Goal: Contribute content: Contribute content

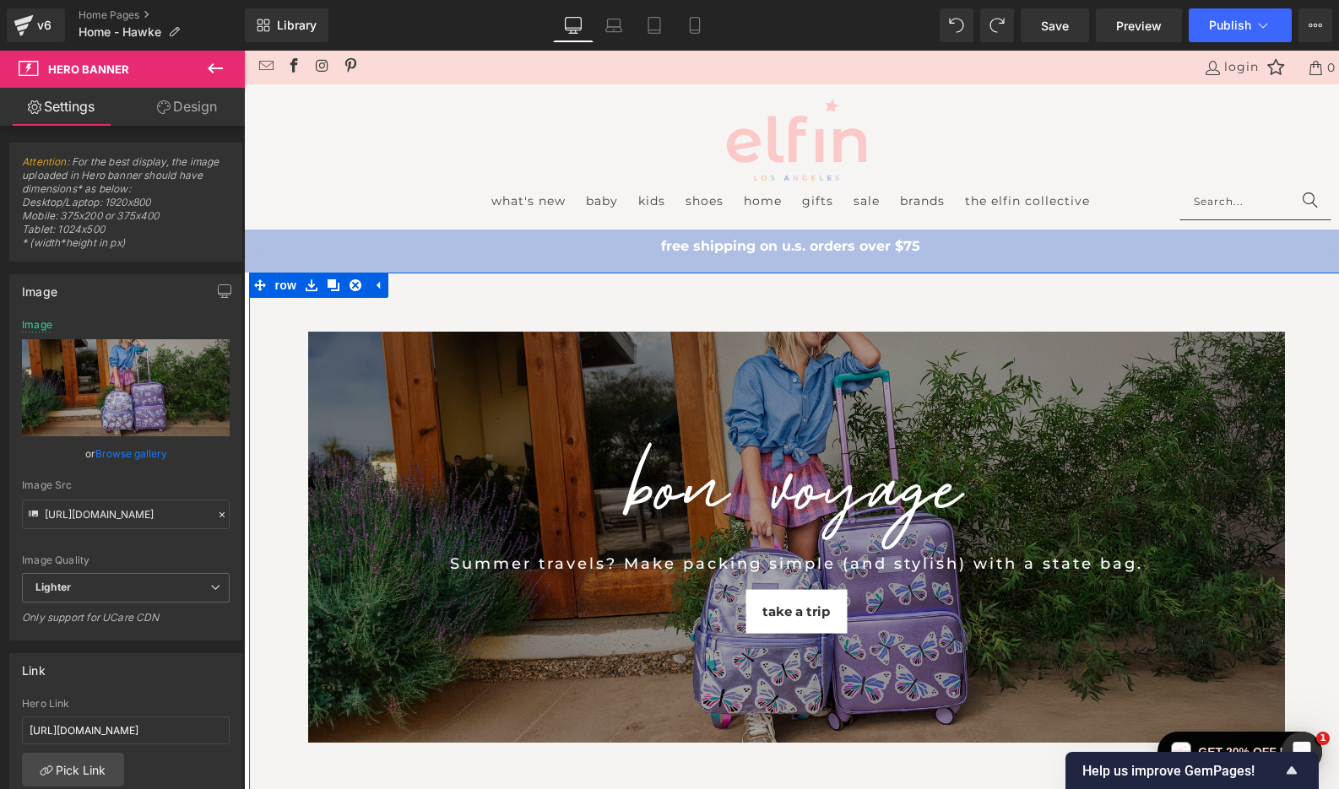
click at [440, 310] on div "BON VOYAGE Heading Summer travels? Make packing simple (and stylish) with a sta…" at bounding box center [796, 777] width 1095 height 1009
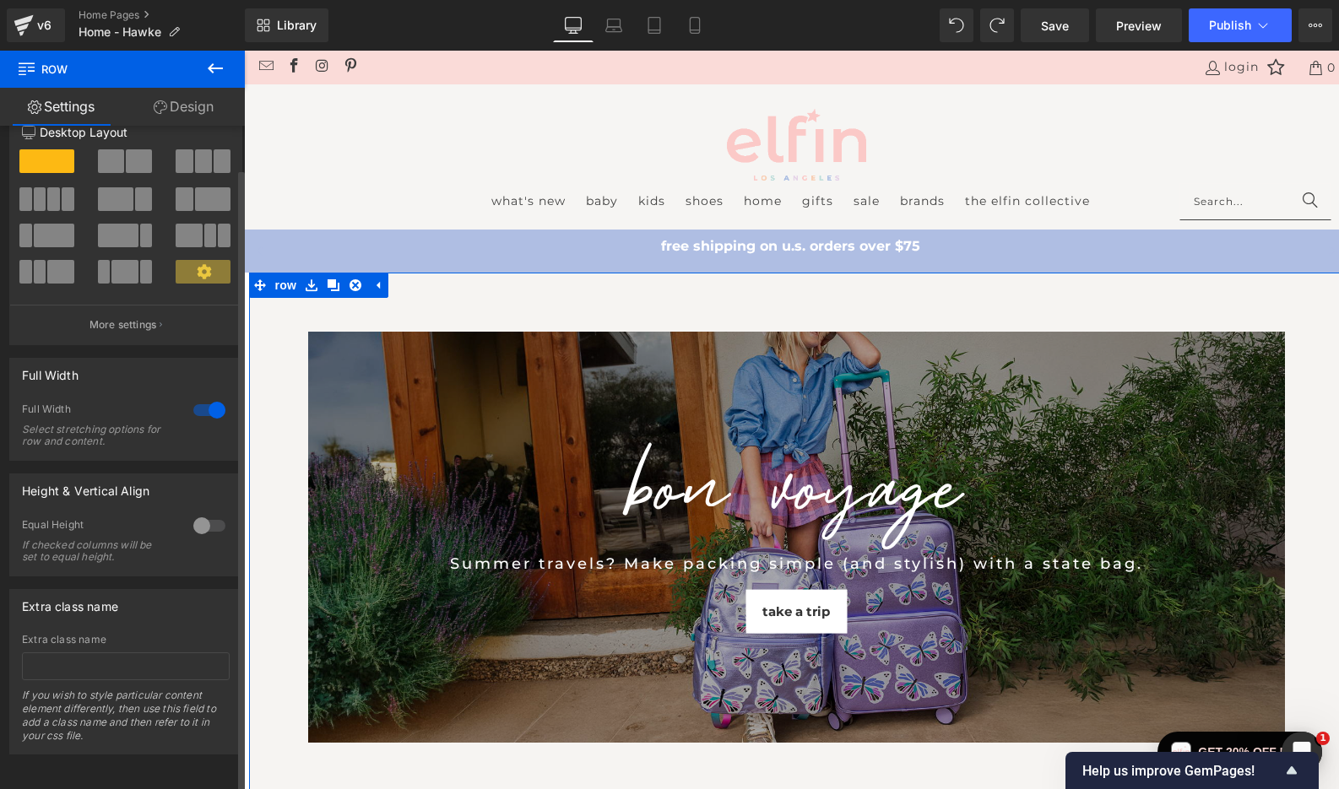
scroll to position [46, 0]
click at [134, 317] on p "More settings" at bounding box center [123, 324] width 68 height 15
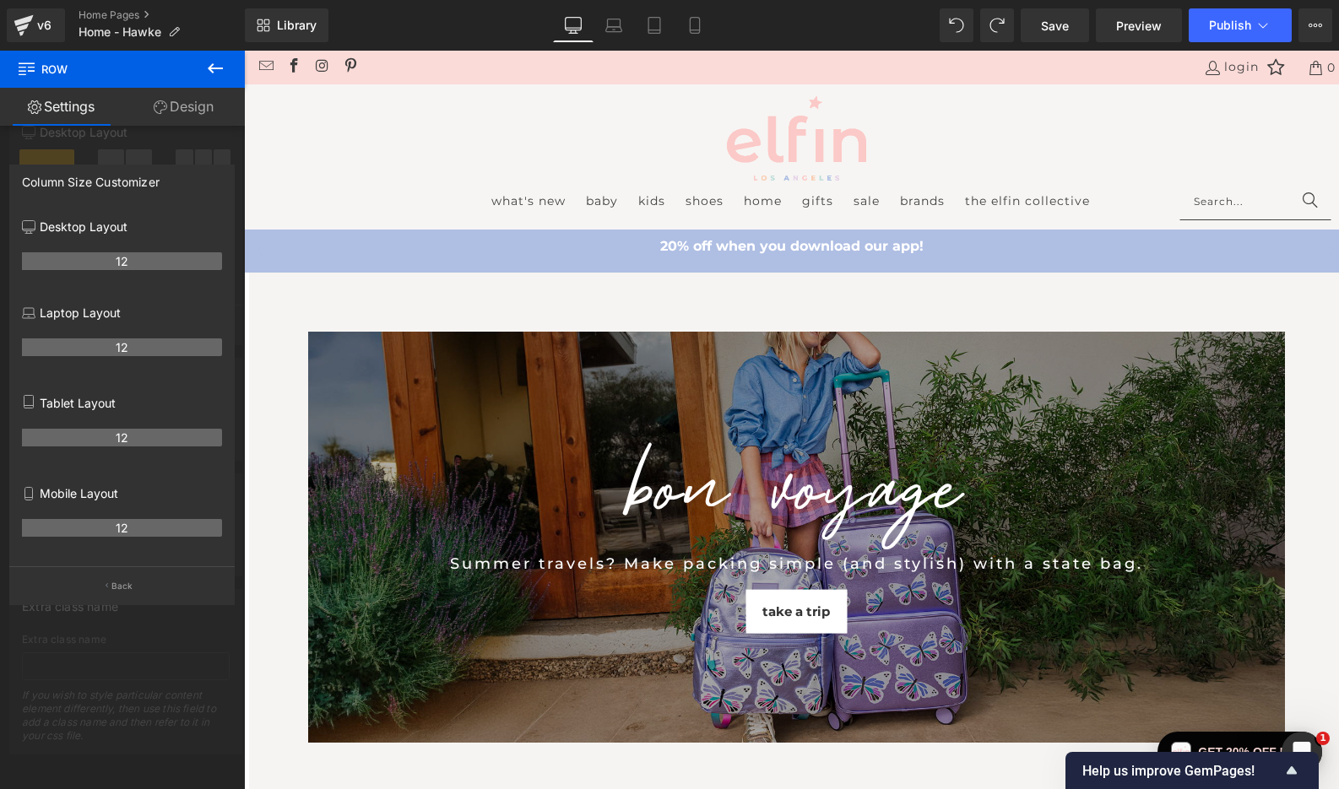
click at [207, 75] on icon at bounding box center [215, 68] width 20 height 20
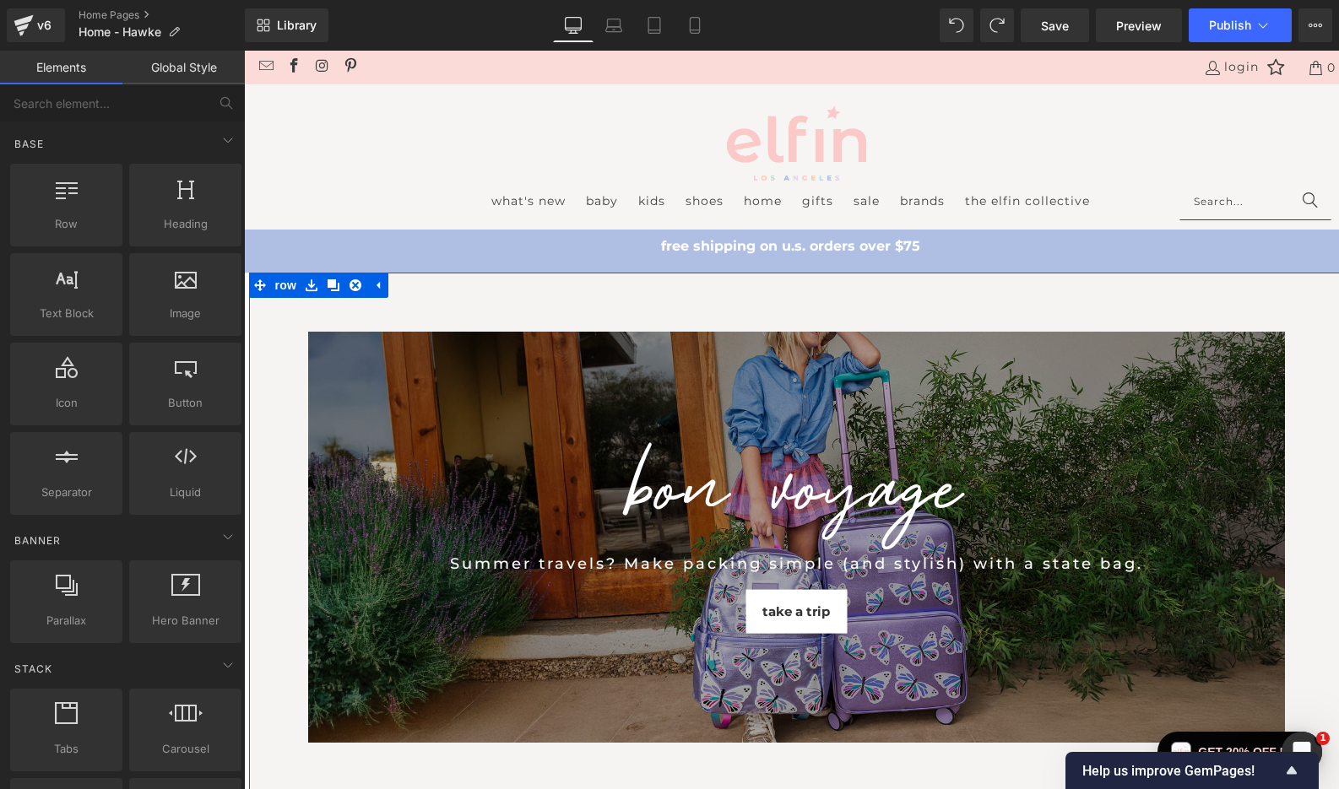
click at [318, 318] on div "BON VOYAGE Heading Summer travels? Make packing simple (and stylish) with a sta…" at bounding box center [796, 777] width 1095 height 1009
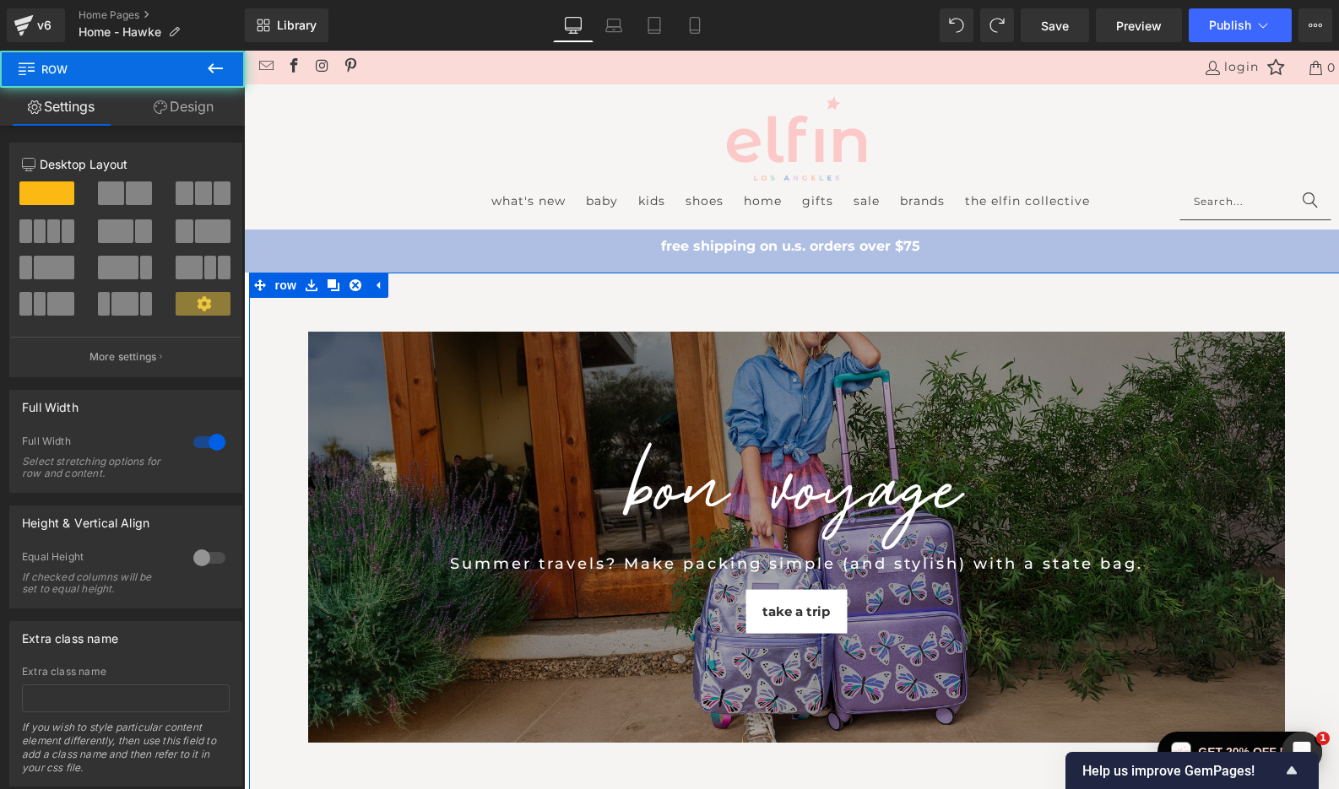
click at [623, 302] on div "BON VOYAGE Heading Summer travels? Make packing simple (and stylish) with a sta…" at bounding box center [796, 777] width 1095 height 1009
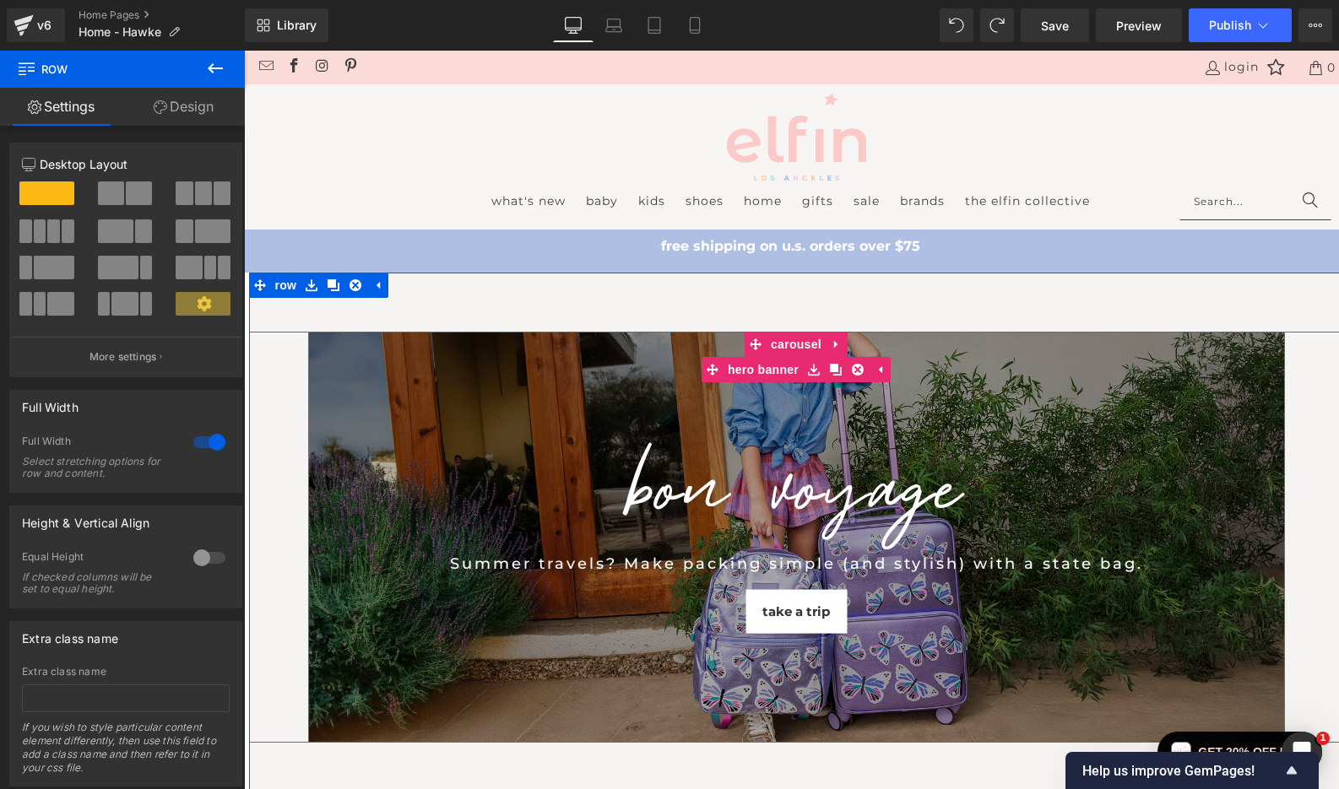
click at [560, 426] on div "BON VOYAGE Heading Summer travels? Make packing simple (and stylish) with a sta…" at bounding box center [796, 537] width 977 height 411
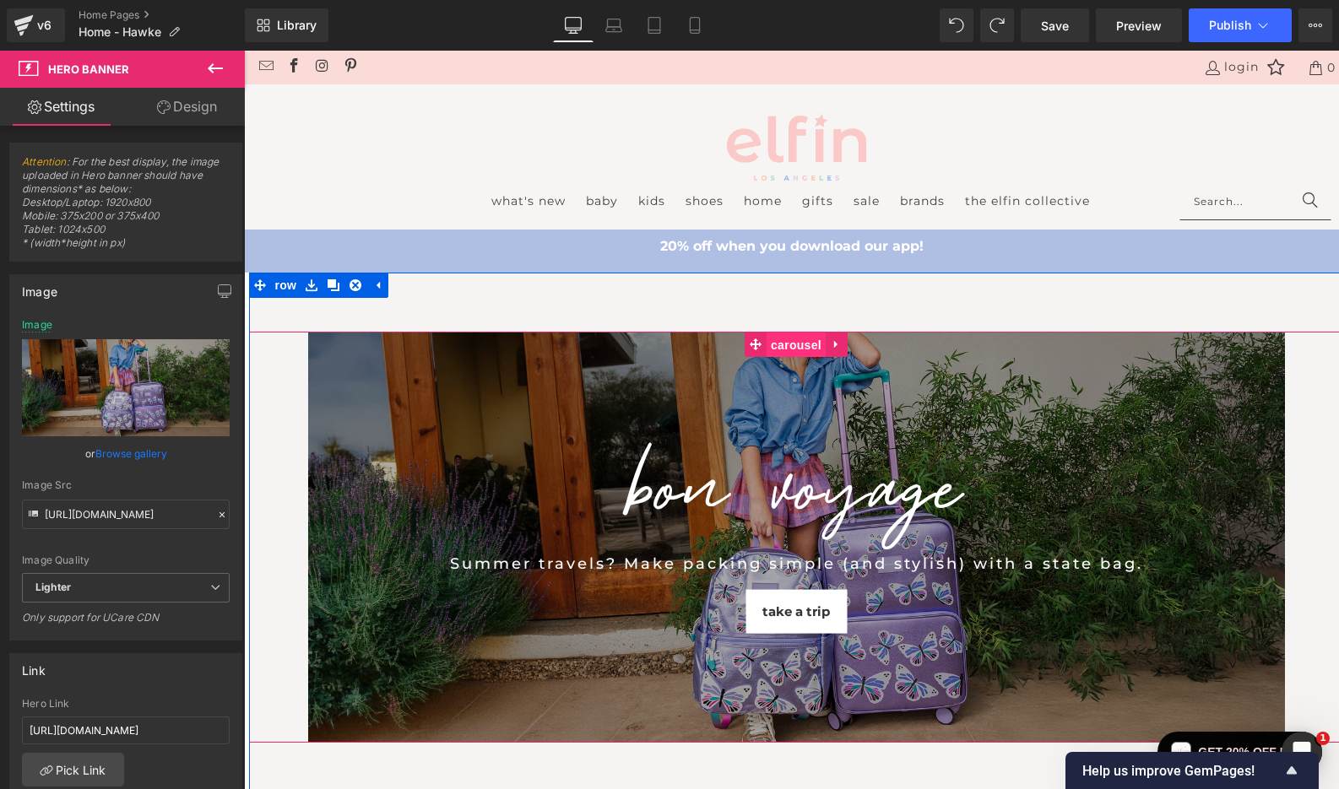
click at [787, 345] on span "Carousel" at bounding box center [796, 345] width 59 height 25
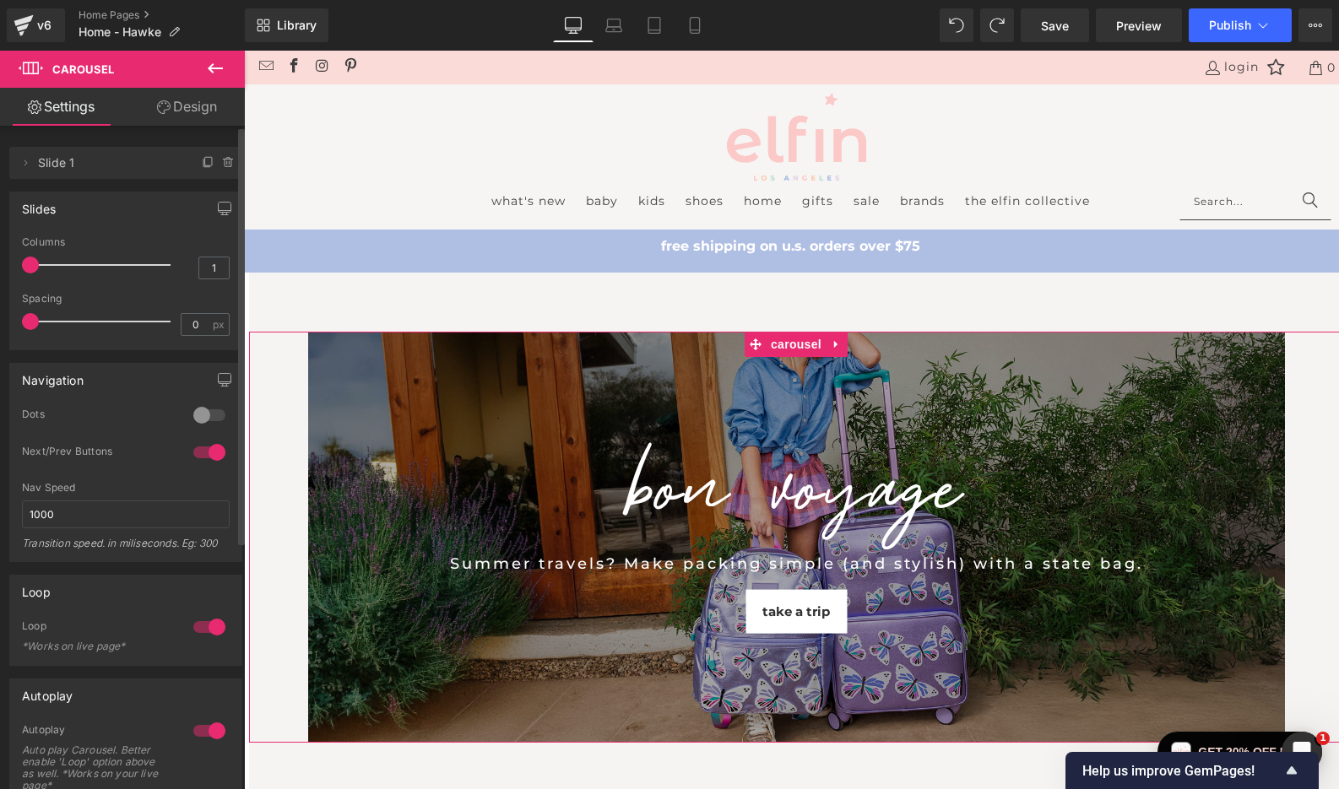
scroll to position [0, 0]
click at [204, 161] on icon at bounding box center [209, 163] width 14 height 14
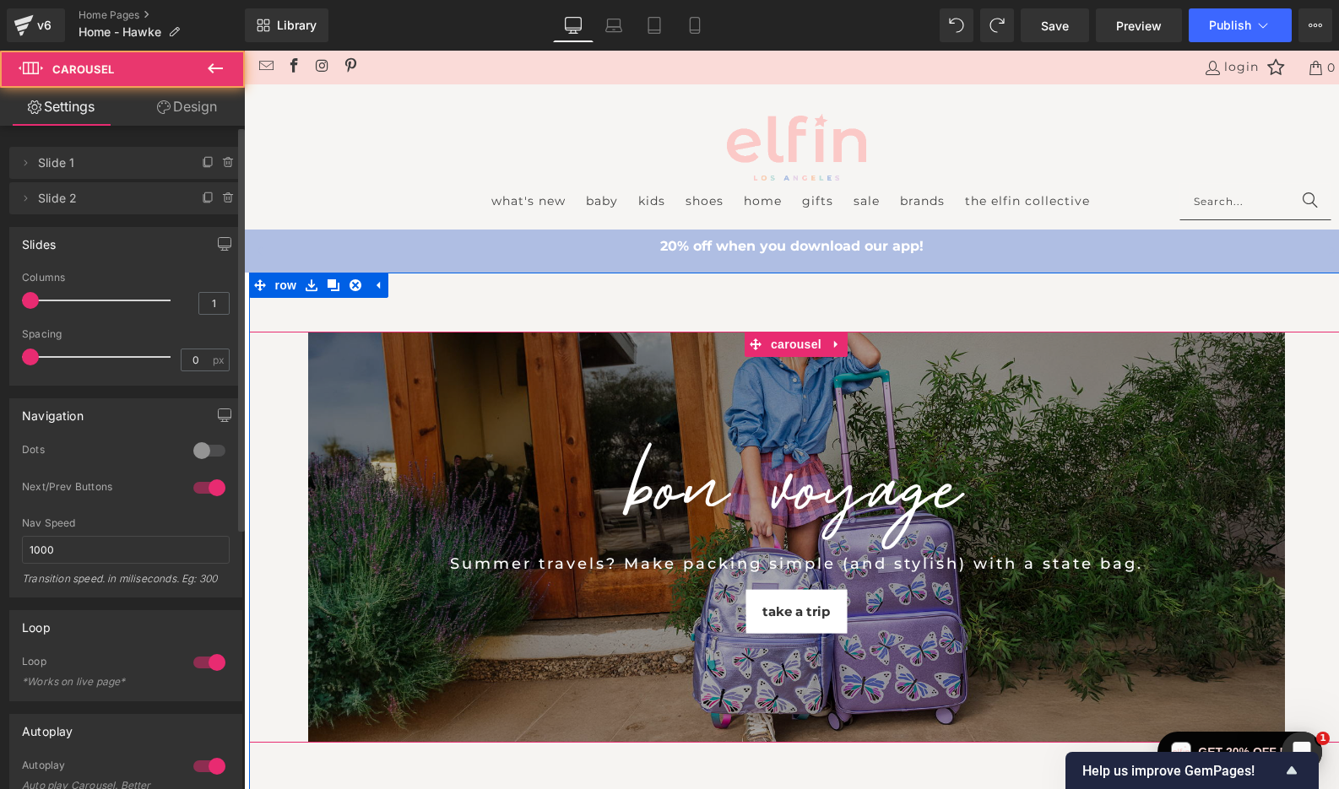
click at [298, 547] on div "BON VOYAGE Heading Summer travels? Make packing simple (and stylish) with a sta…" at bounding box center [796, 537] width 1095 height 411
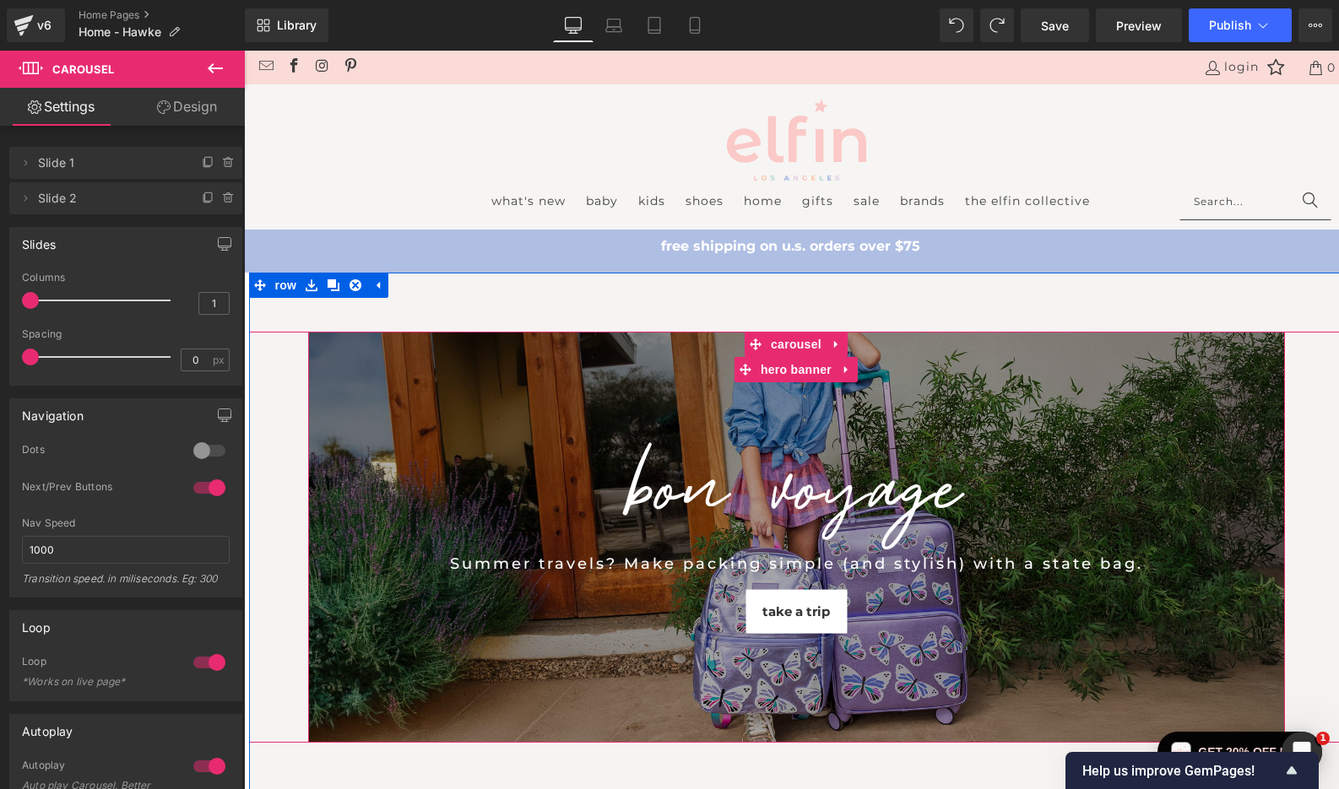
click at [350, 358] on div "BON VOYAGE Heading Summer travels? Make packing simple (and stylish) with a sta…" at bounding box center [796, 537] width 977 height 411
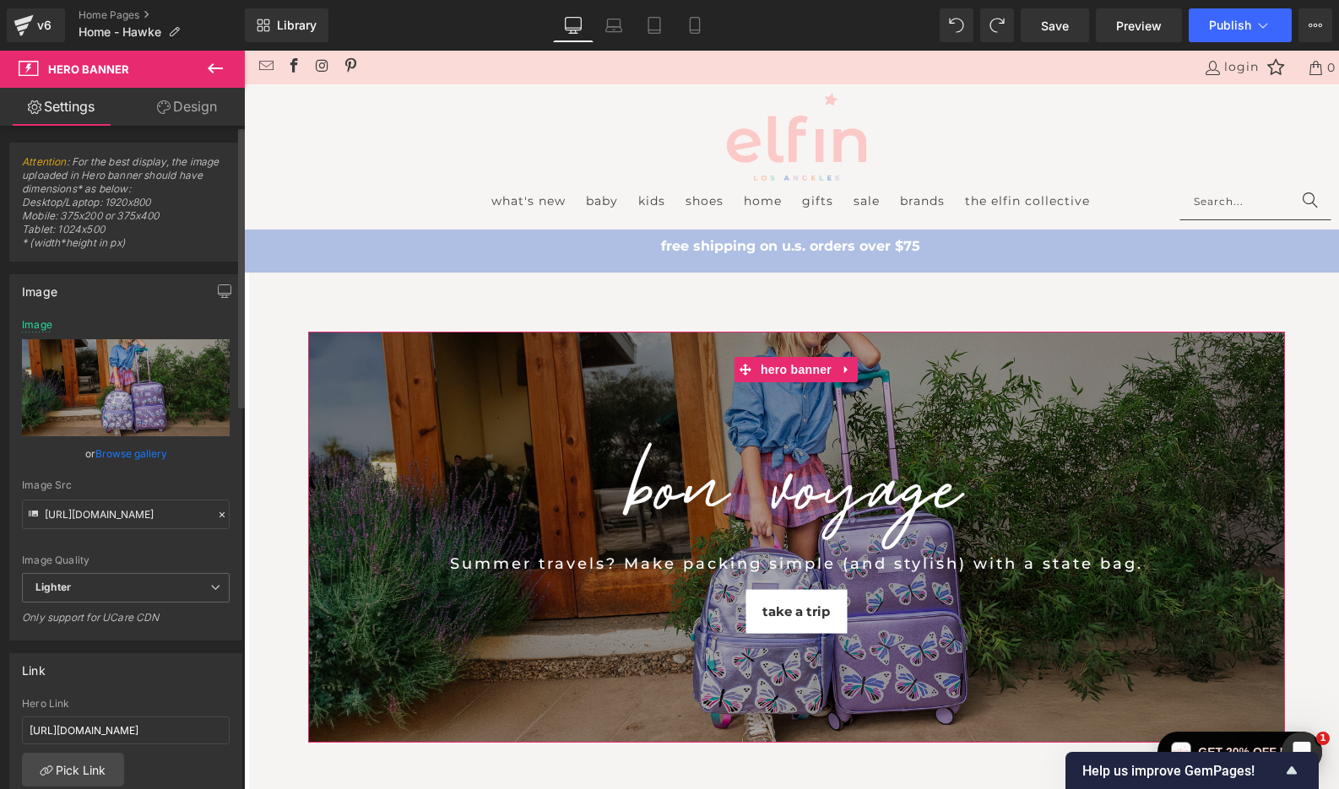
click at [140, 453] on link "Browse gallery" at bounding box center [131, 454] width 72 height 30
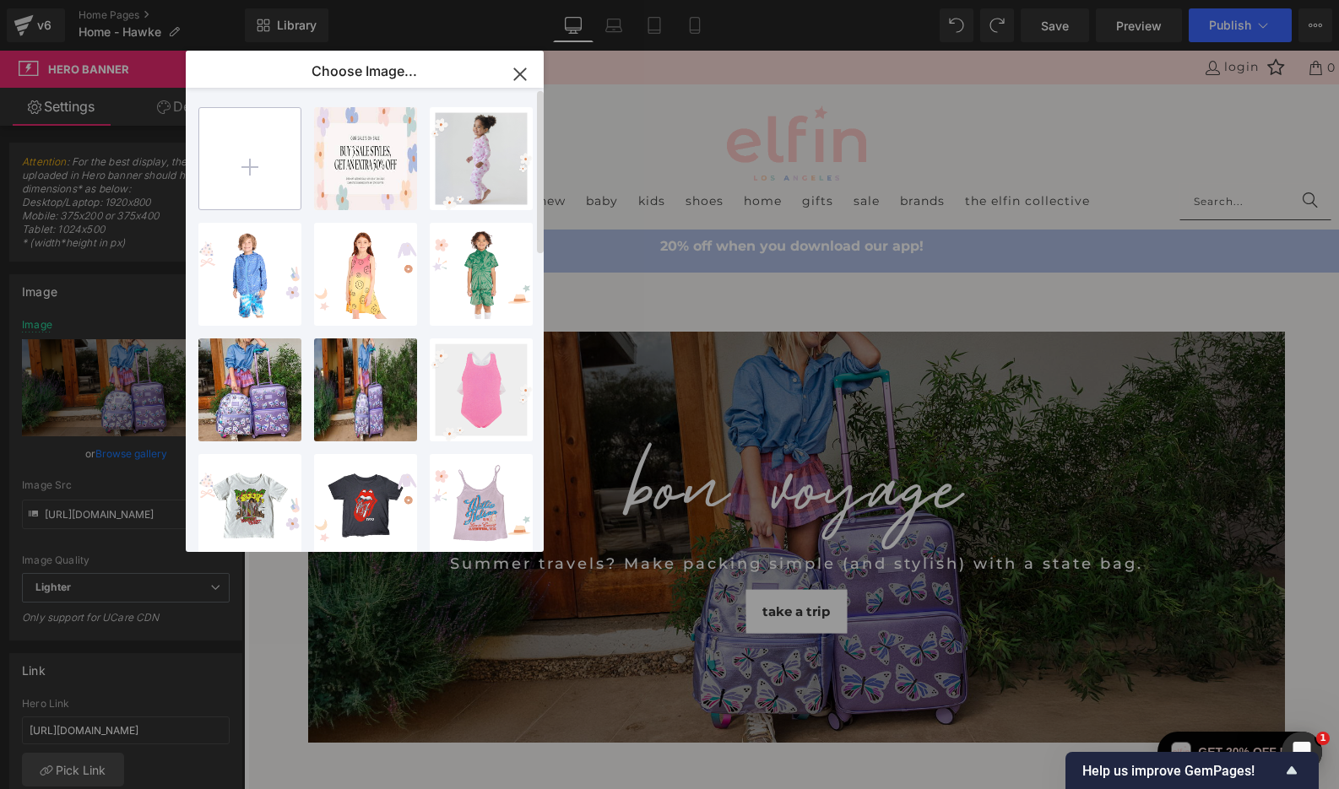
click at [264, 164] on input "file" at bounding box center [249, 158] width 101 height 101
type input "C:\fakepath\Web-Banner-9-27-25---2240x900.jpg"
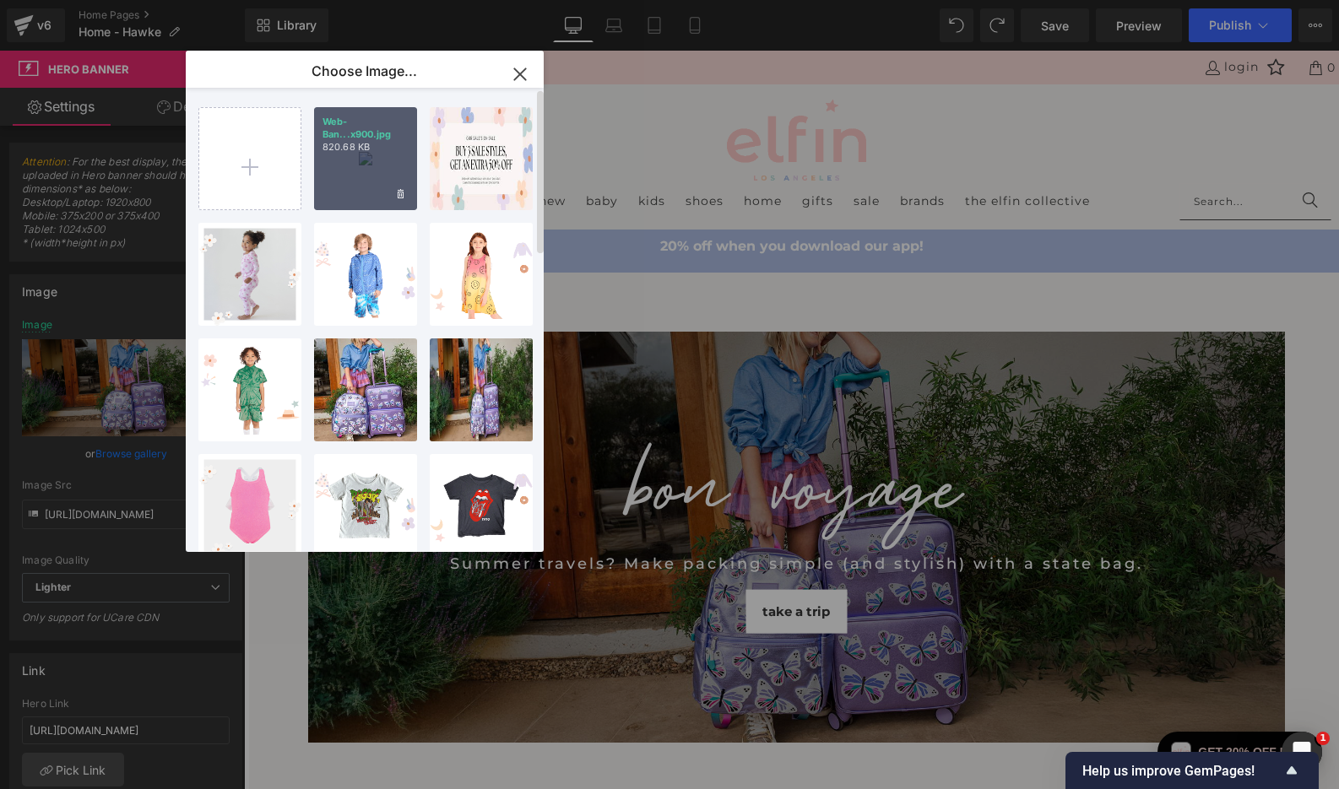
click at [375, 160] on div "Web-Ban...x900.jpg 820.68 KB" at bounding box center [365, 158] width 103 height 103
type input "[URL][DOMAIN_NAME]"
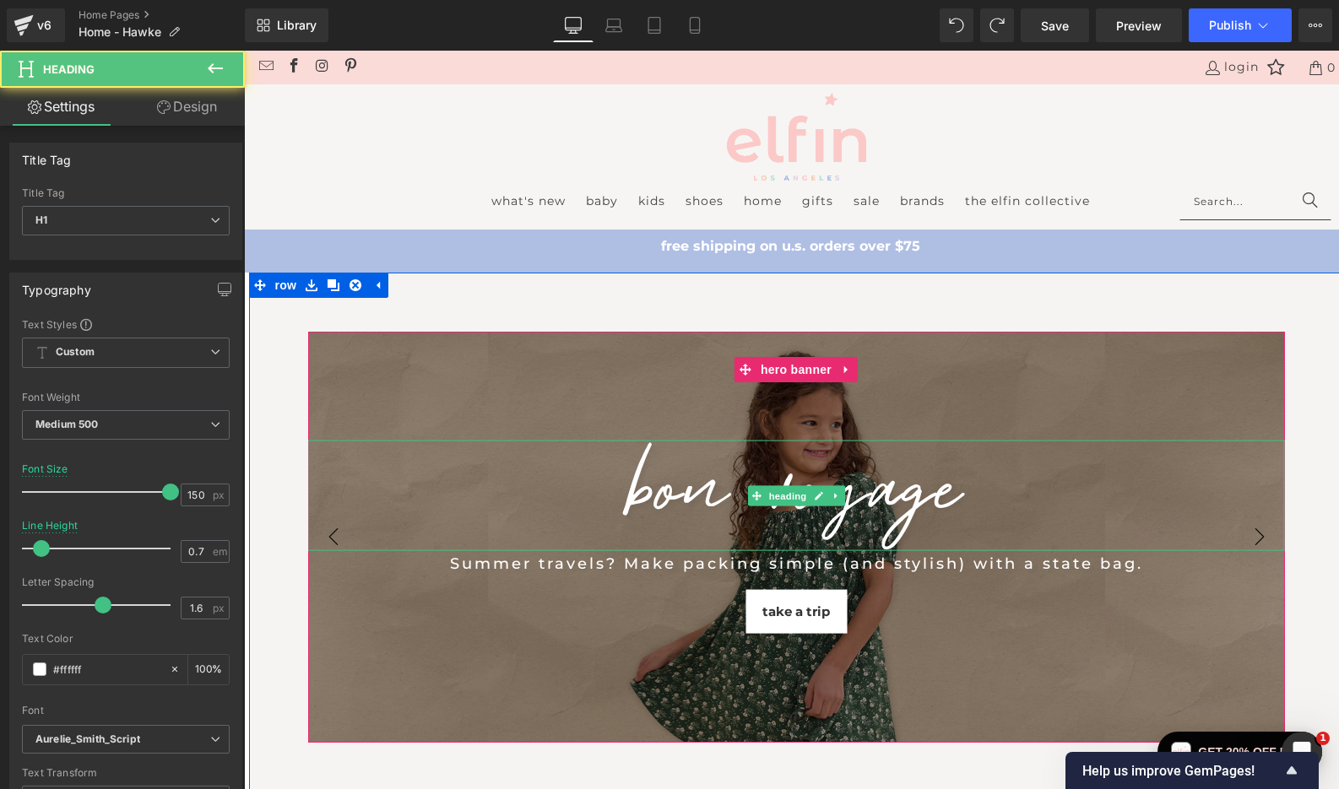
click at [331, 544] on div at bounding box center [796, 540] width 977 height 22
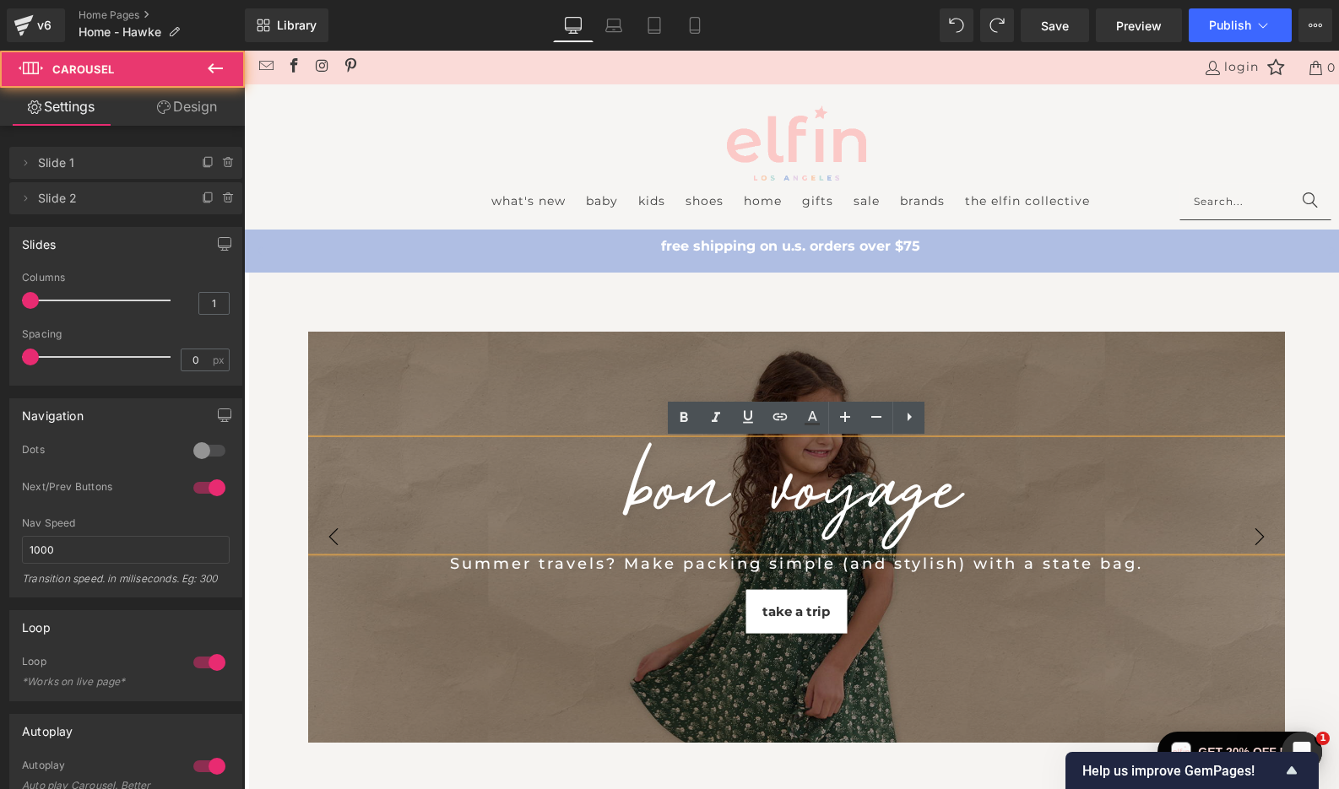
click at [281, 575] on div "BON VOYAGE Heading Summer travels? Make packing simple (and stylish) with a sta…" at bounding box center [796, 537] width 1095 height 411
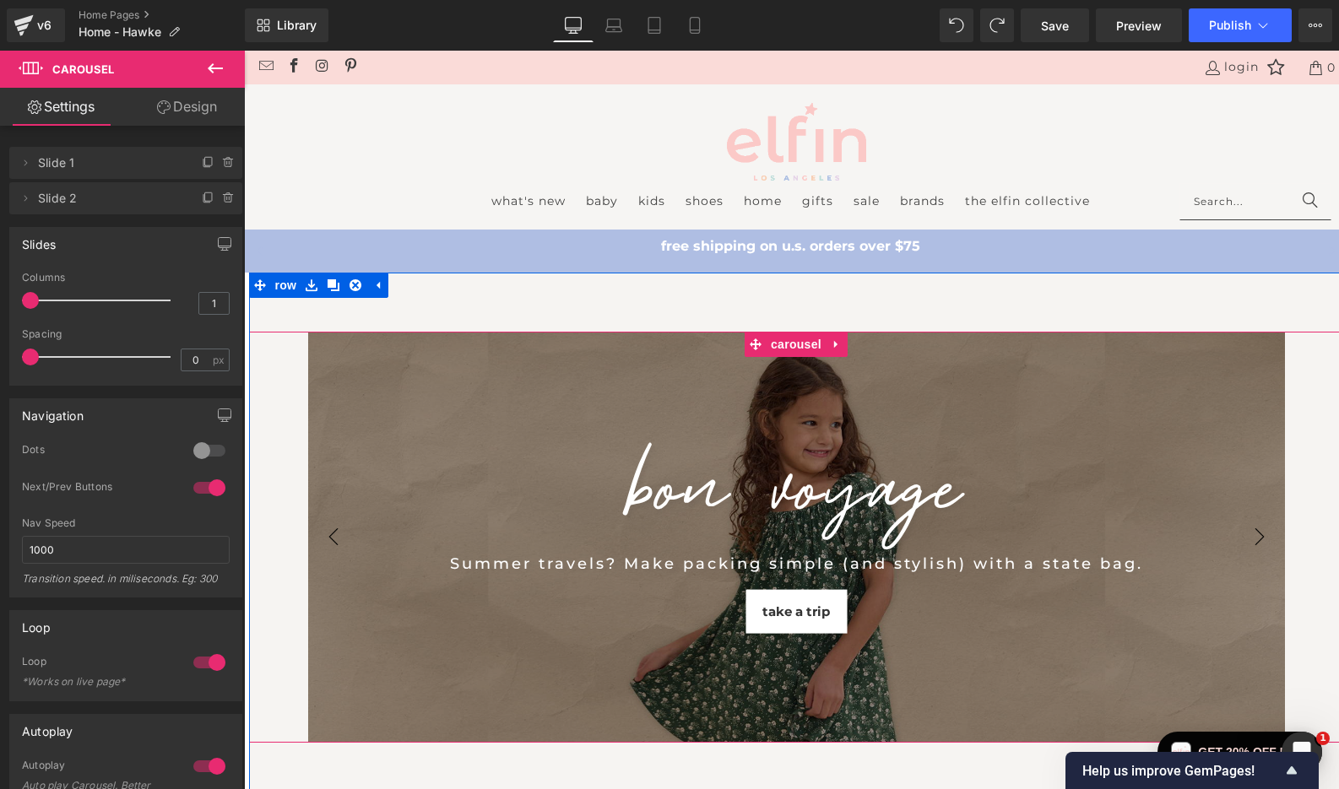
click at [290, 540] on div "BON VOYAGE Heading Summer travels? Make packing simple (and stylish) with a sta…" at bounding box center [796, 537] width 1095 height 411
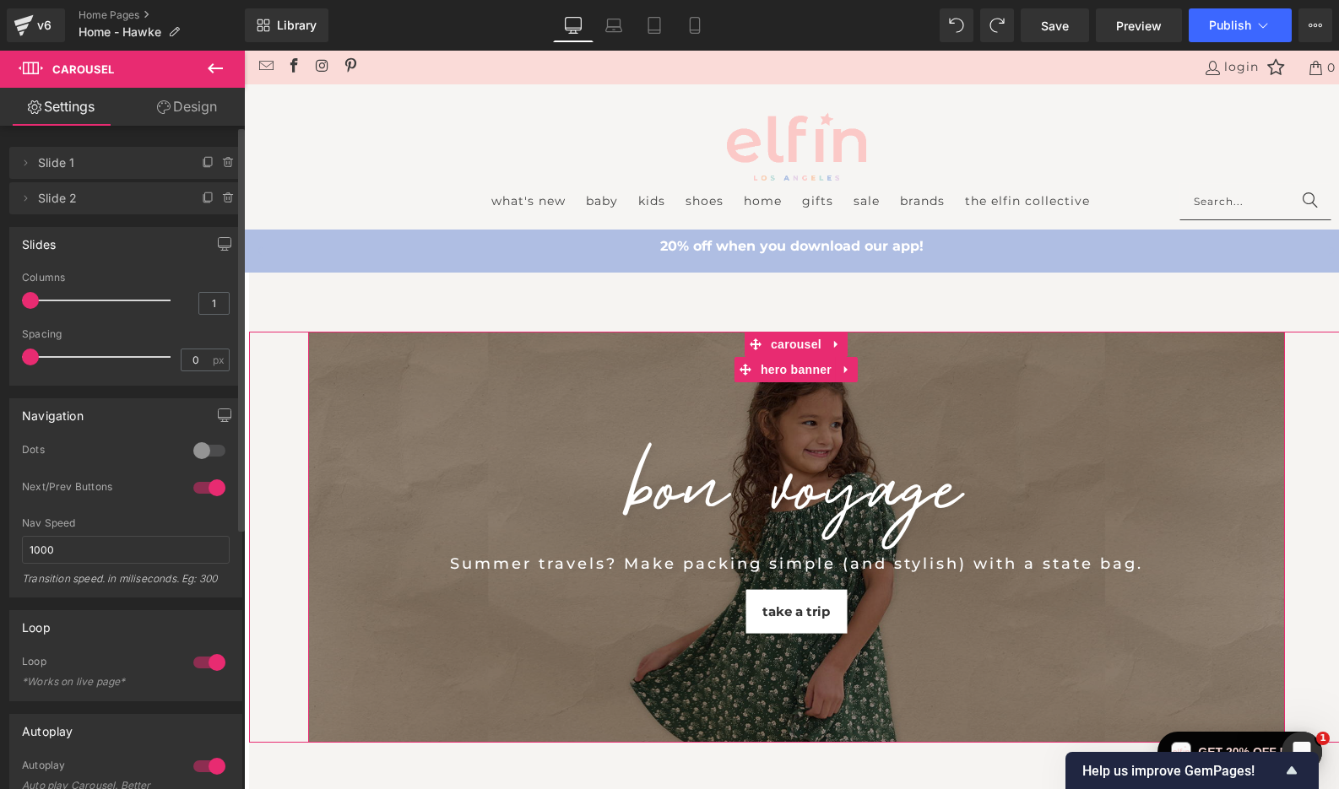
click at [101, 165] on span "Slide 1" at bounding box center [109, 163] width 142 height 32
click at [28, 163] on icon at bounding box center [26, 163] width 14 height 14
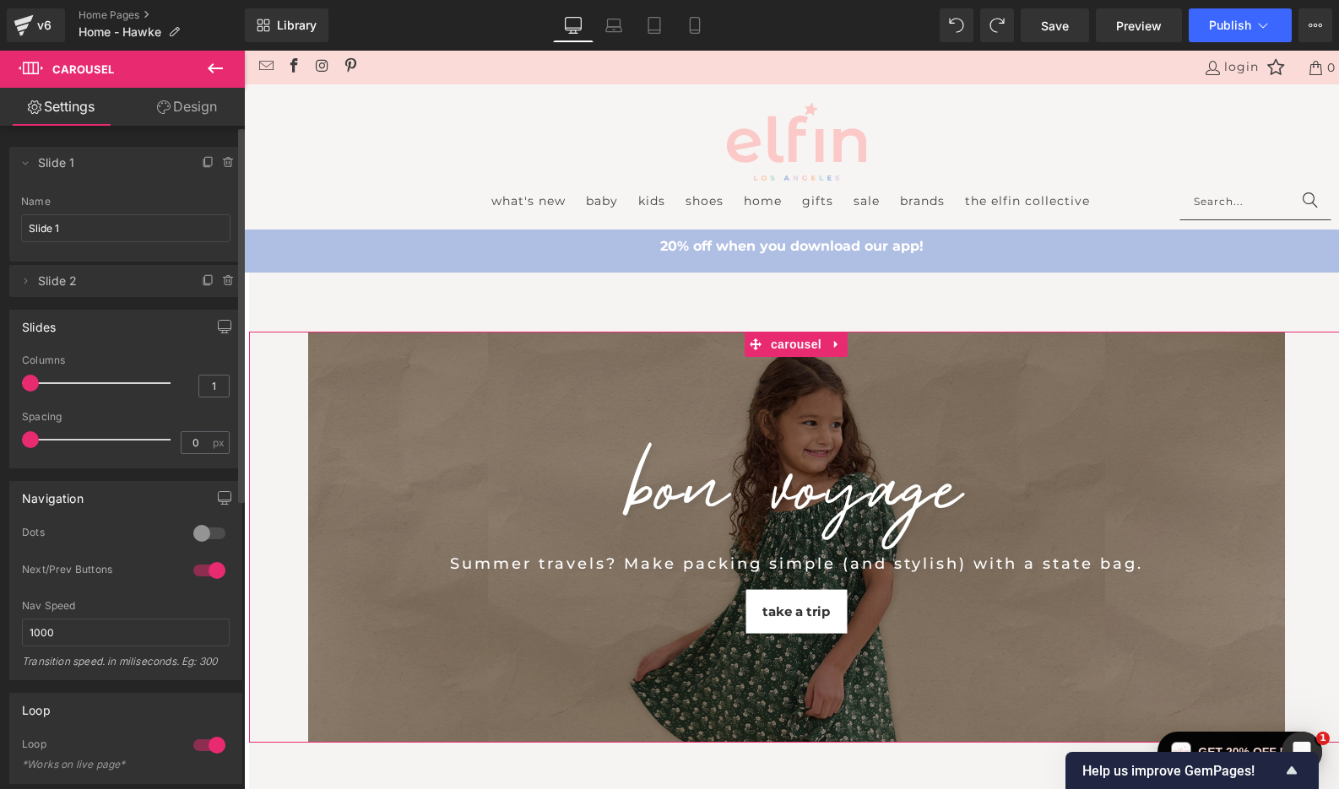
click at [84, 284] on span "Slide 2" at bounding box center [109, 281] width 142 height 32
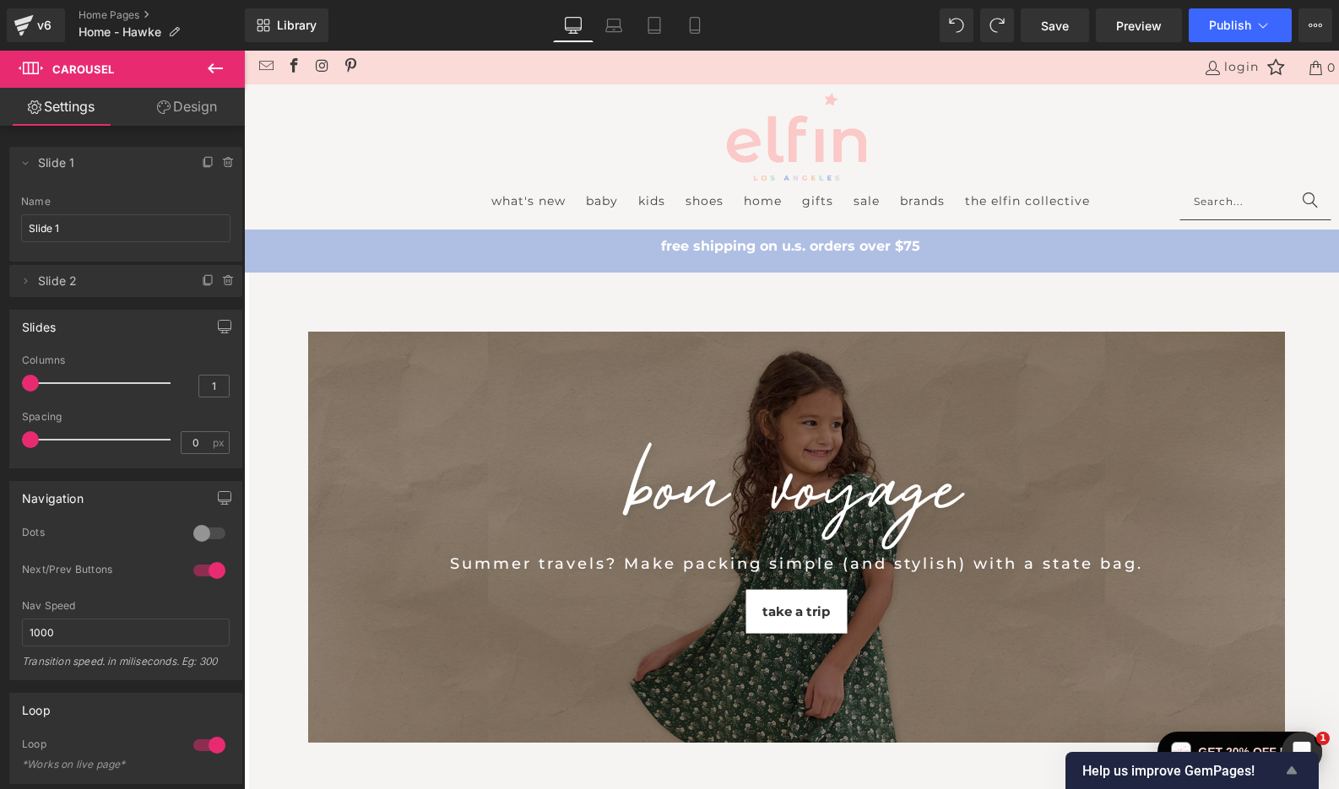
click at [1294, 770] on icon "Show survey - Help us improve GemPages!" at bounding box center [1292, 771] width 10 height 8
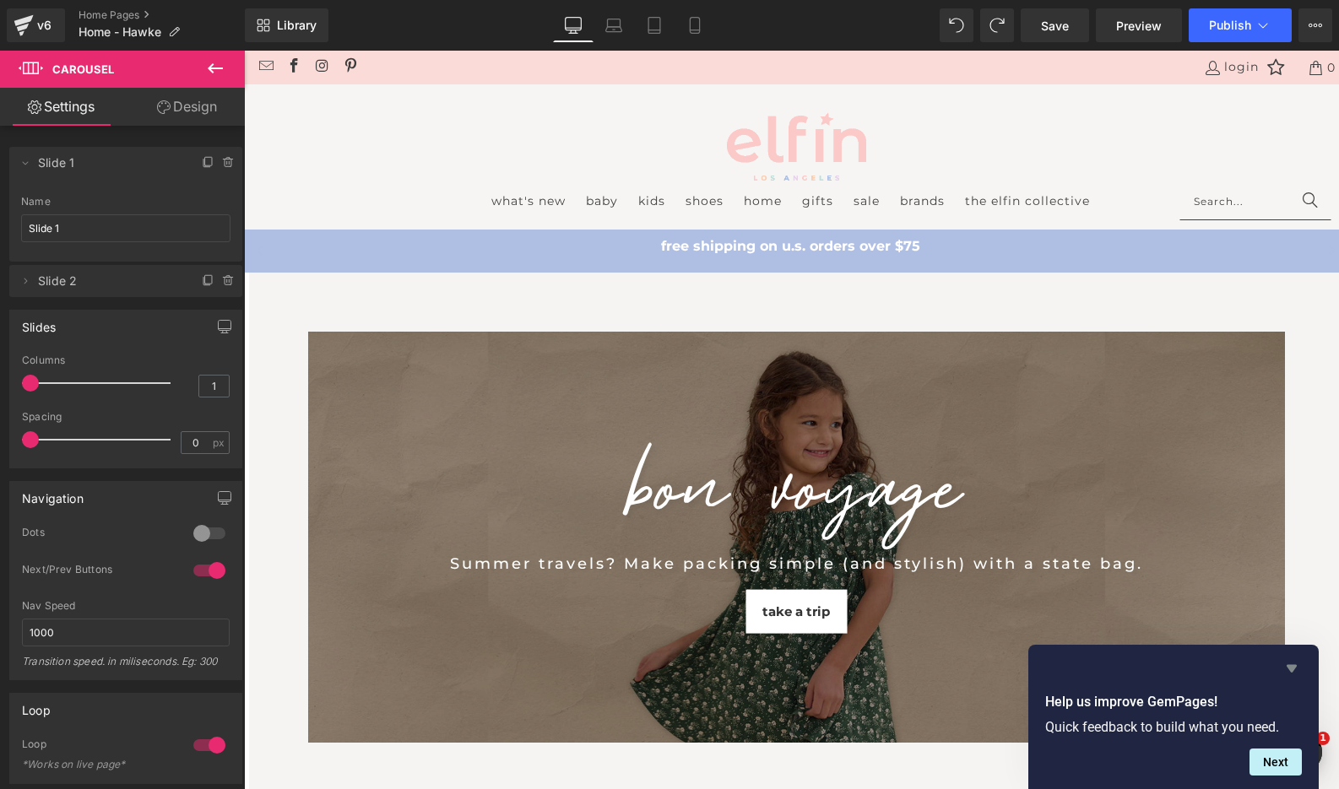
click at [1293, 661] on icon "Hide survey" at bounding box center [1292, 669] width 20 height 20
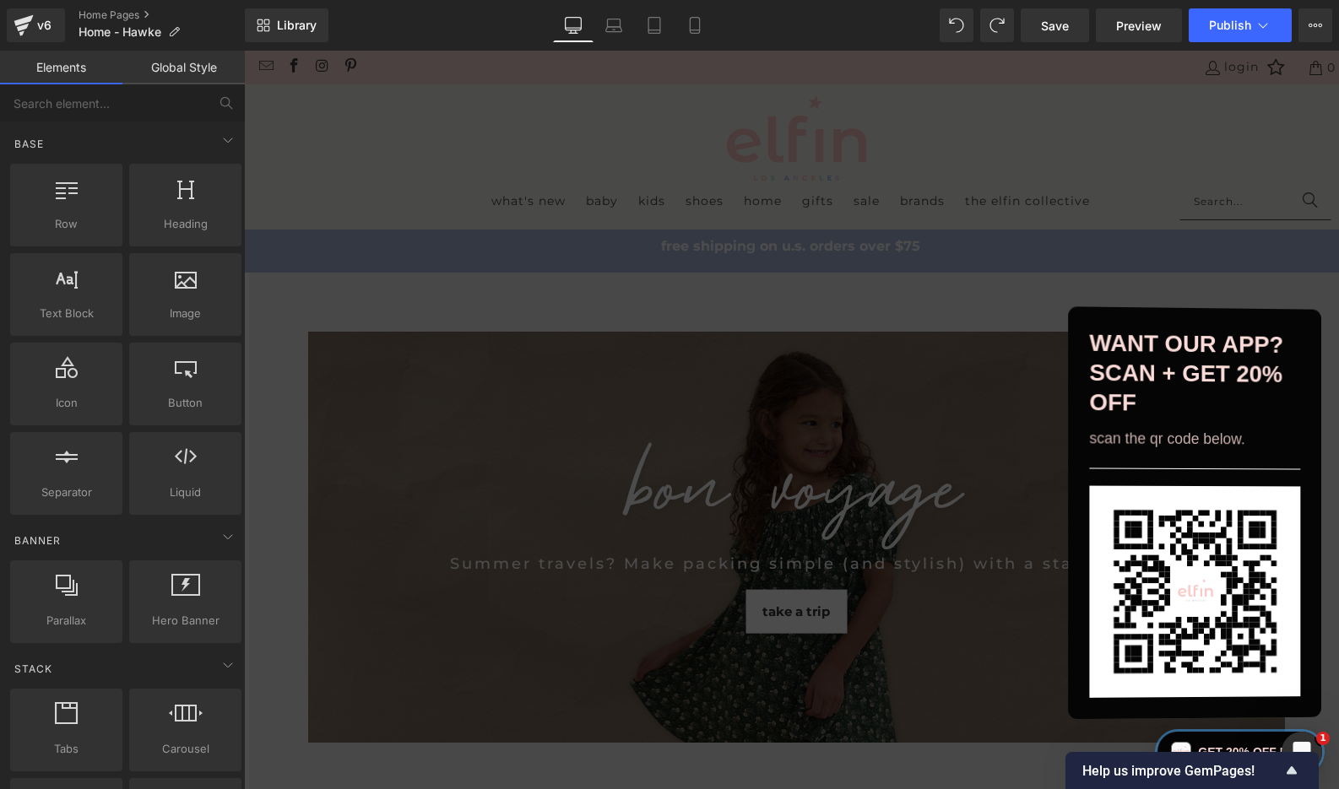
click at [1254, 630] on div "Want our app? Scan + get 20% off Scan the QR code below." at bounding box center [1195, 513] width 253 height 437
click at [1298, 349] on div "Want our app? Scan + get 20% off Scan the QR code below." at bounding box center [1195, 513] width 253 height 437
click at [1302, 323] on div "Want our app? Scan + get 20% off Scan the QR code below." at bounding box center [1195, 513] width 253 height 437
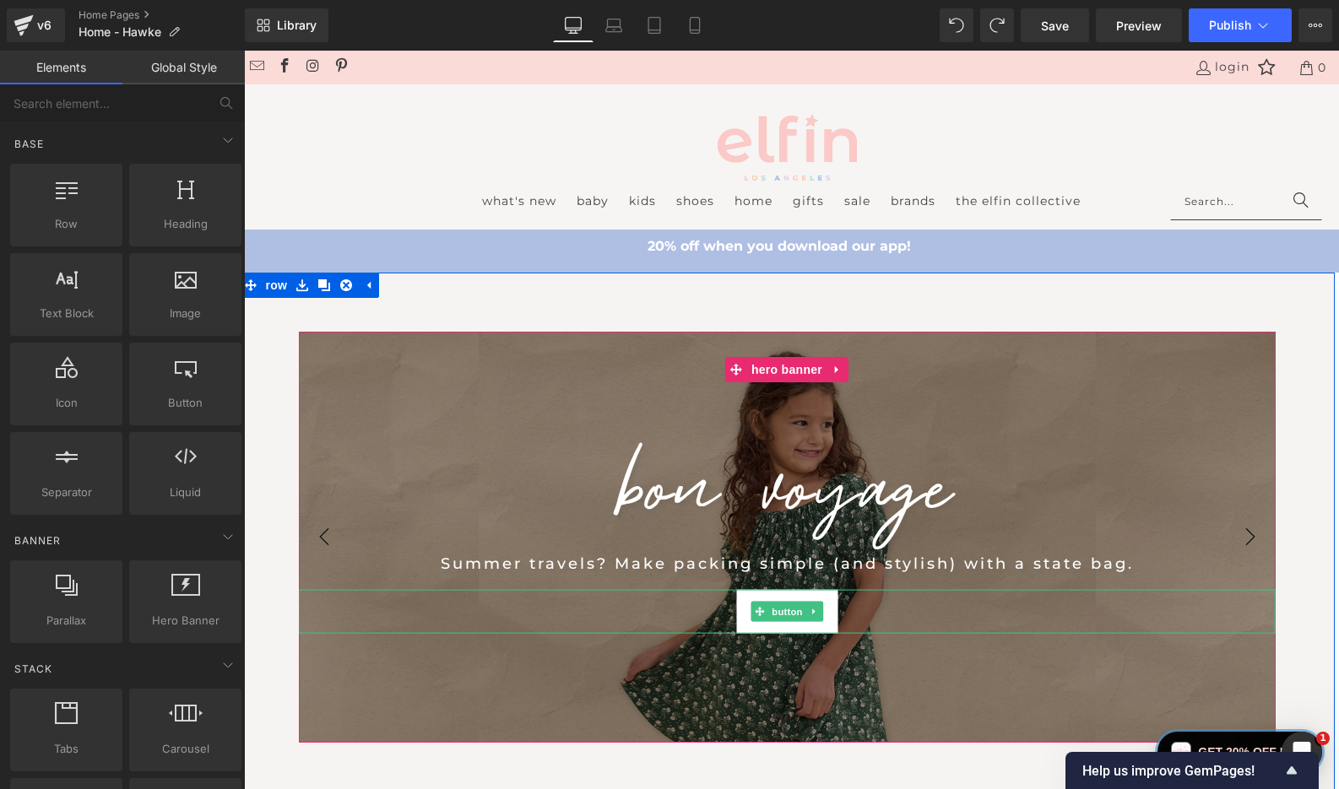
scroll to position [0, 16]
click at [362, 290] on icon at bounding box center [368, 285] width 12 height 13
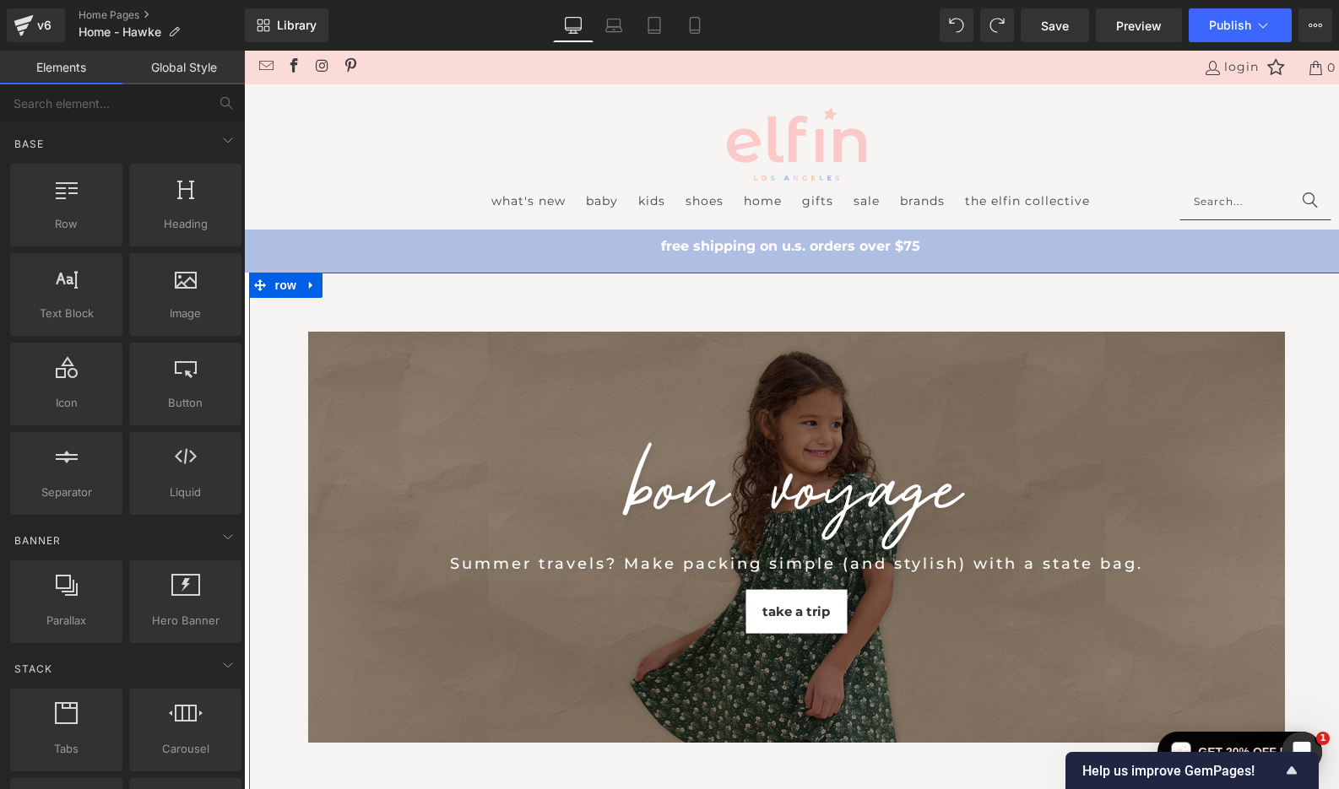
scroll to position [0, 0]
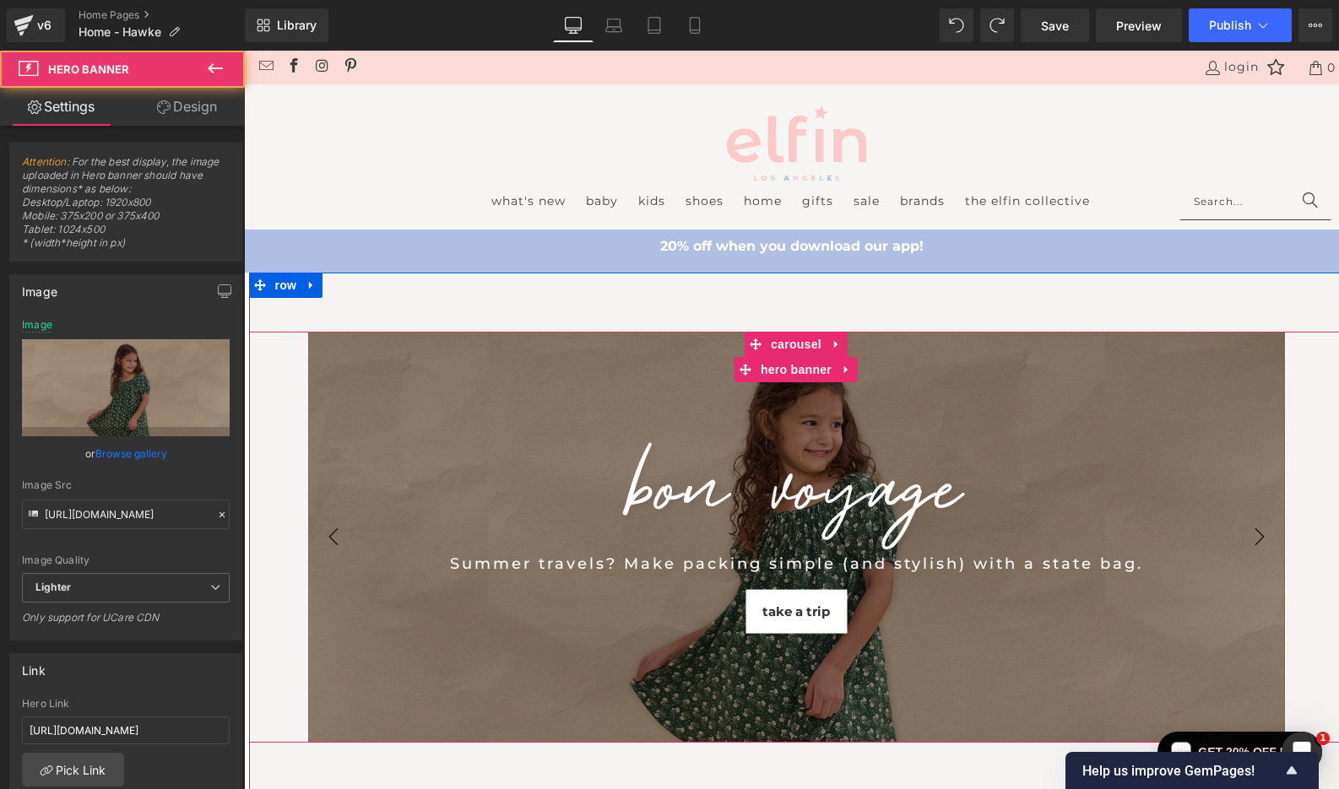
click at [382, 365] on div "BON VOYAGE Heading Summer travels? Make packing simple (and stylish) with a sta…" at bounding box center [796, 537] width 977 height 411
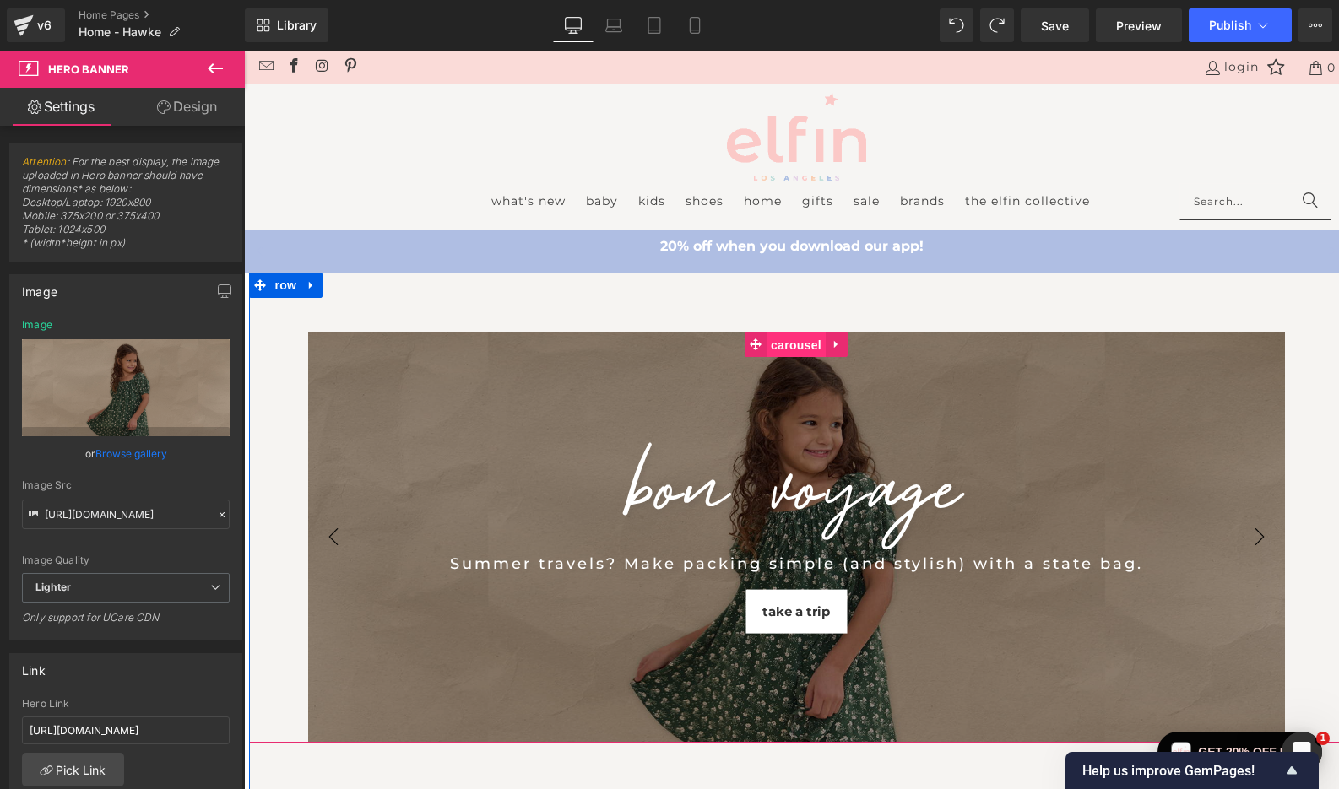
click at [788, 344] on span "Carousel" at bounding box center [796, 345] width 59 height 25
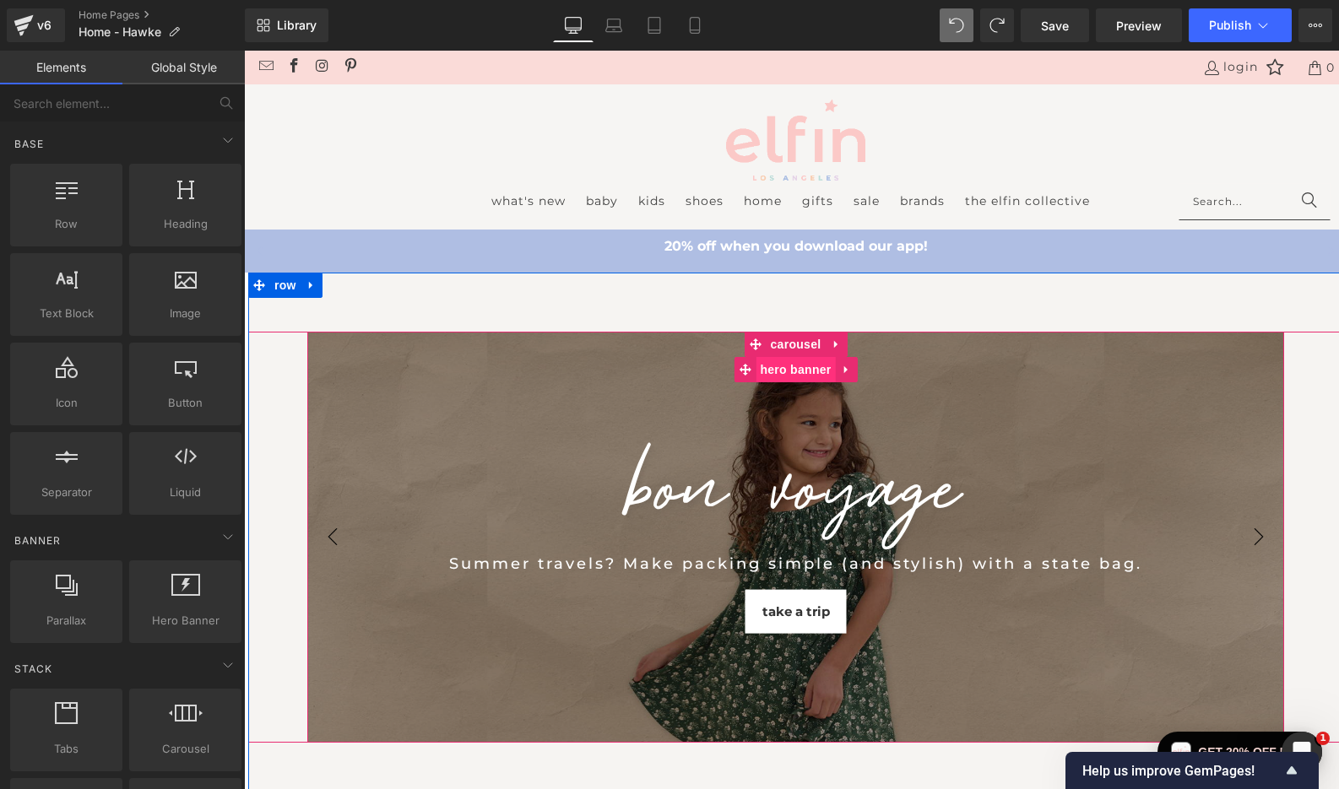
click at [784, 373] on span "Hero Banner" at bounding box center [795, 369] width 79 height 25
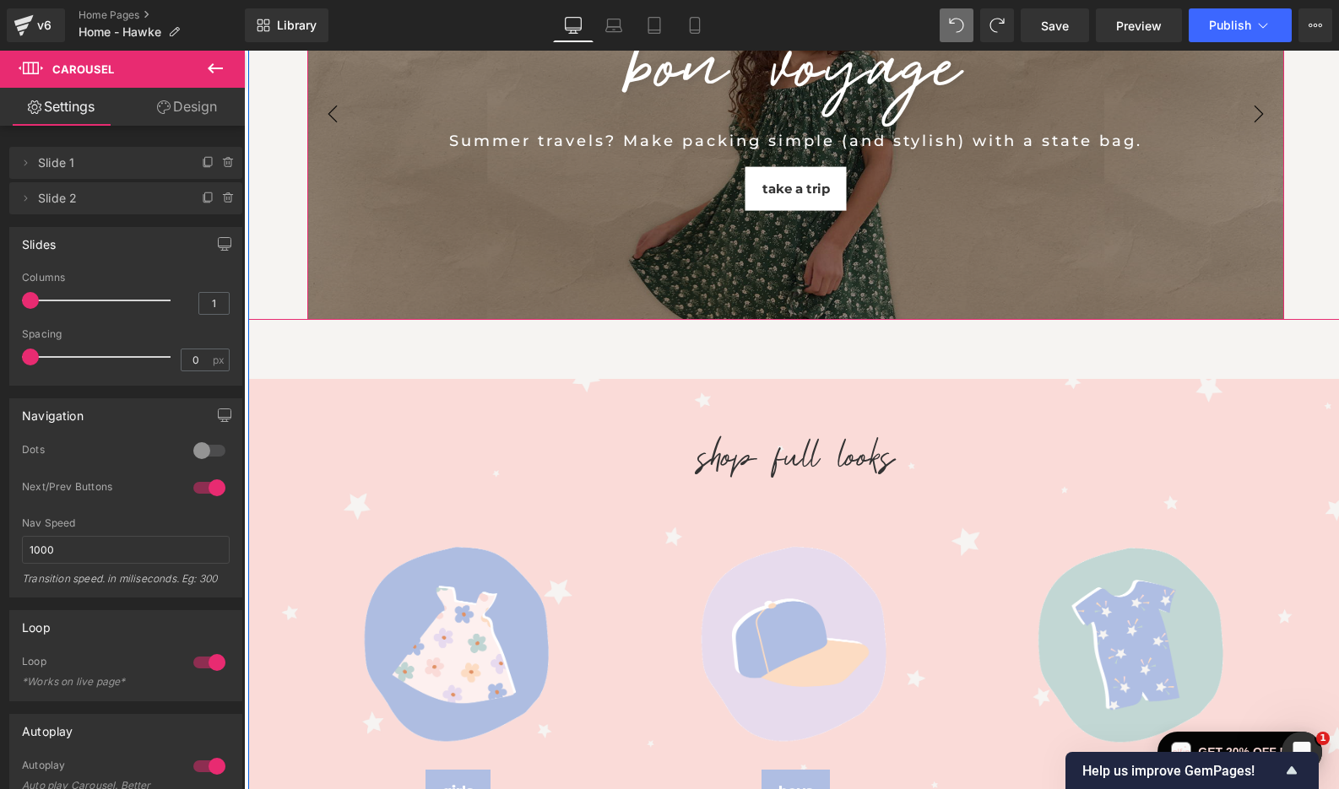
scroll to position [412, 0]
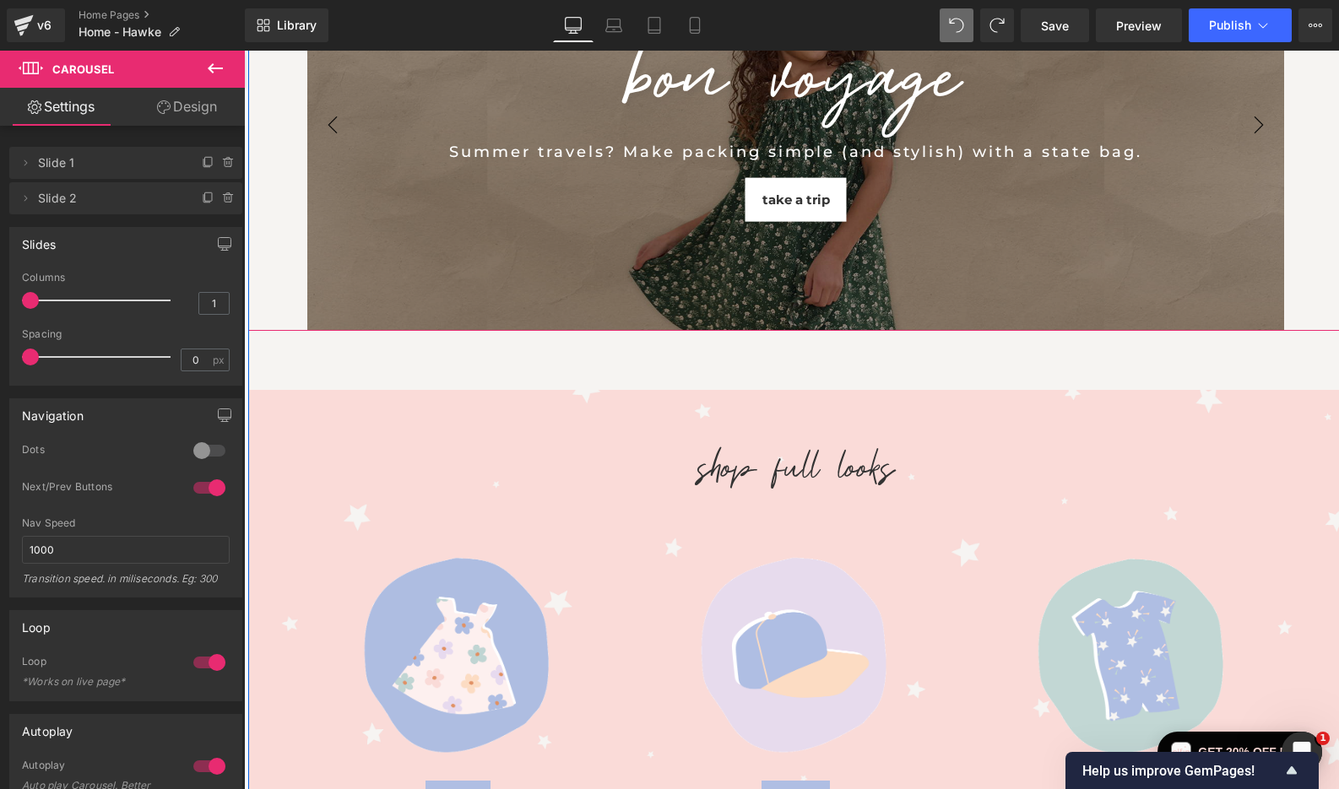
click at [1258, 120] on button "›" at bounding box center [1259, 125] width 51 height 51
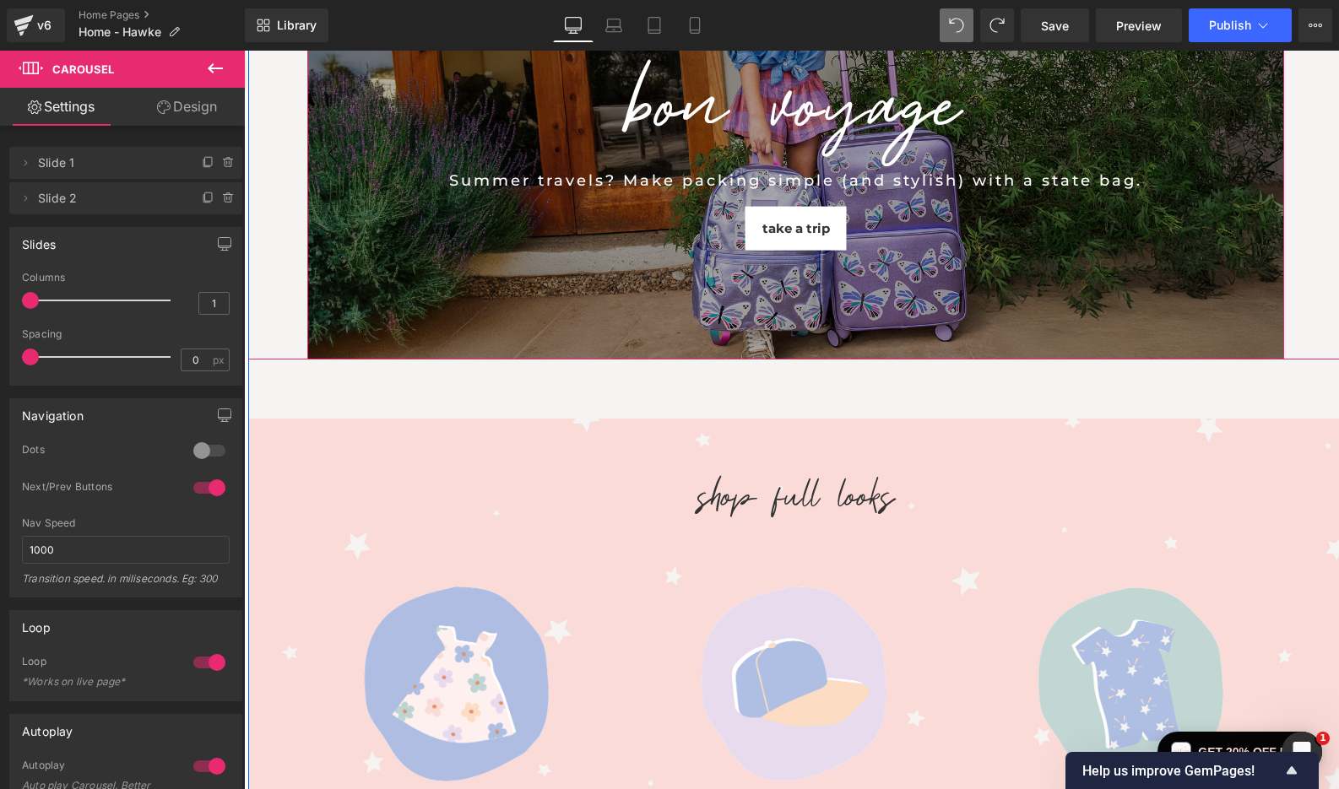
scroll to position [388, 0]
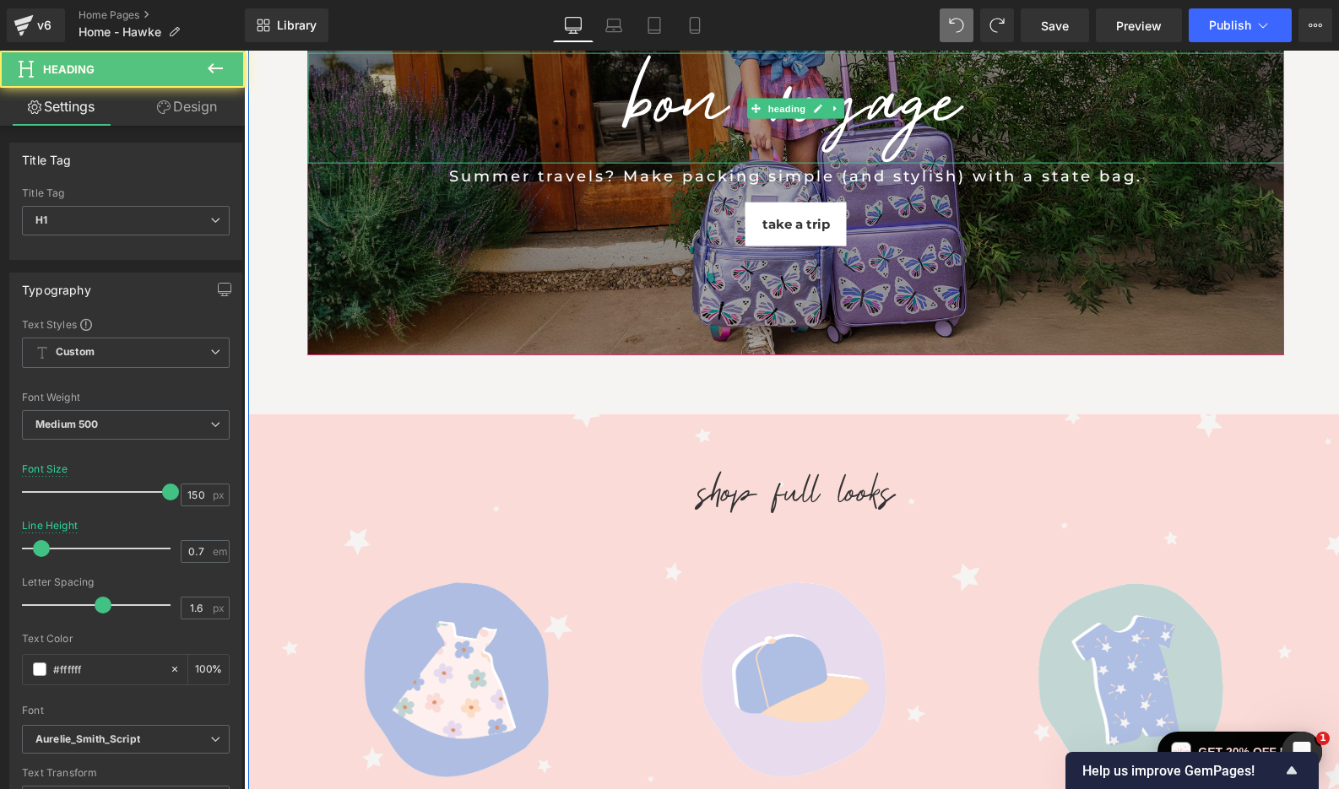
click at [1275, 146] on div at bounding box center [795, 153] width 977 height 22
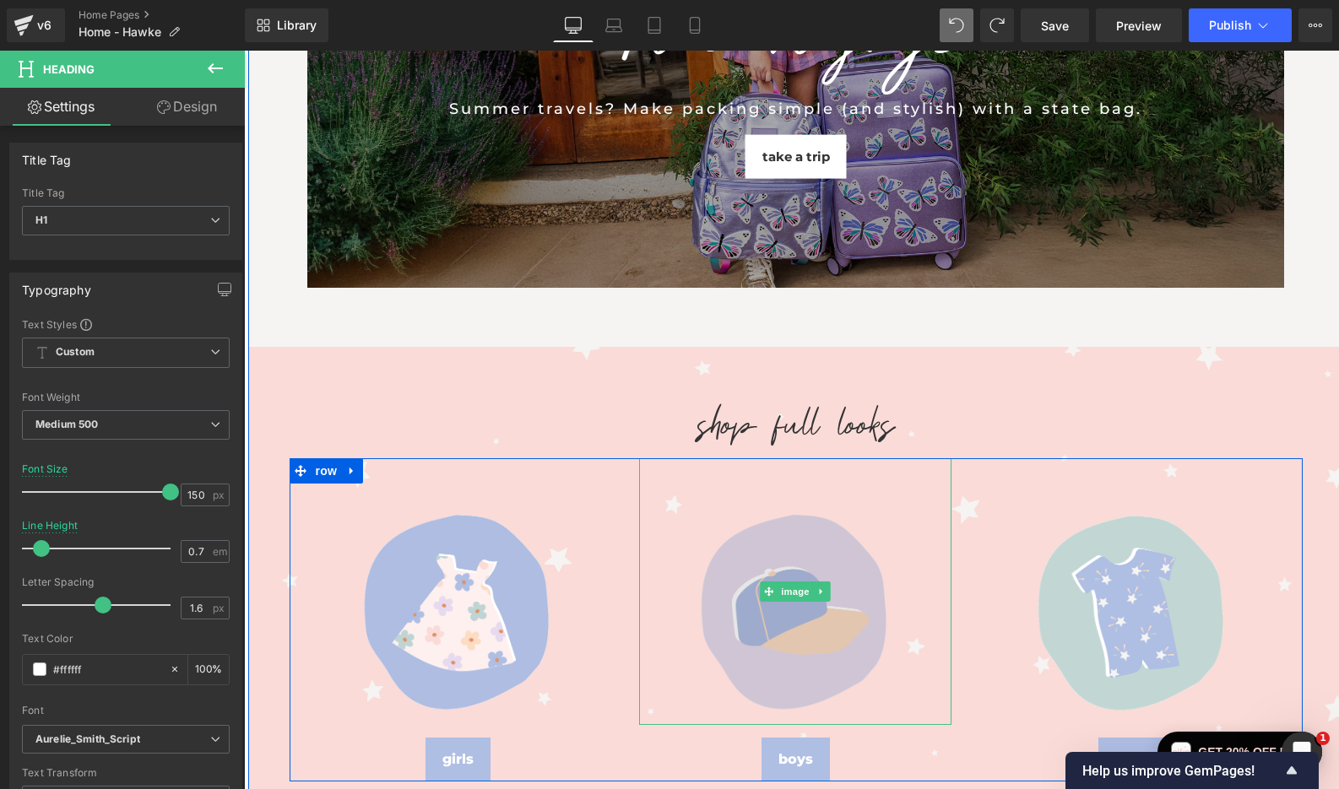
scroll to position [468, 0]
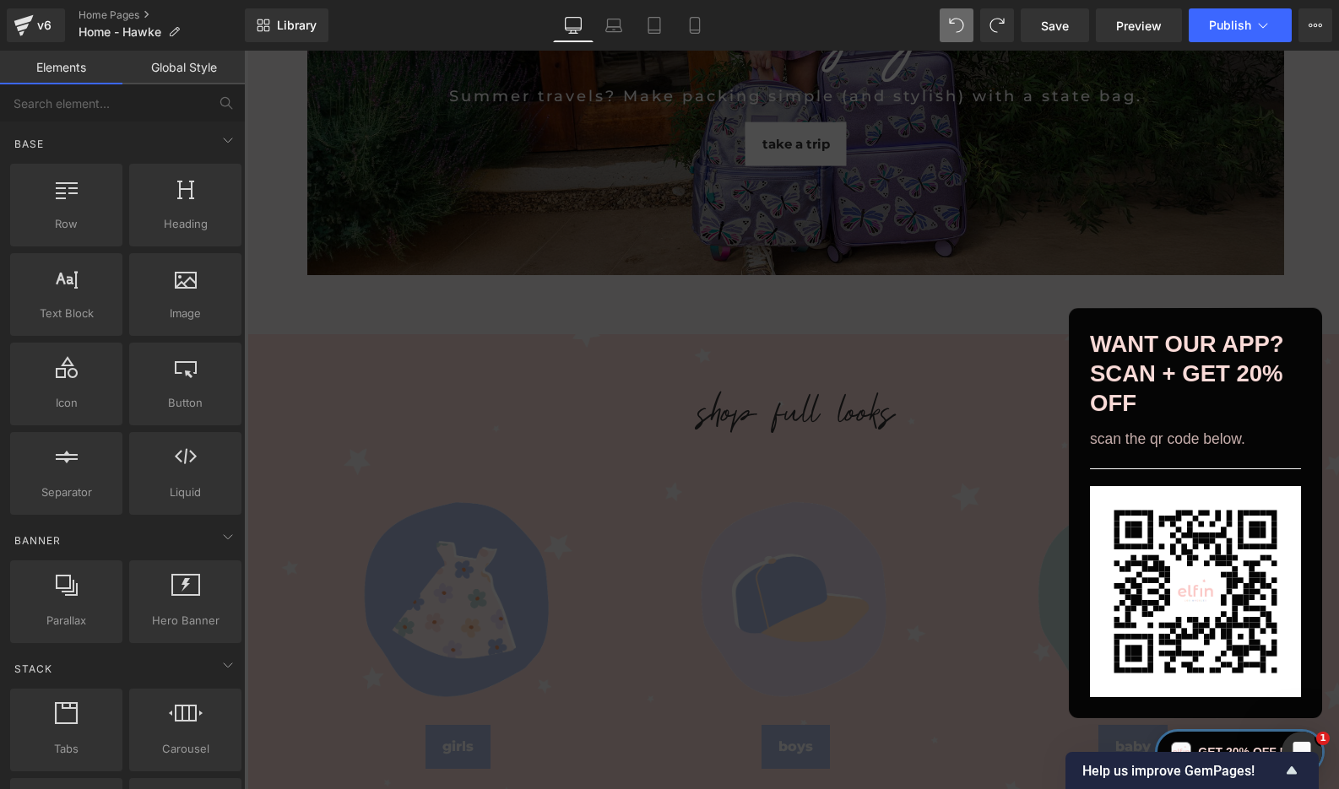
click at [1191, 742] on div "Get 20% off now" at bounding box center [1240, 752] width 165 height 41
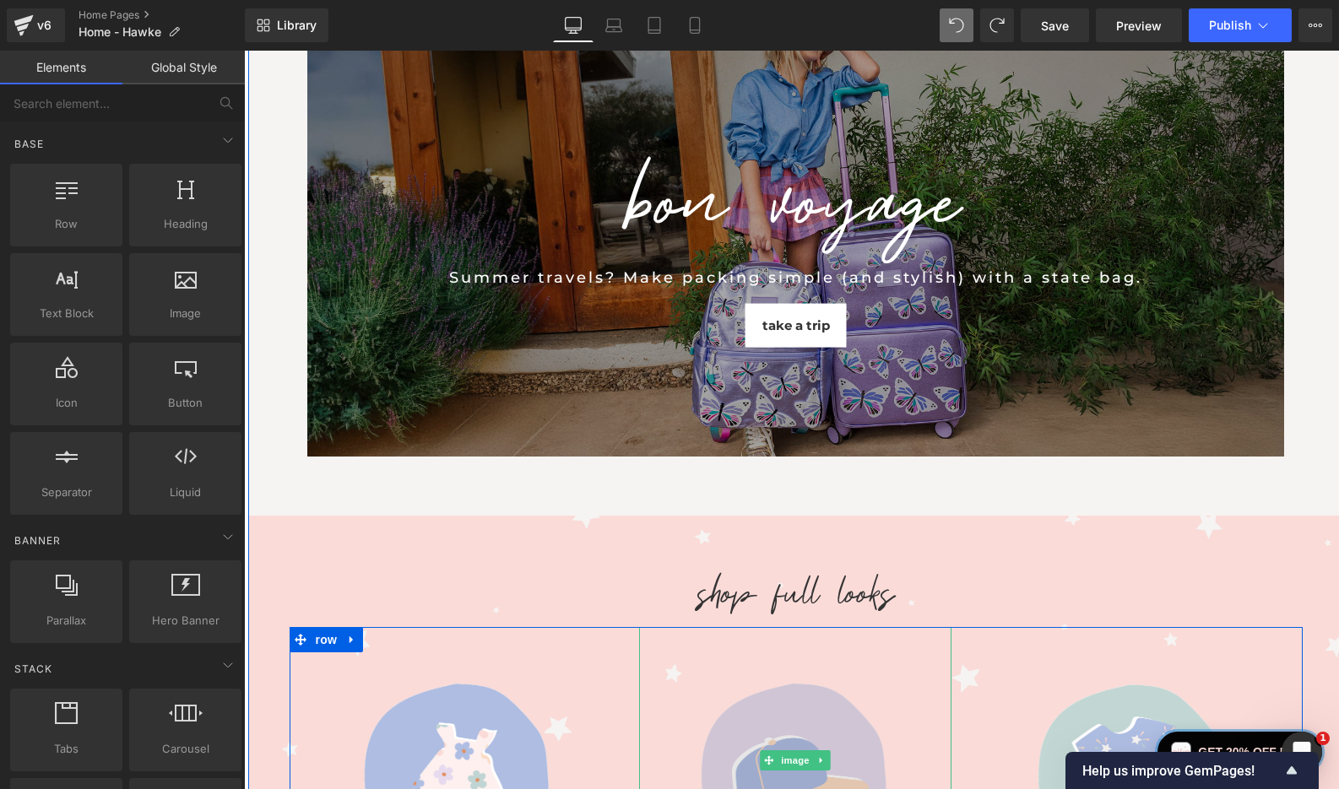
scroll to position [283, 0]
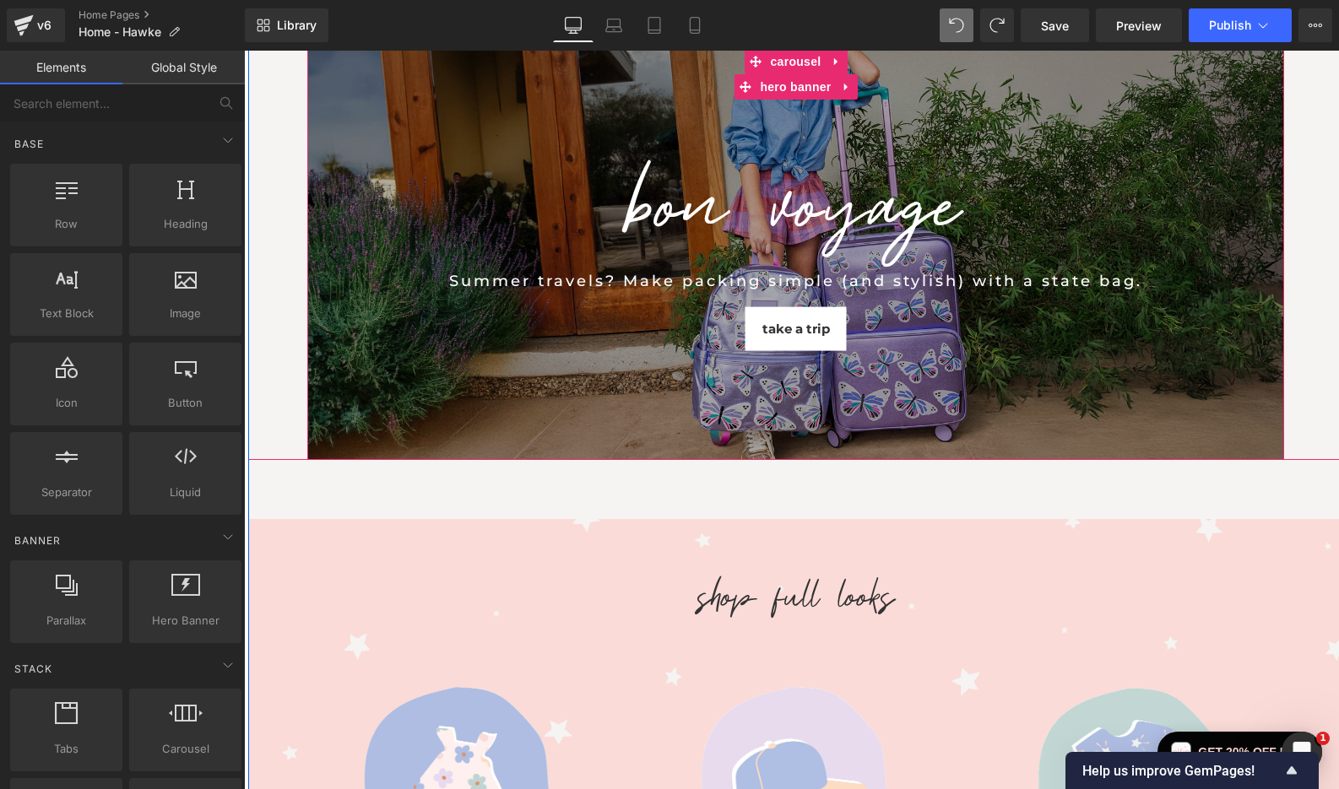
click at [539, 393] on div "BON VOYAGE Heading Summer travels? Make packing simple (and stylish) with a sta…" at bounding box center [795, 254] width 977 height 411
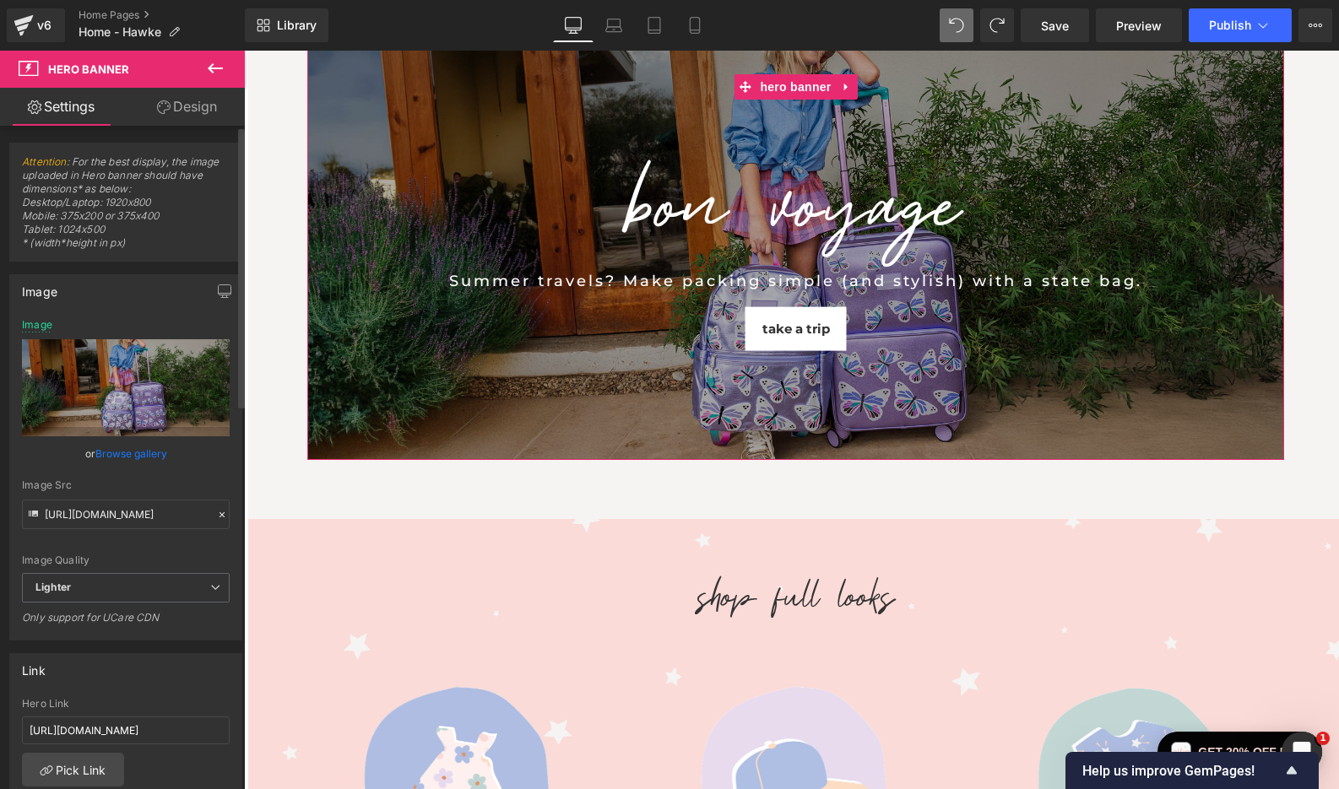
click at [139, 451] on link "Browse gallery" at bounding box center [131, 454] width 72 height 30
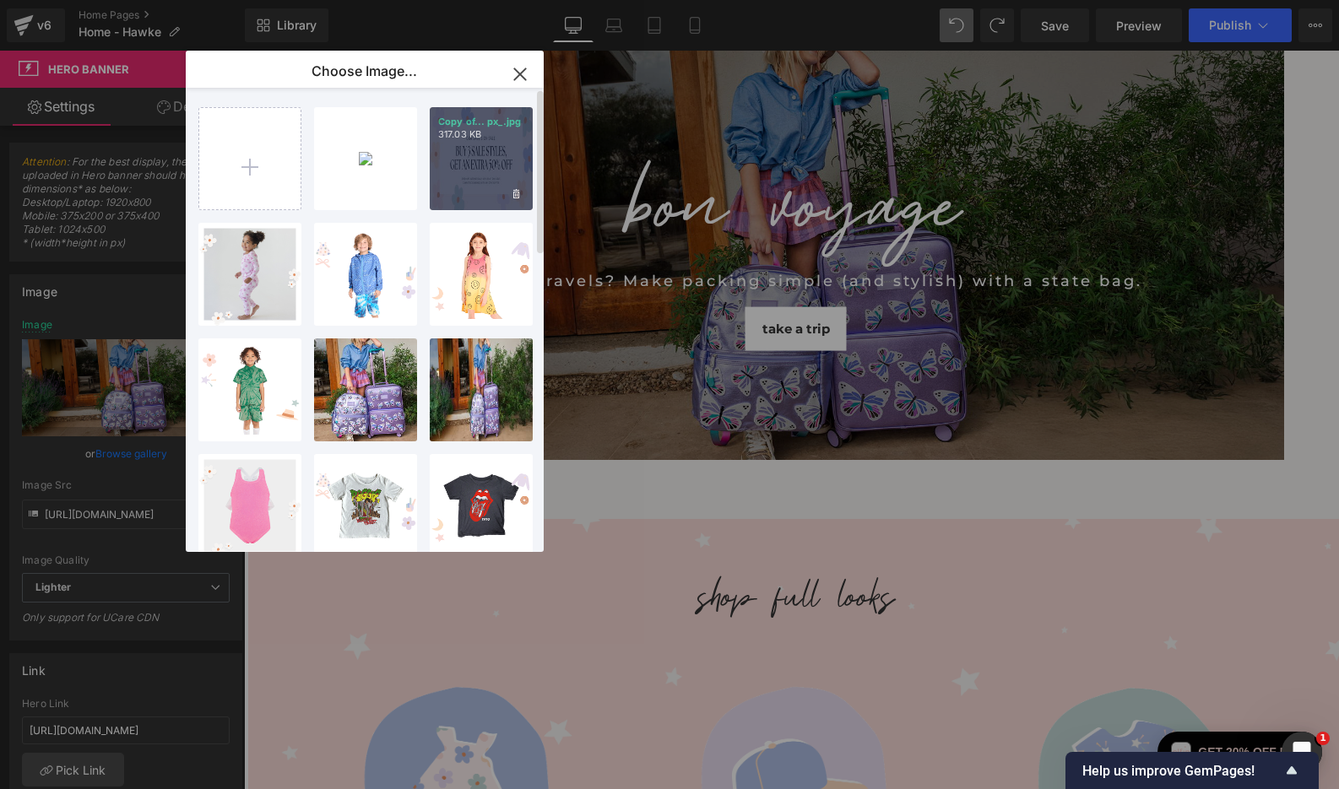
click at [447, 174] on div "Copy of... px_.jpg 317.03 KB" at bounding box center [481, 158] width 103 height 103
type input "[URL][DOMAIN_NAME]"
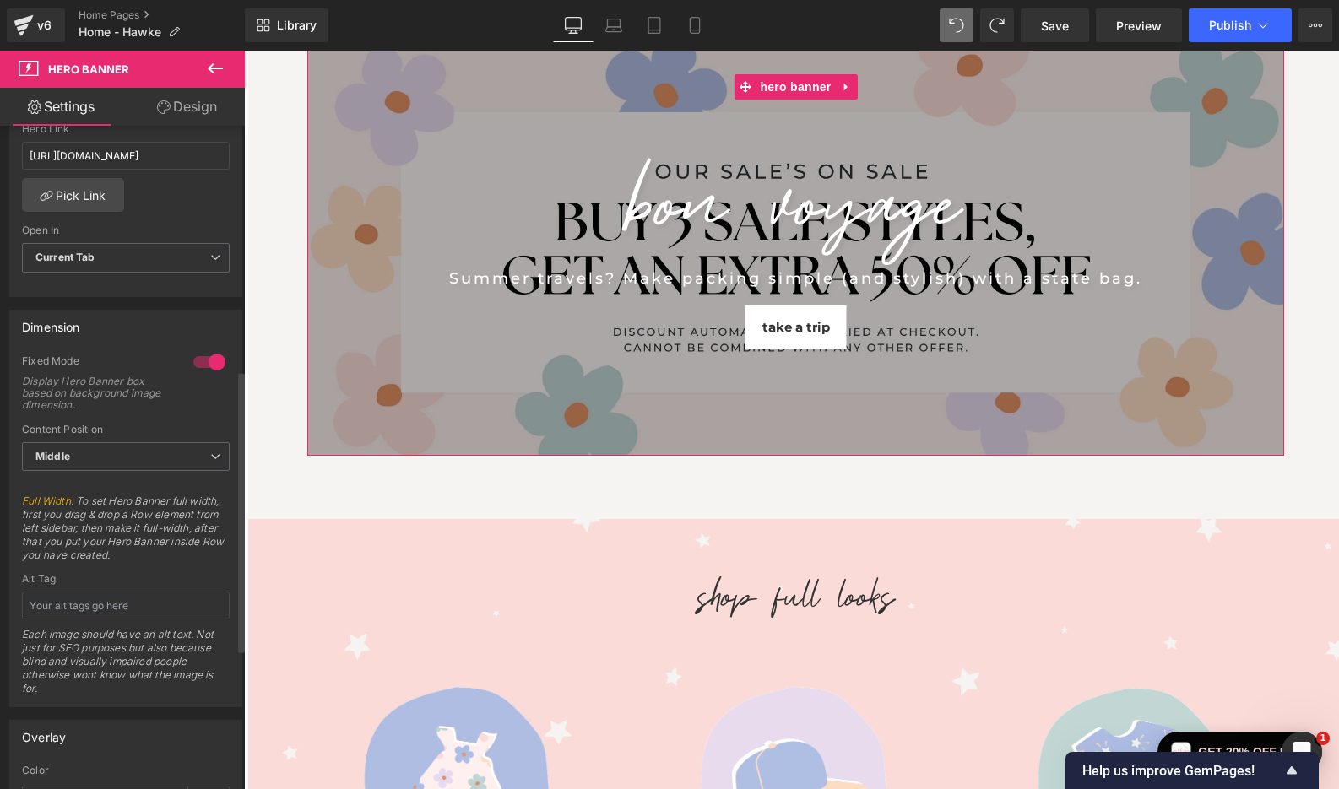
scroll to position [576, 0]
click at [176, 119] on link "Design" at bounding box center [187, 107] width 122 height 38
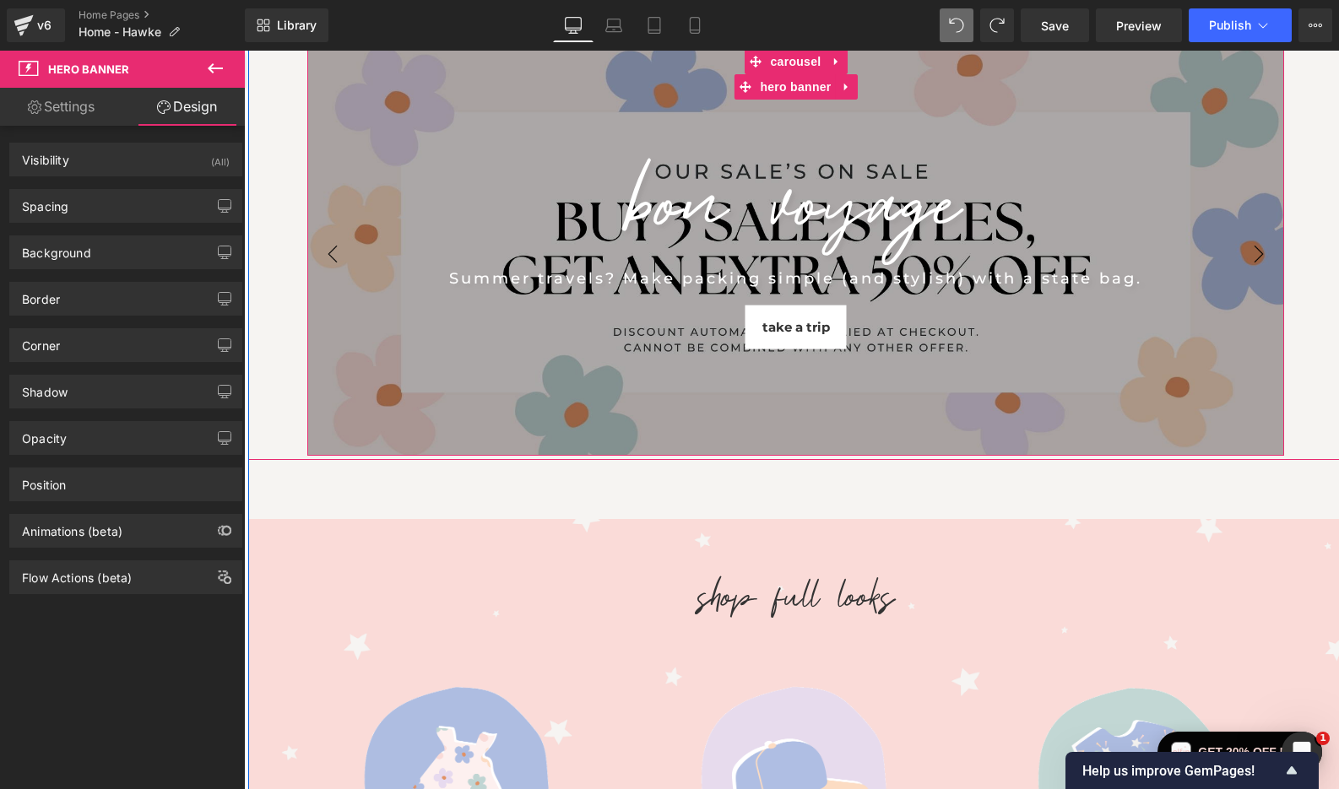
click at [343, 427] on div "BON VOYAGE Heading Summer travels? Make packing simple (and stylish) with a sta…" at bounding box center [795, 252] width 977 height 407
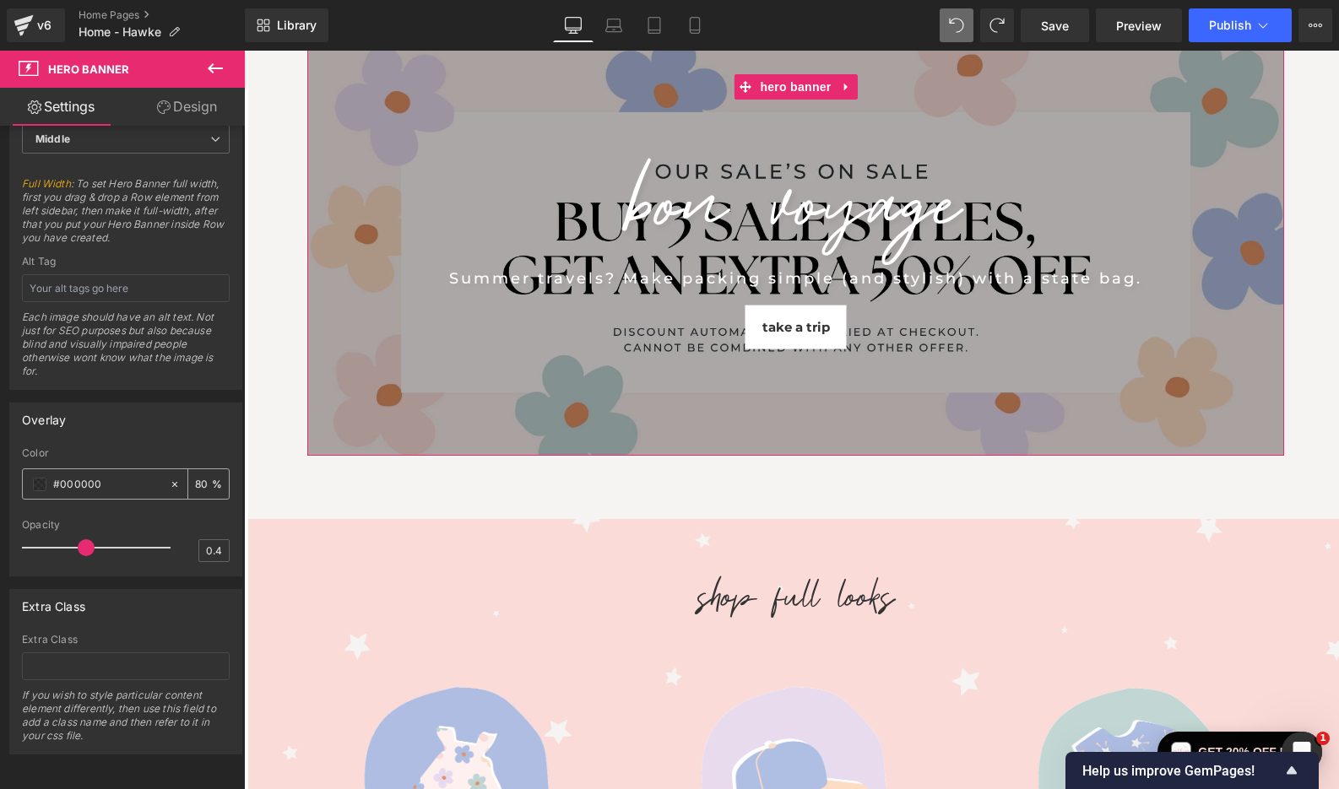
scroll to position [904, 0]
type input "0"
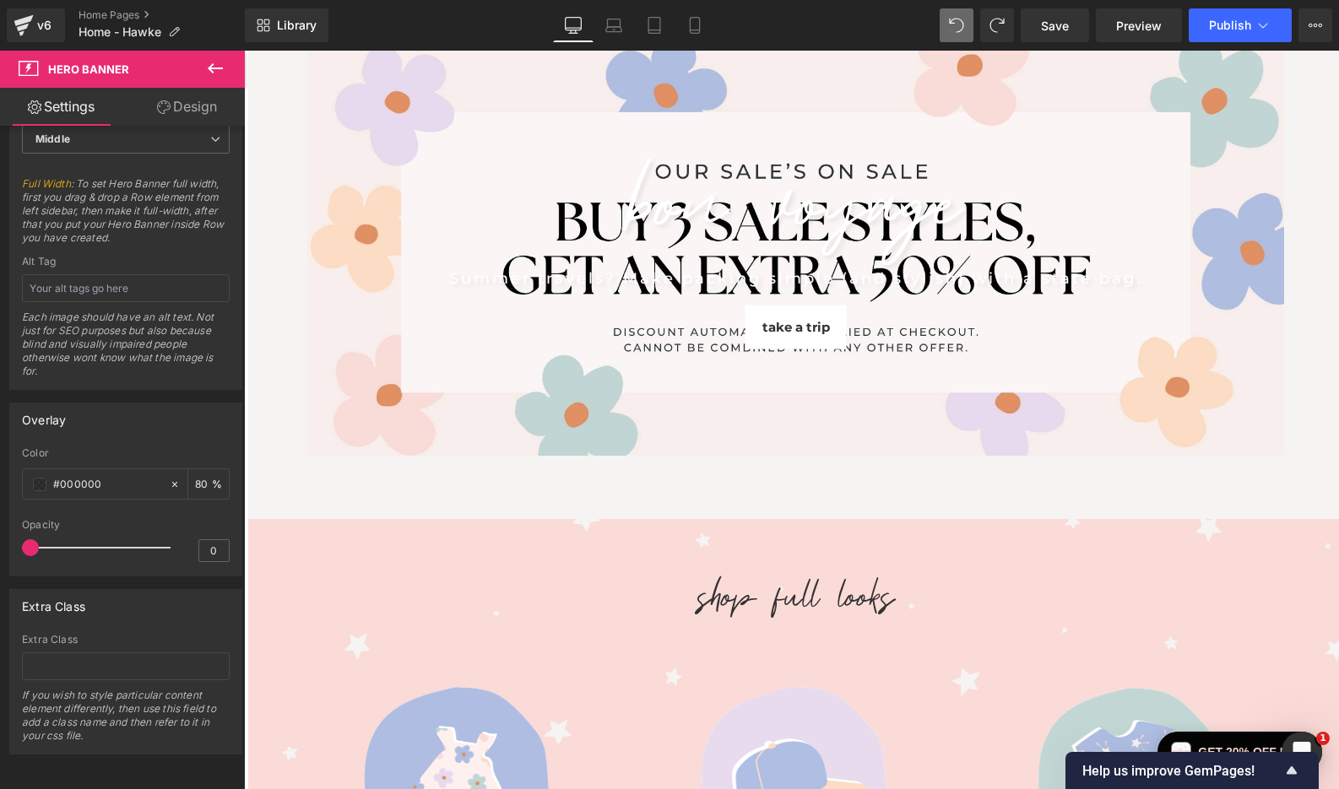
drag, startPoint x: 86, startPoint y: 541, endPoint x: -7, endPoint y: 540, distance: 92.9
click at [0, 540] on html "Hero Banner You are previewing how the will restyle your page. You can not edit…" at bounding box center [669, 394] width 1339 height 789
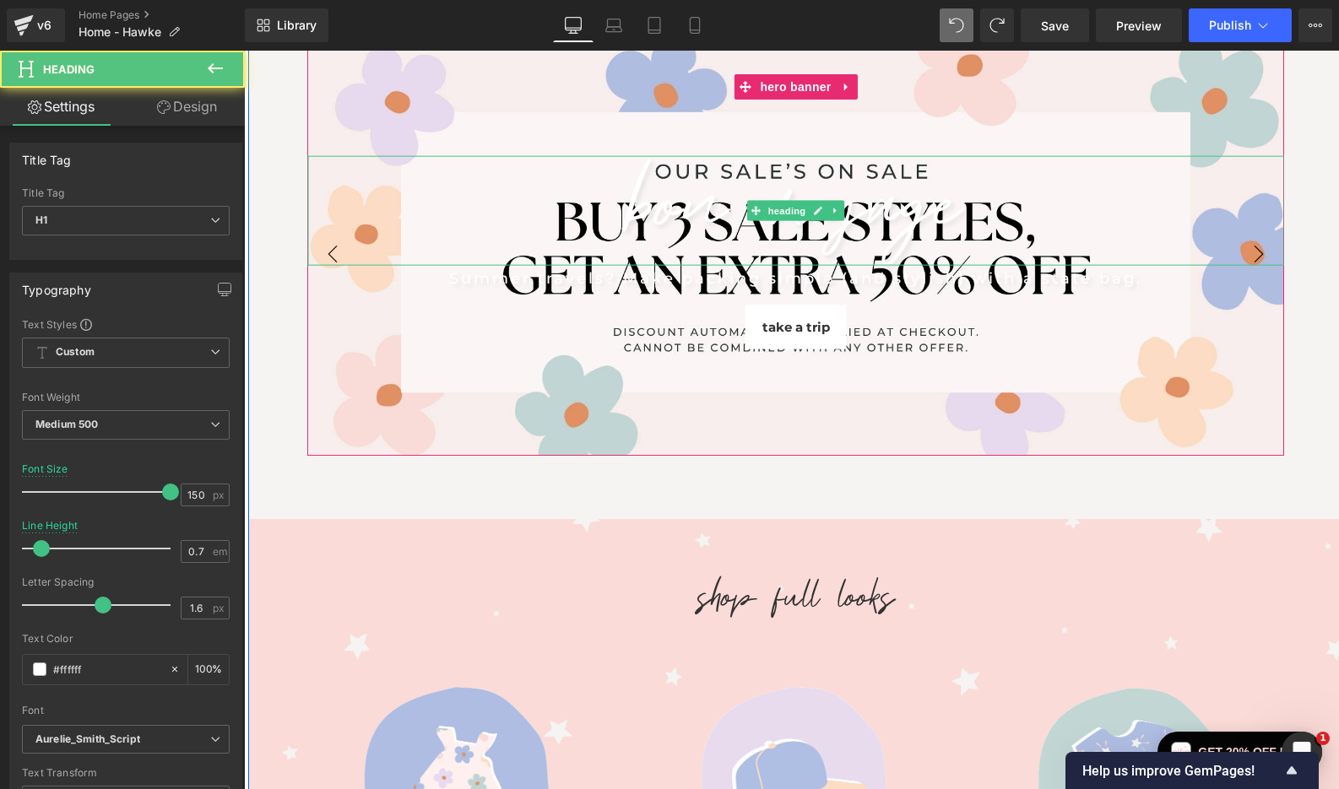
click at [664, 205] on h1 "BON VOYAGE" at bounding box center [795, 199] width 977 height 89
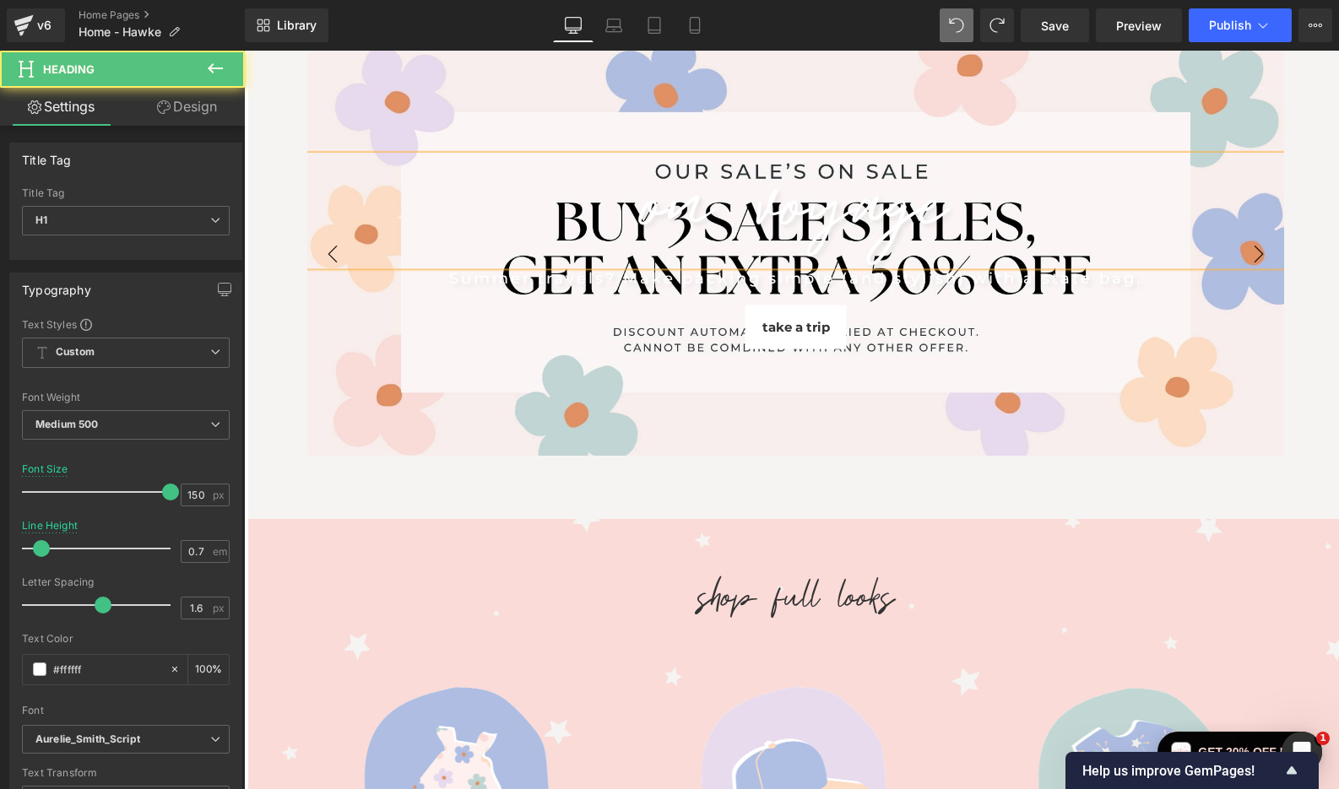
click at [738, 220] on h1 "ON VOYAGE" at bounding box center [795, 199] width 977 height 89
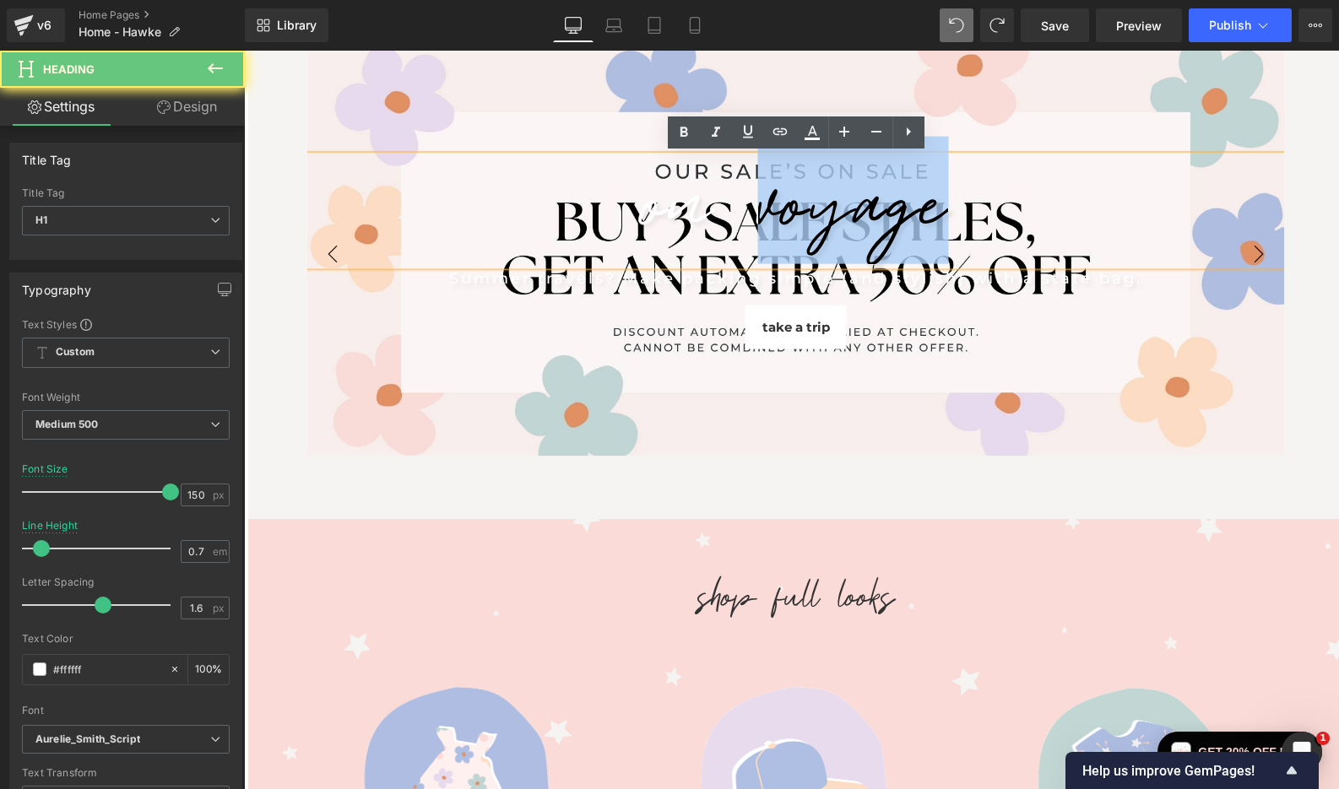
click at [738, 220] on h1 "ON VOYAGE" at bounding box center [795, 199] width 977 height 89
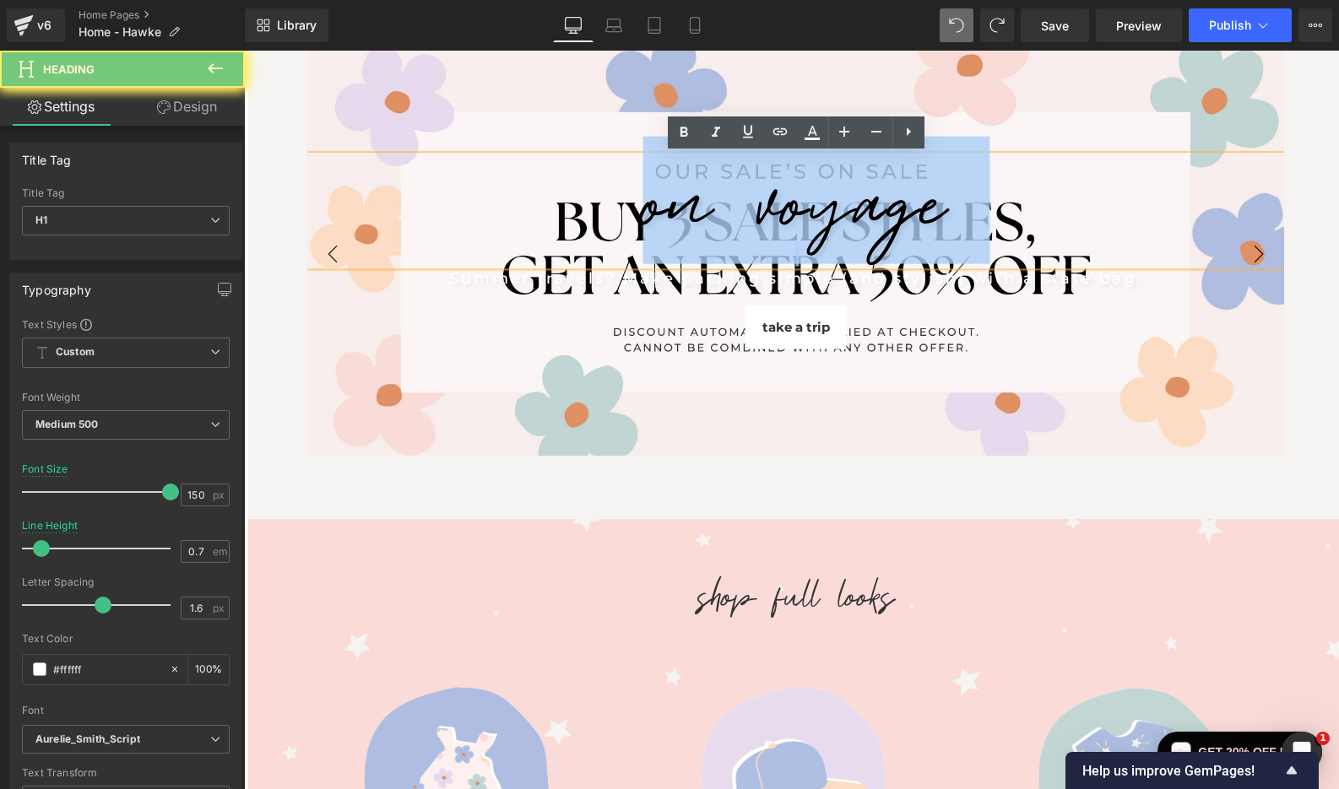
click at [738, 220] on h1 "ON VOYAGE" at bounding box center [795, 199] width 977 height 89
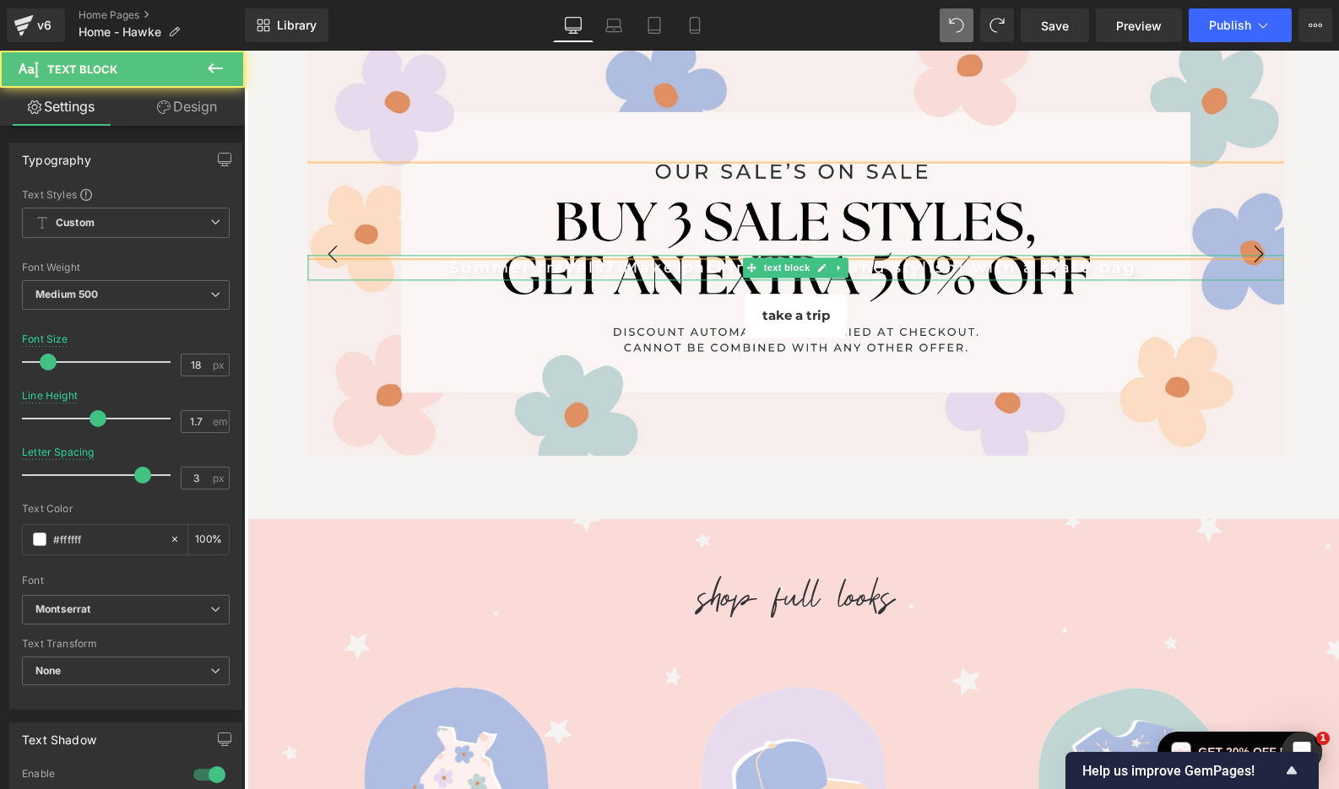
click at [693, 273] on div "Summer travels? Make packing simple (and stylish) with a state bag." at bounding box center [796, 268] width 892 height 26
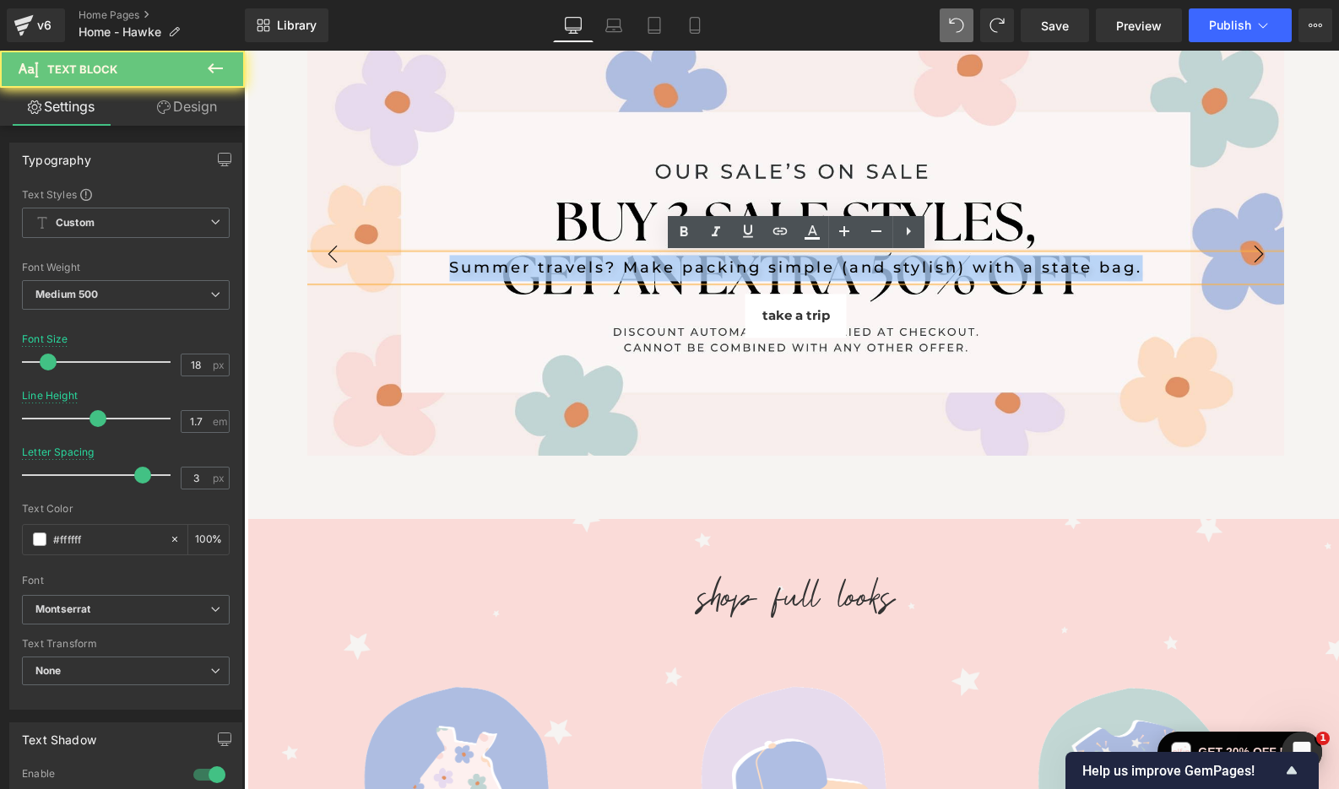
click at [693, 273] on div "Summer travels? Make packing simple (and stylish) with a state bag." at bounding box center [796, 268] width 892 height 26
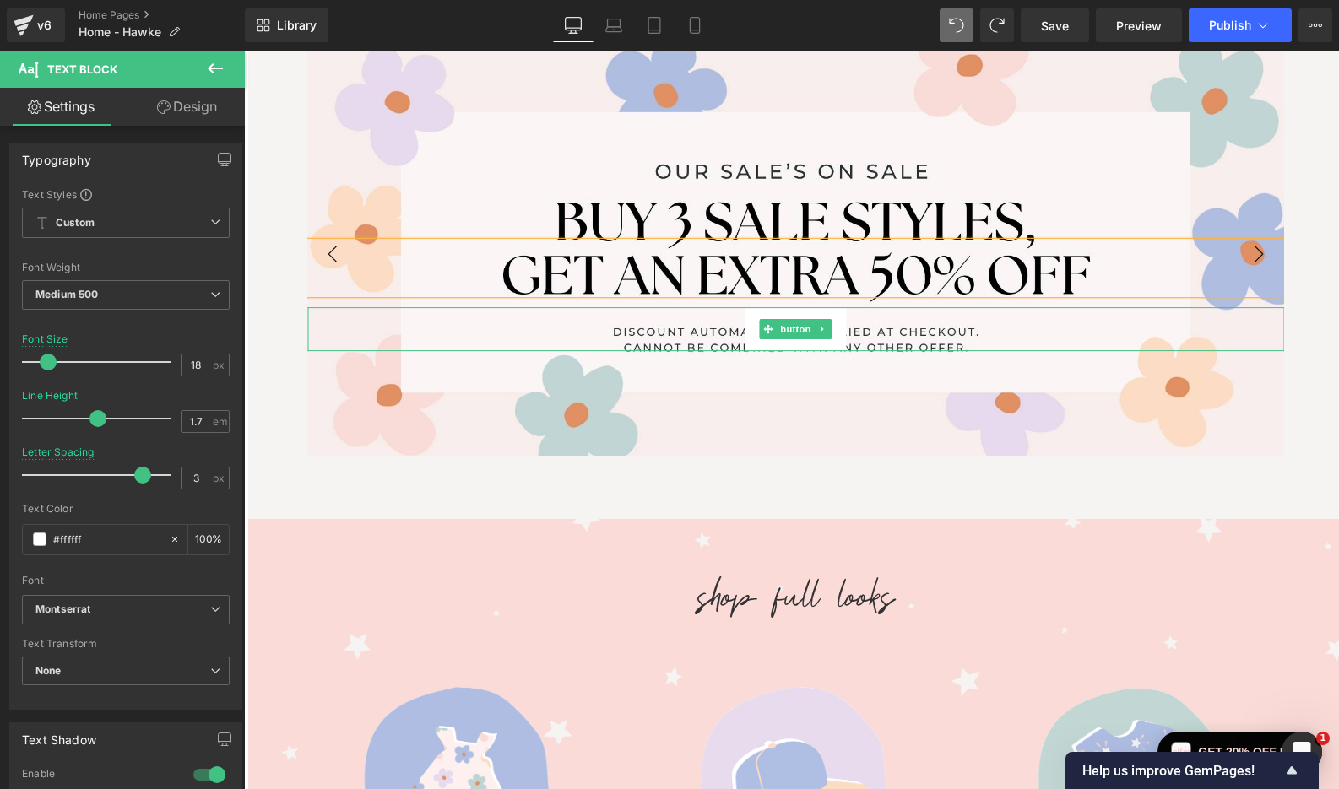
click at [752, 307] on link "TAKE A TRIP" at bounding box center [796, 329] width 101 height 44
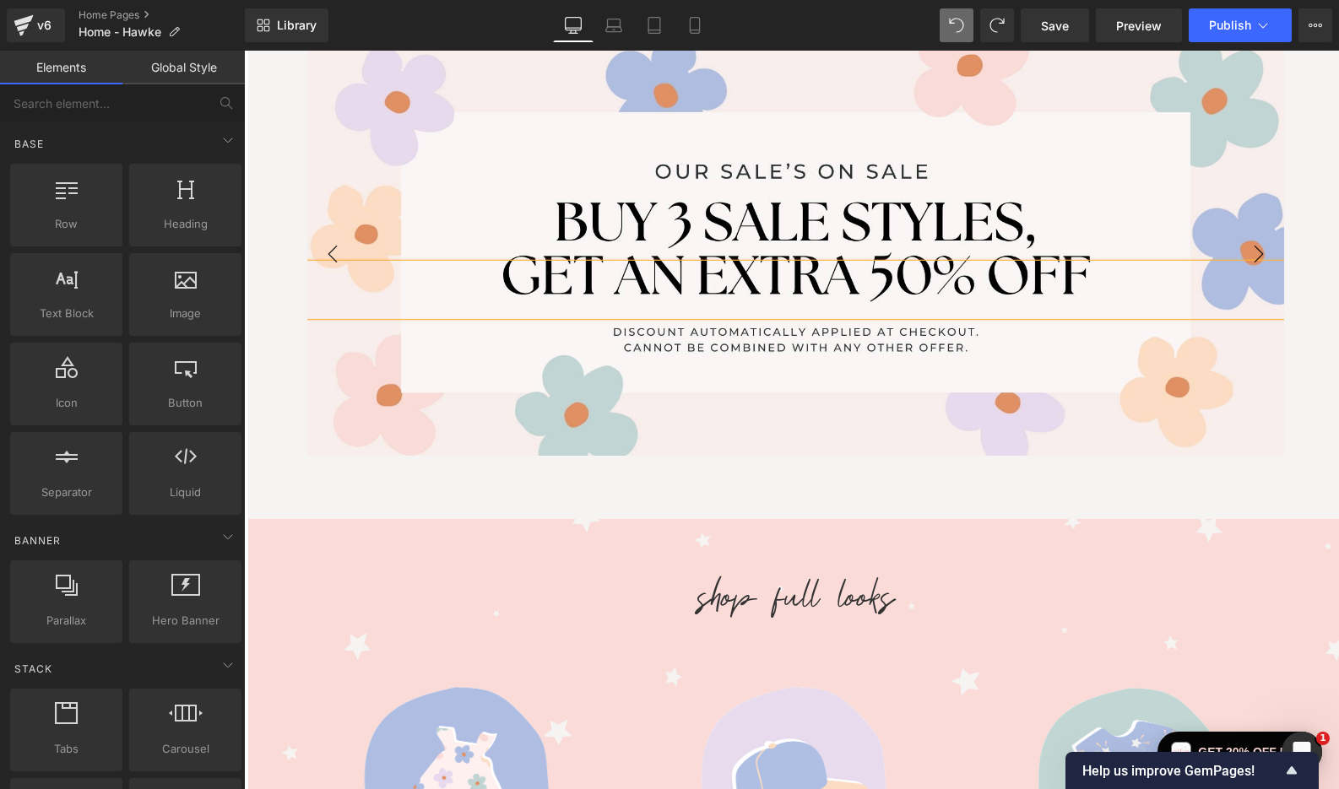
click at [436, 497] on div "BON VOYAGE Heading Summer travels? Make packing simple (and stylish) with a sta…" at bounding box center [795, 494] width 1095 height 1009
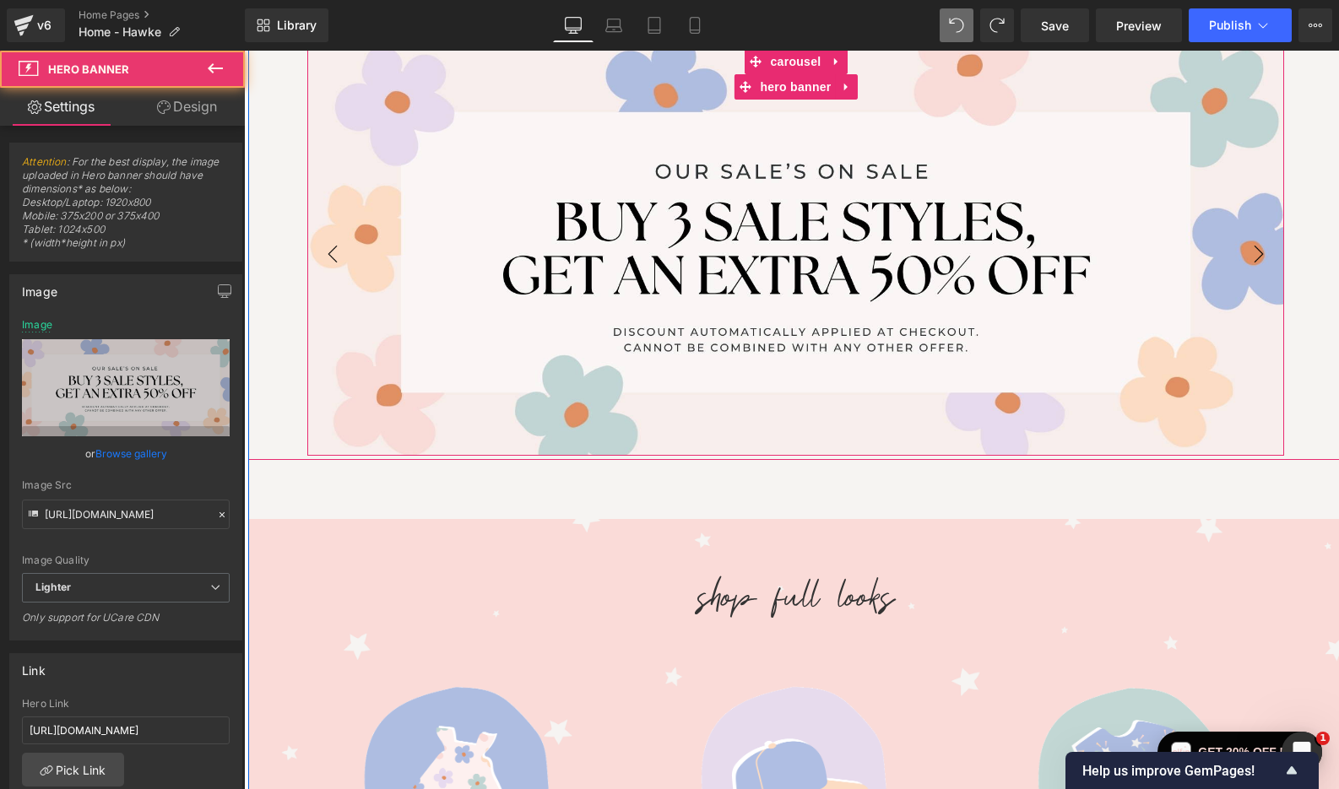
click at [543, 106] on div "Heading Text Block" at bounding box center [795, 252] width 977 height 407
click at [530, 373] on div "Heading Text Block" at bounding box center [795, 252] width 977 height 407
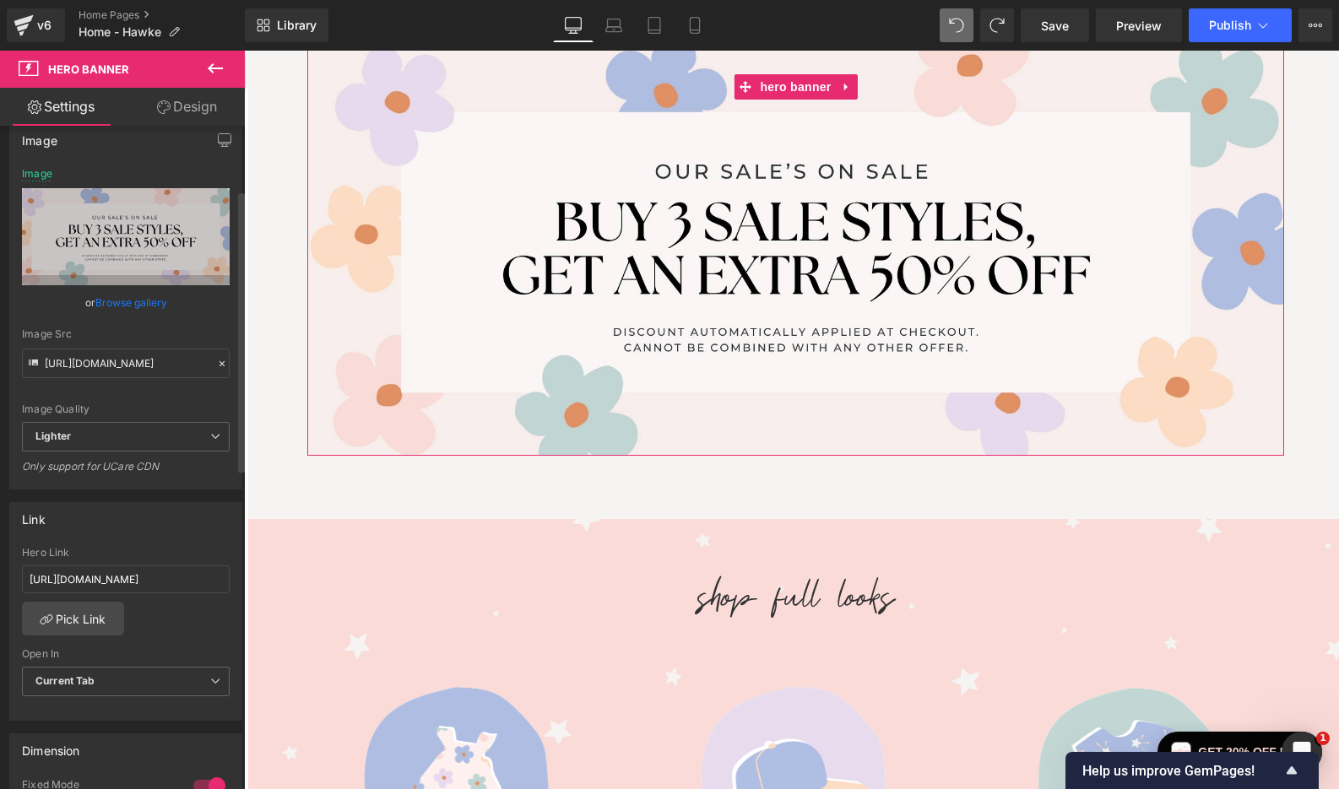
scroll to position [150, 0]
click at [105, 577] on input "[URL][DOMAIN_NAME]" at bounding box center [126, 581] width 208 height 28
paste input "ale"
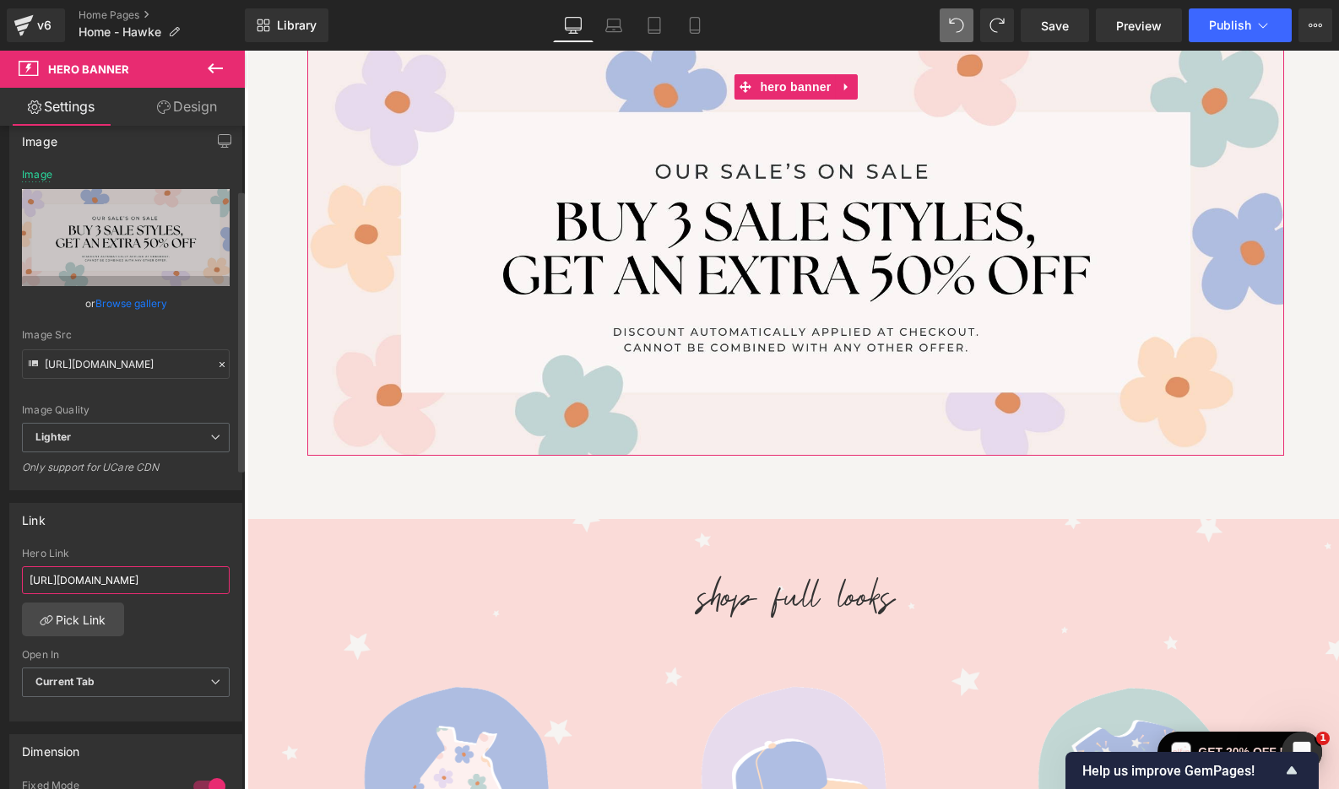
type input "[URL][DOMAIN_NAME]"
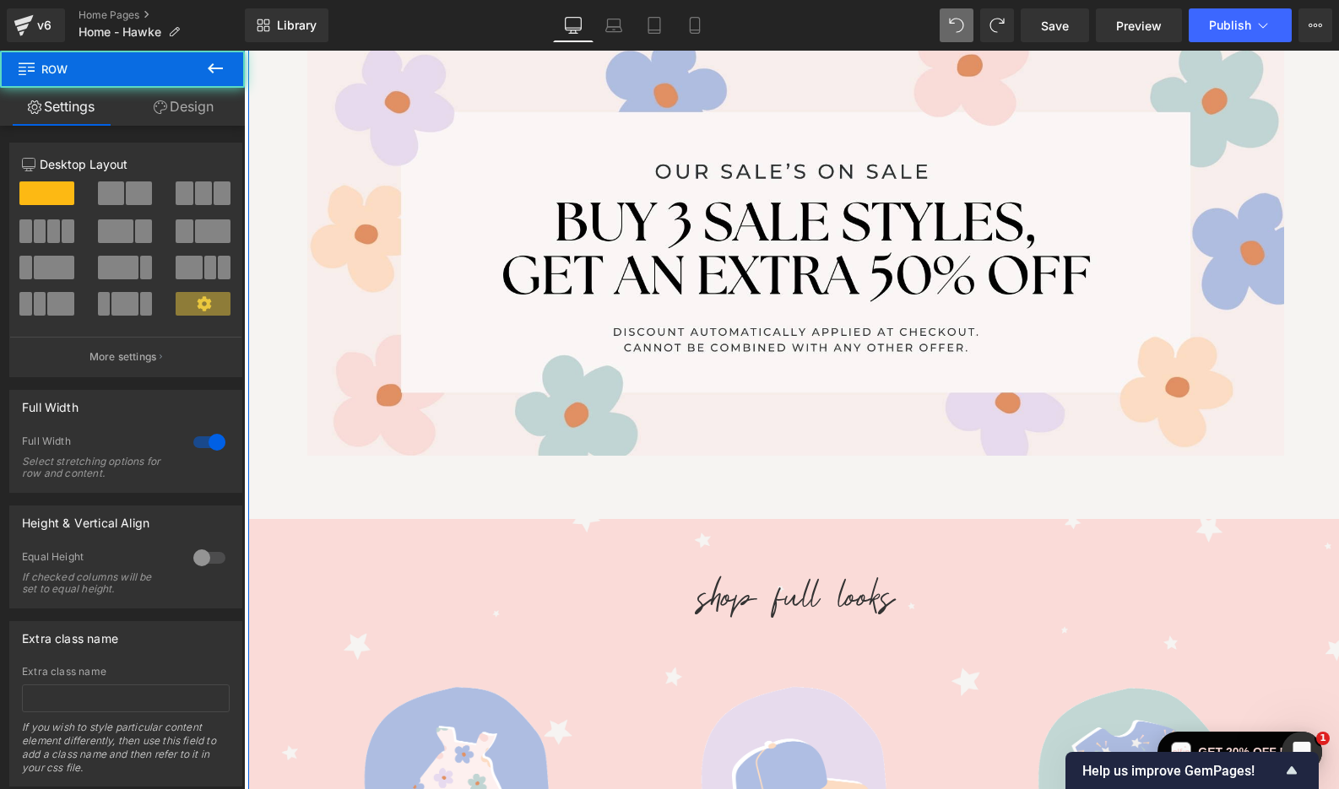
click at [369, 462] on div "BON VOYAGE Heading Summer travels? Make packing simple (and stylish) with a sta…" at bounding box center [795, 494] width 1095 height 1009
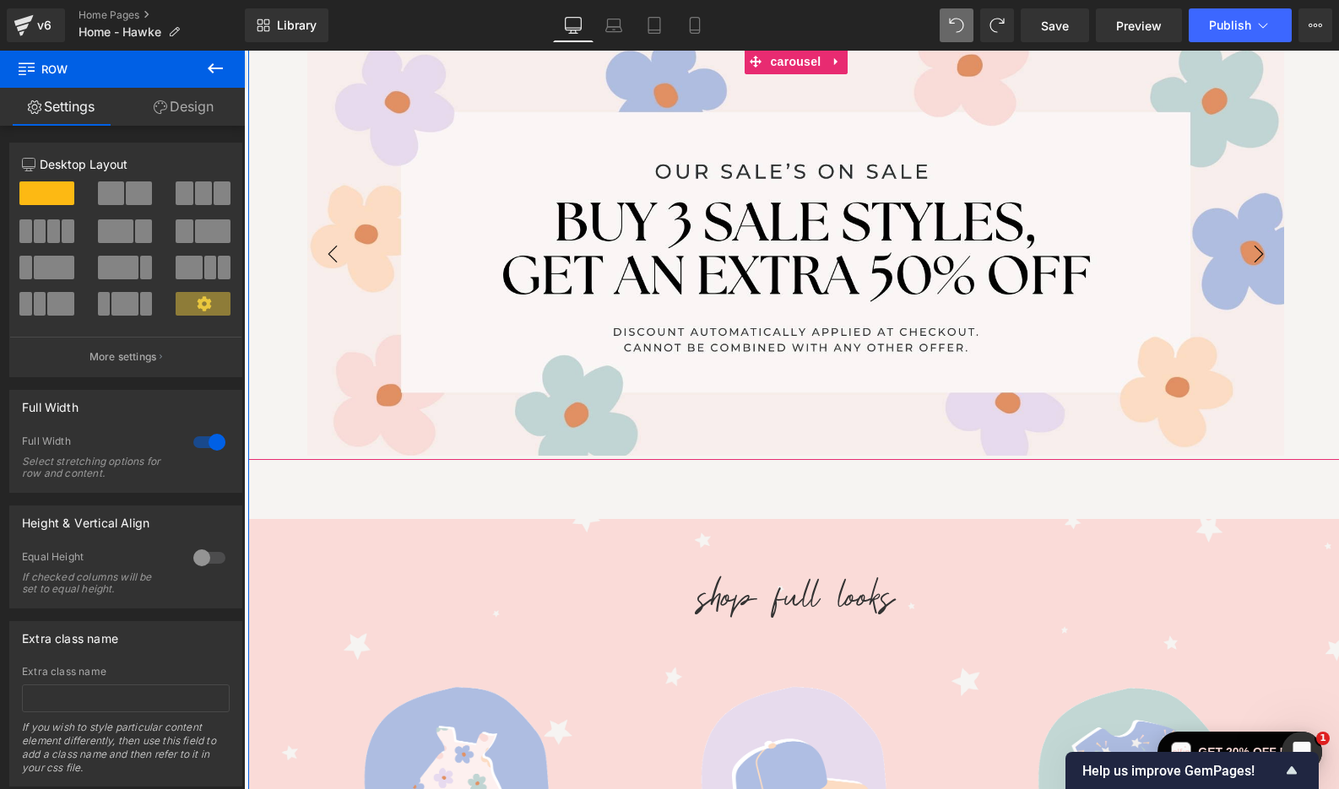
click at [334, 258] on button "‹" at bounding box center [332, 254] width 51 height 51
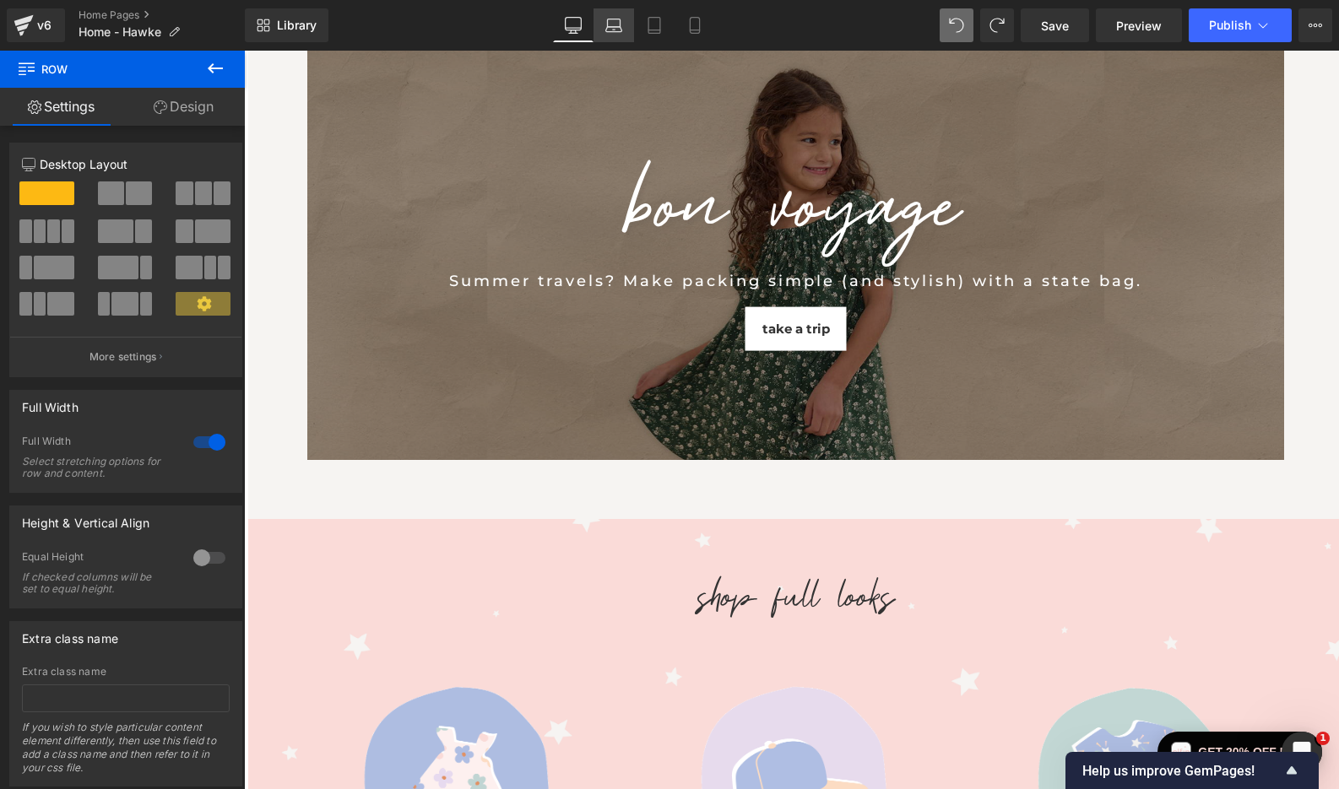
click at [618, 25] on icon at bounding box center [613, 25] width 17 height 17
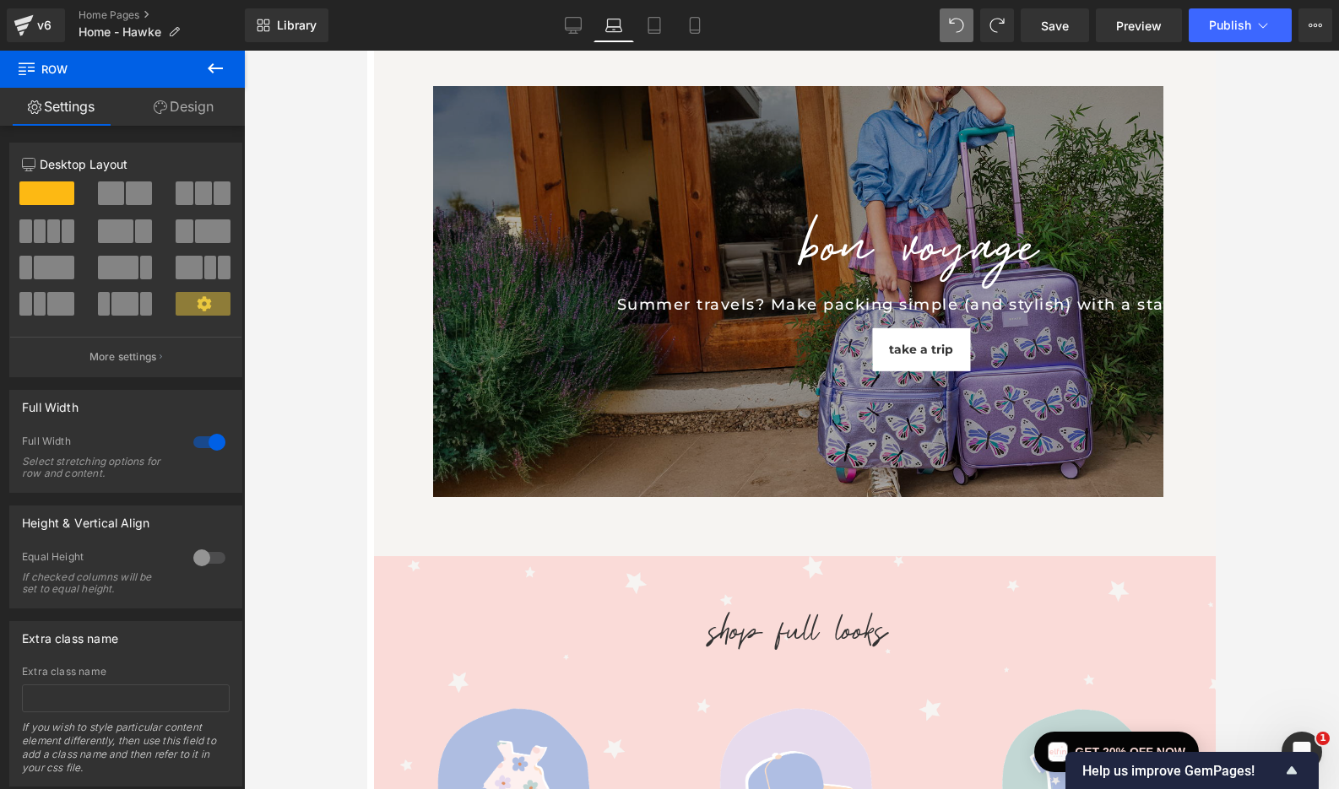
scroll to position [0, 0]
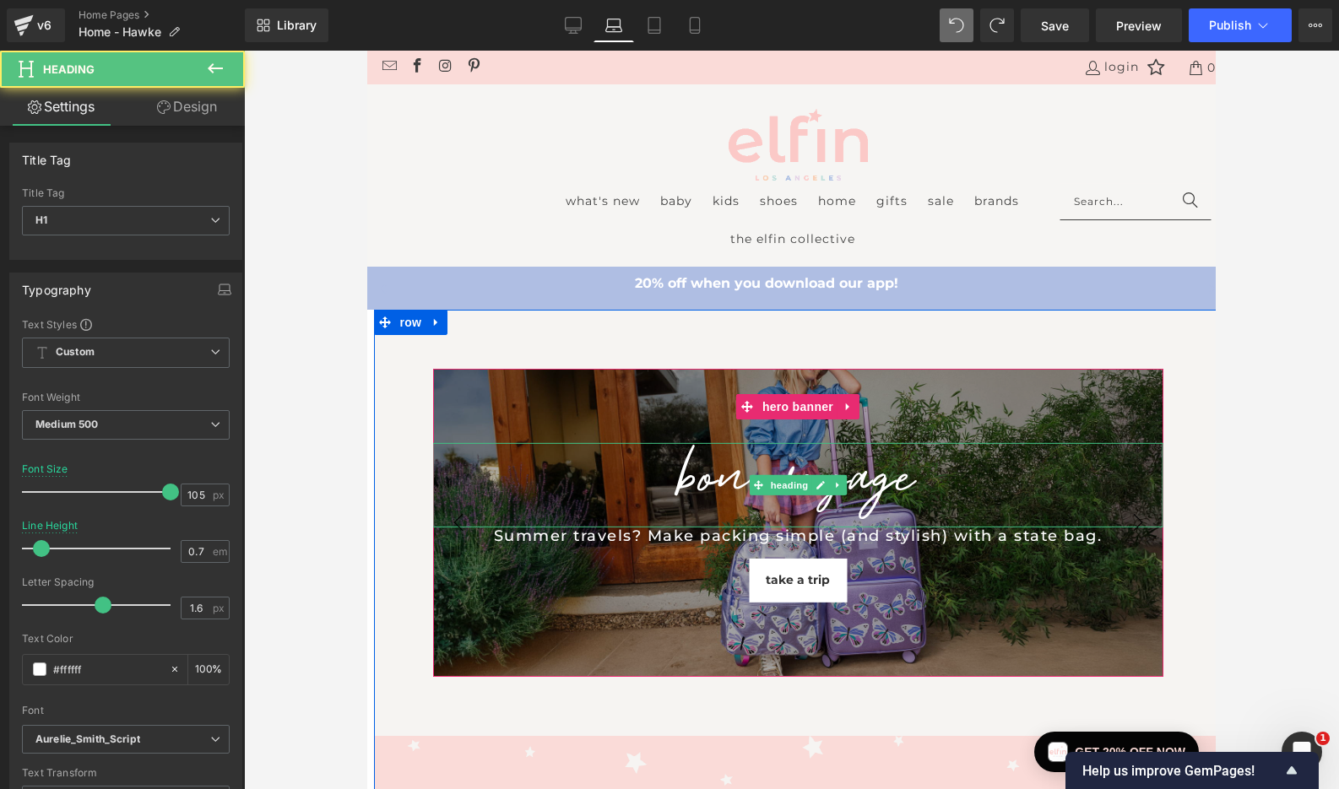
click at [460, 520] on div at bounding box center [798, 517] width 730 height 22
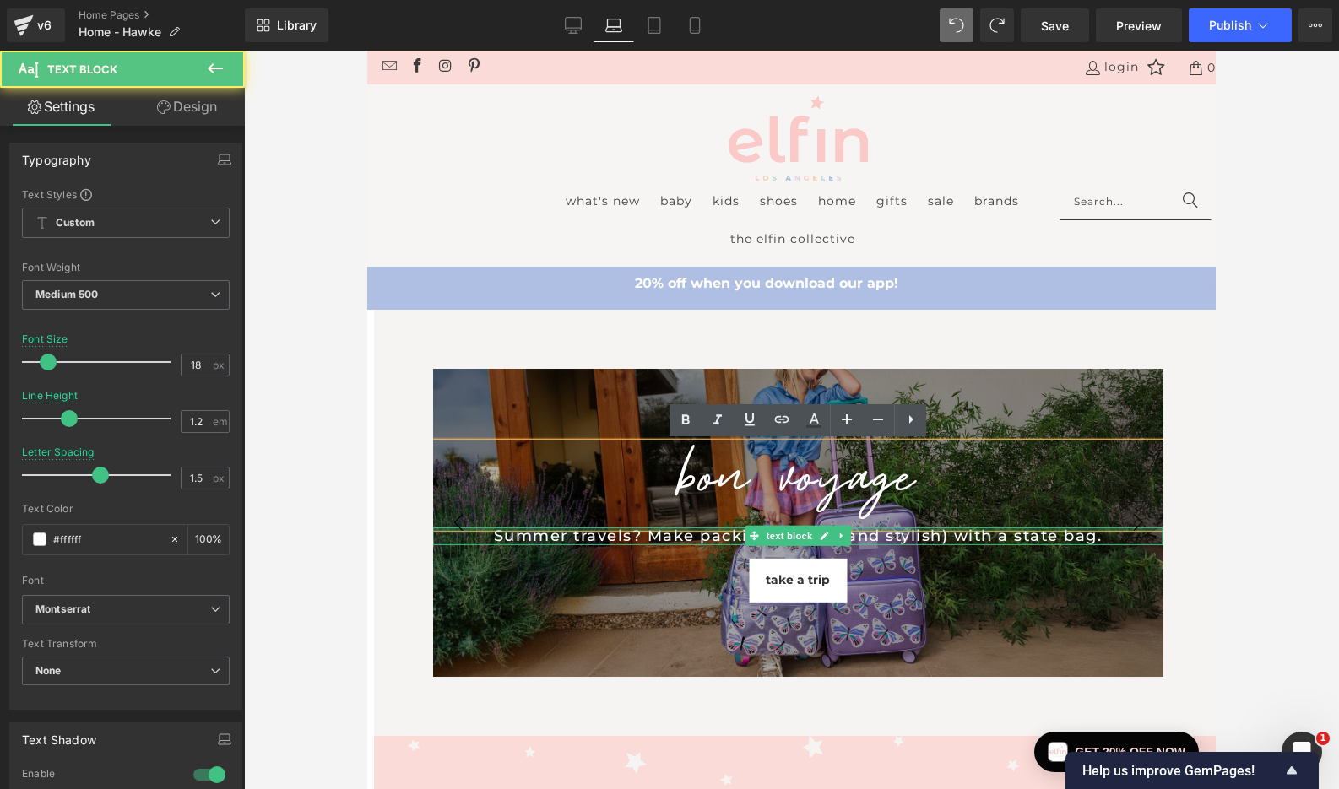
click at [460, 529] on div at bounding box center [798, 529] width 730 height 4
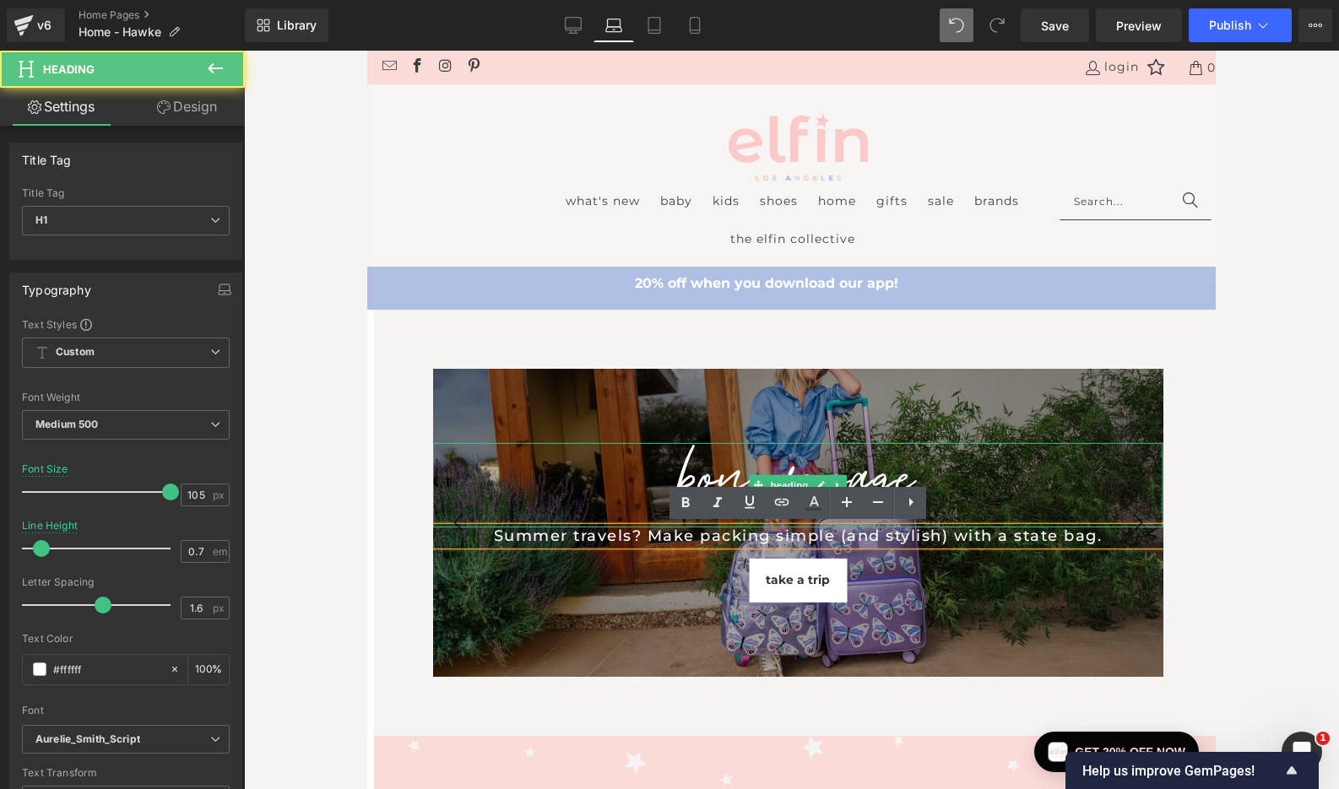
click at [464, 517] on div at bounding box center [798, 517] width 730 height 22
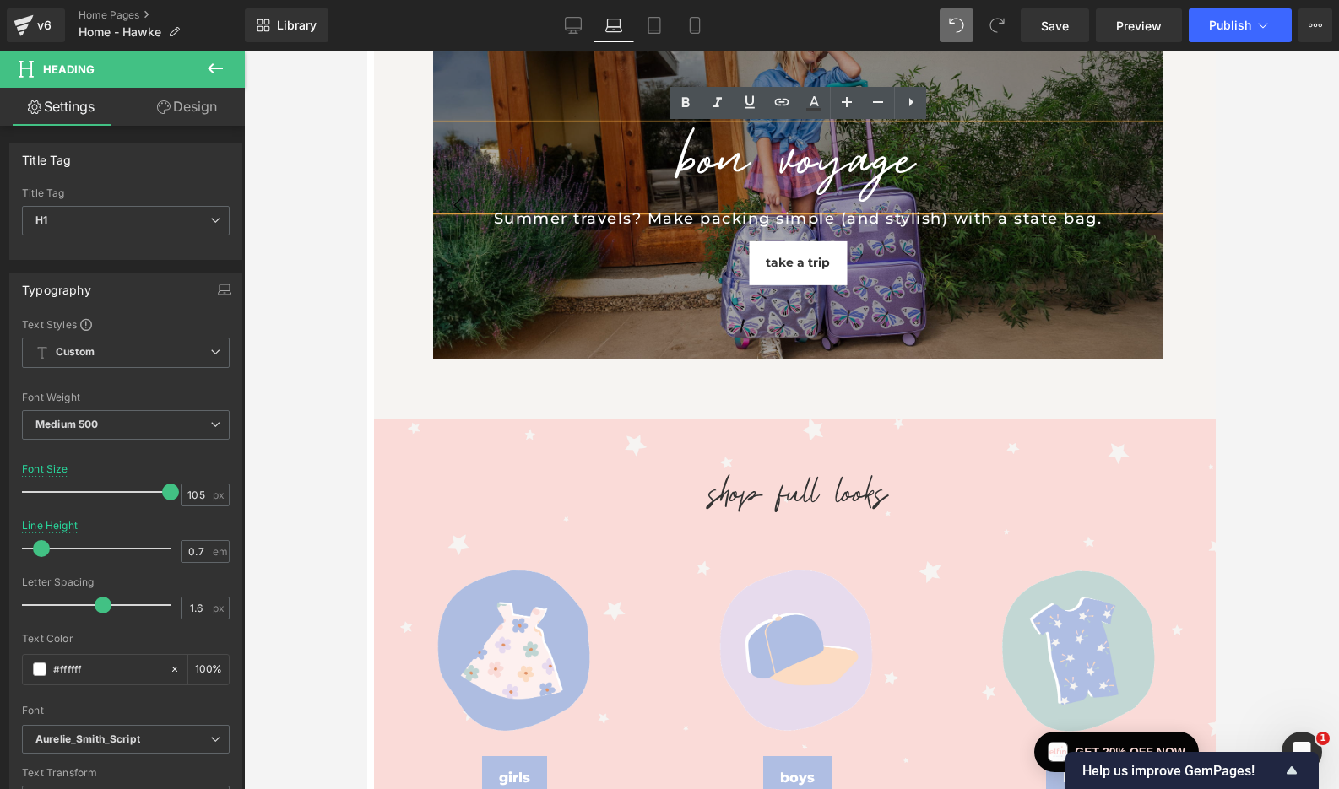
scroll to position [331, 0]
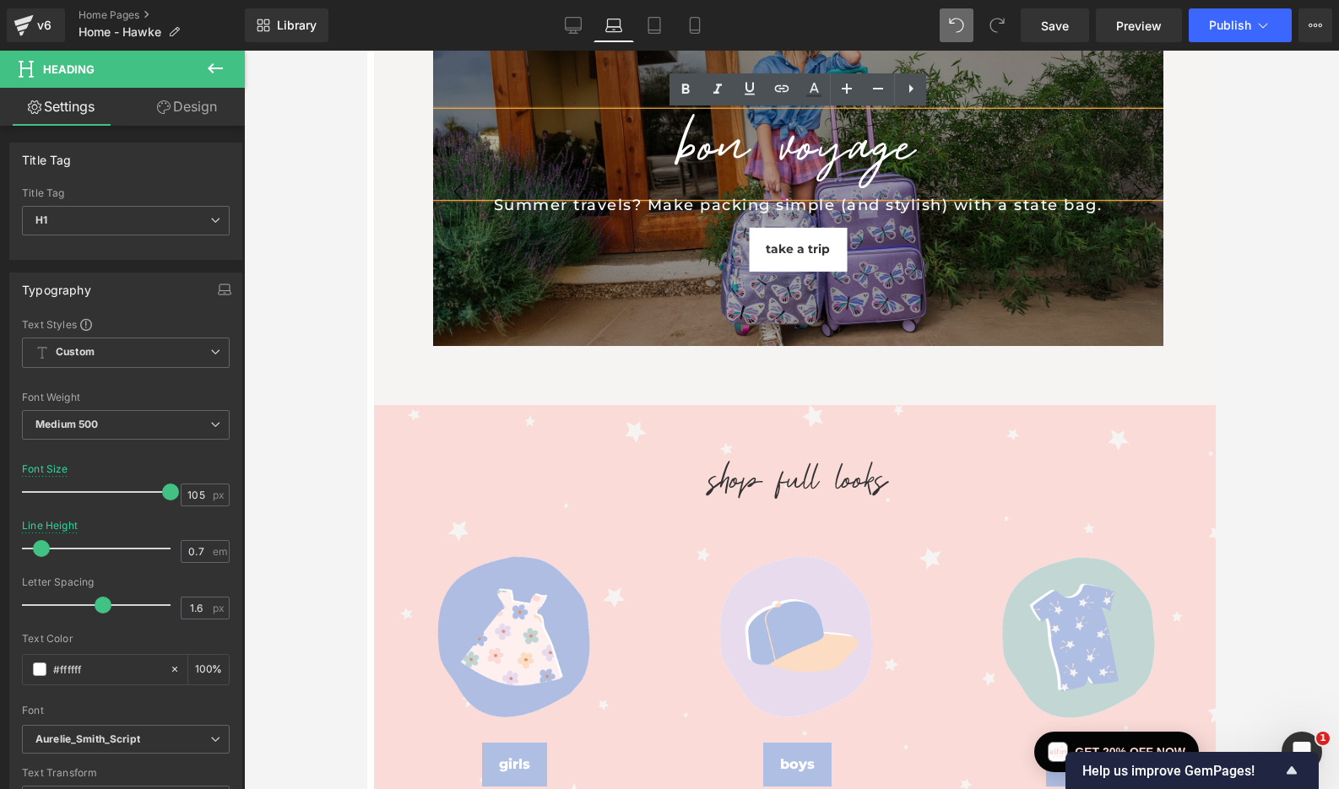
click at [1147, 193] on button "›" at bounding box center [1138, 191] width 51 height 51
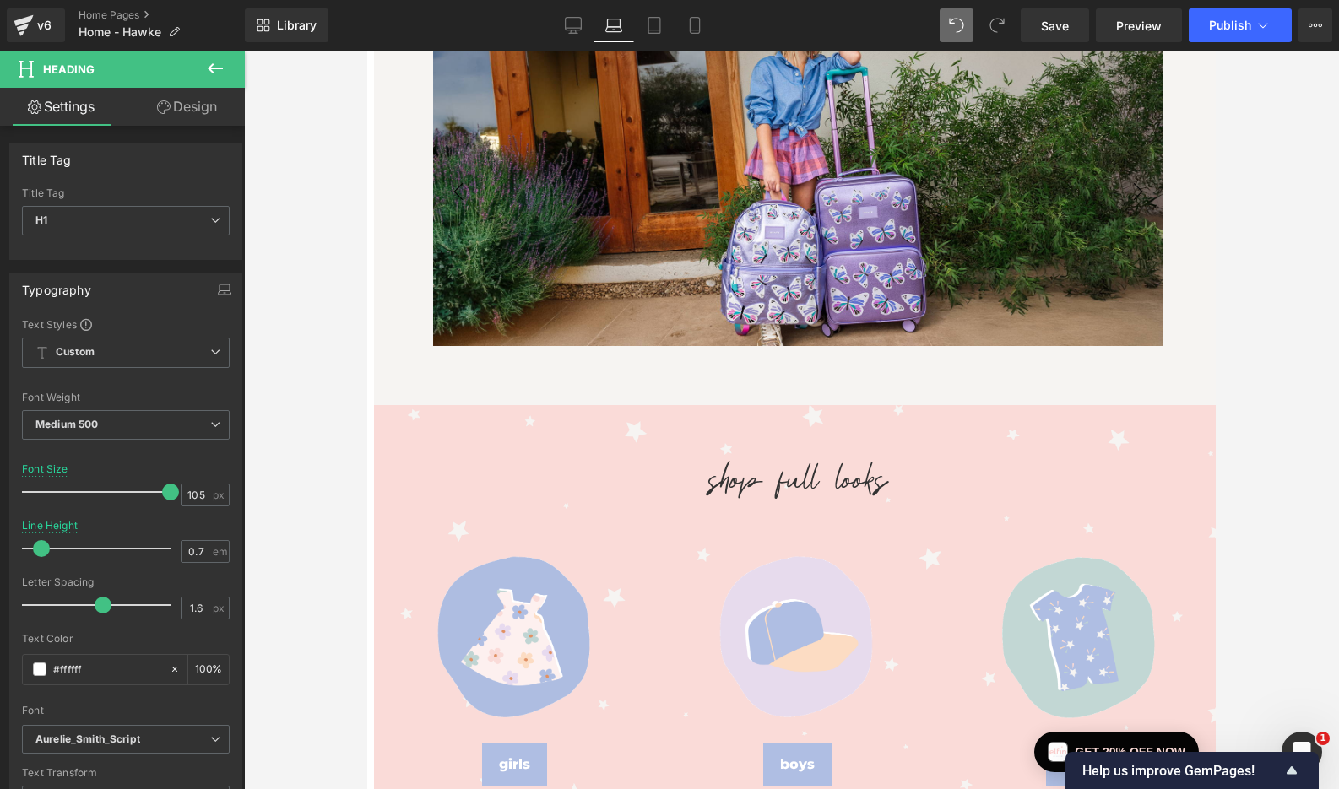
click at [1147, 193] on h1 at bounding box center [798, 176] width 730 height 62
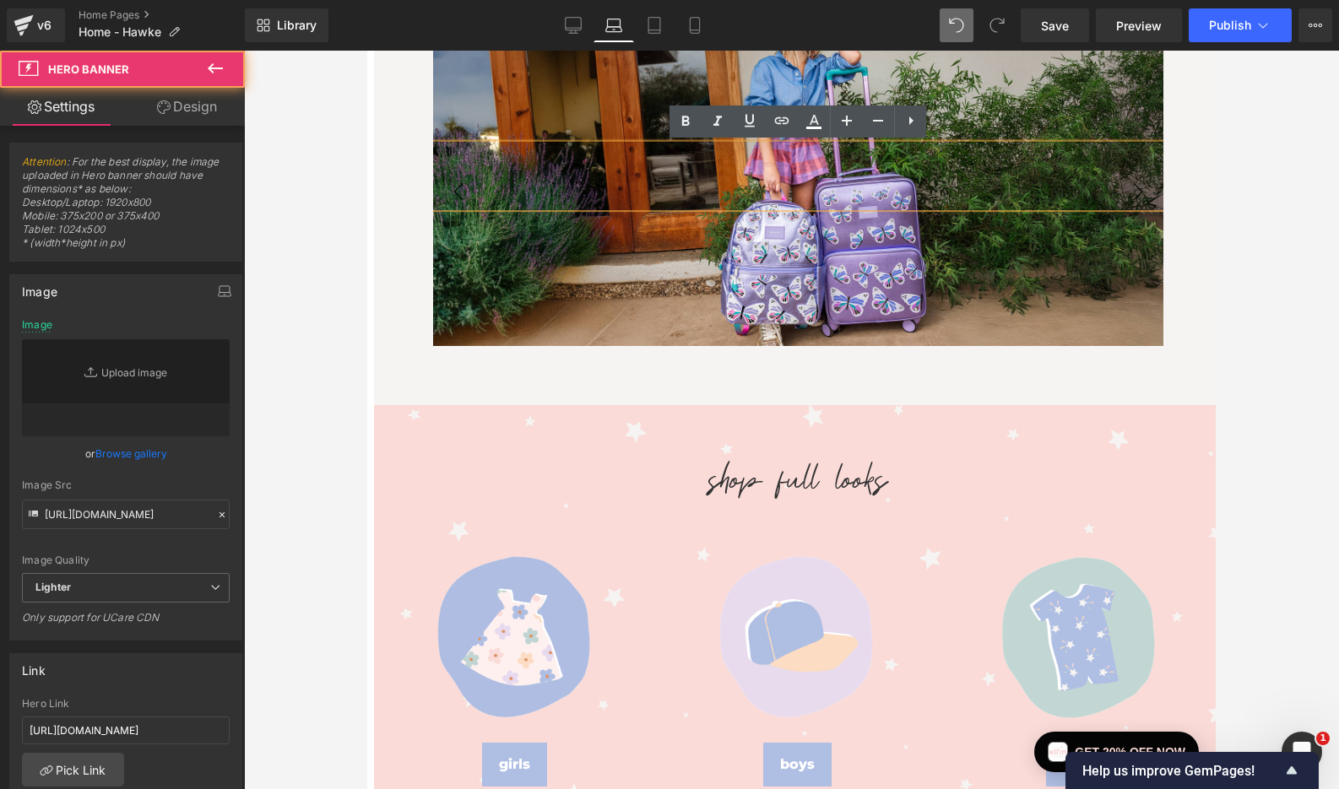
click at [1050, 298] on div "Heading Text Block" at bounding box center [798, 191] width 730 height 307
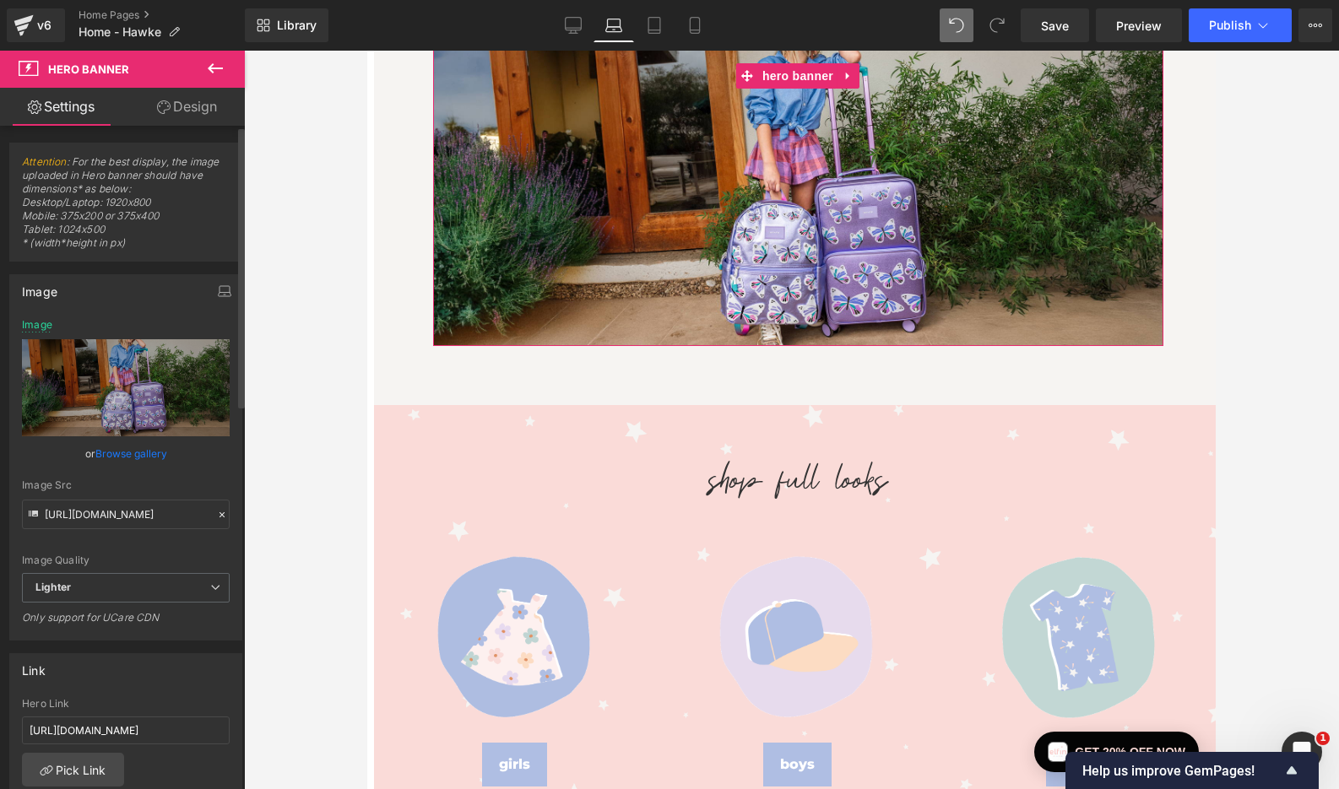
click at [144, 457] on link "Browse gallery" at bounding box center [131, 454] width 72 height 30
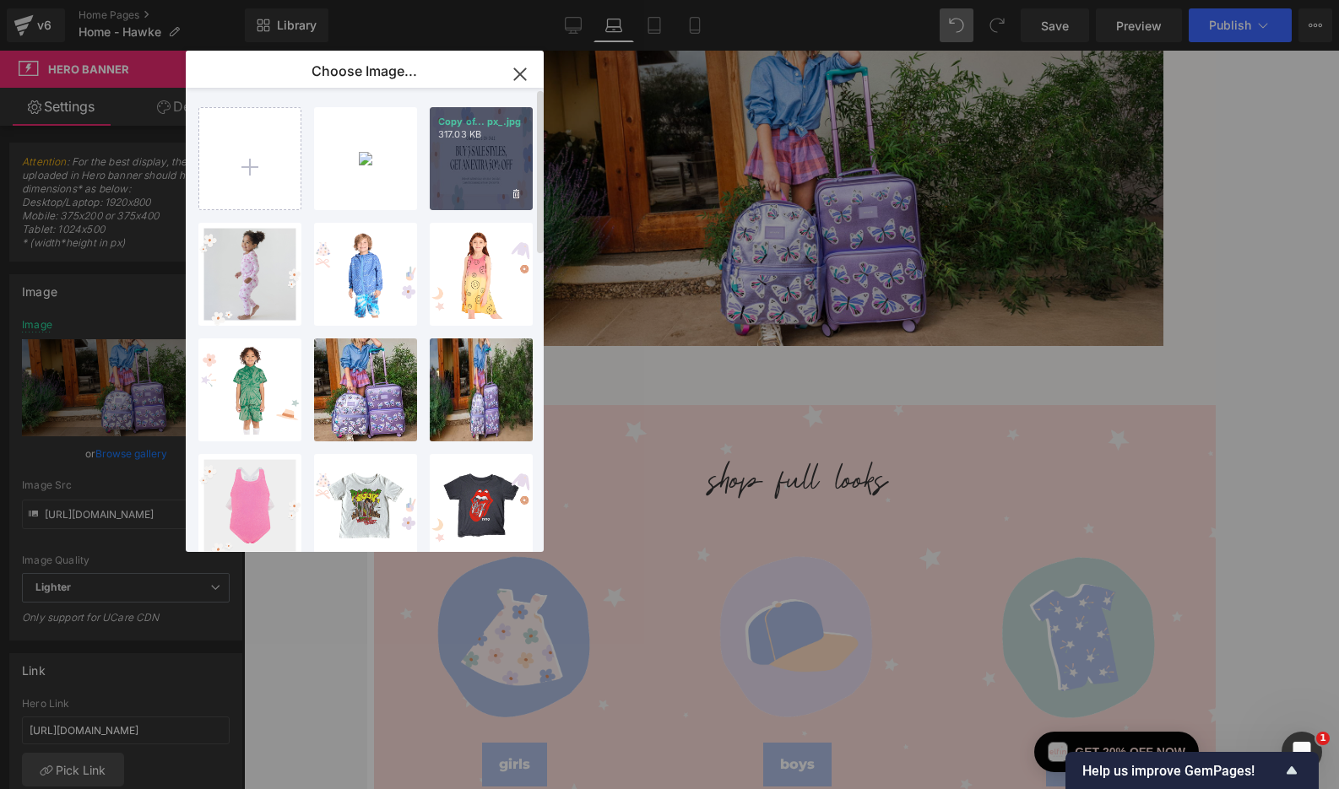
click at [455, 182] on div "Copy of... px_.jpg 317.03 KB" at bounding box center [481, 158] width 103 height 103
type input "[URL][DOMAIN_NAME]"
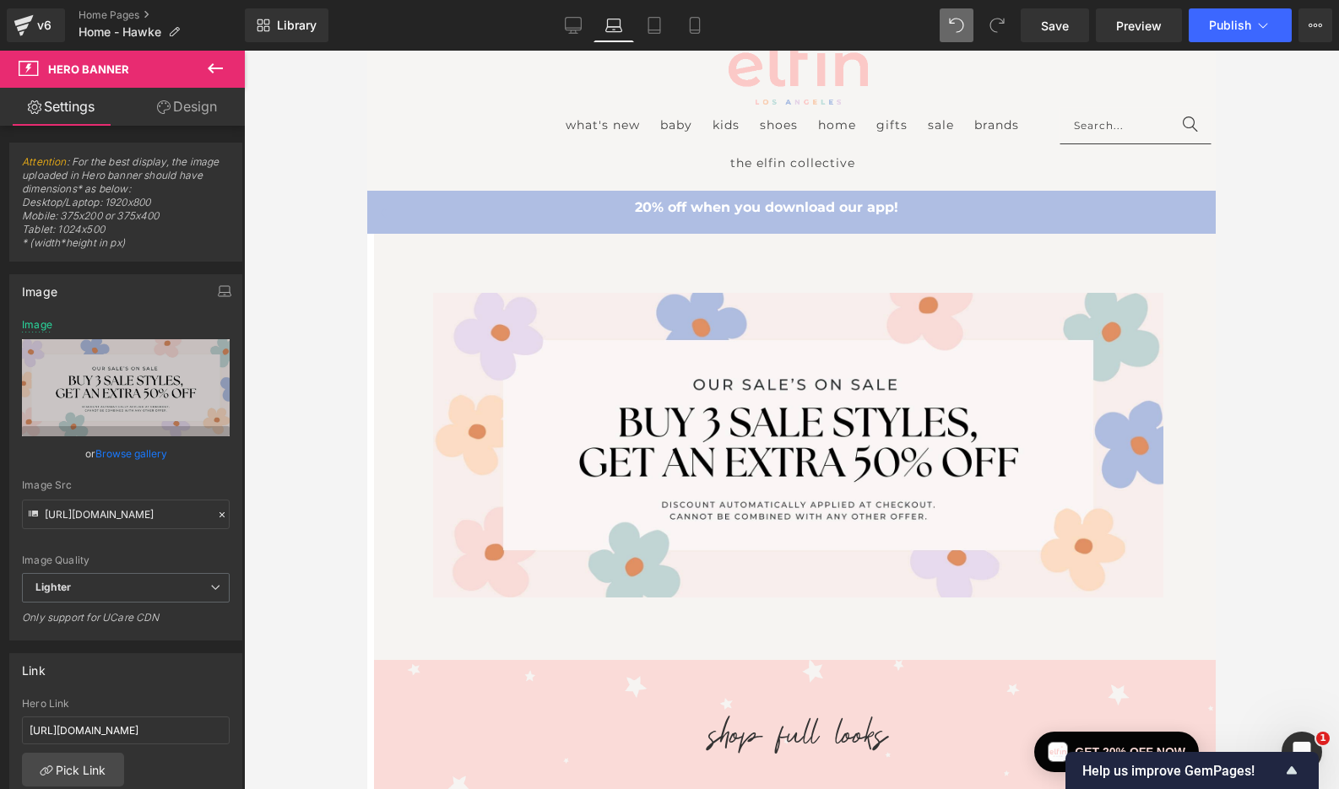
scroll to position [75, 0]
click at [575, 24] on icon at bounding box center [573, 25] width 17 height 17
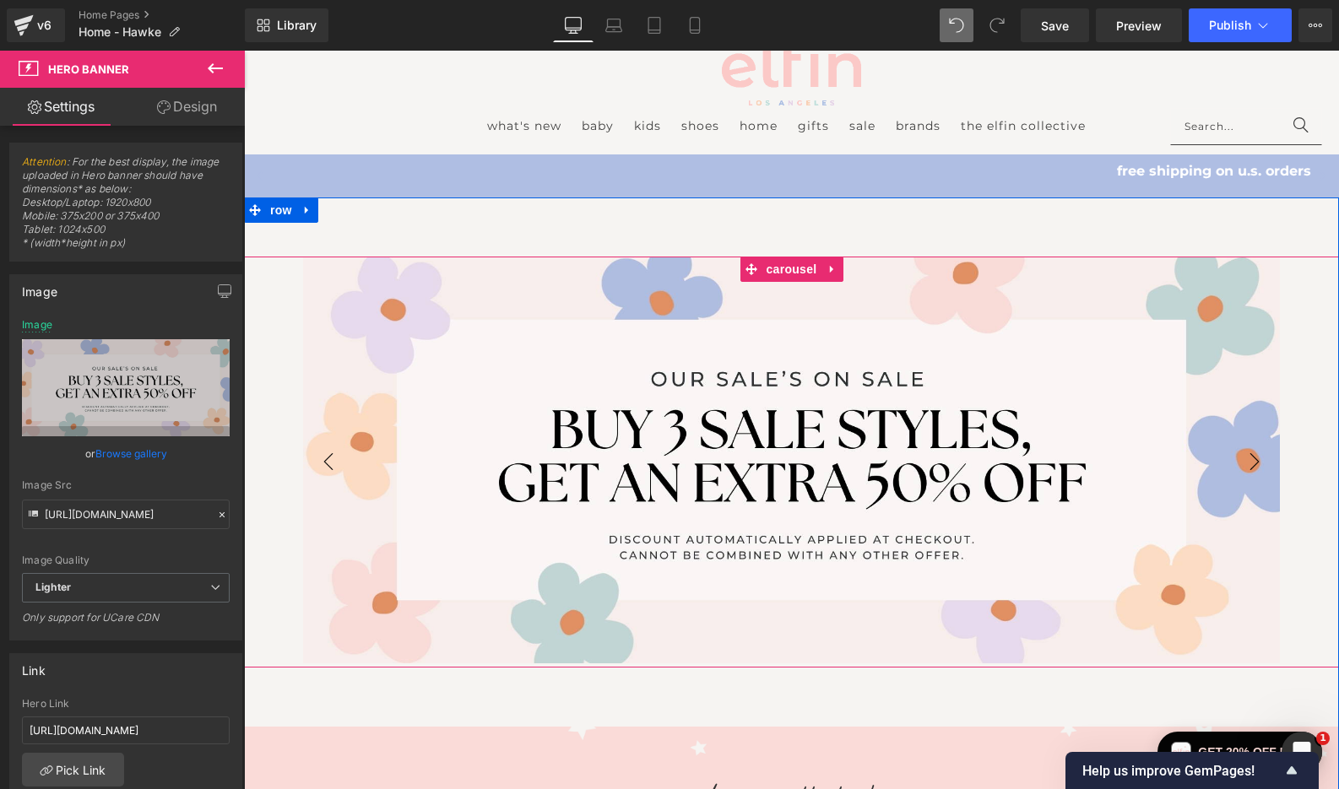
click at [332, 461] on button "‹" at bounding box center [328, 462] width 51 height 51
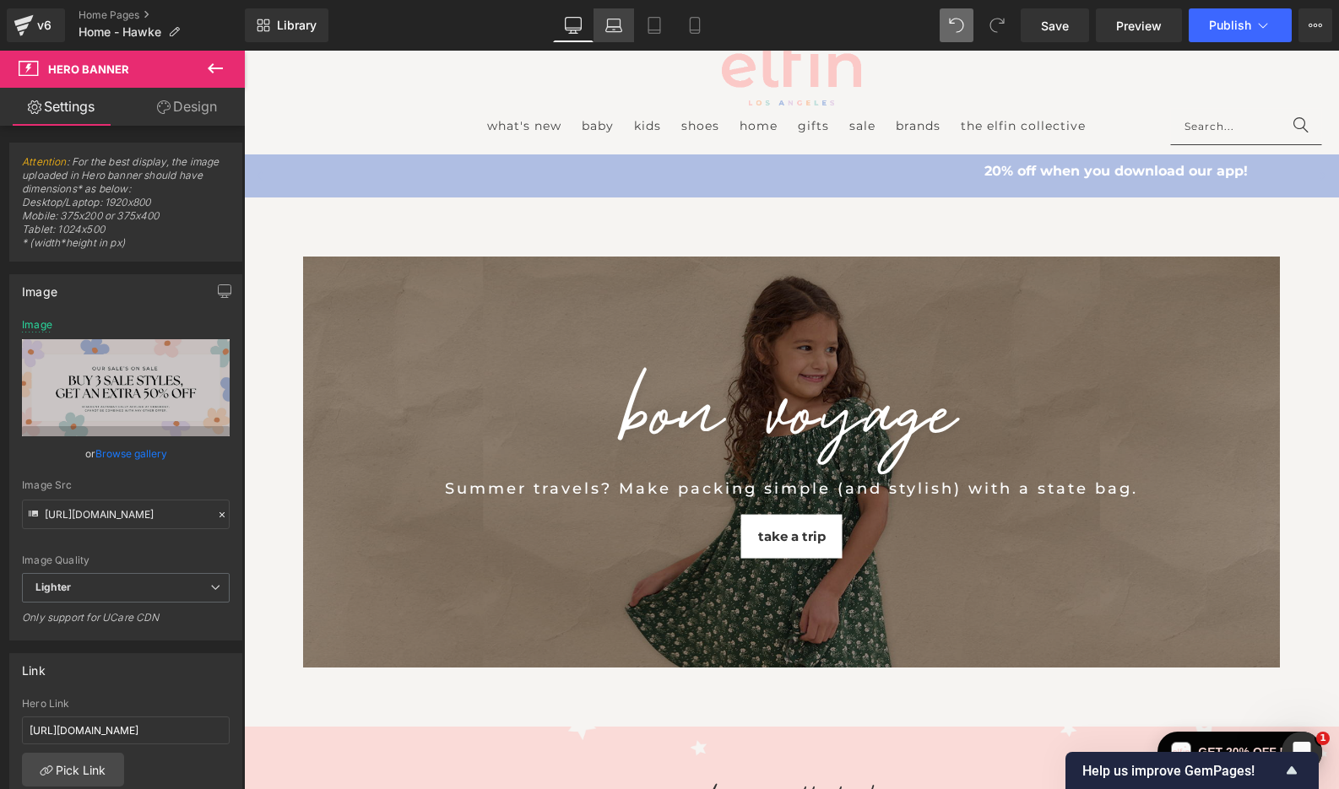
click at [619, 27] on icon at bounding box center [614, 29] width 16 height 5
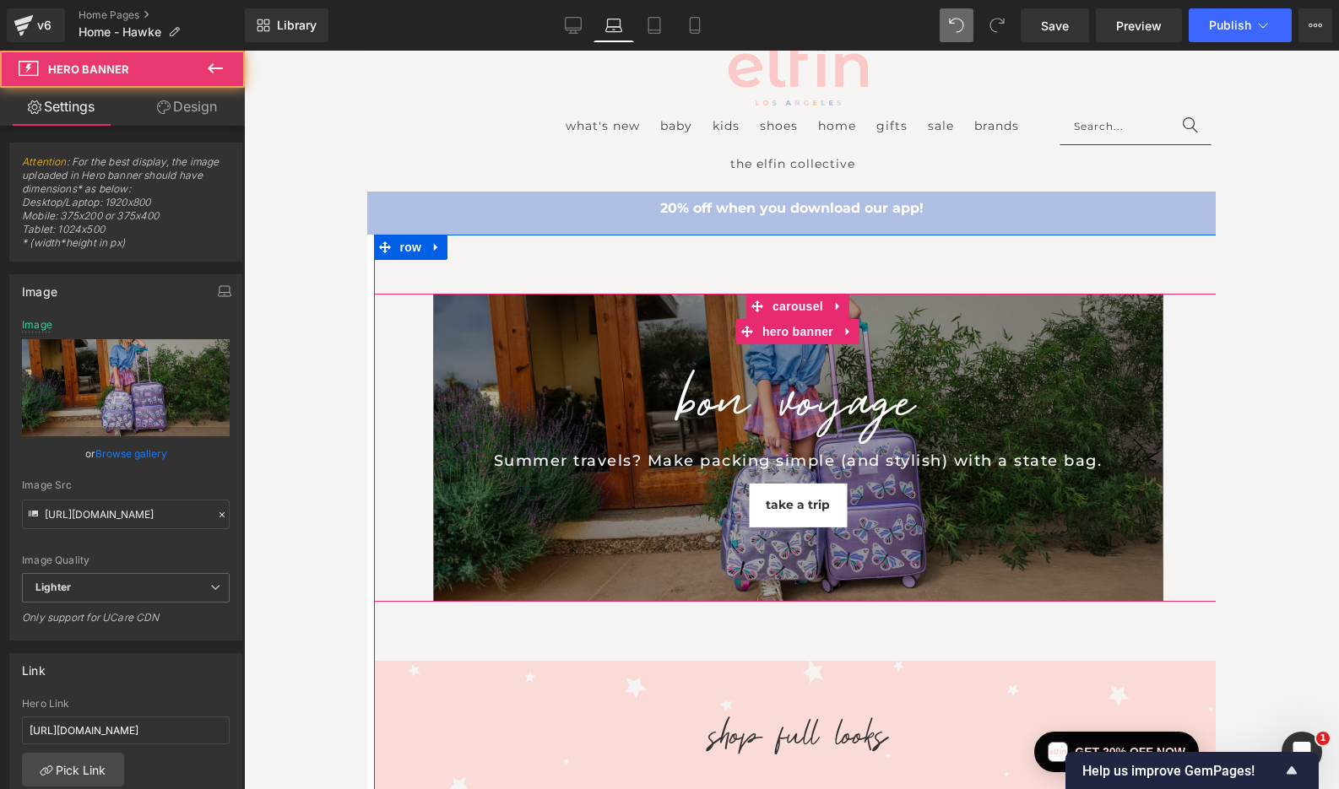
click at [470, 320] on div "BON VOYAGE Heading Summer travels? Make packing simple (and stylish) with a sta…" at bounding box center [798, 447] width 730 height 307
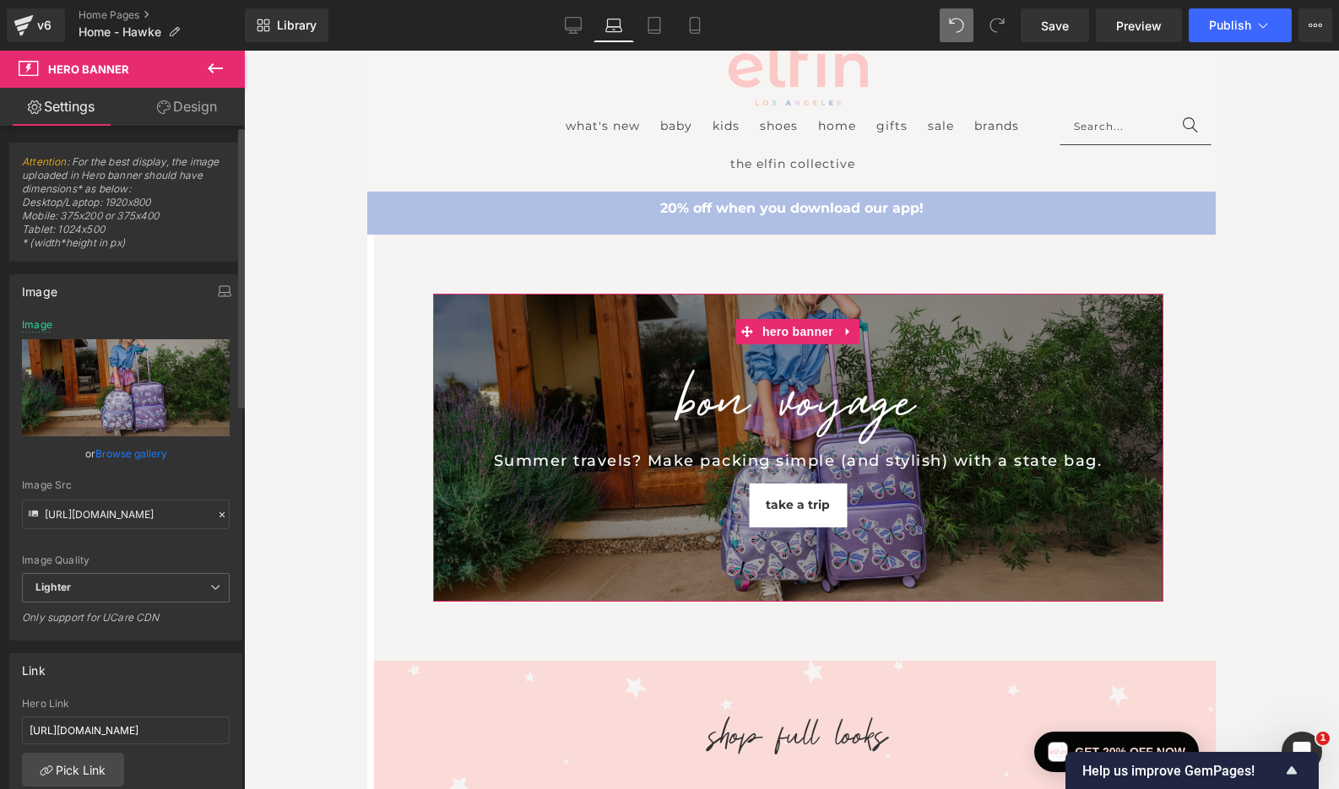
click at [132, 455] on link "Browse gallery" at bounding box center [131, 454] width 72 height 30
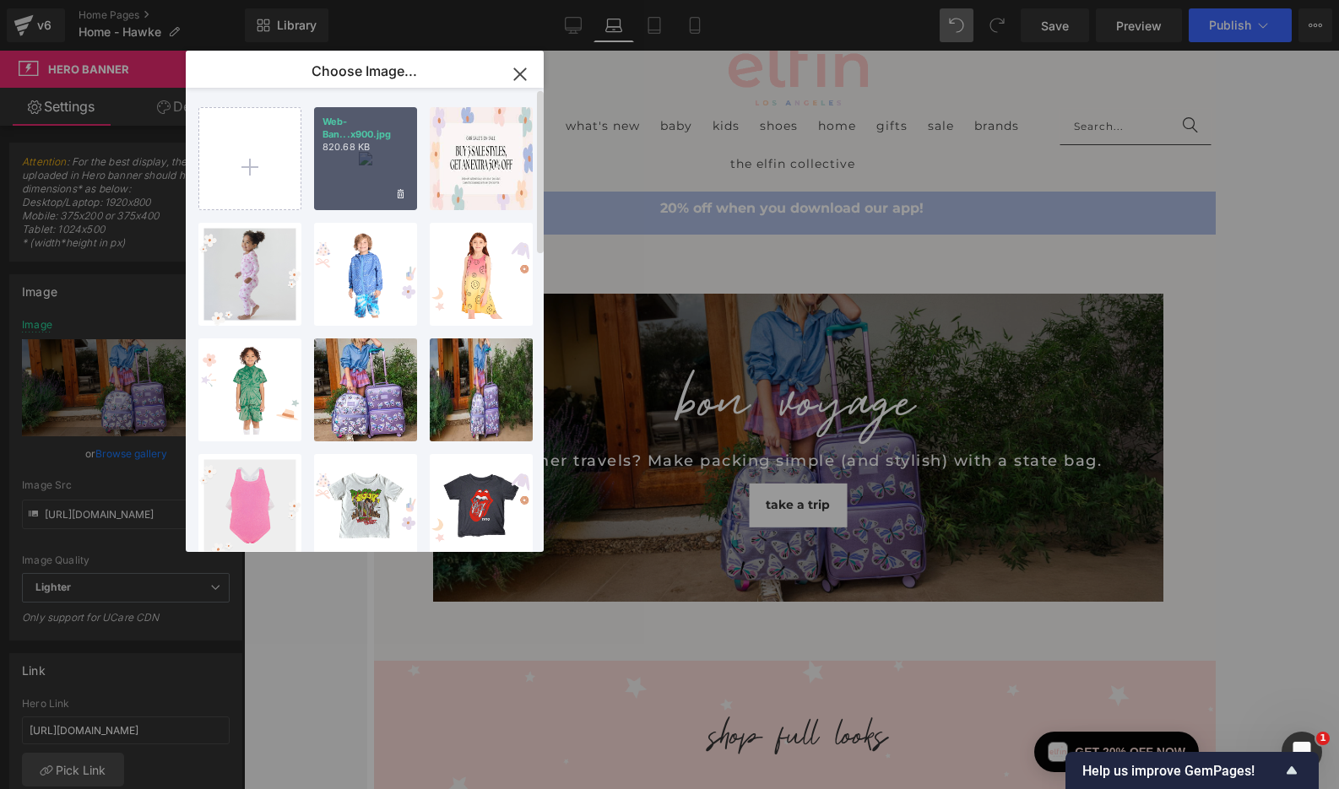
click at [360, 191] on div "Web-Ban...x900.jpg 820.68 KB" at bounding box center [365, 158] width 103 height 103
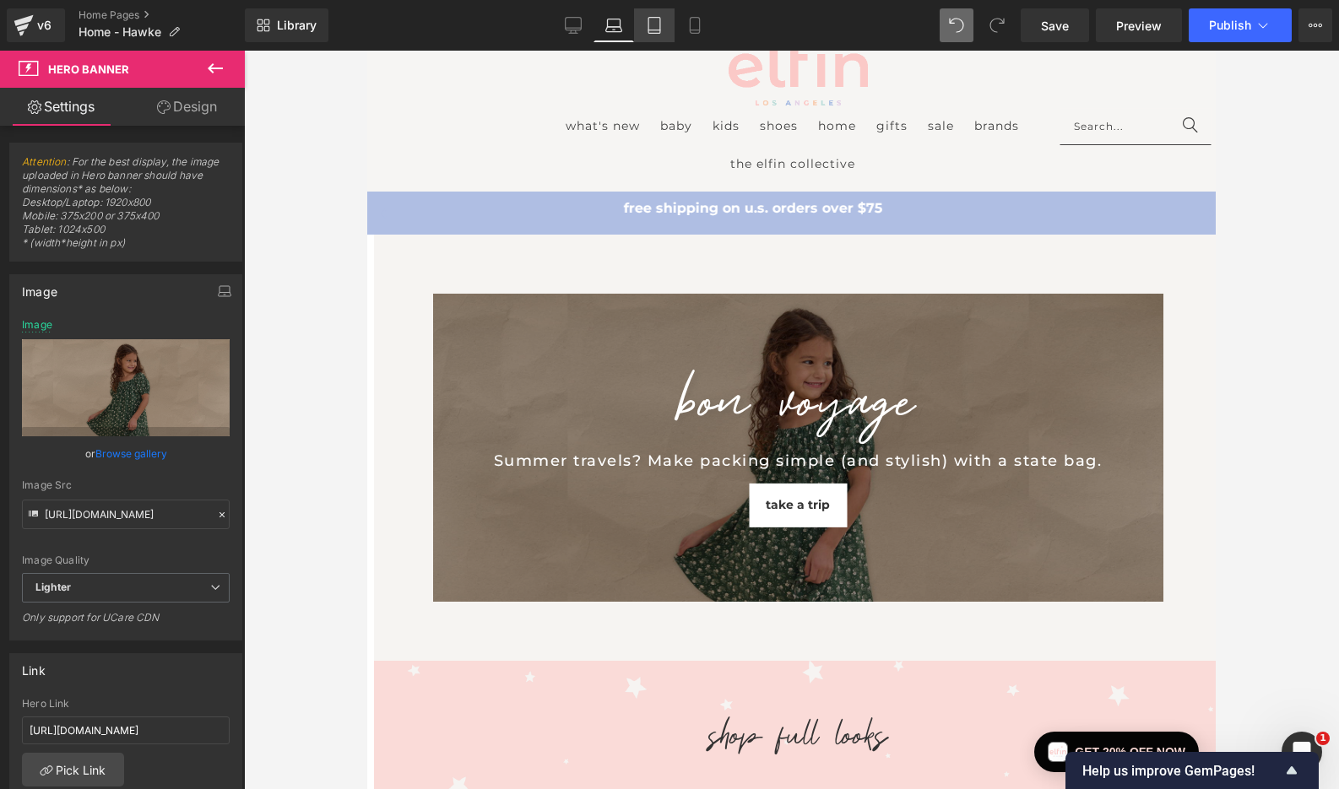
click at [654, 26] on icon at bounding box center [654, 25] width 17 height 17
type input "[URL][DOMAIN_NAME]"
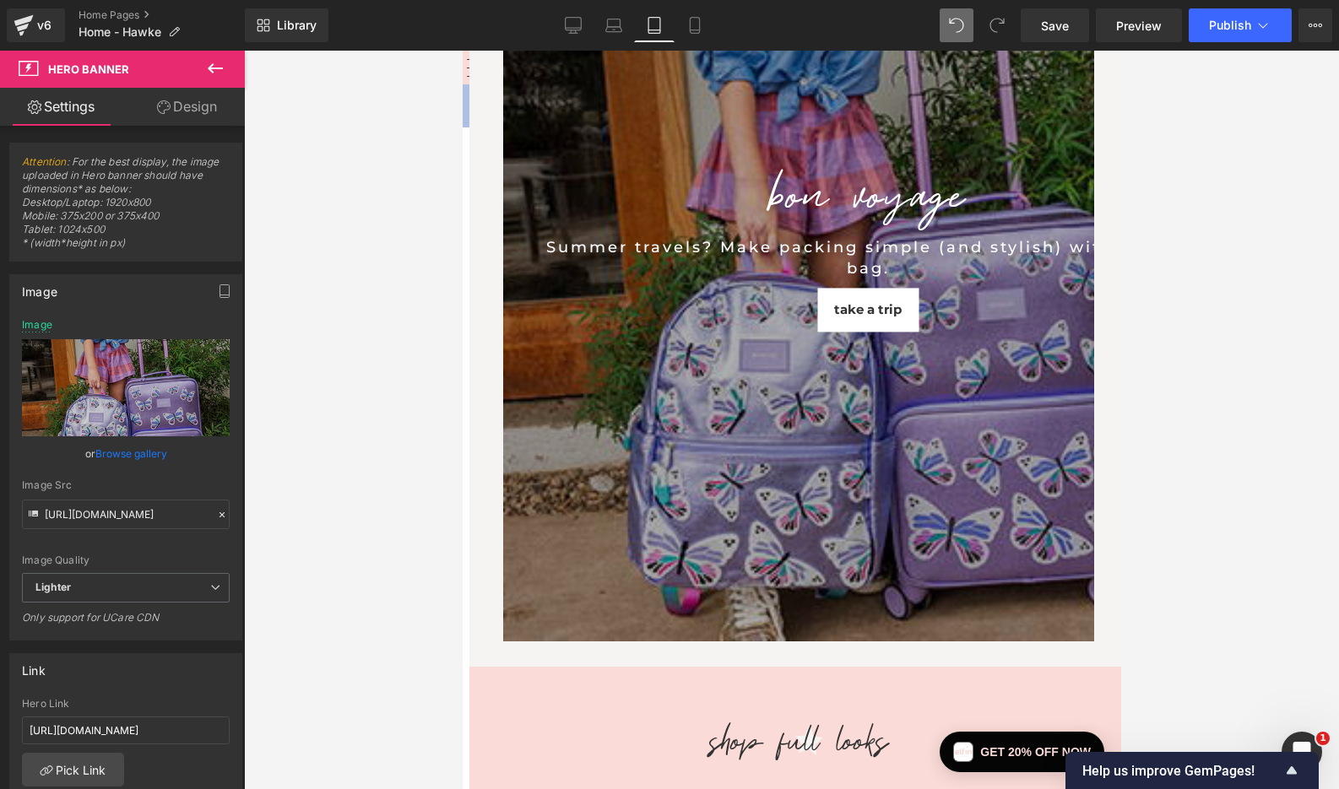
scroll to position [0, 0]
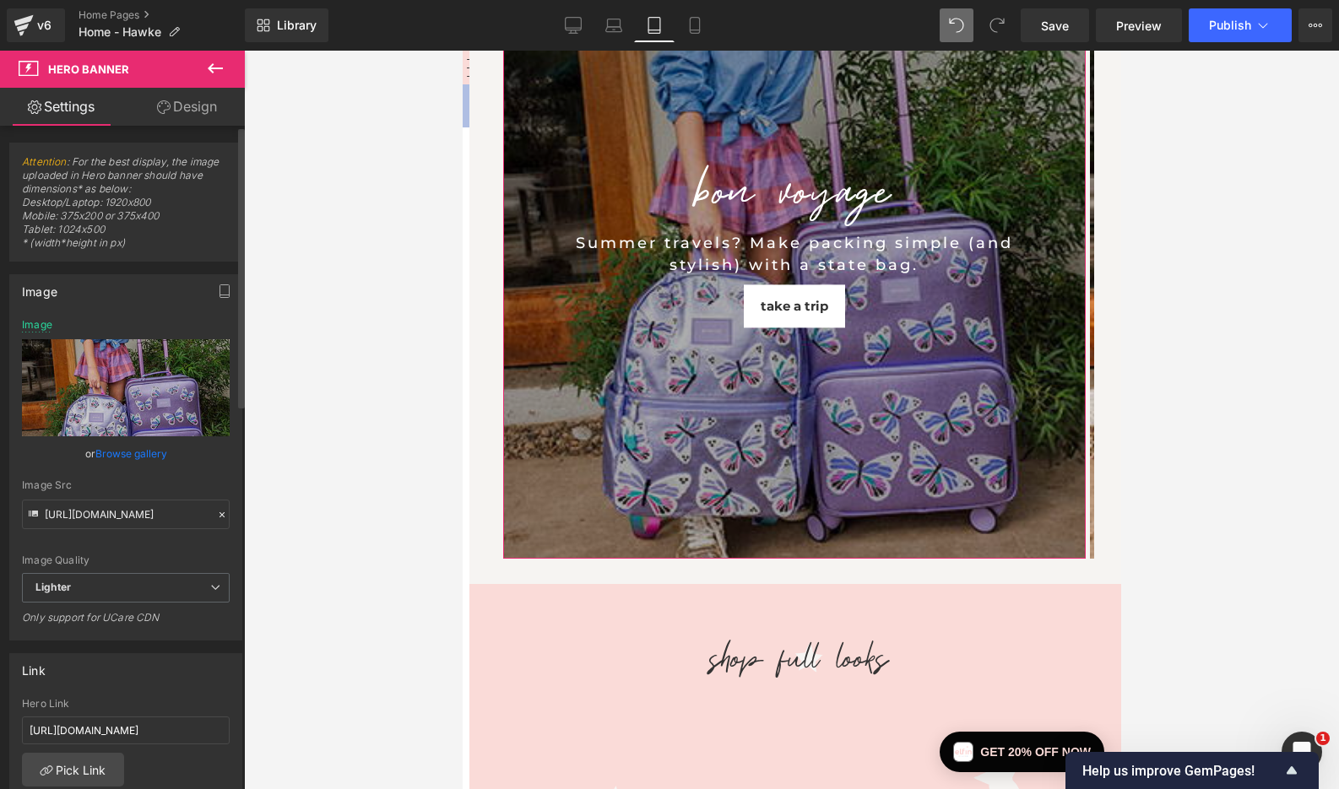
click at [144, 453] on link "Browse gallery" at bounding box center [131, 454] width 72 height 30
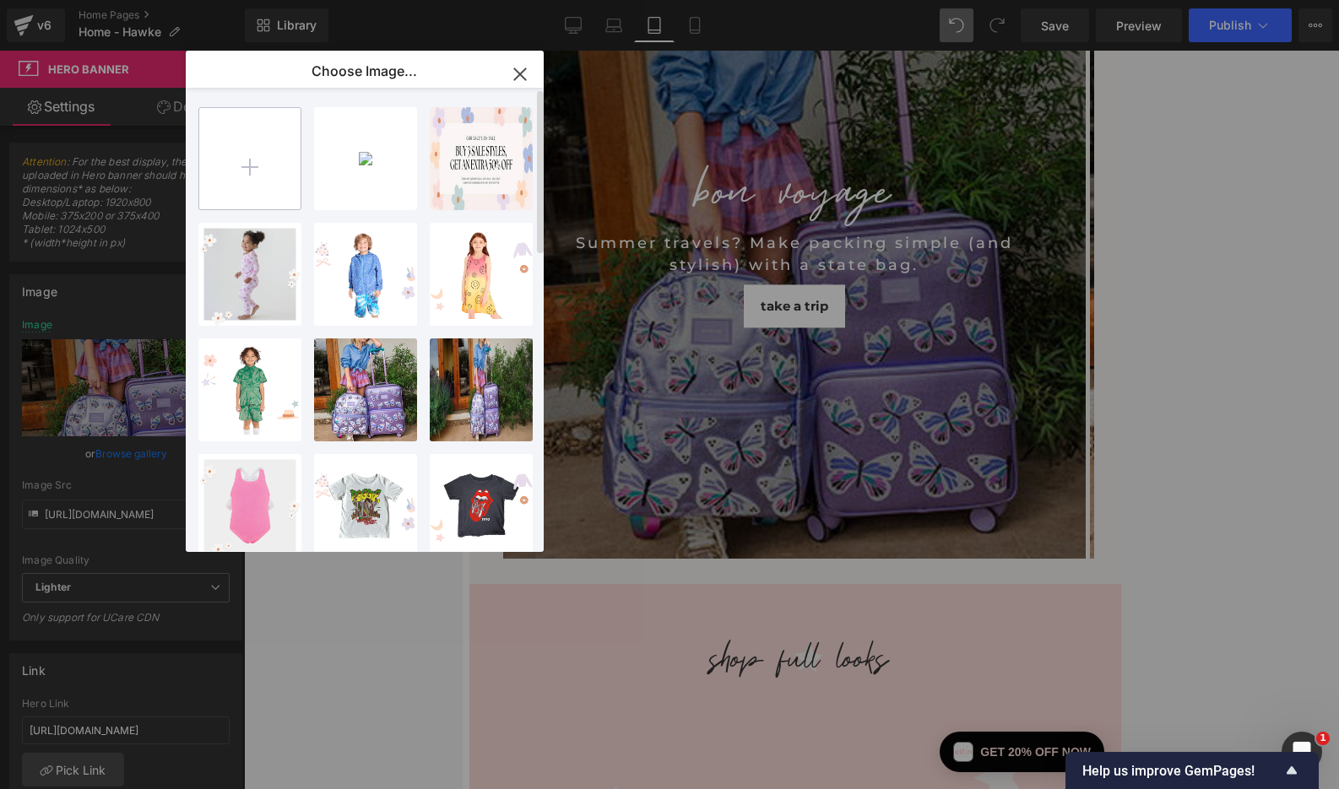
click at [278, 158] on input "file" at bounding box center [249, 158] width 101 height 101
type input "C:\fakepath\MOBILE-9-27-25.jpg"
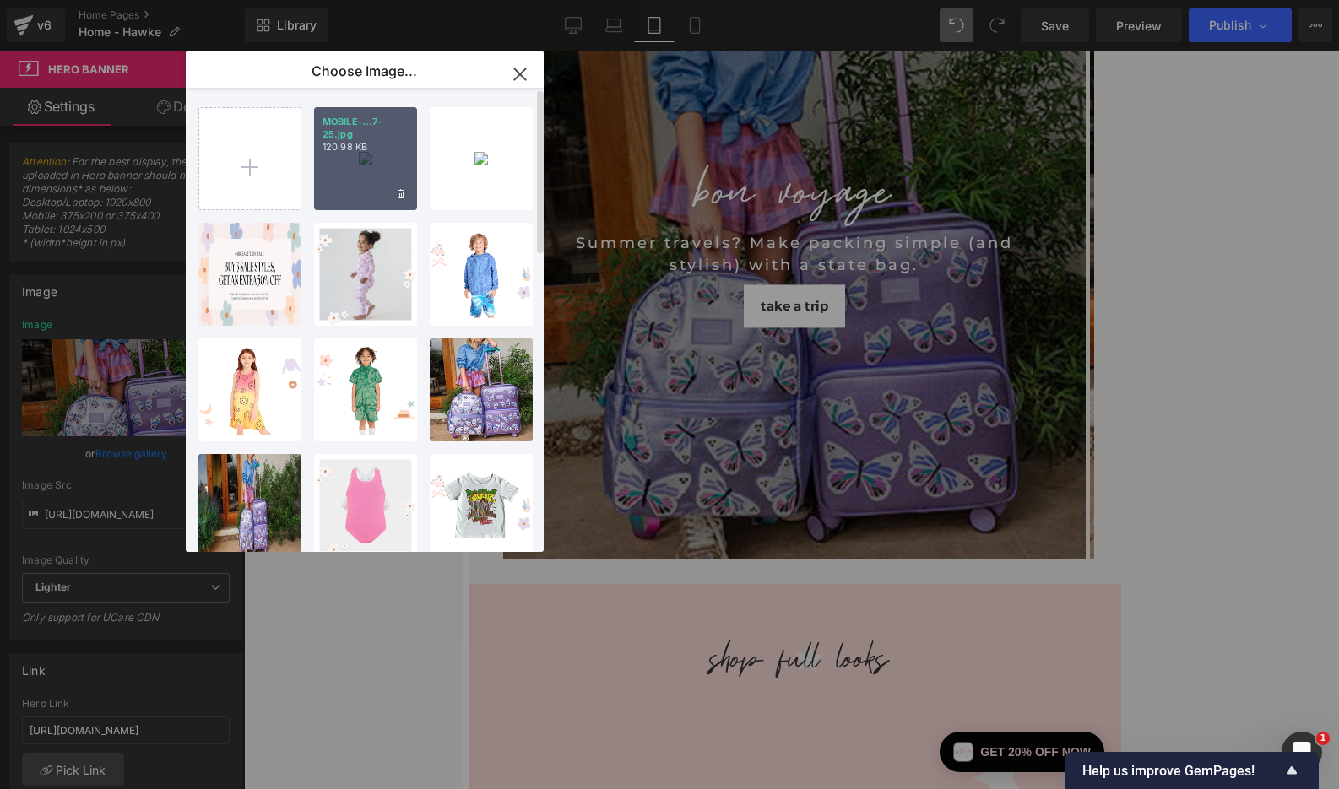
click at [367, 144] on p "120.98 KB" at bounding box center [366, 147] width 86 height 13
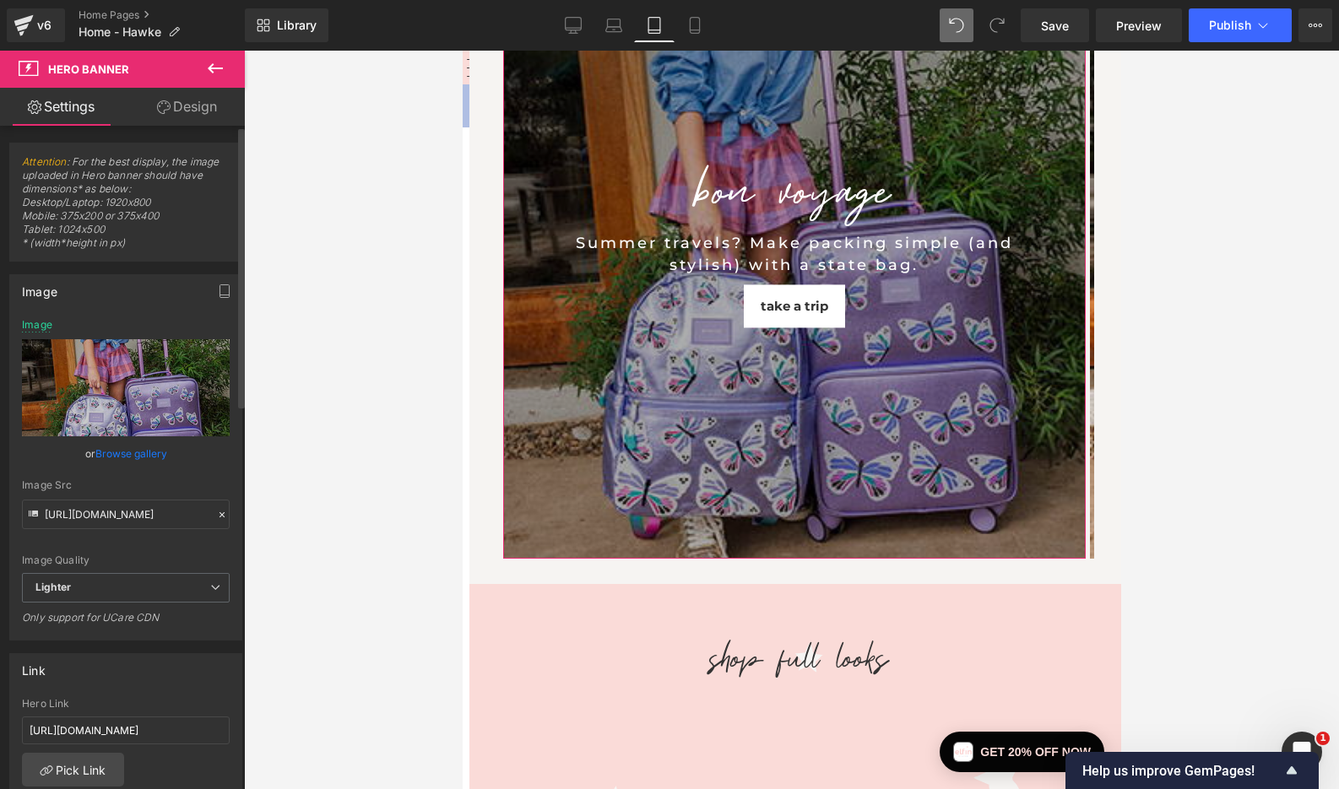
click at [138, 450] on link "Browse gallery" at bounding box center [131, 454] width 72 height 30
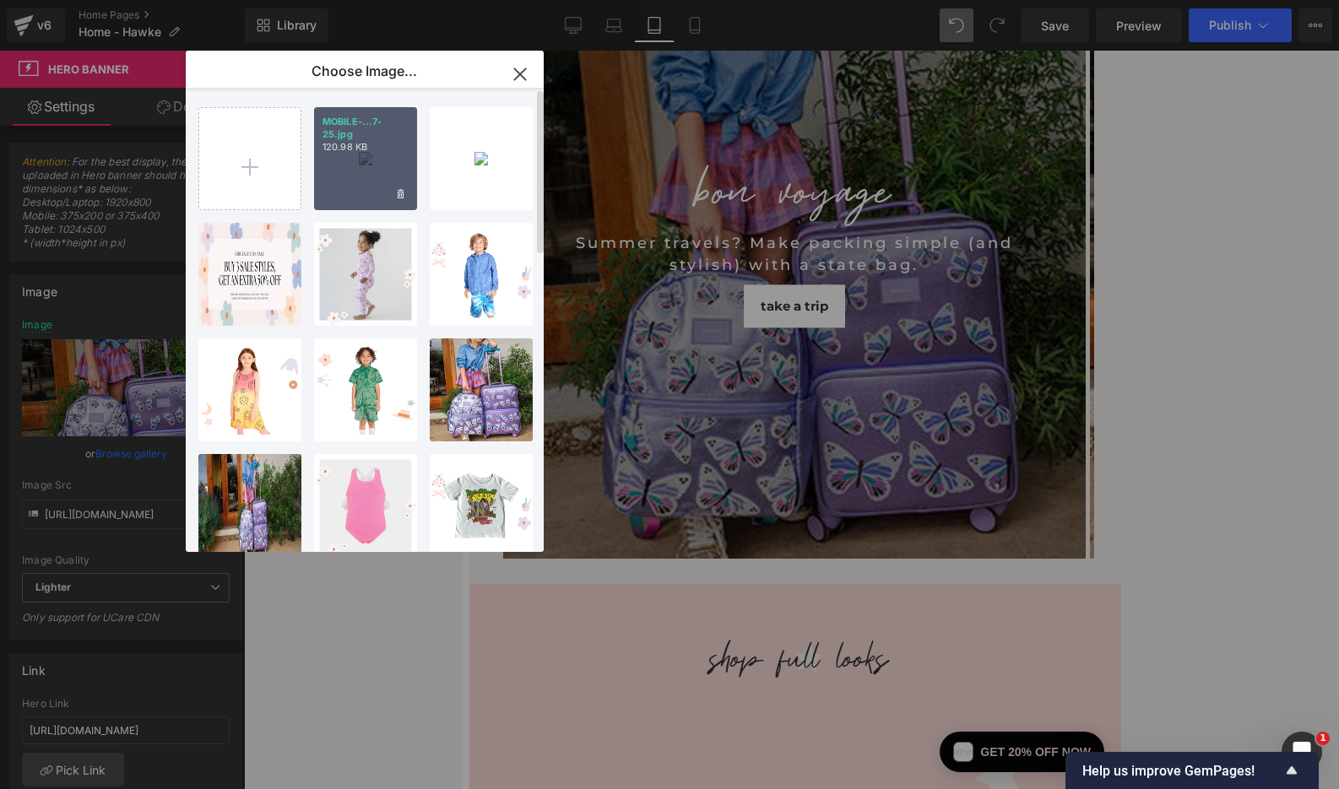
click at [375, 171] on div "MOBILE-...7-25.jpg 120.98 KB" at bounding box center [365, 158] width 103 height 103
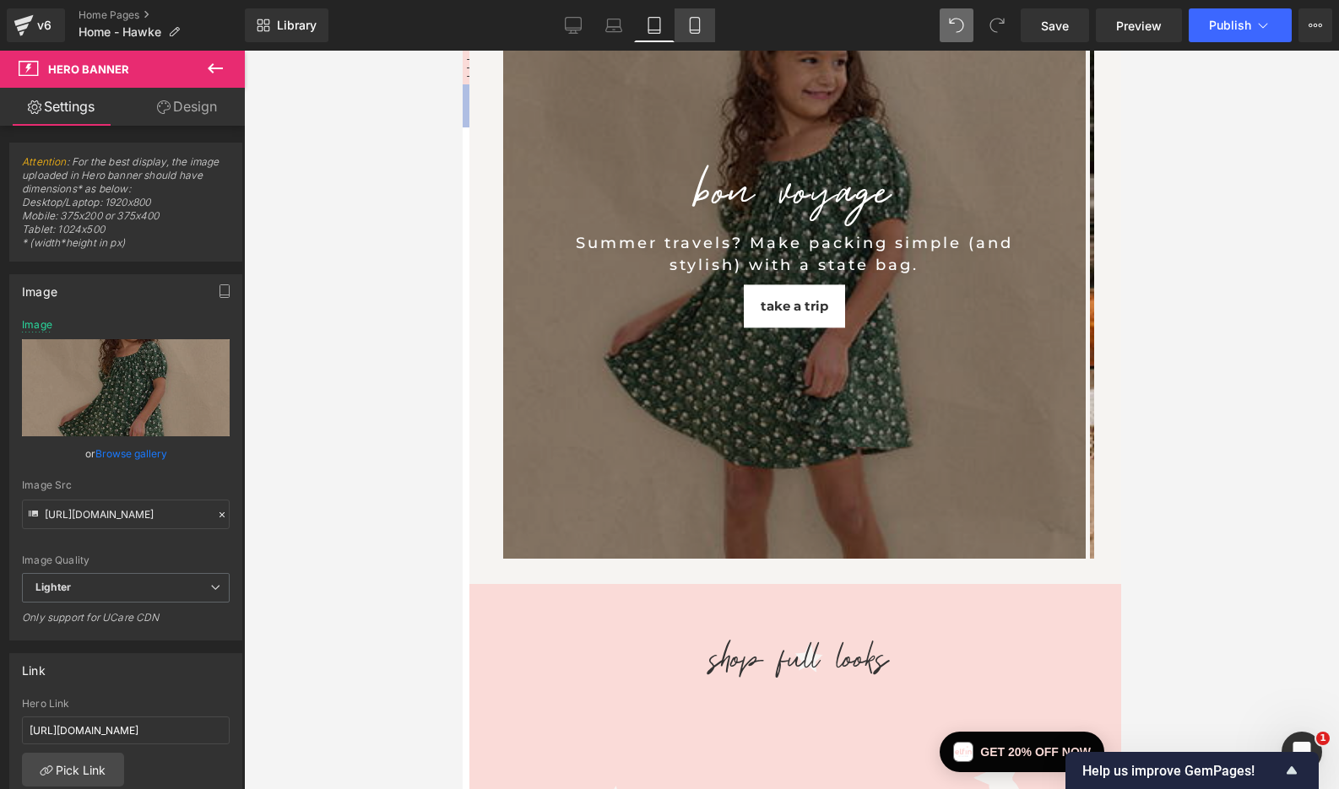
click at [692, 20] on icon at bounding box center [694, 25] width 17 height 17
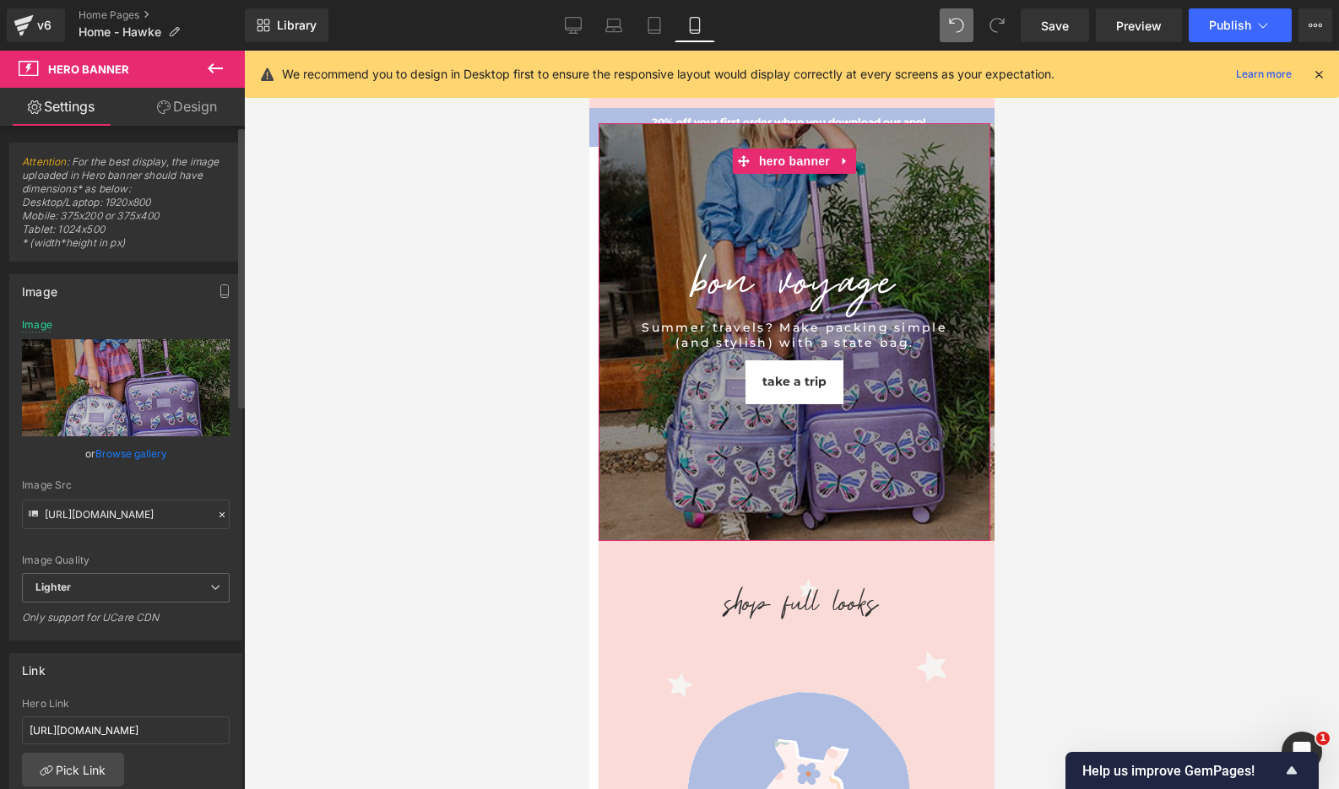
click at [135, 449] on link "Browse gallery" at bounding box center [131, 454] width 72 height 30
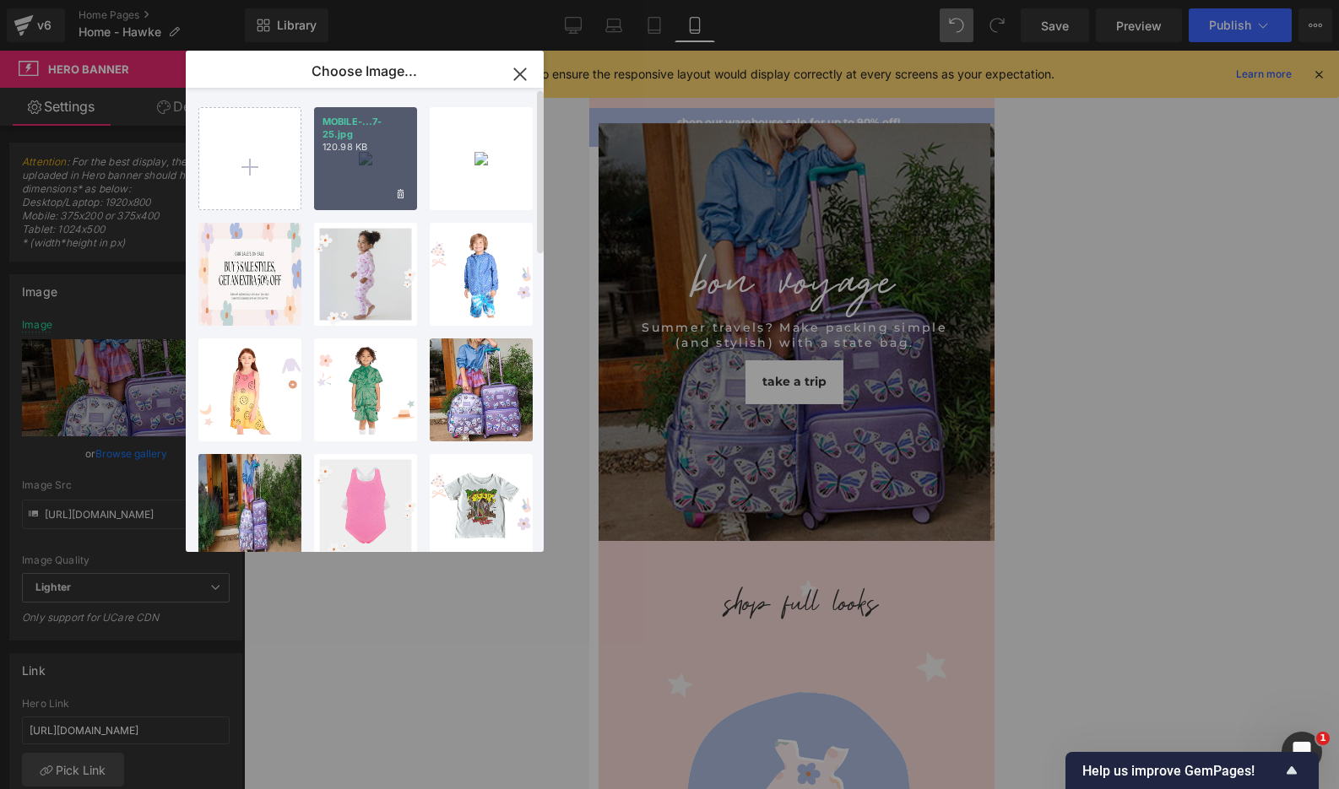
click at [370, 165] on div "MOBILE-...7-25.jpg 120.98 KB" at bounding box center [365, 158] width 103 height 103
type input "[URL][DOMAIN_NAME]"
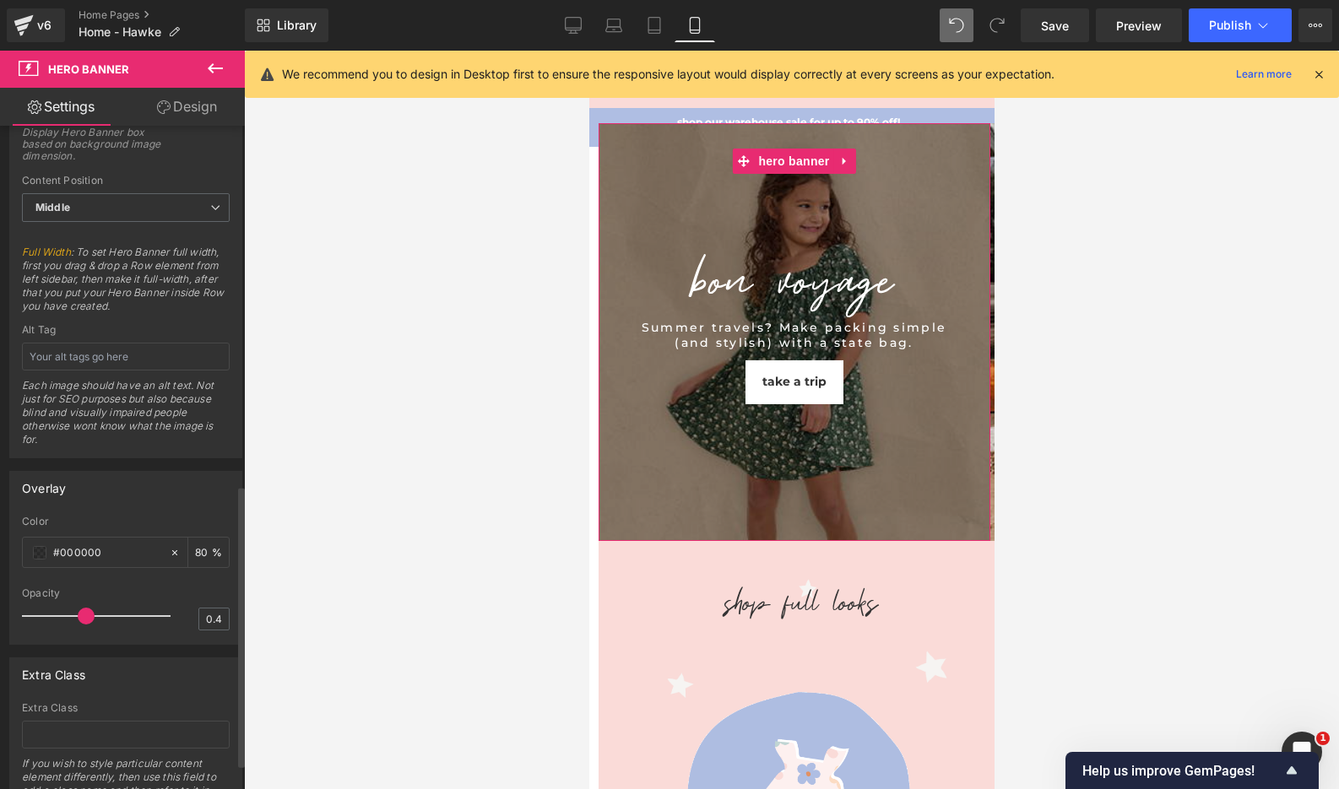
scroll to position [845, 0]
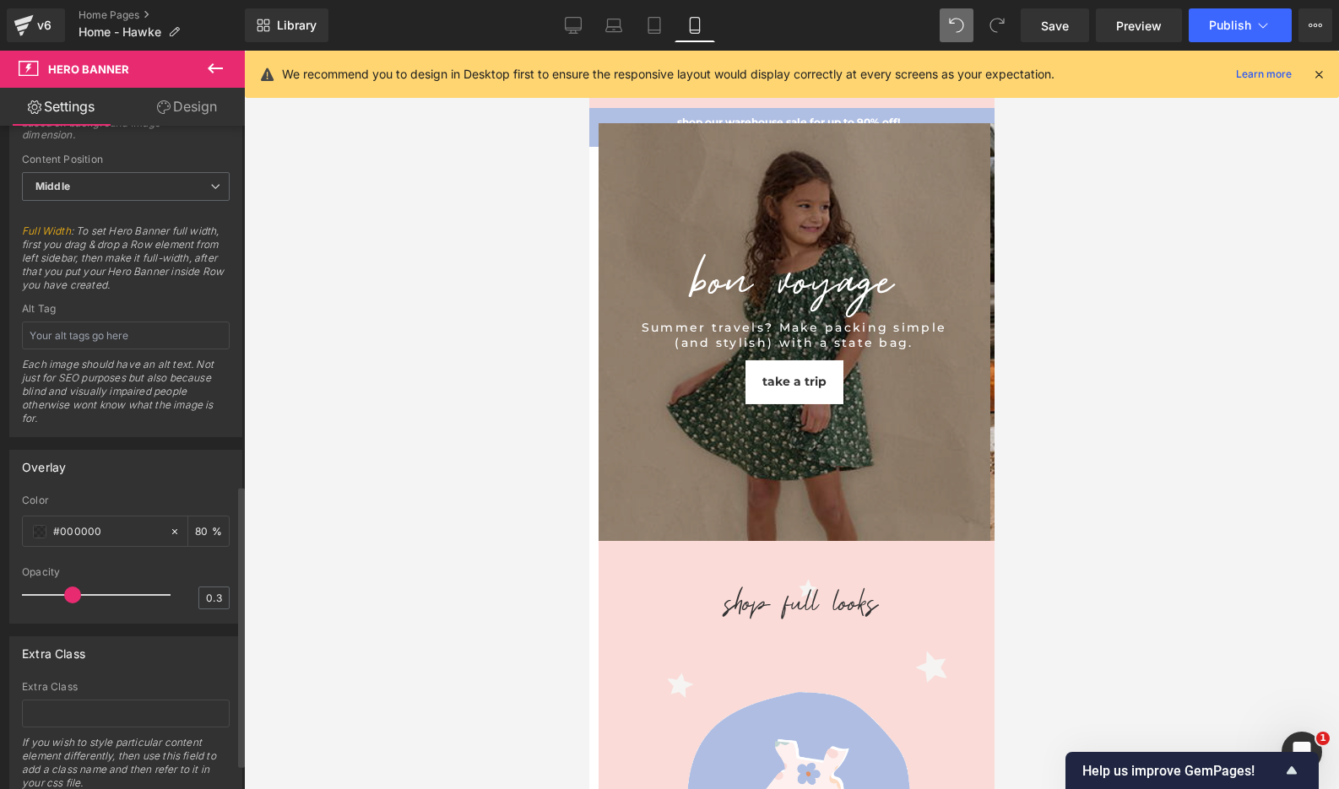
type input "0.2"
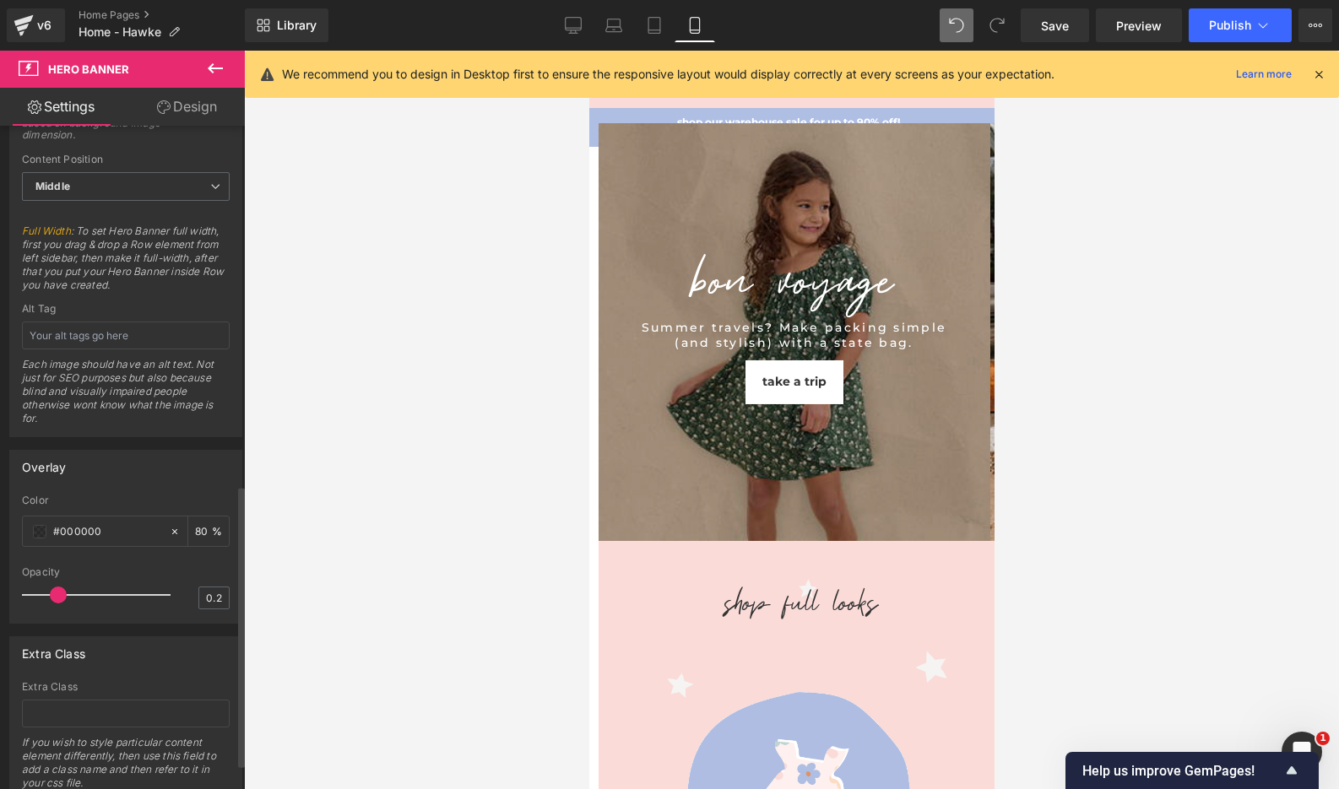
drag, startPoint x: 81, startPoint y: 595, endPoint x: 58, endPoint y: 594, distance: 22.8
click at [58, 594] on span at bounding box center [58, 595] width 17 height 17
click at [572, 18] on icon at bounding box center [574, 24] width 16 height 13
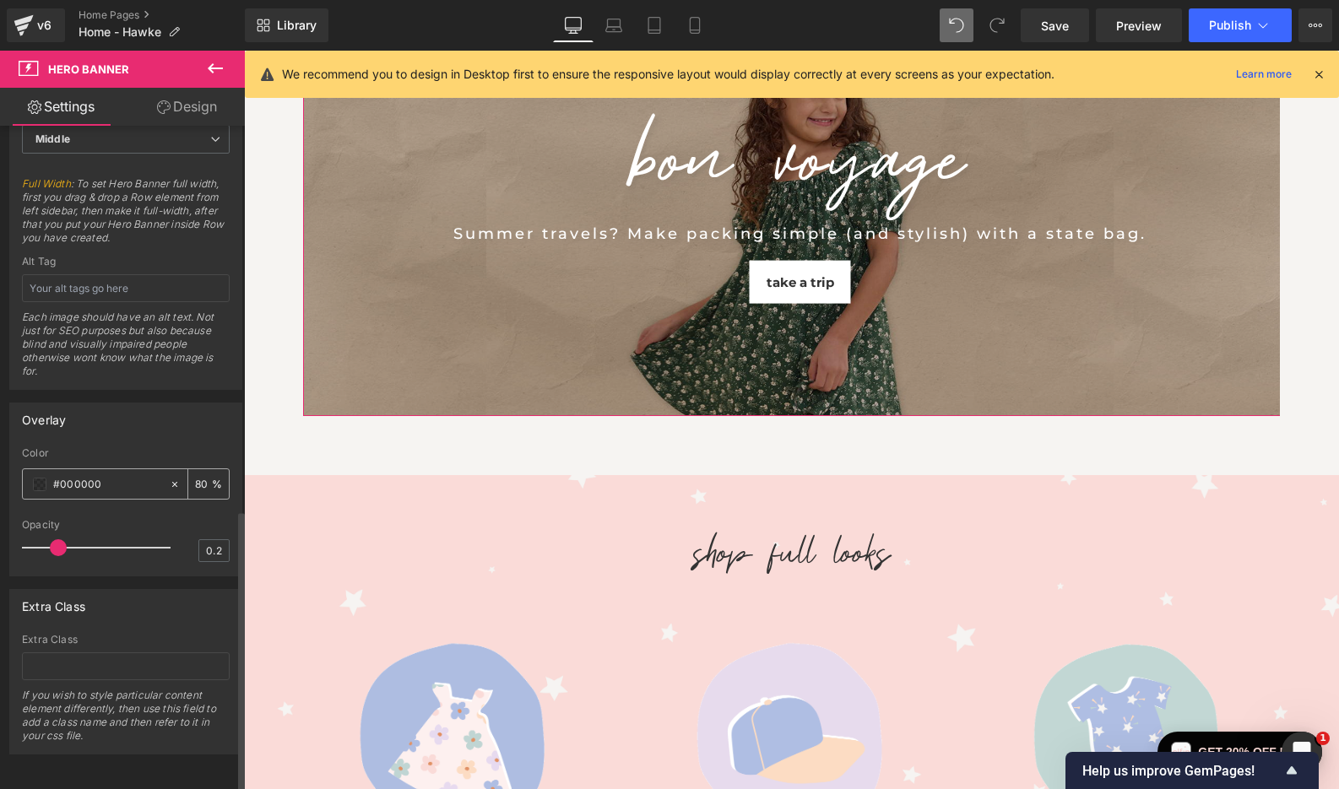
scroll to position [904, 0]
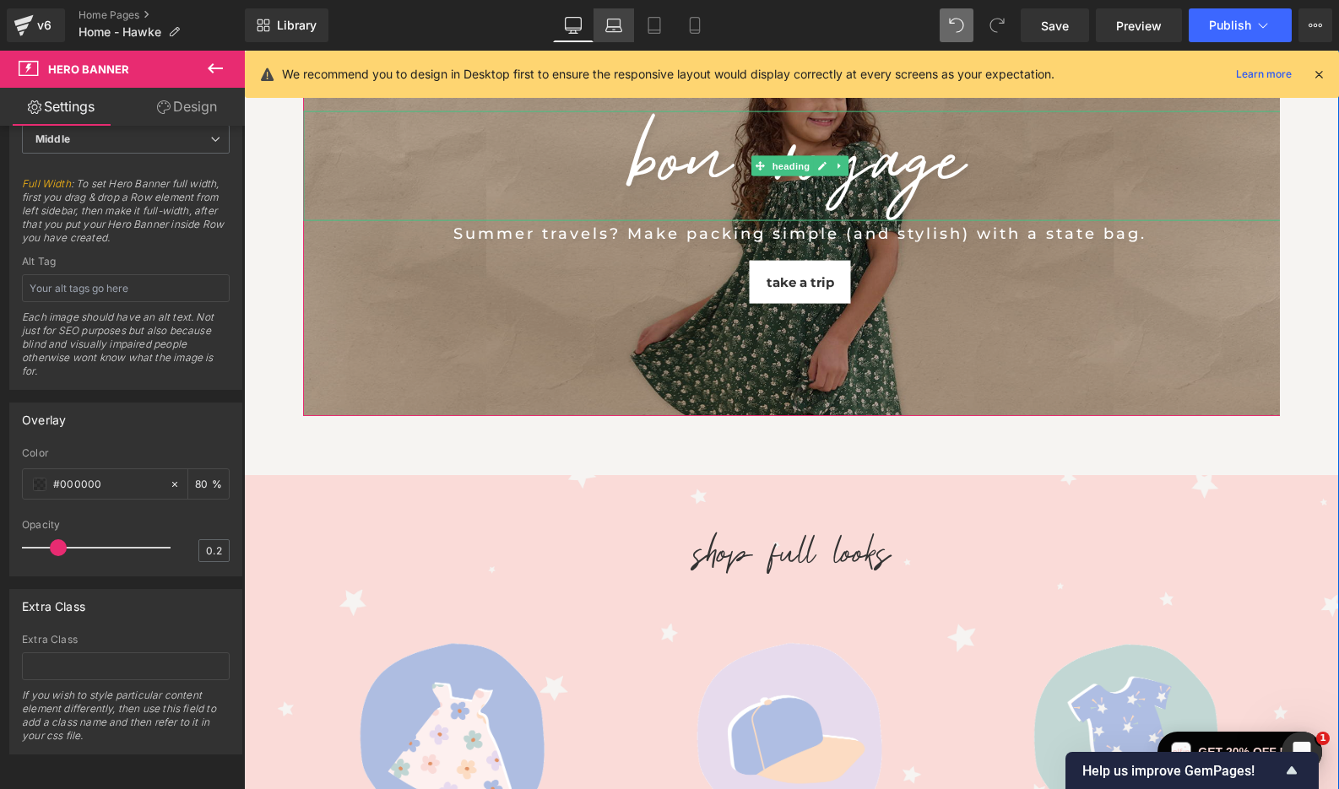
click at [614, 24] on icon at bounding box center [613, 25] width 17 height 17
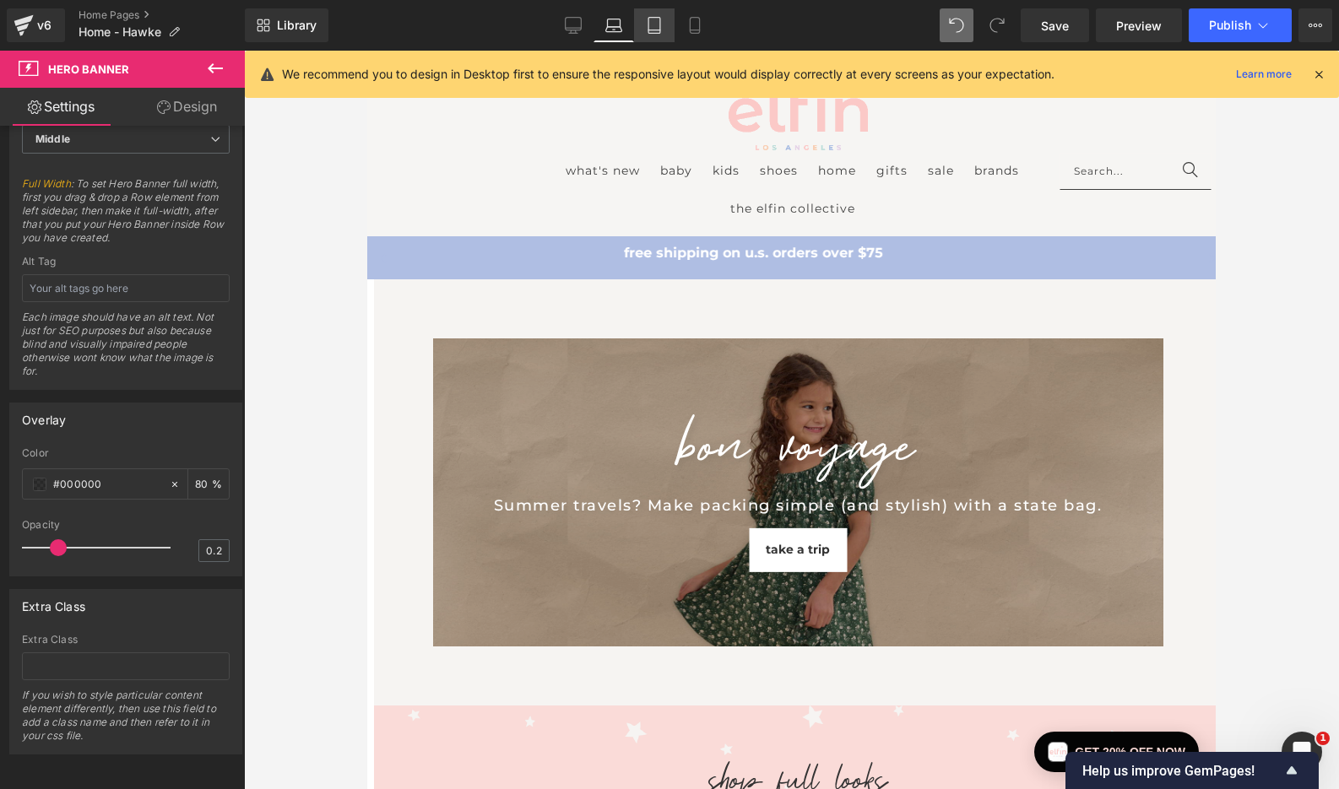
click at [654, 22] on icon at bounding box center [654, 25] width 17 height 17
type input "[URL][DOMAIN_NAME]"
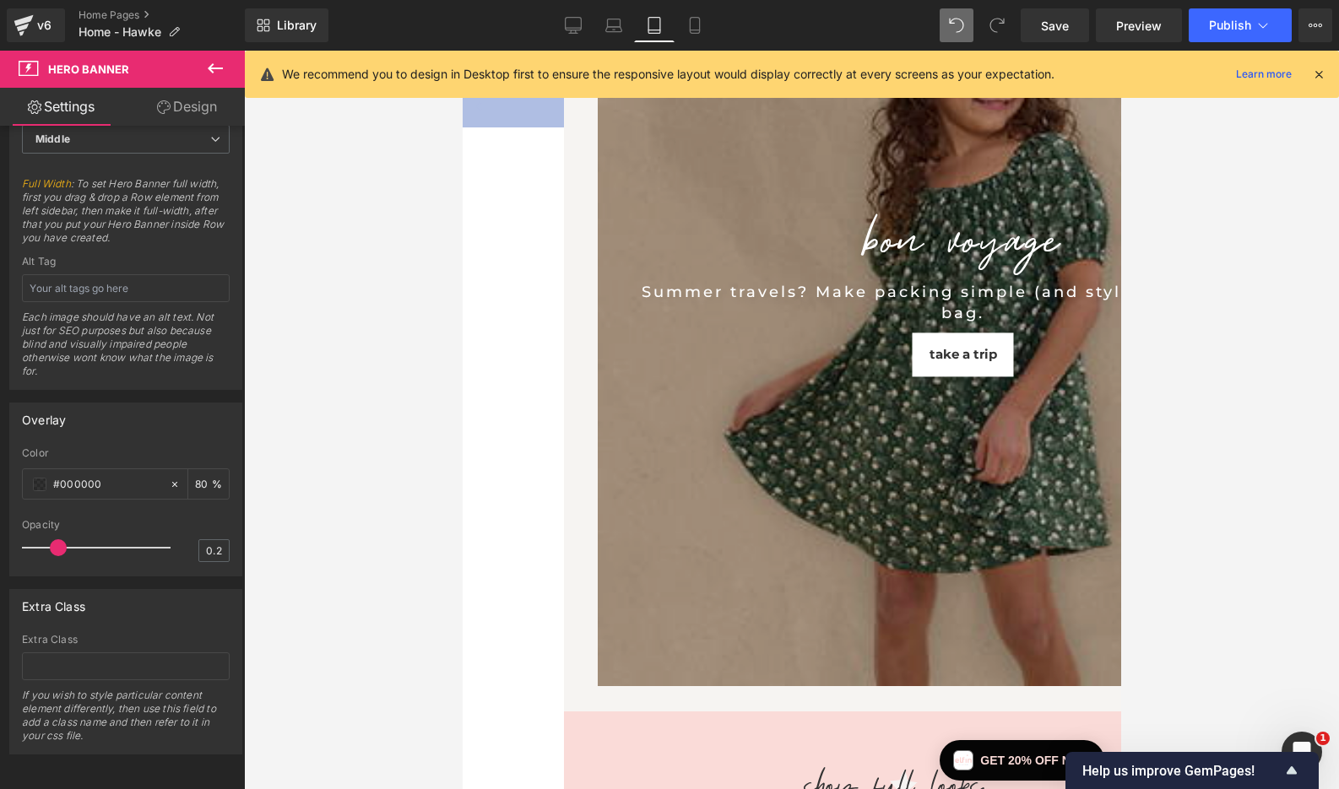
scroll to position [0, 0]
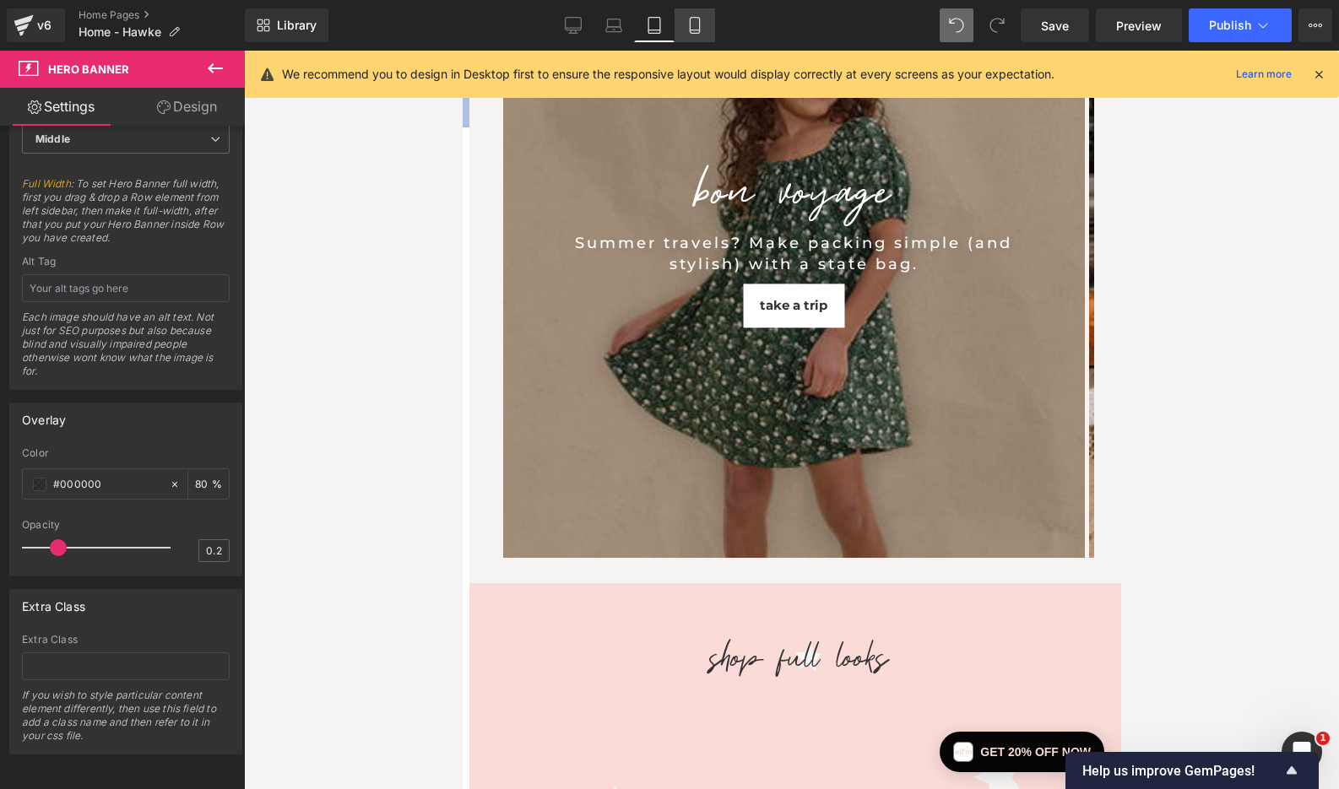
click at [694, 22] on icon at bounding box center [694, 25] width 17 height 17
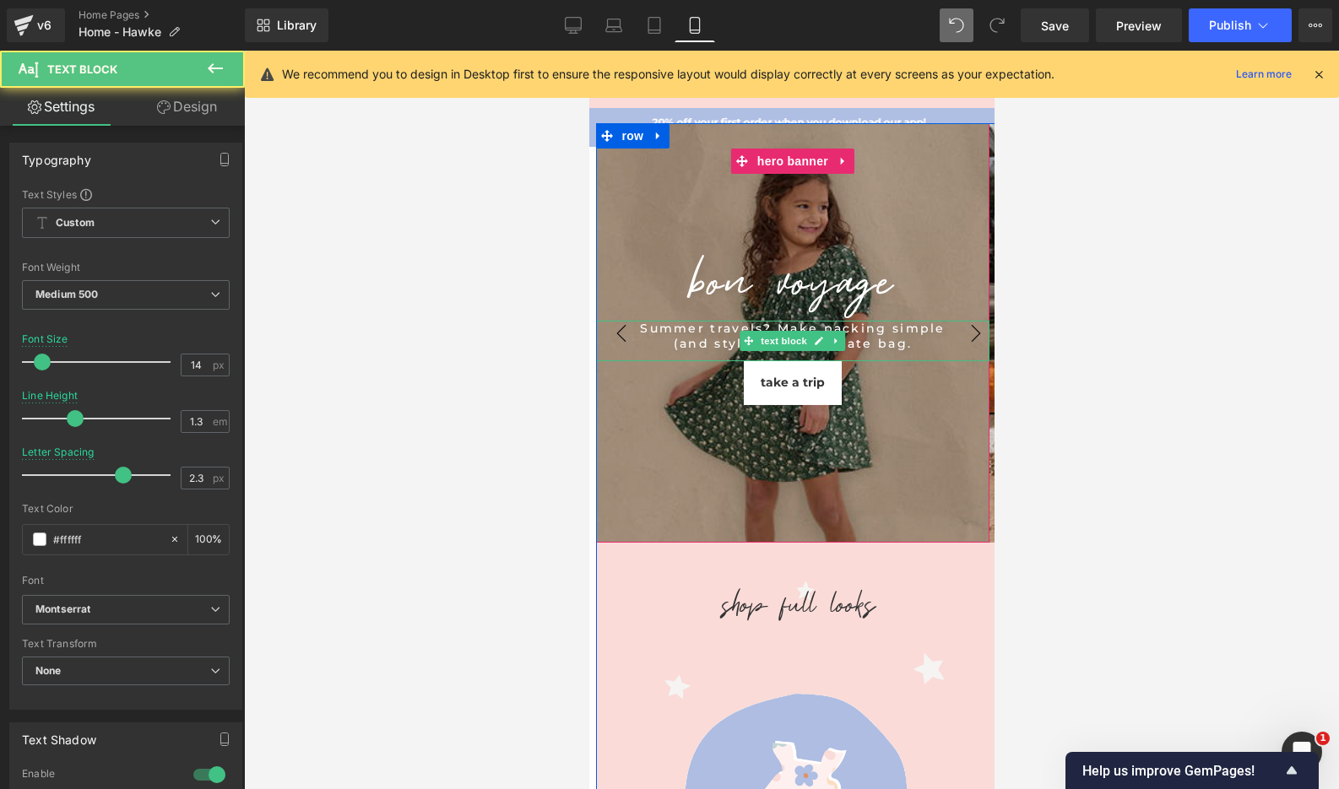
click at [621, 330] on div "Summer travels? Make packing simple (and stylish) with a state bag." at bounding box center [791, 341] width 393 height 41
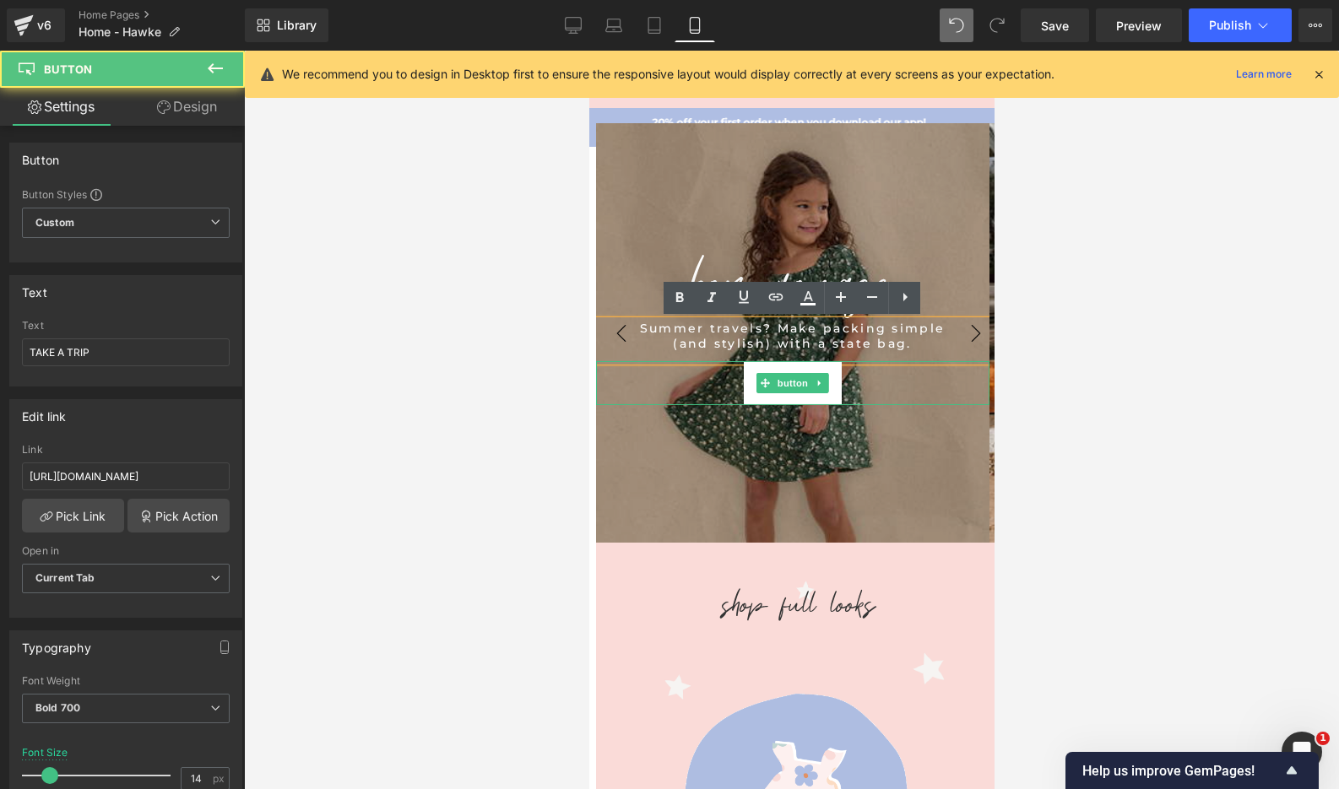
click at [619, 381] on div "TAKE A TRIP" at bounding box center [791, 383] width 393 height 44
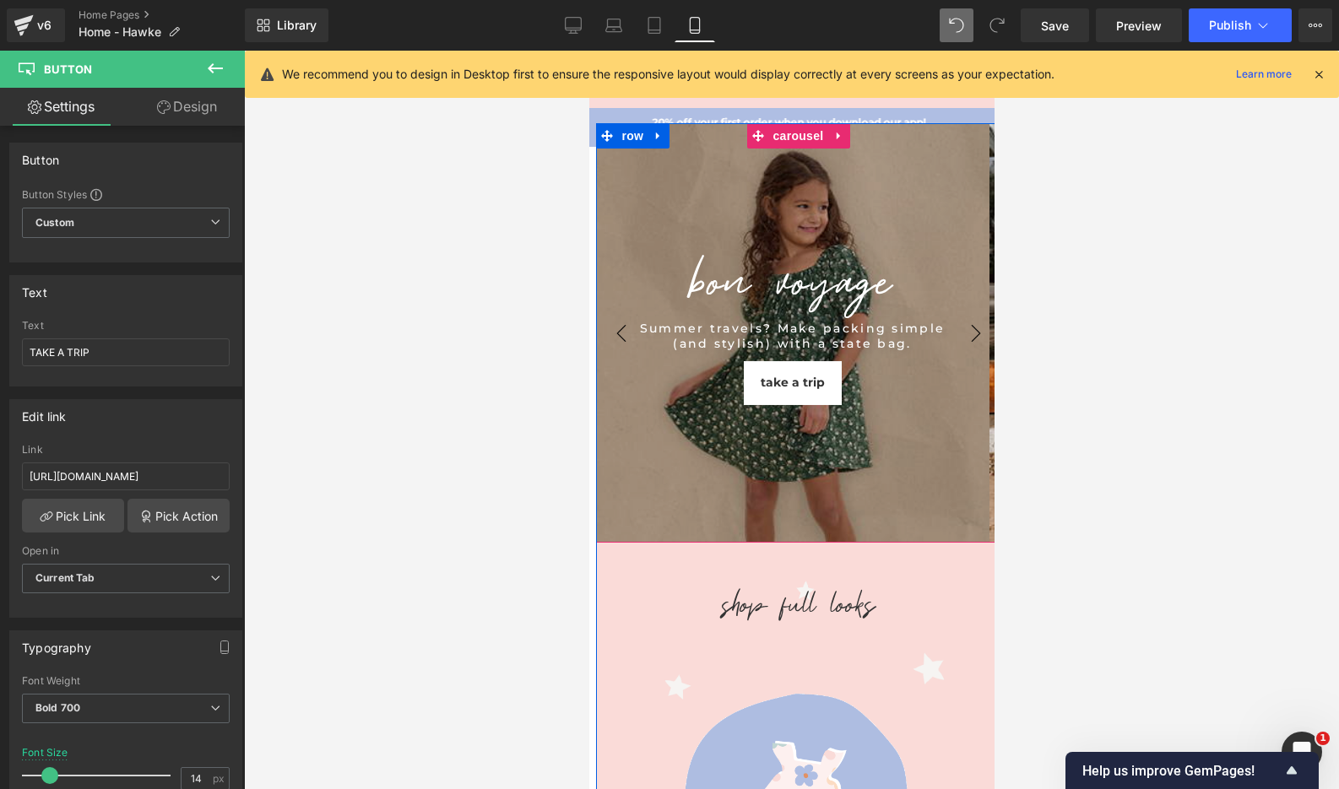
click at [981, 334] on button "›" at bounding box center [975, 333] width 51 height 51
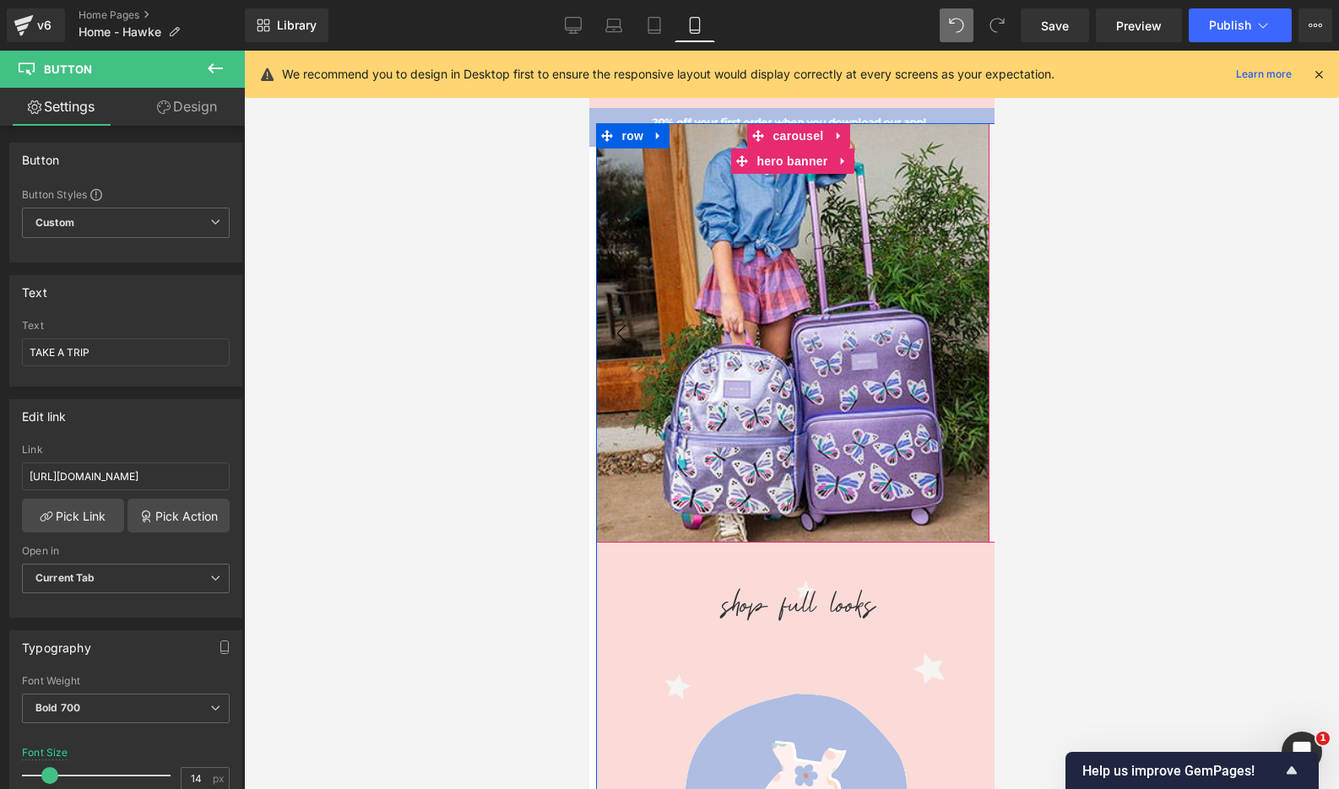
click at [947, 222] on div "Heading Text Block" at bounding box center [791, 333] width 393 height 420
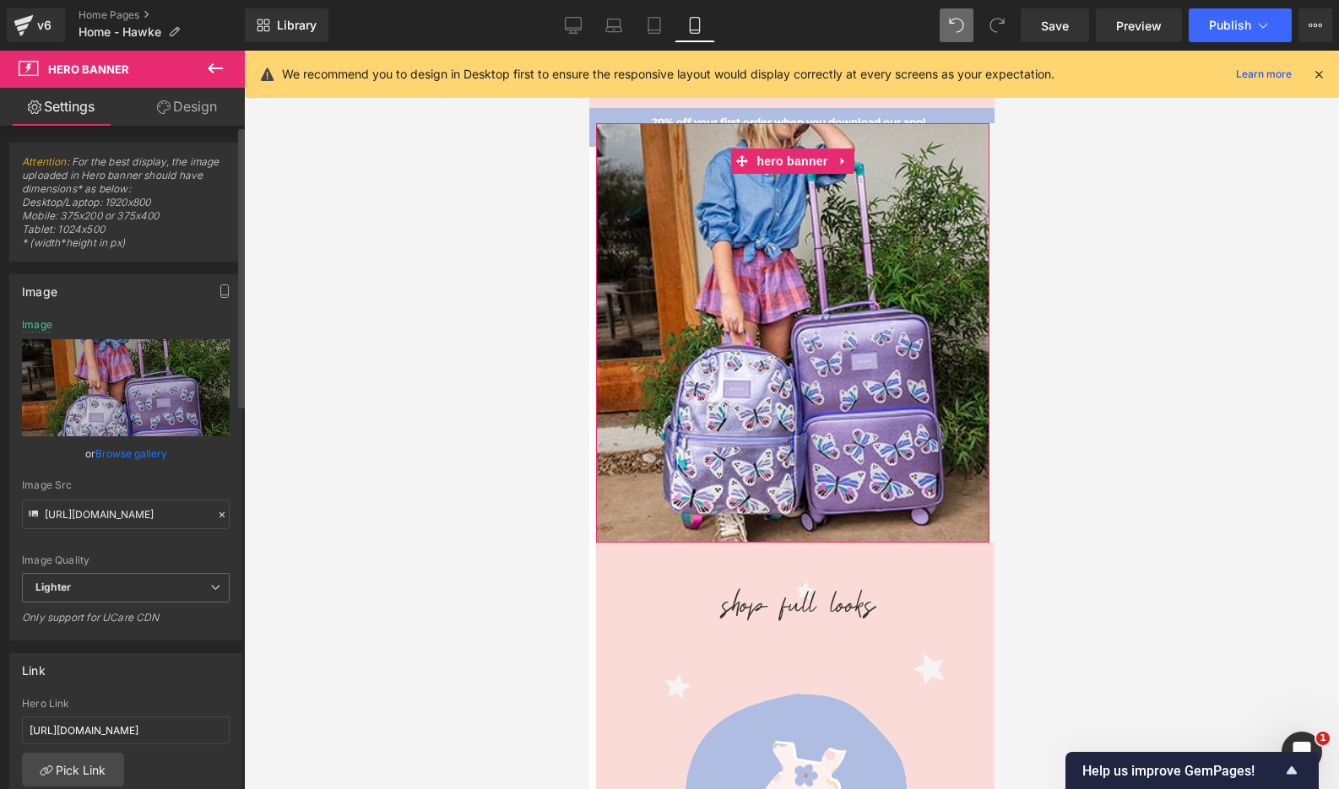
click at [143, 453] on link "Browse gallery" at bounding box center [131, 454] width 72 height 30
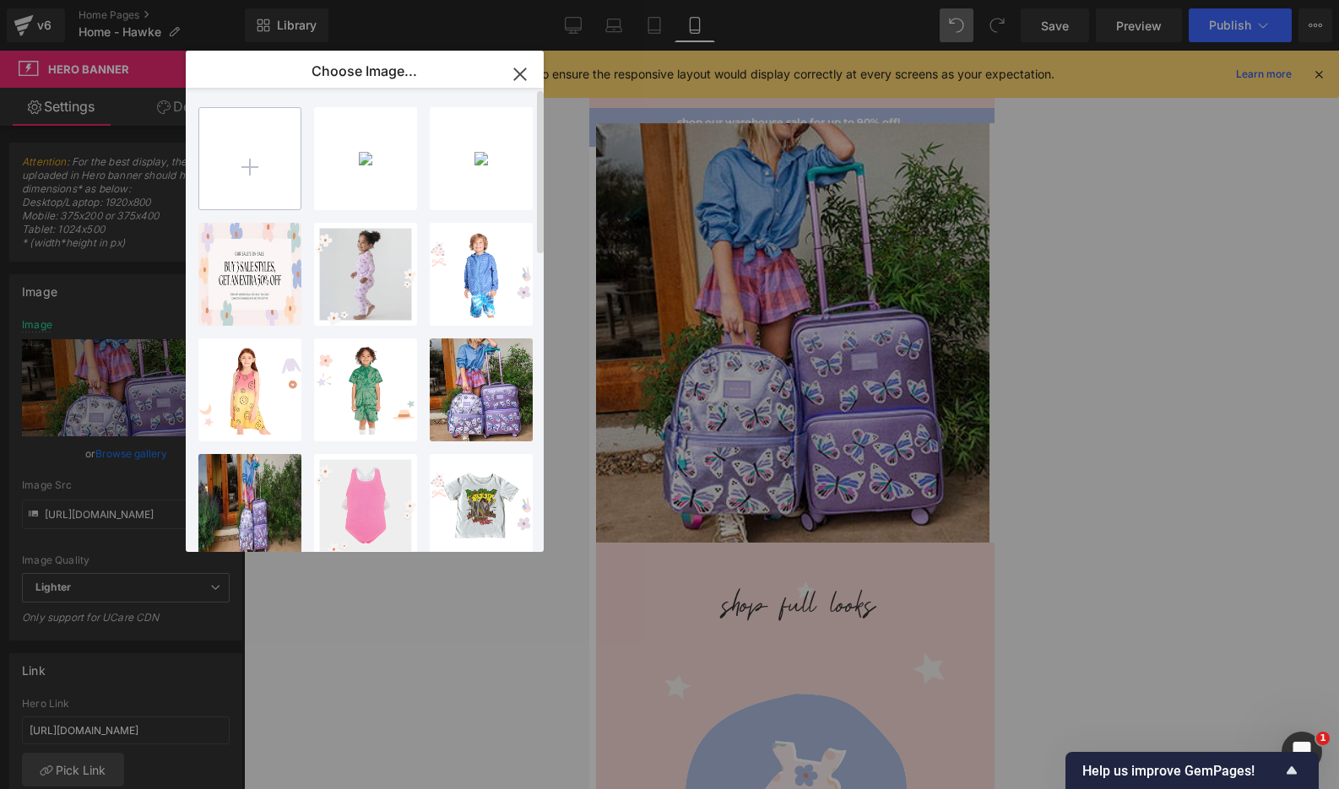
click at [245, 173] on input "file" at bounding box center [249, 158] width 101 height 101
type input "C:\fakepath\Copy of Warehouse Sale Promotion (1080 x 1920 px).jpg"
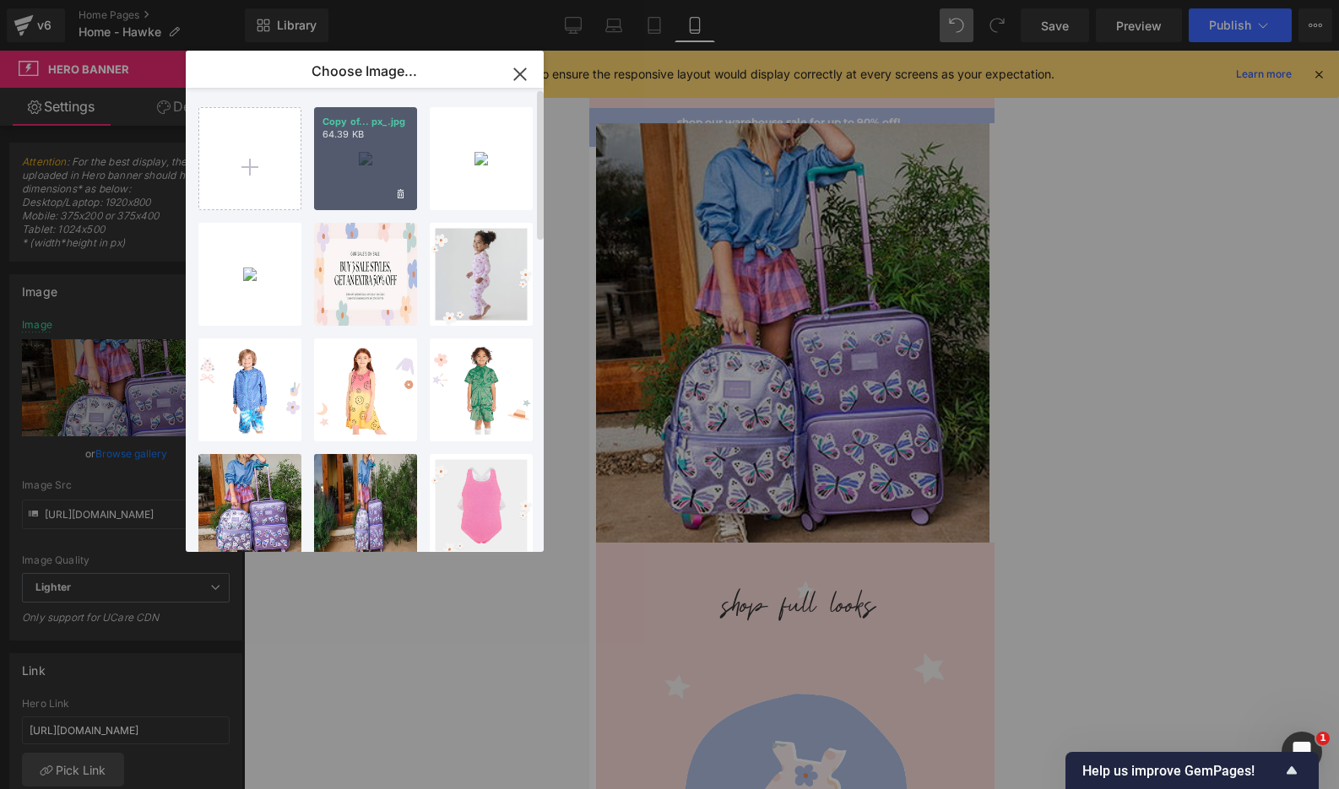
click at [344, 169] on div "Copy of... px_.jpg 64.39 KB" at bounding box center [365, 158] width 103 height 103
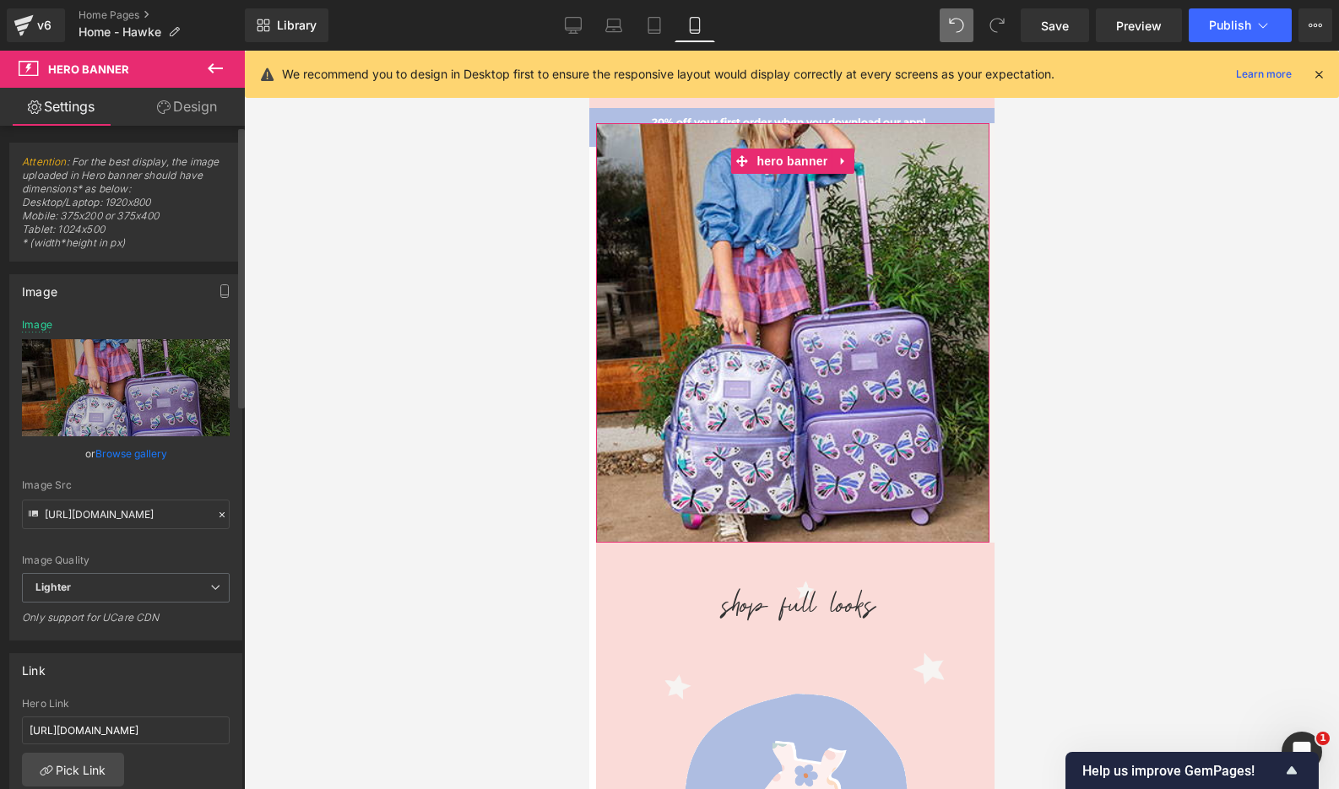
click at [135, 449] on link "Browse gallery" at bounding box center [131, 454] width 72 height 30
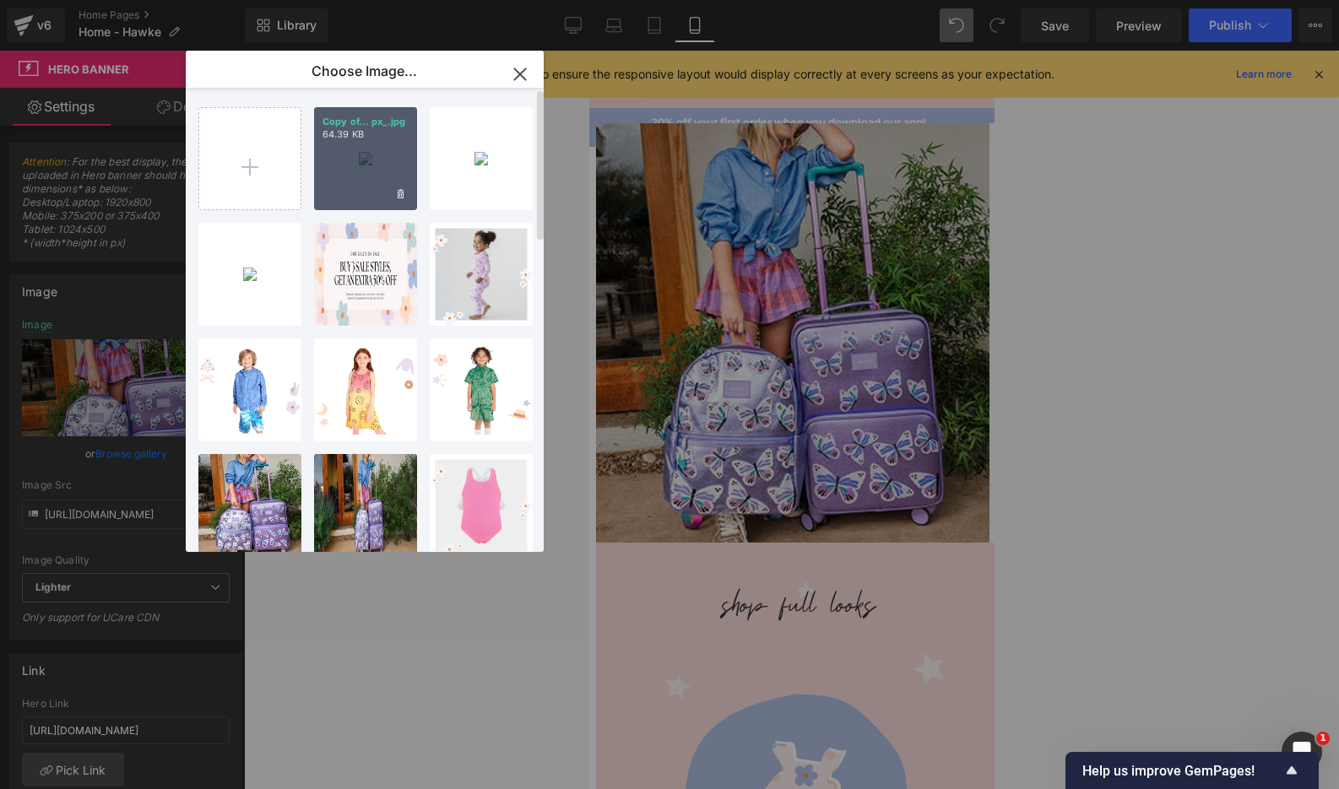
click at [350, 198] on div "Copy of... px_.jpg 64.39 KB" at bounding box center [365, 158] width 103 height 103
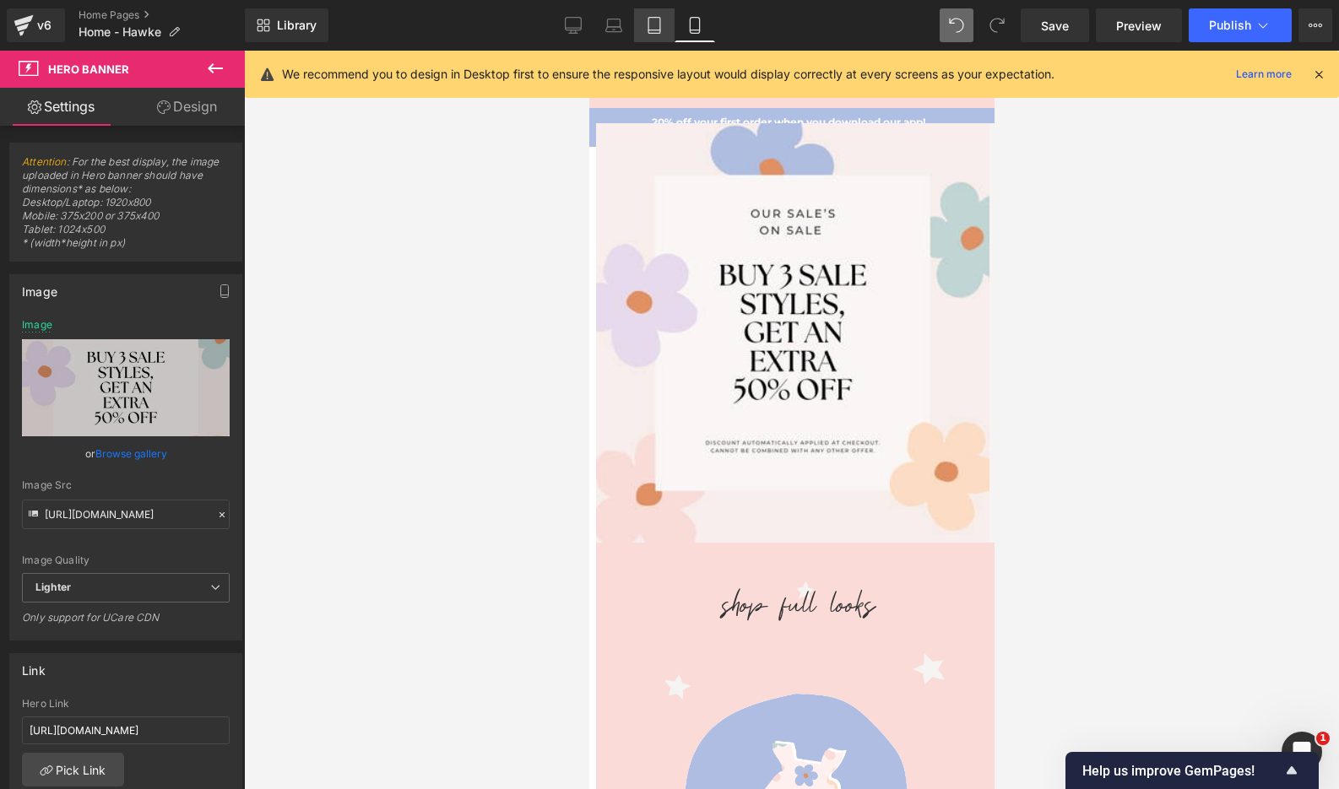
click at [658, 22] on icon at bounding box center [654, 25] width 17 height 17
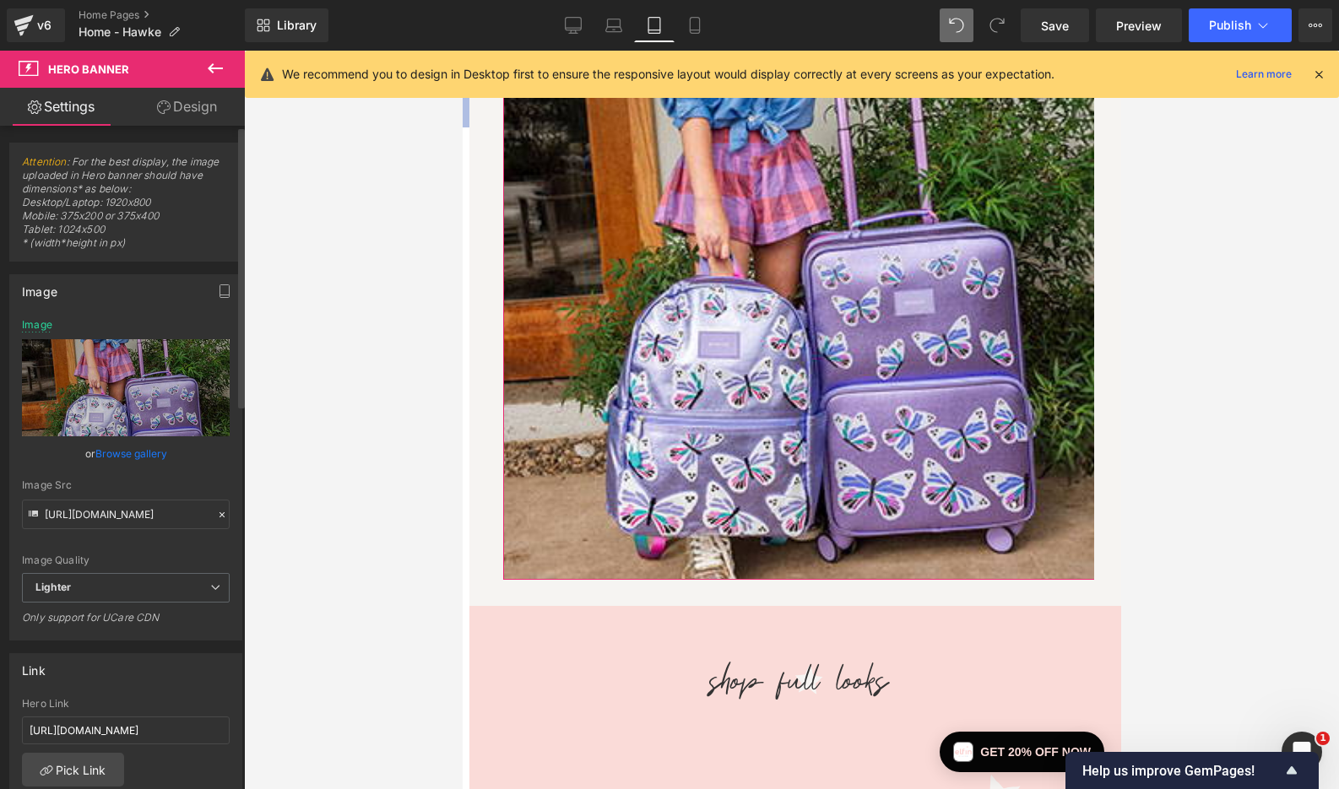
click at [118, 452] on link "Browse gallery" at bounding box center [131, 454] width 72 height 30
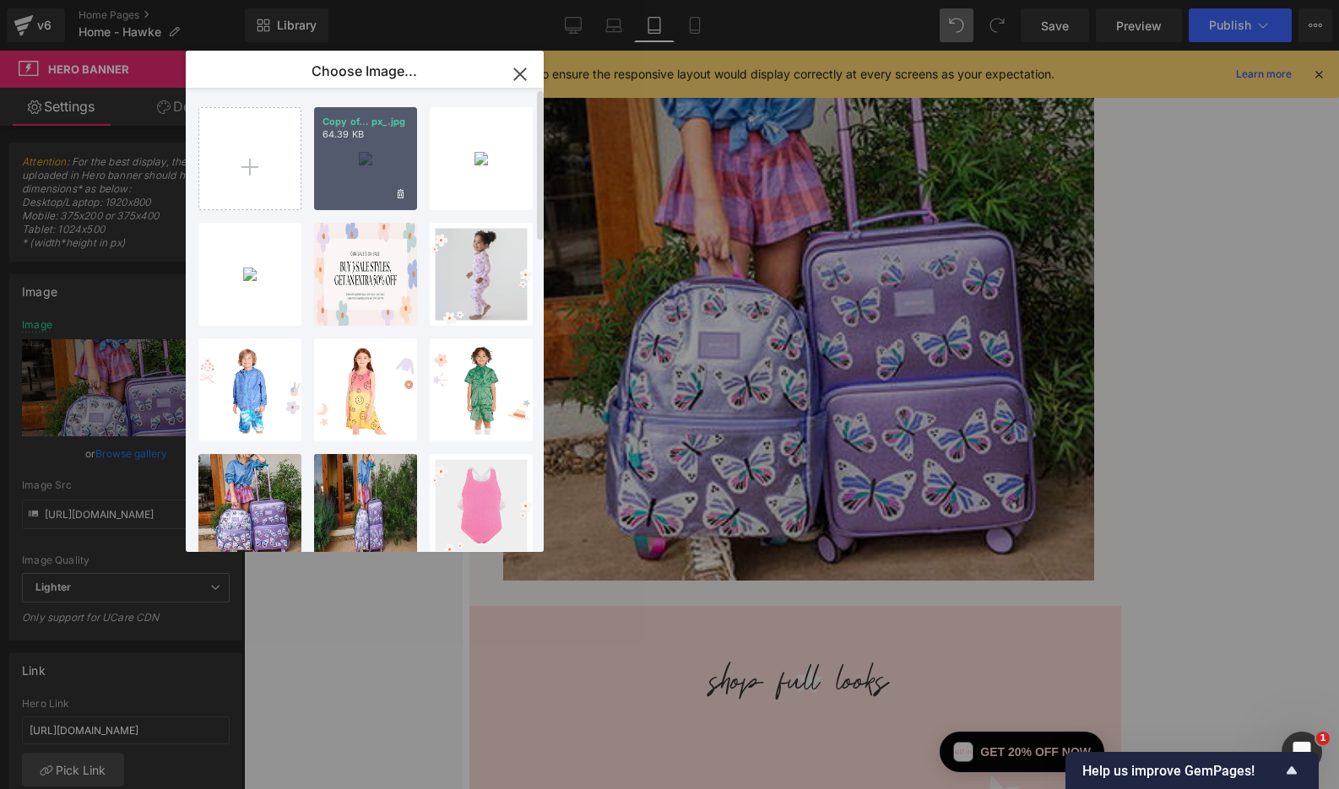
click at [373, 158] on div "Copy of... px_.jpg 64.39 KB" at bounding box center [365, 158] width 103 height 103
type input "[URL][DOMAIN_NAME]"
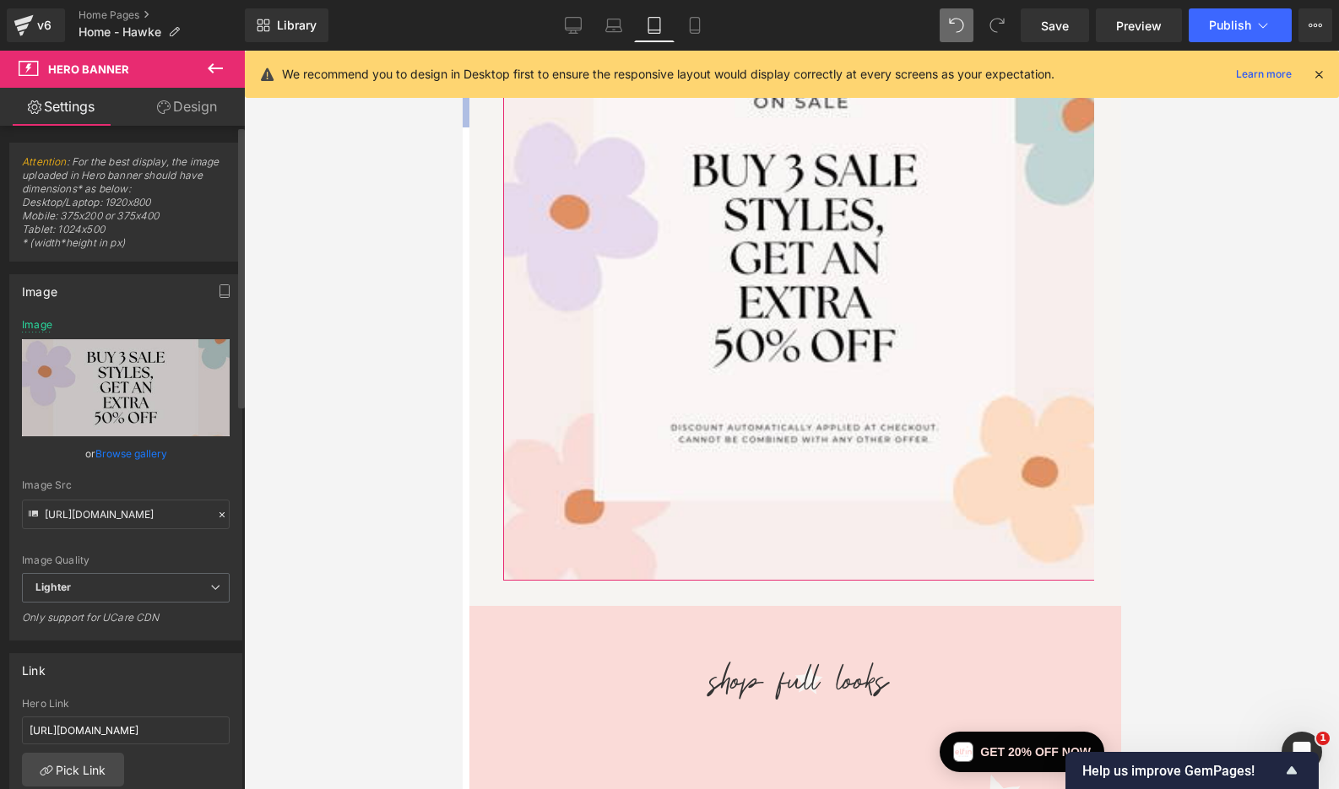
click at [126, 454] on link "Browse gallery" at bounding box center [131, 454] width 72 height 30
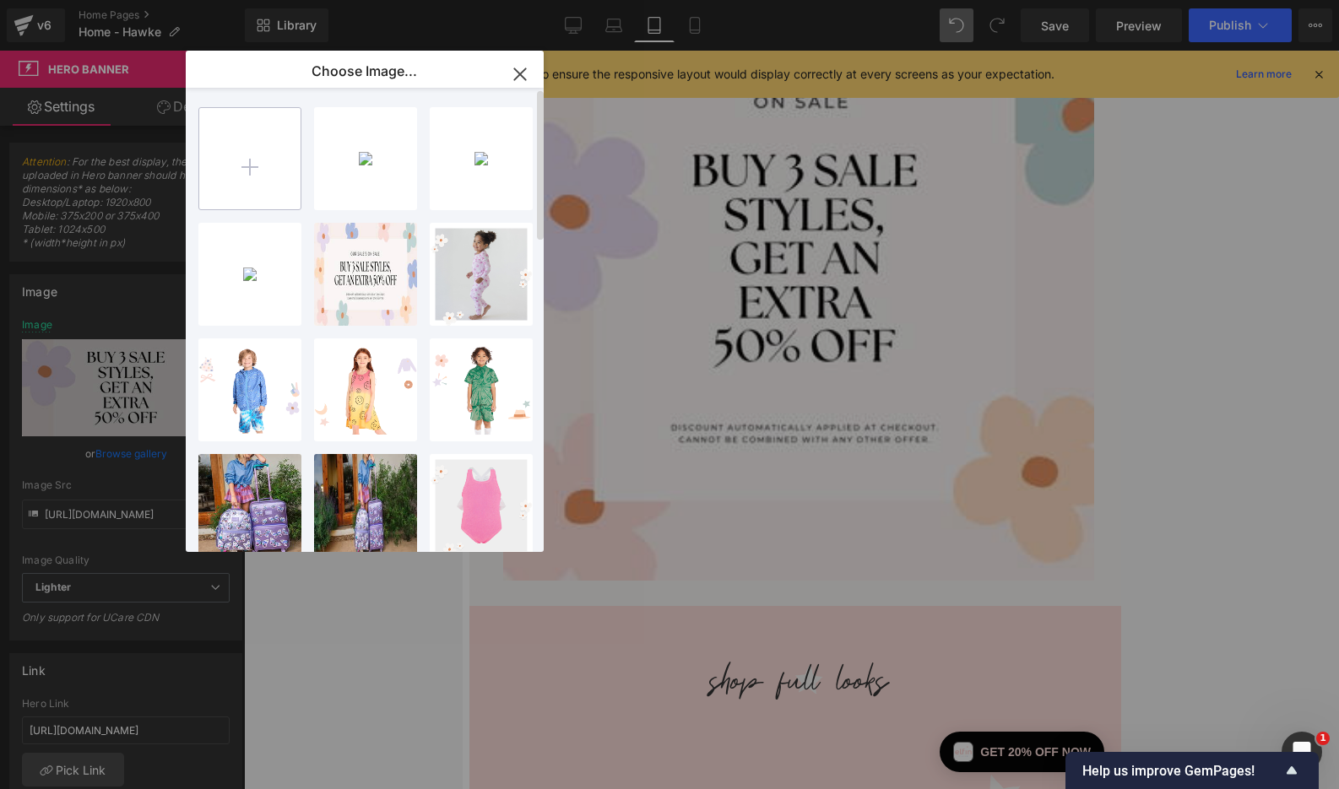
click at [225, 185] on input "file" at bounding box center [249, 158] width 101 height 101
type input "C:\fakepath\Copy of Warehouse Sale Promotion (1200 x 628 px) (1024 x 500 px).jpg"
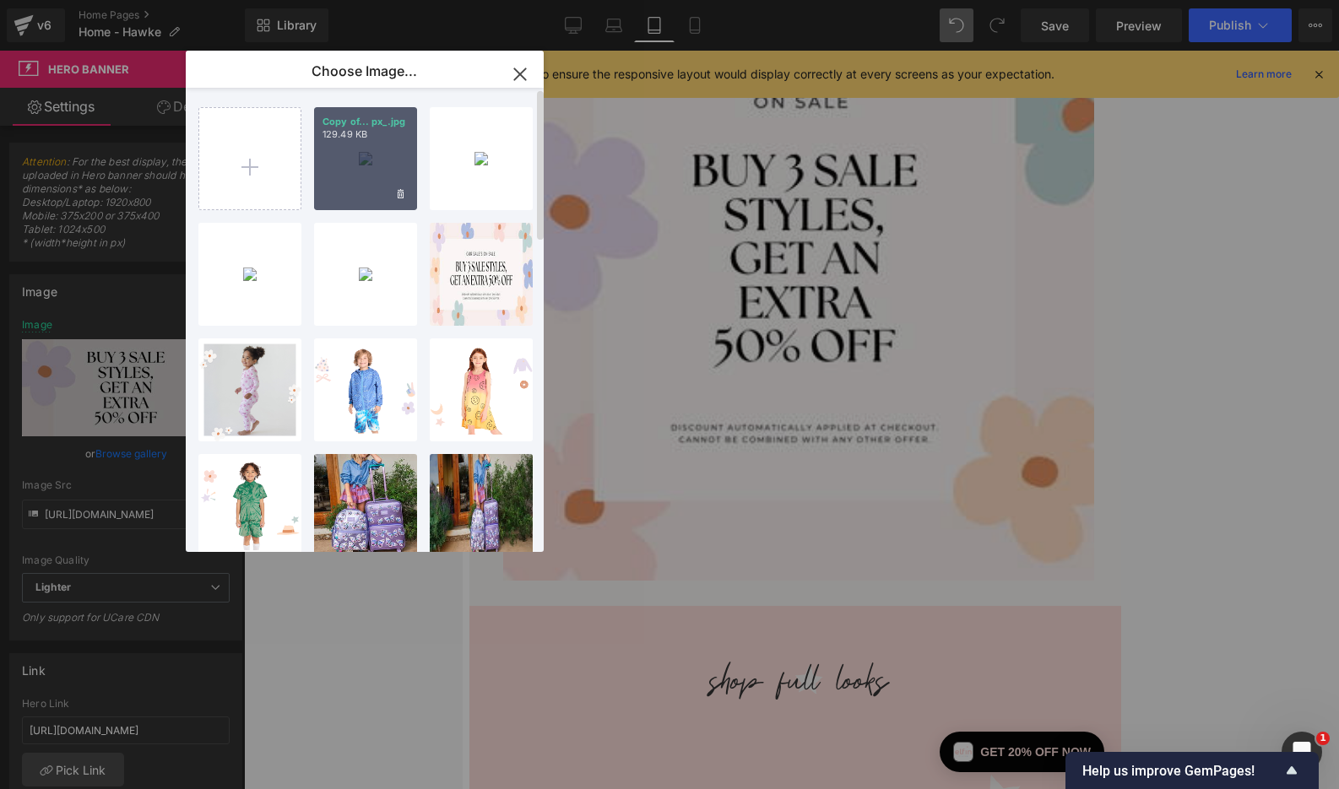
click at [373, 145] on div "Copy of... px_.jpg 129.49 KB" at bounding box center [365, 158] width 103 height 103
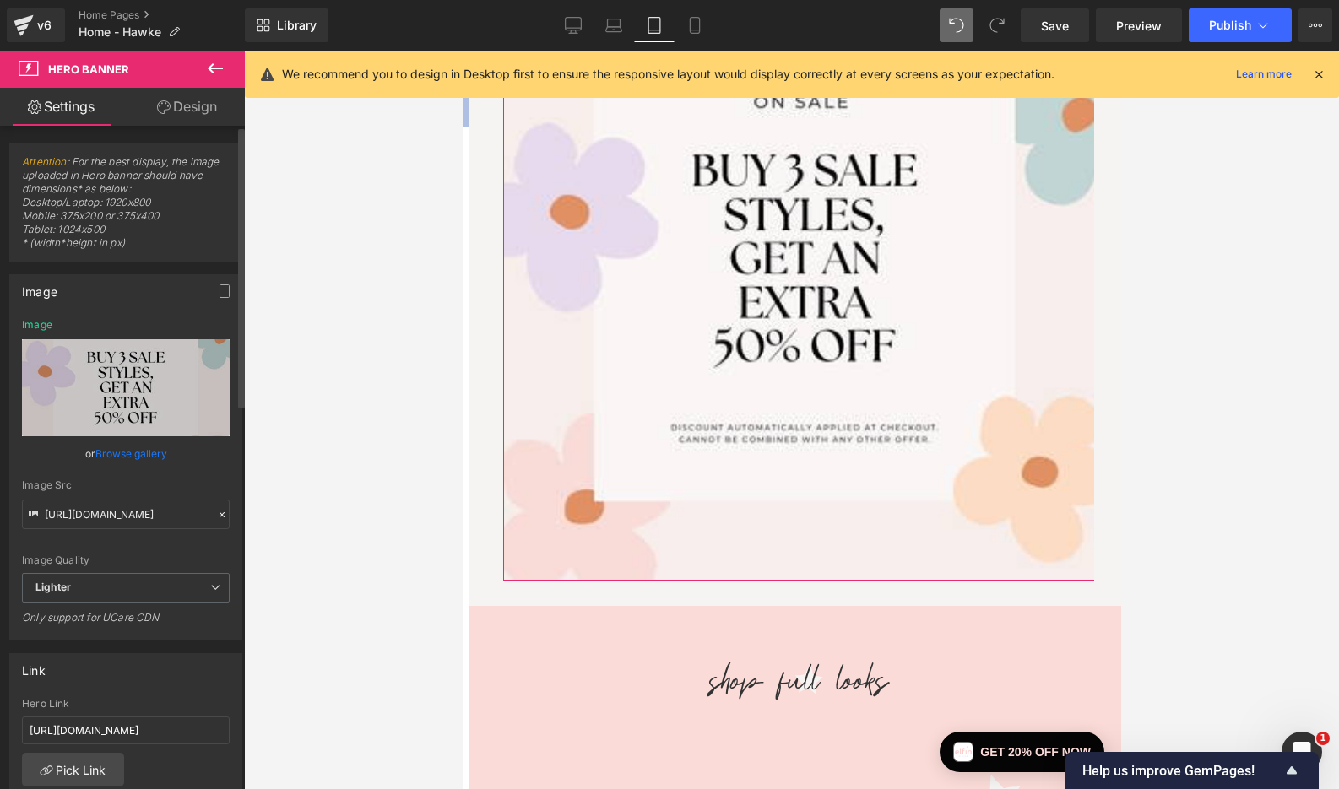
click at [148, 452] on link "Browse gallery" at bounding box center [131, 454] width 72 height 30
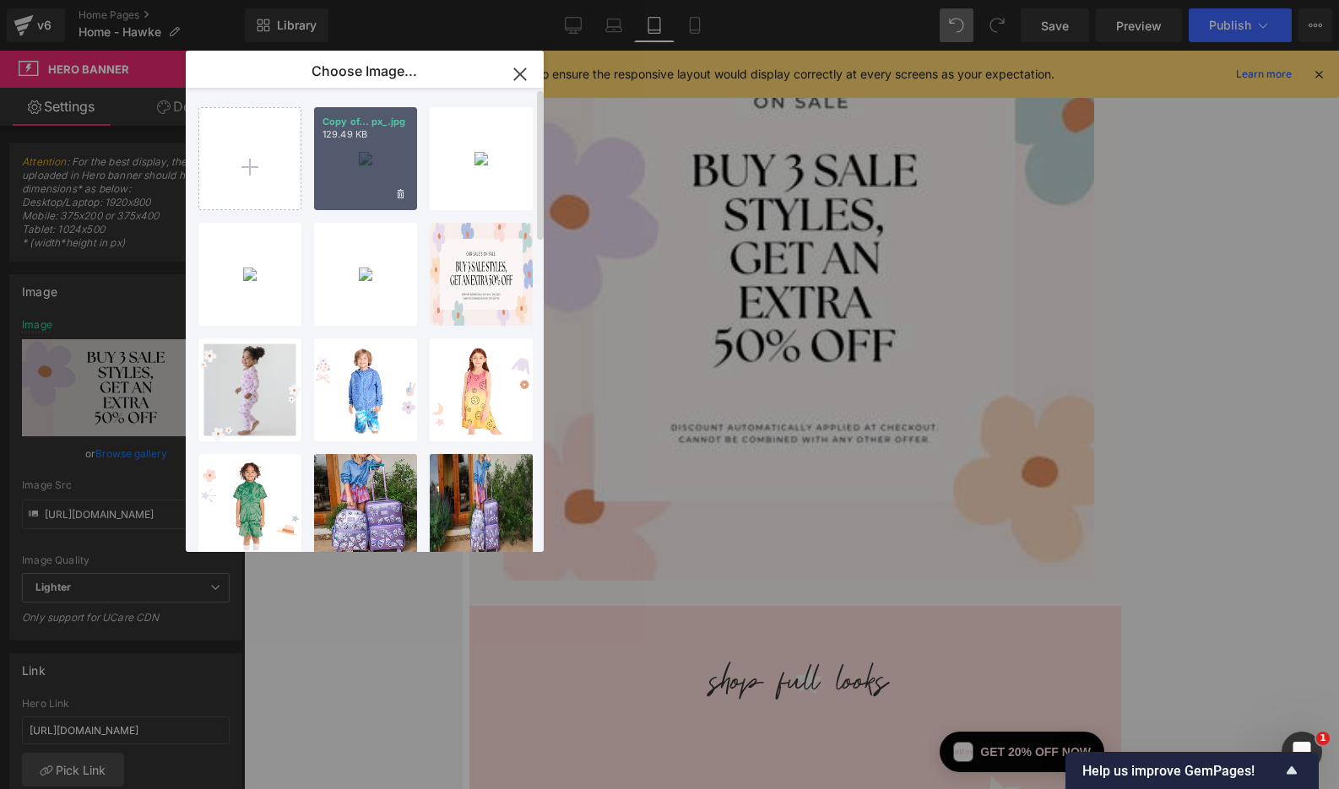
click at [372, 173] on div "Copy of... px_.jpg 129.49 KB" at bounding box center [365, 158] width 103 height 103
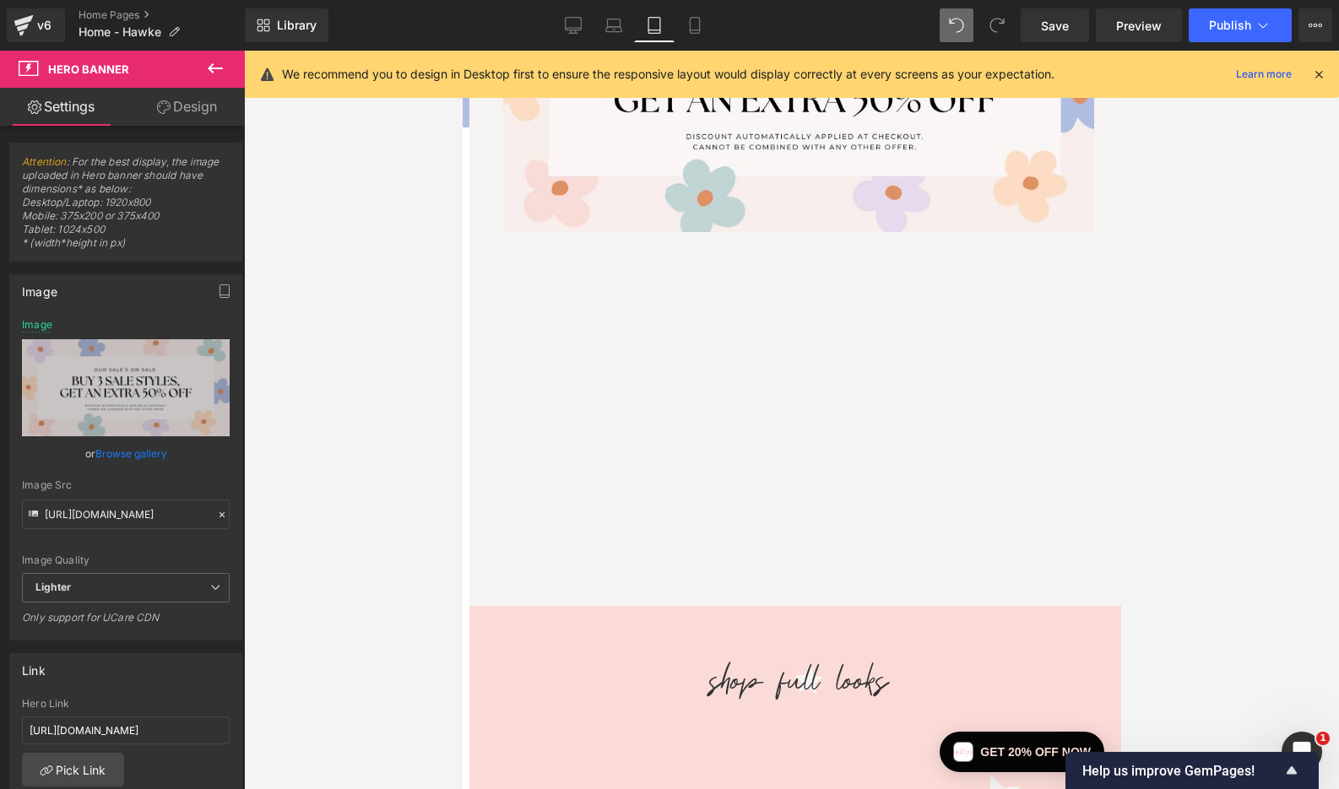
click at [1180, 293] on div at bounding box center [791, 420] width 1095 height 739
click at [1324, 77] on icon at bounding box center [1318, 74] width 15 height 15
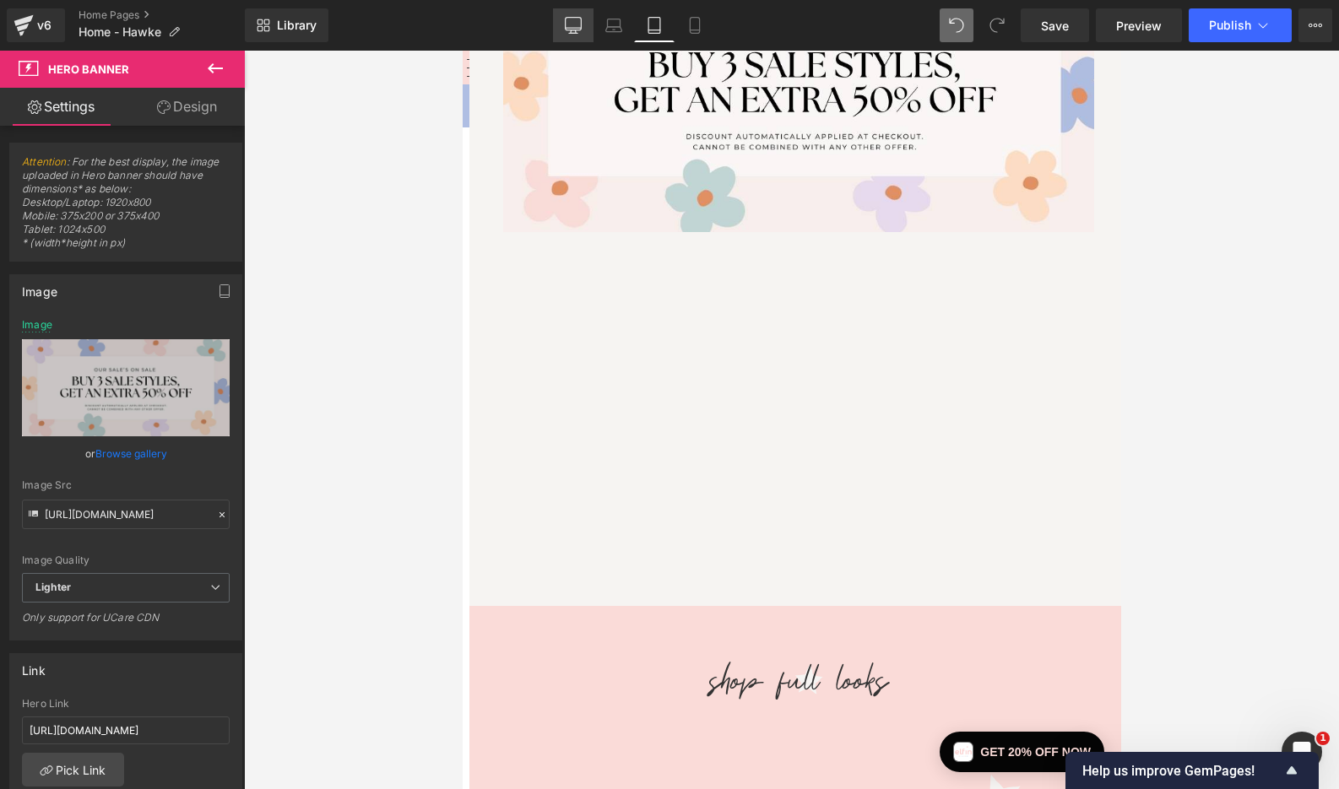
click at [572, 25] on icon at bounding box center [573, 25] width 17 height 17
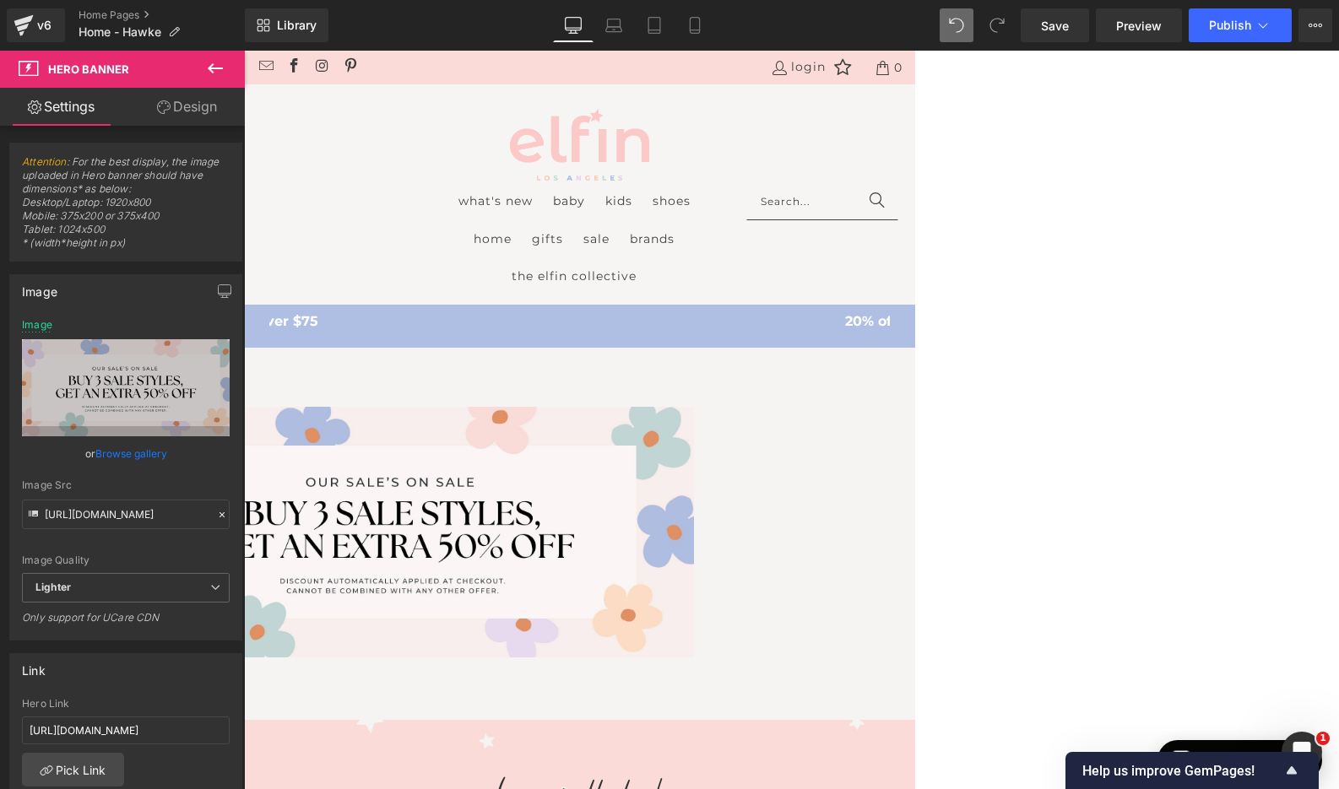
scroll to position [71, 0]
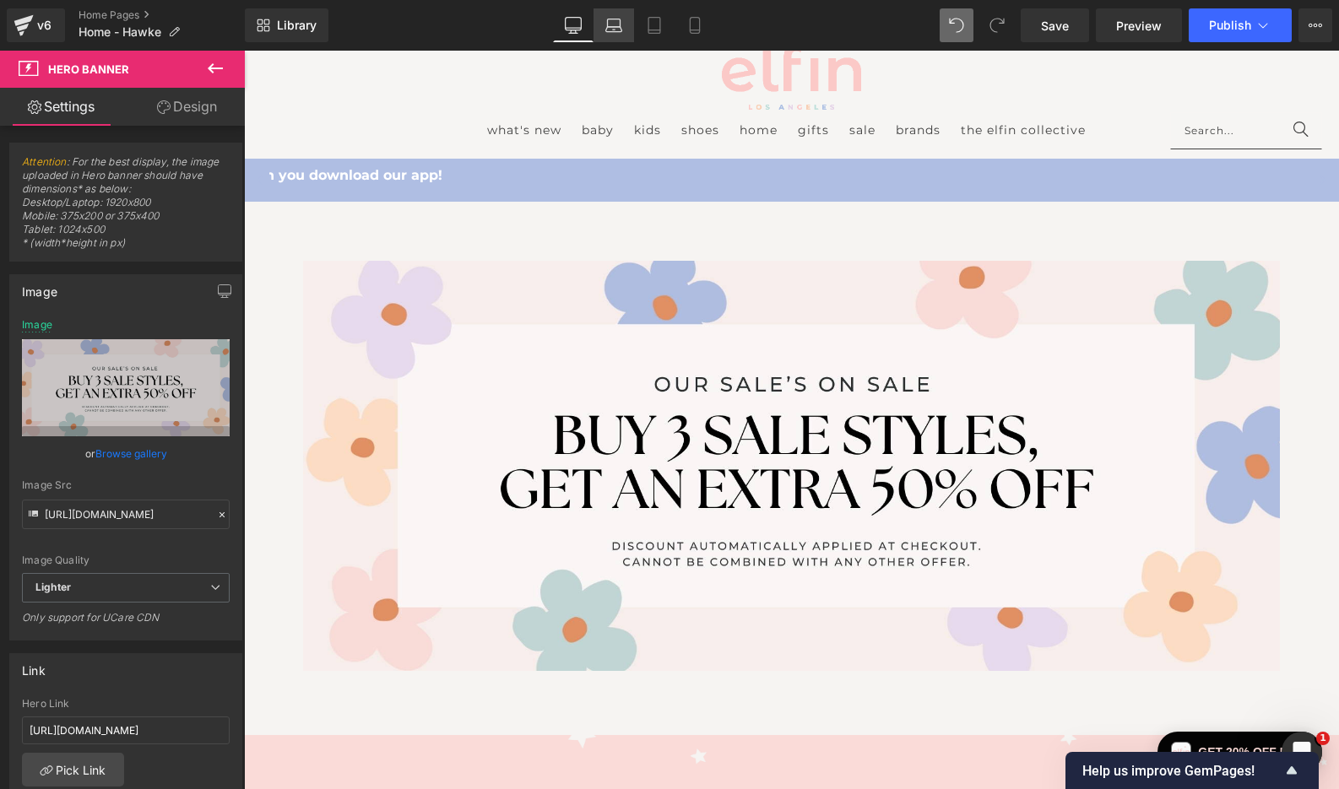
click at [616, 20] on icon at bounding box center [613, 25] width 17 height 17
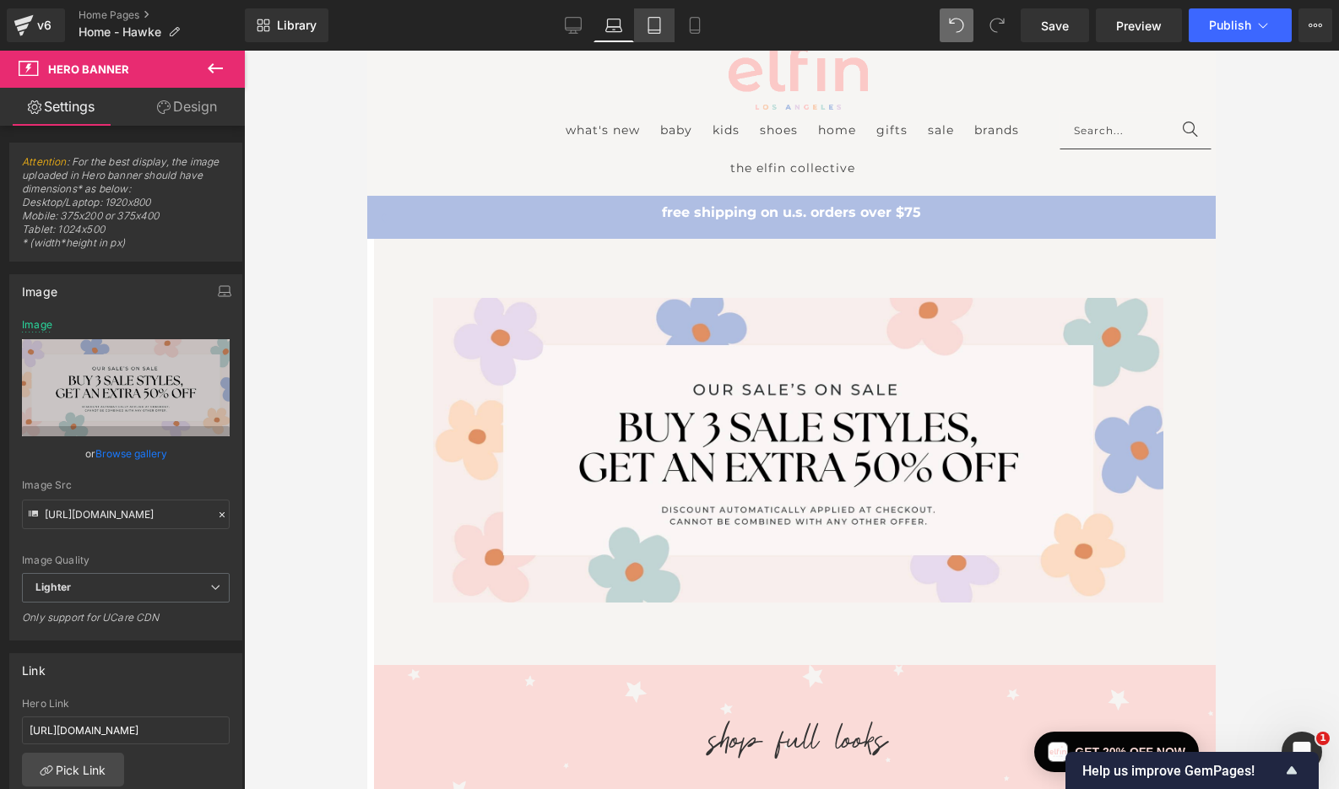
click at [652, 19] on icon at bounding box center [654, 25] width 17 height 17
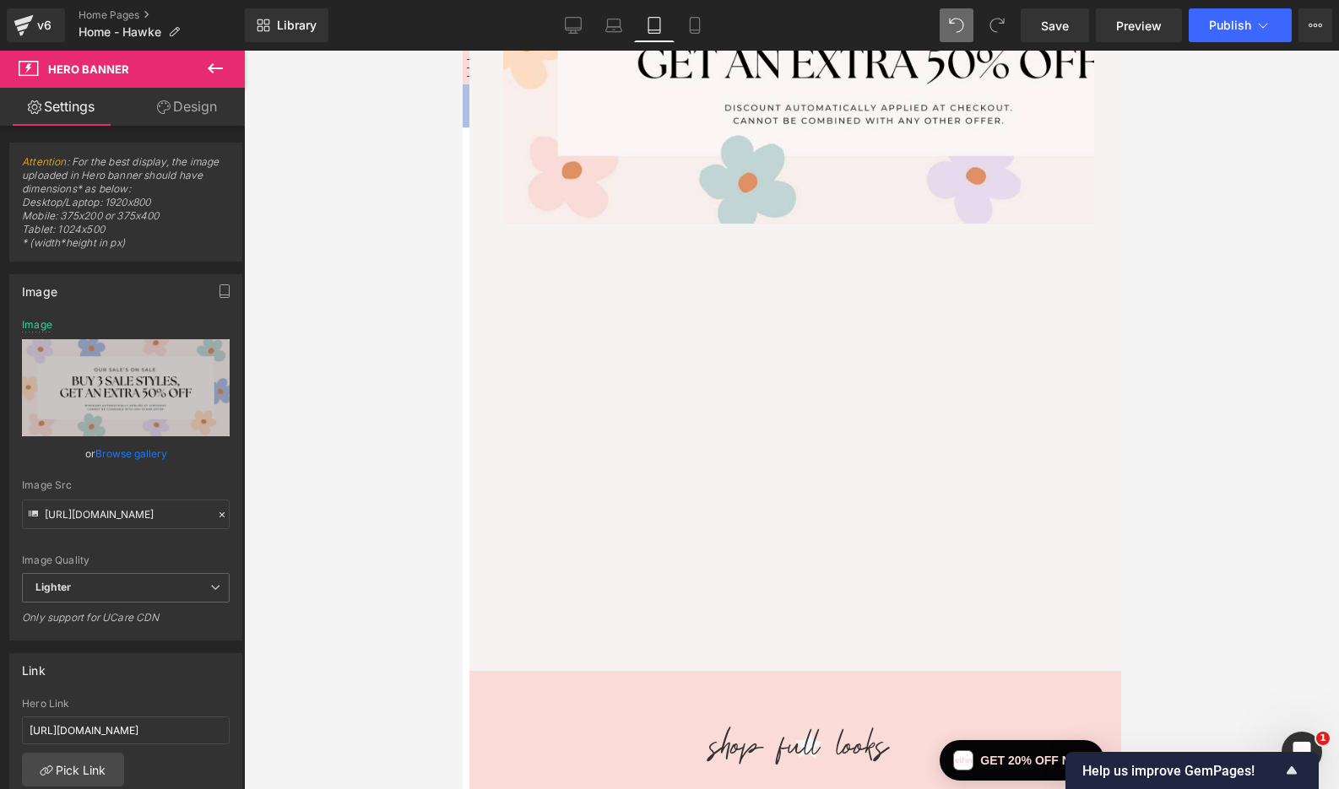
scroll to position [0, 0]
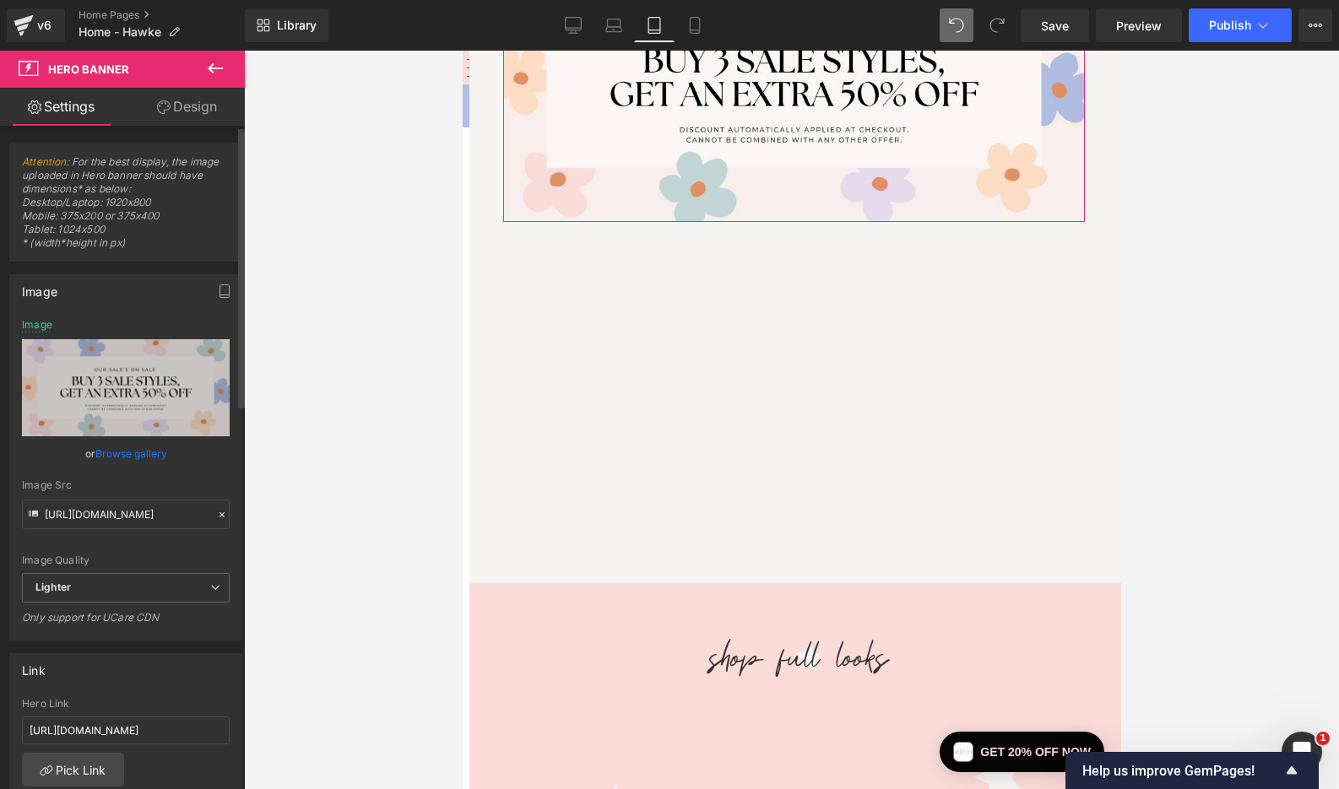
click at [156, 451] on link "Browse gallery" at bounding box center [131, 454] width 72 height 30
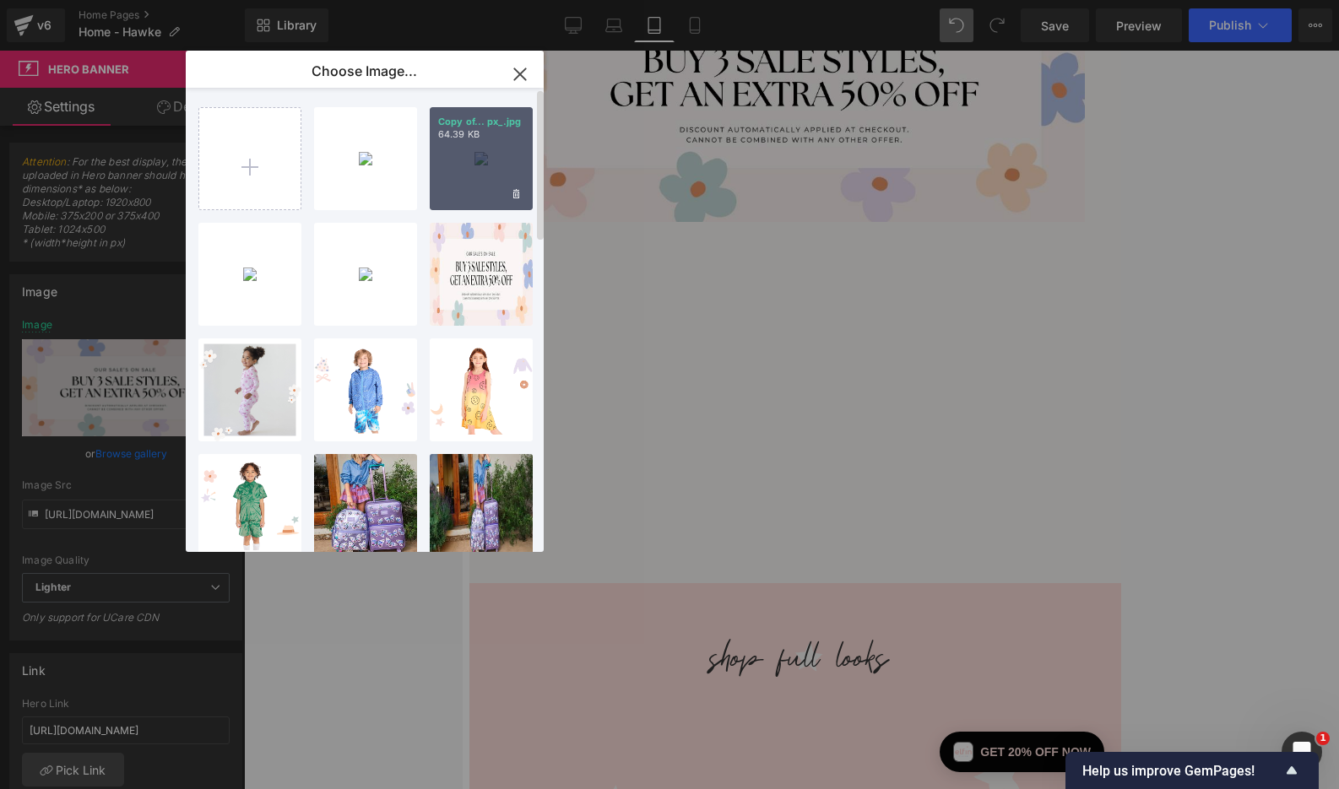
click at [479, 175] on div "Copy of... px_.jpg 64.39 KB" at bounding box center [481, 158] width 103 height 103
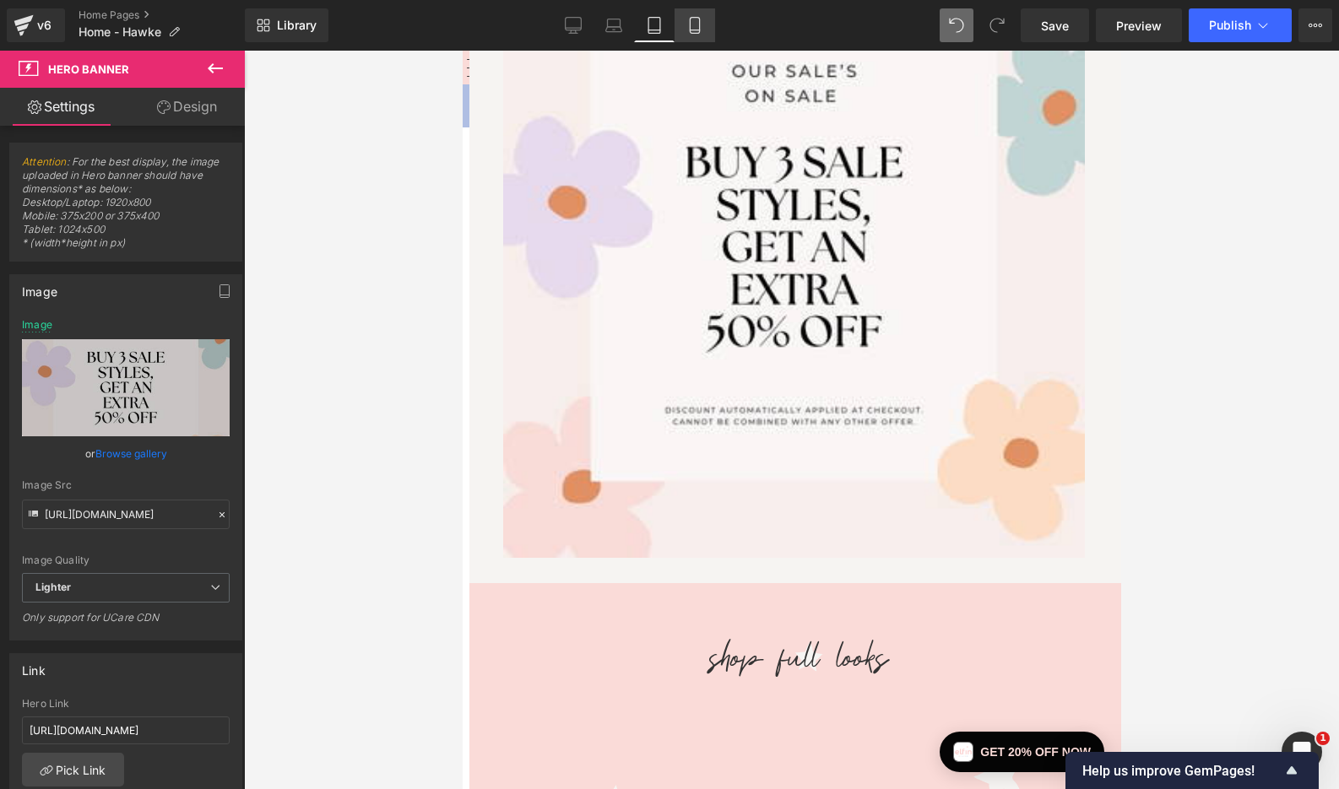
click at [695, 22] on icon at bounding box center [694, 25] width 17 height 17
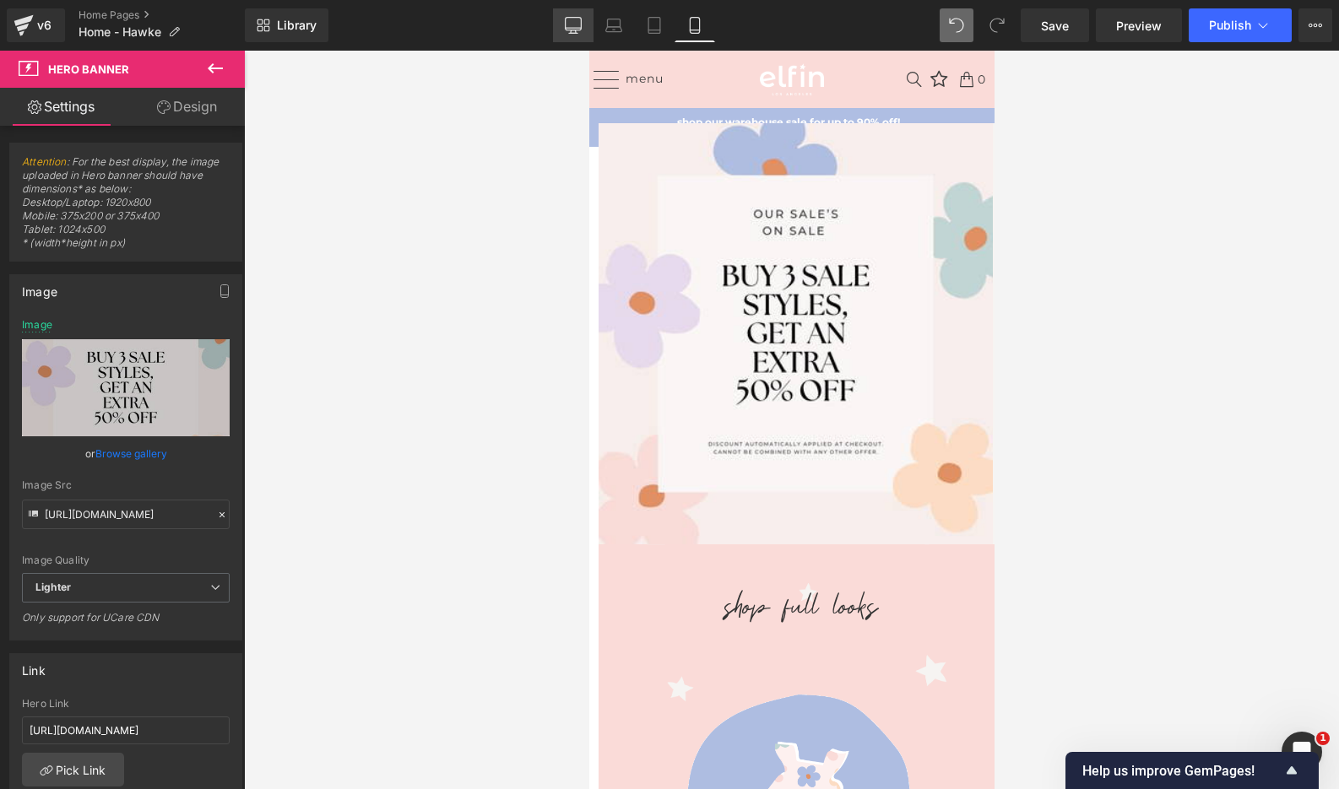
click at [572, 26] on icon at bounding box center [573, 25] width 17 height 17
type input "[URL][DOMAIN_NAME]"
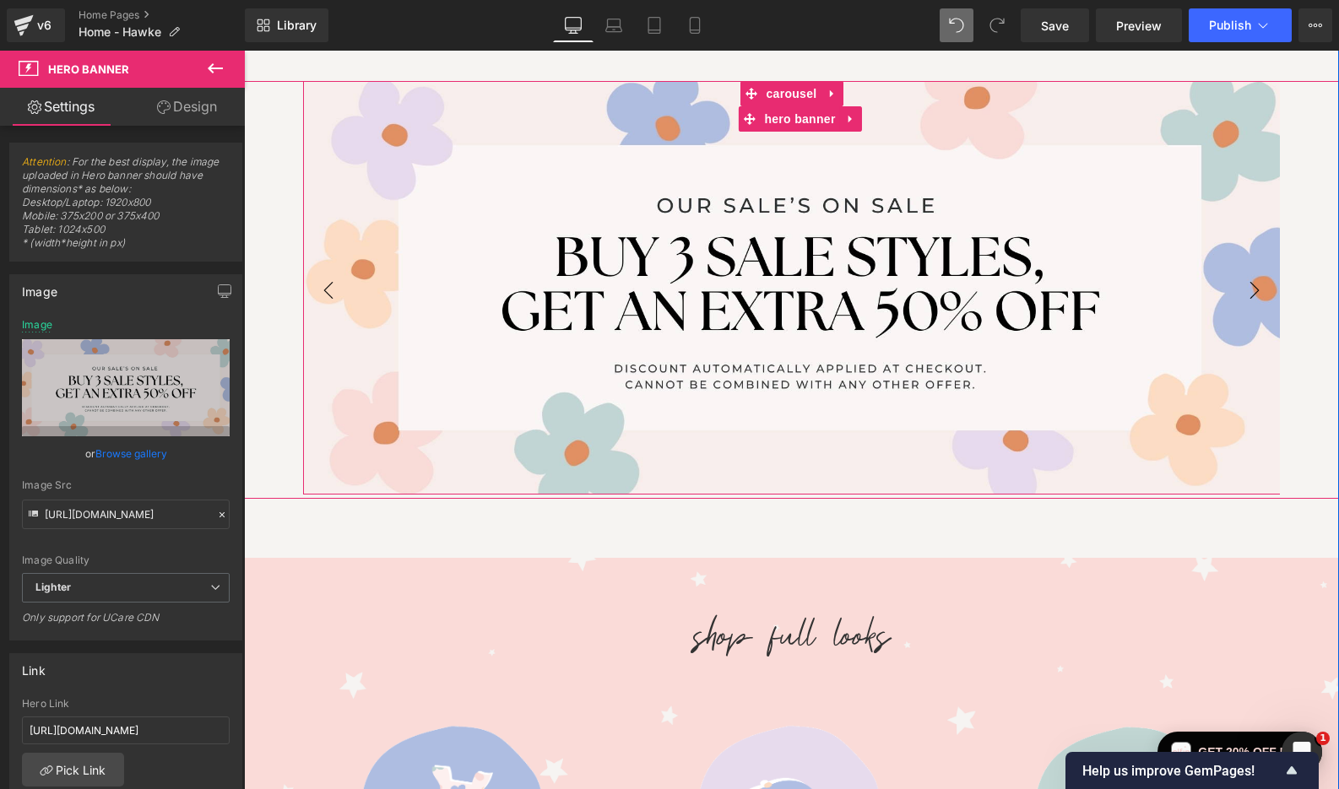
scroll to position [251, 7]
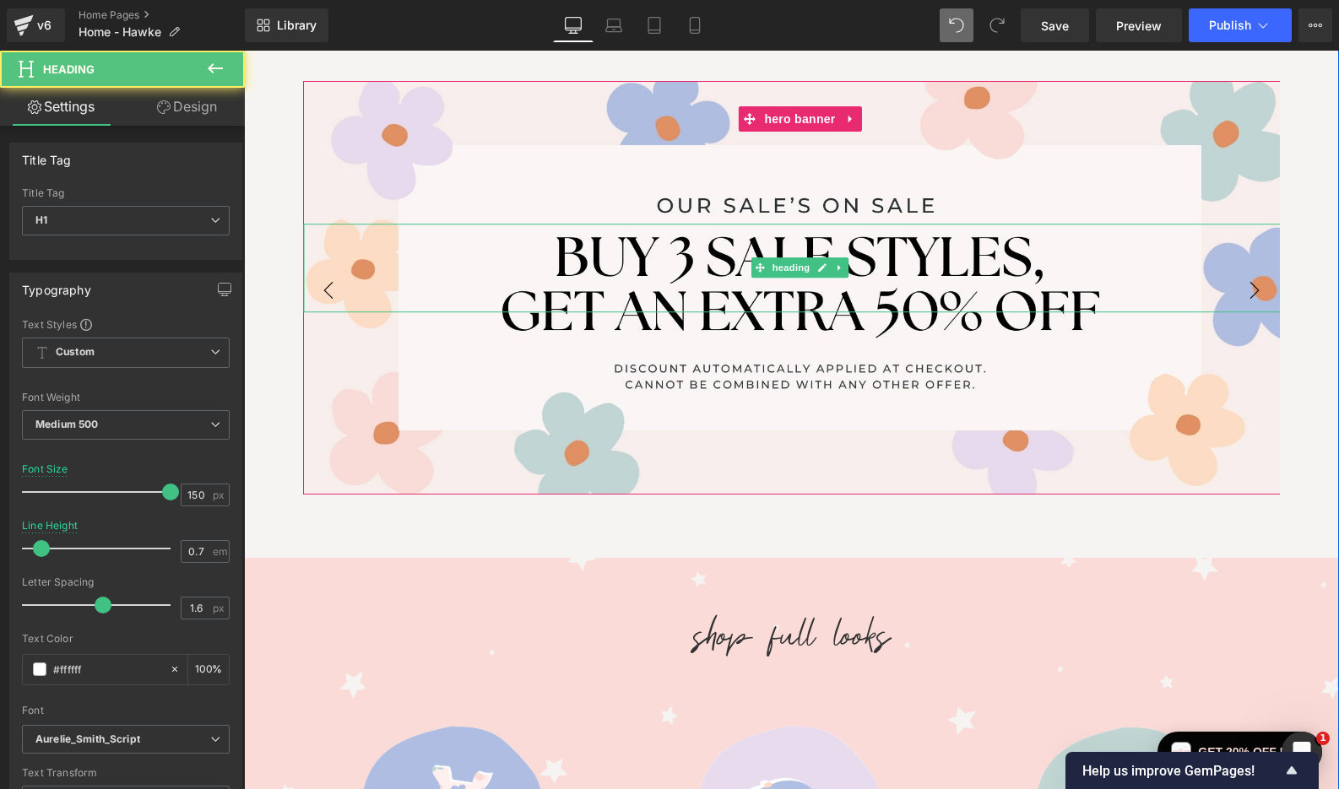
click at [1252, 292] on h1 at bounding box center [800, 268] width 994 height 89
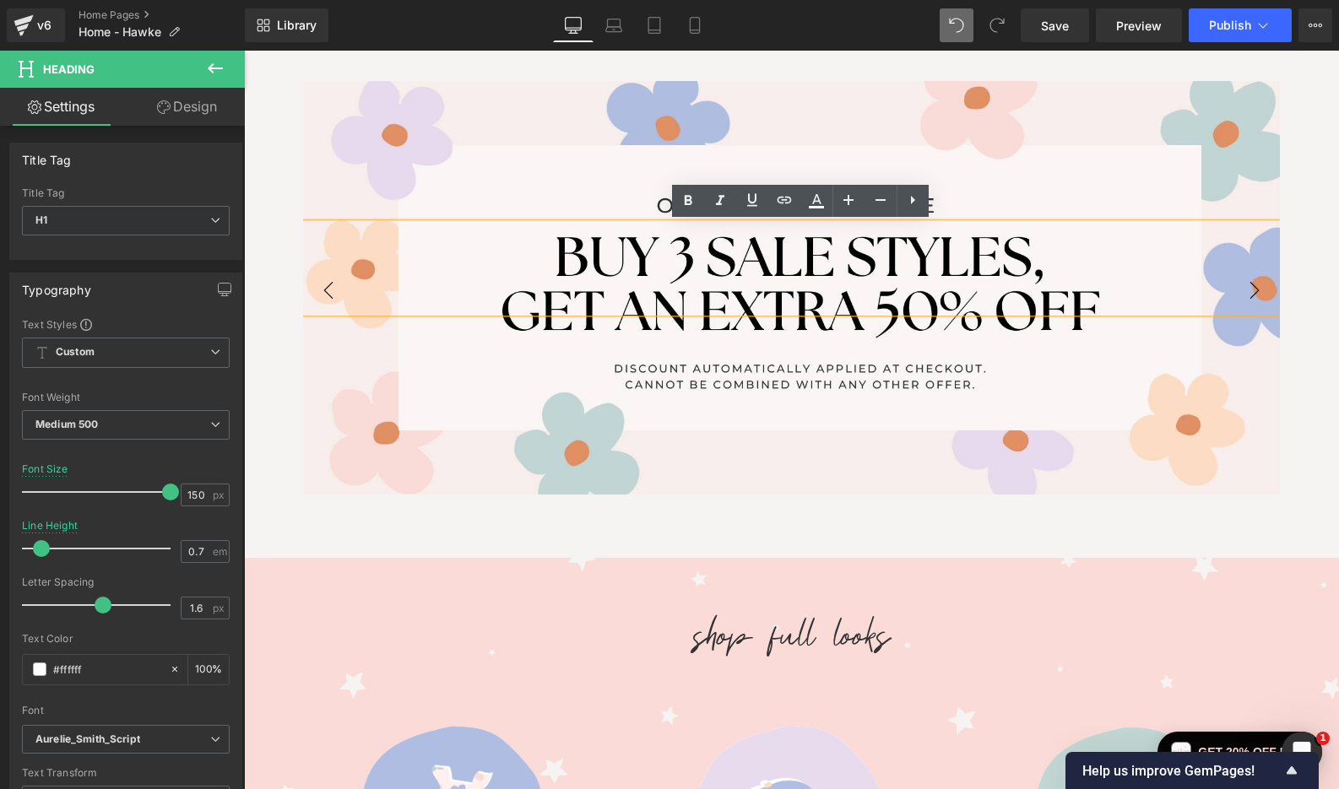
click at [323, 284] on button "‹" at bounding box center [328, 290] width 51 height 51
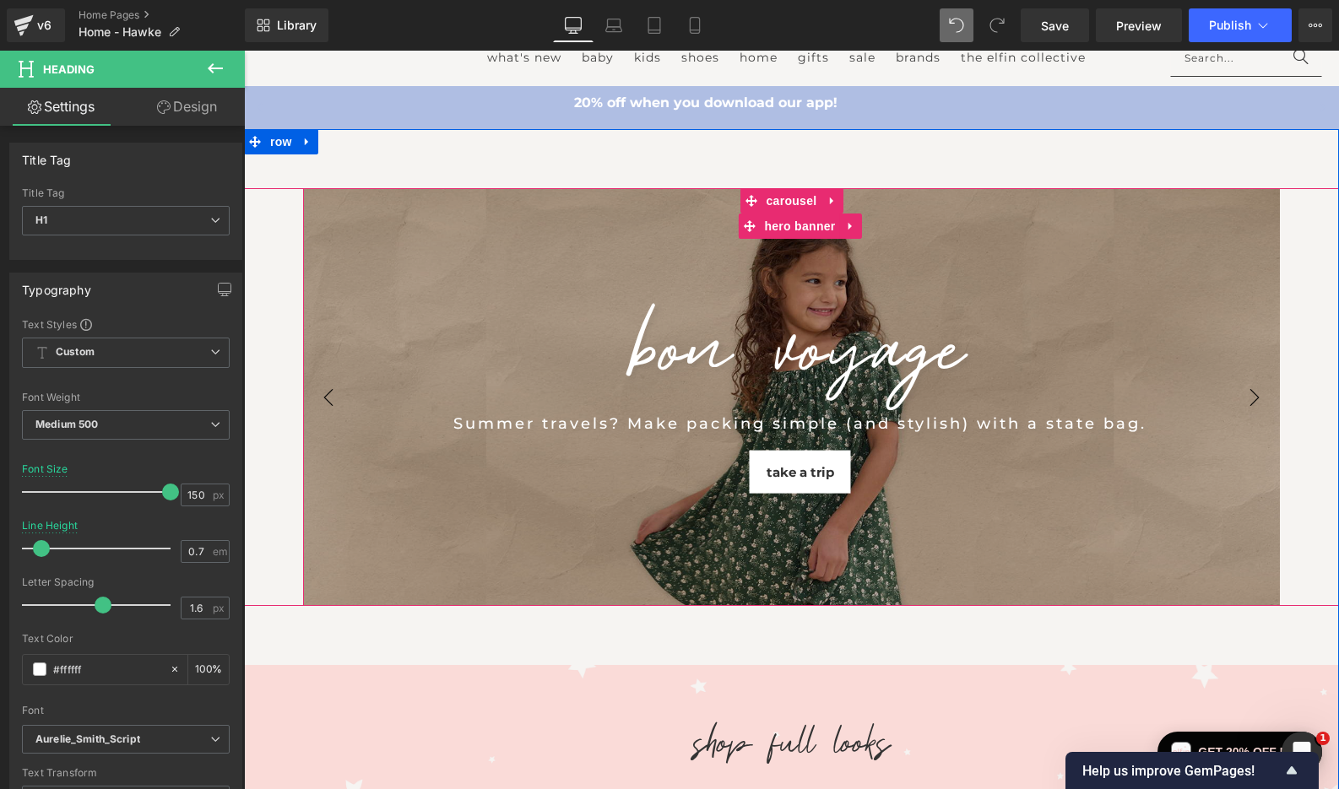
scroll to position [158, 7]
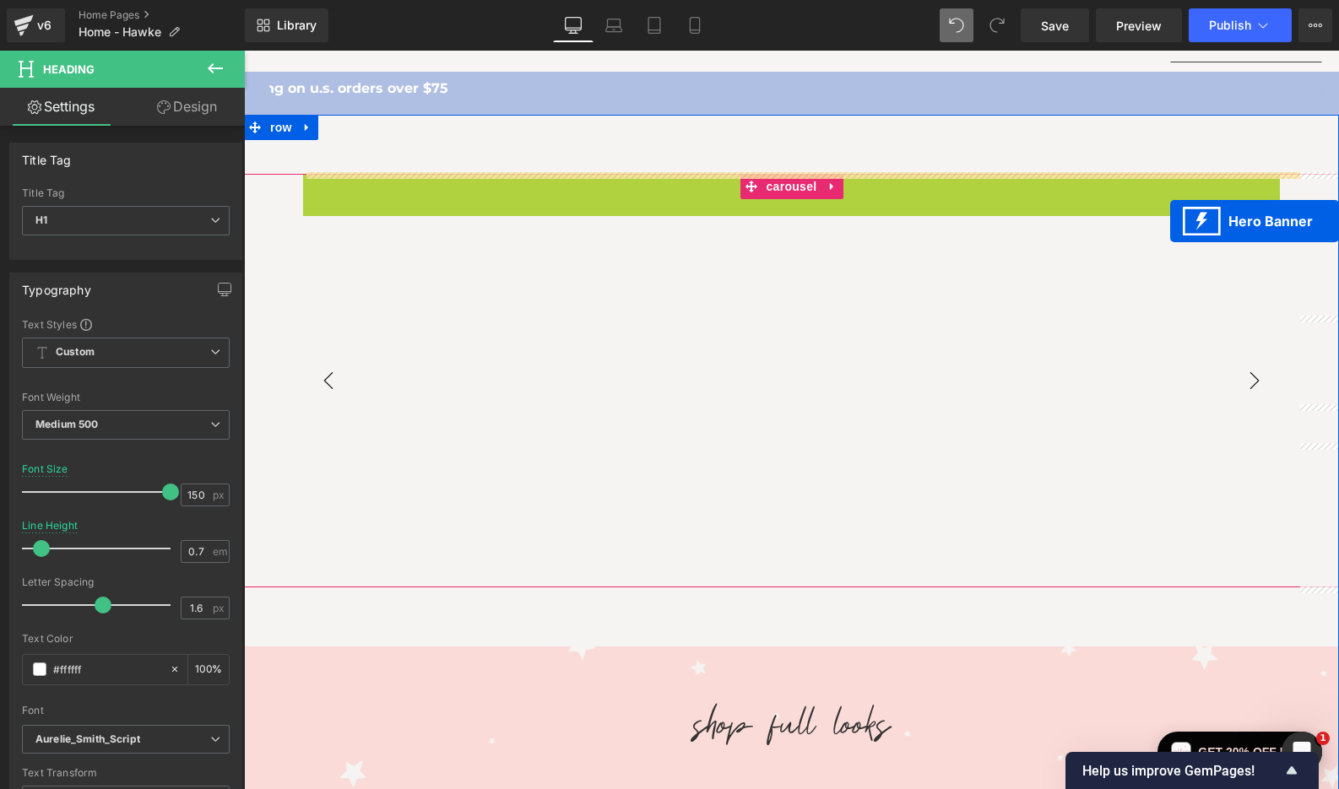
drag, startPoint x: 743, startPoint y: 210, endPoint x: 1163, endPoint y: 222, distance: 420.6
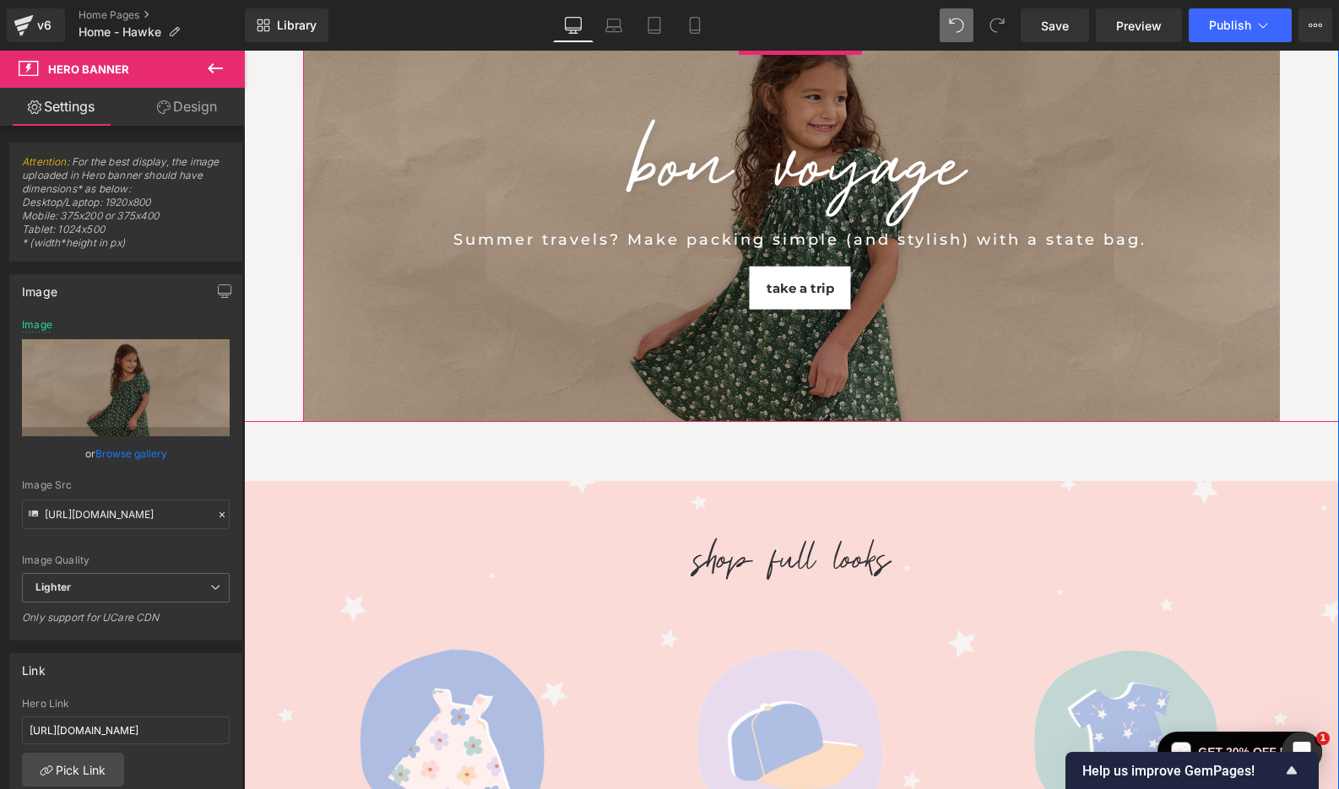
scroll to position [352, 5]
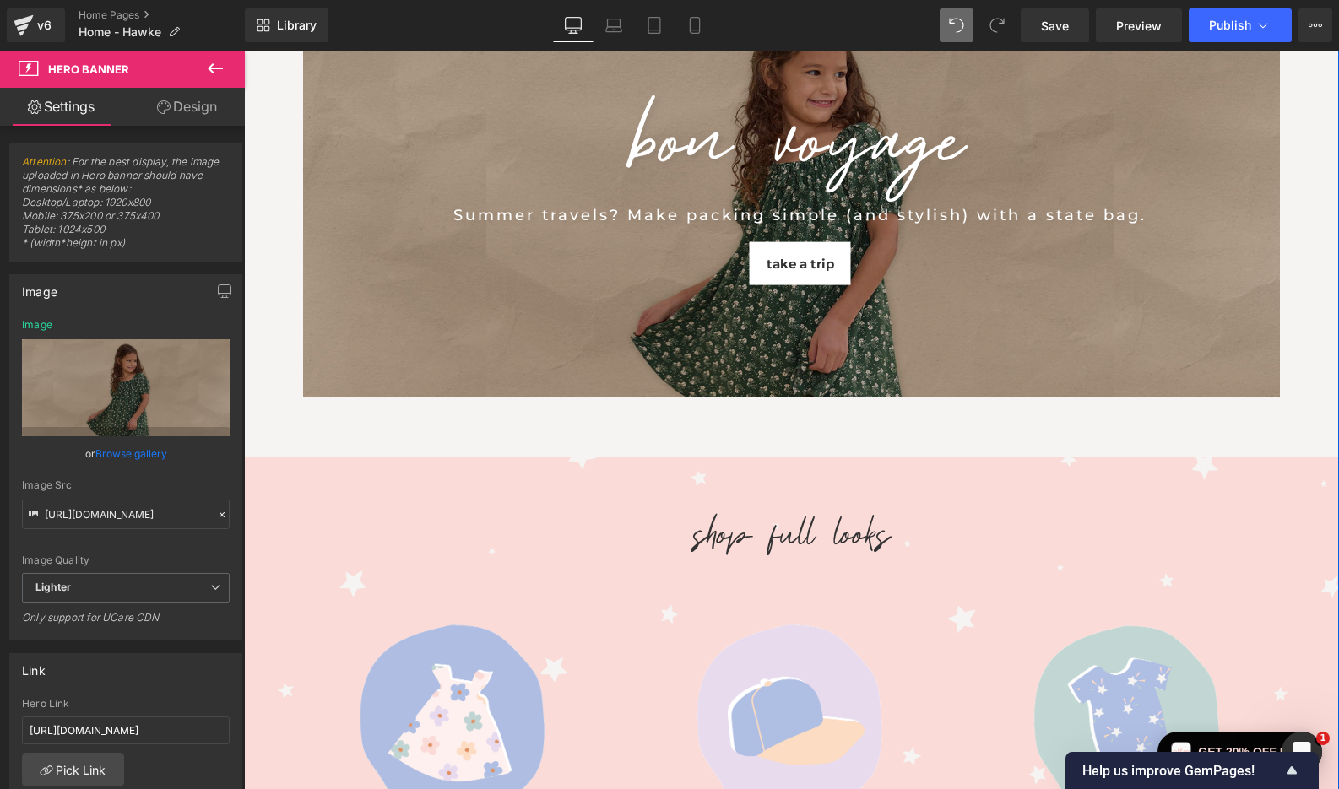
click at [1280, 187] on button "›" at bounding box center [1305, 189] width 51 height 51
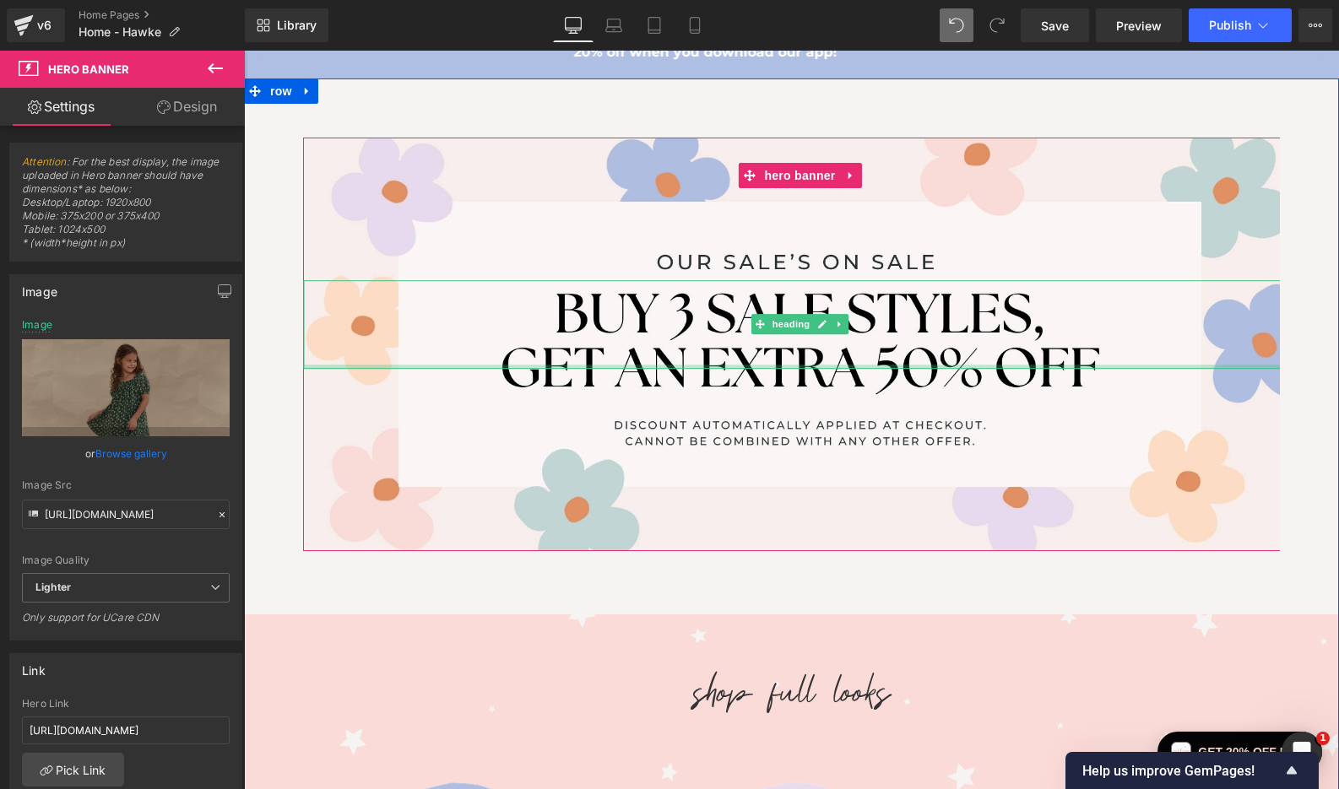
scroll to position [184, 5]
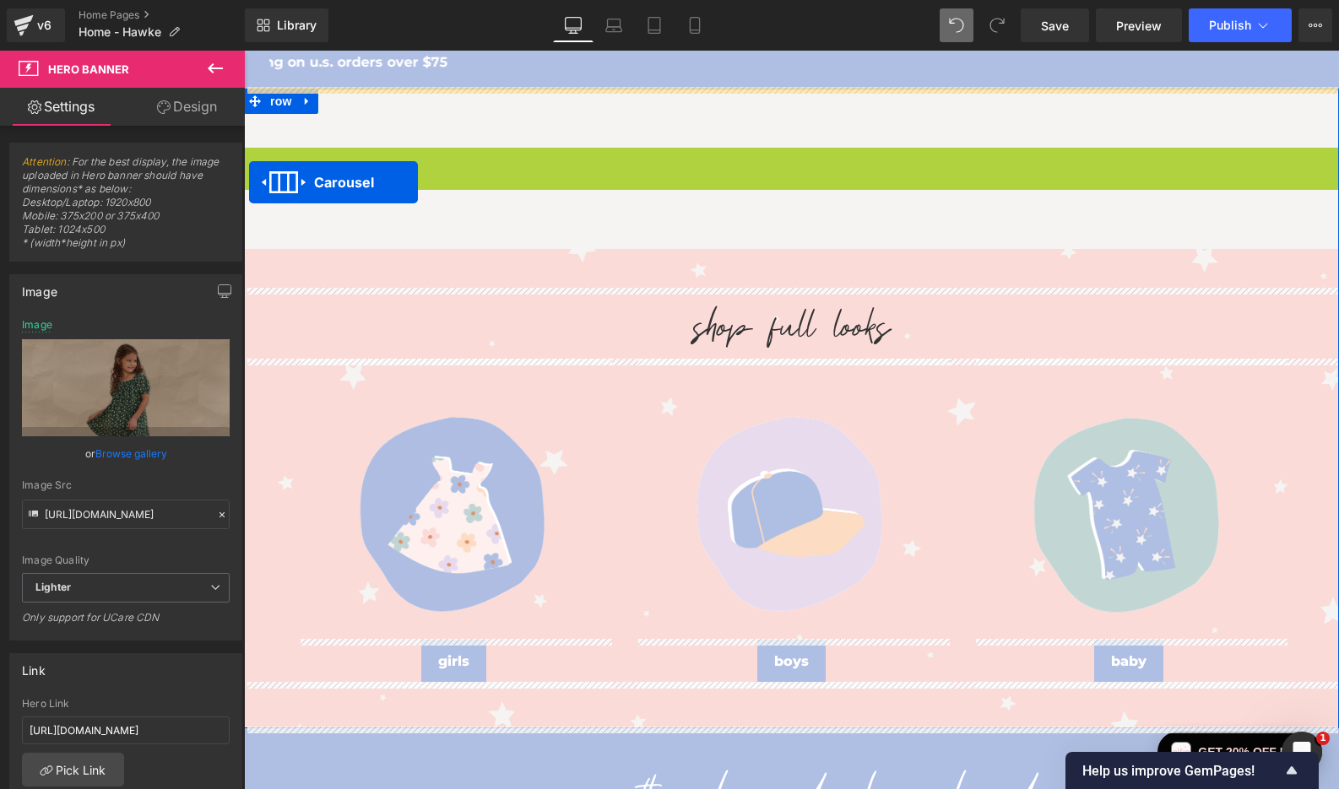
drag, startPoint x: 779, startPoint y: 158, endPoint x: 225, endPoint y: 185, distance: 554.5
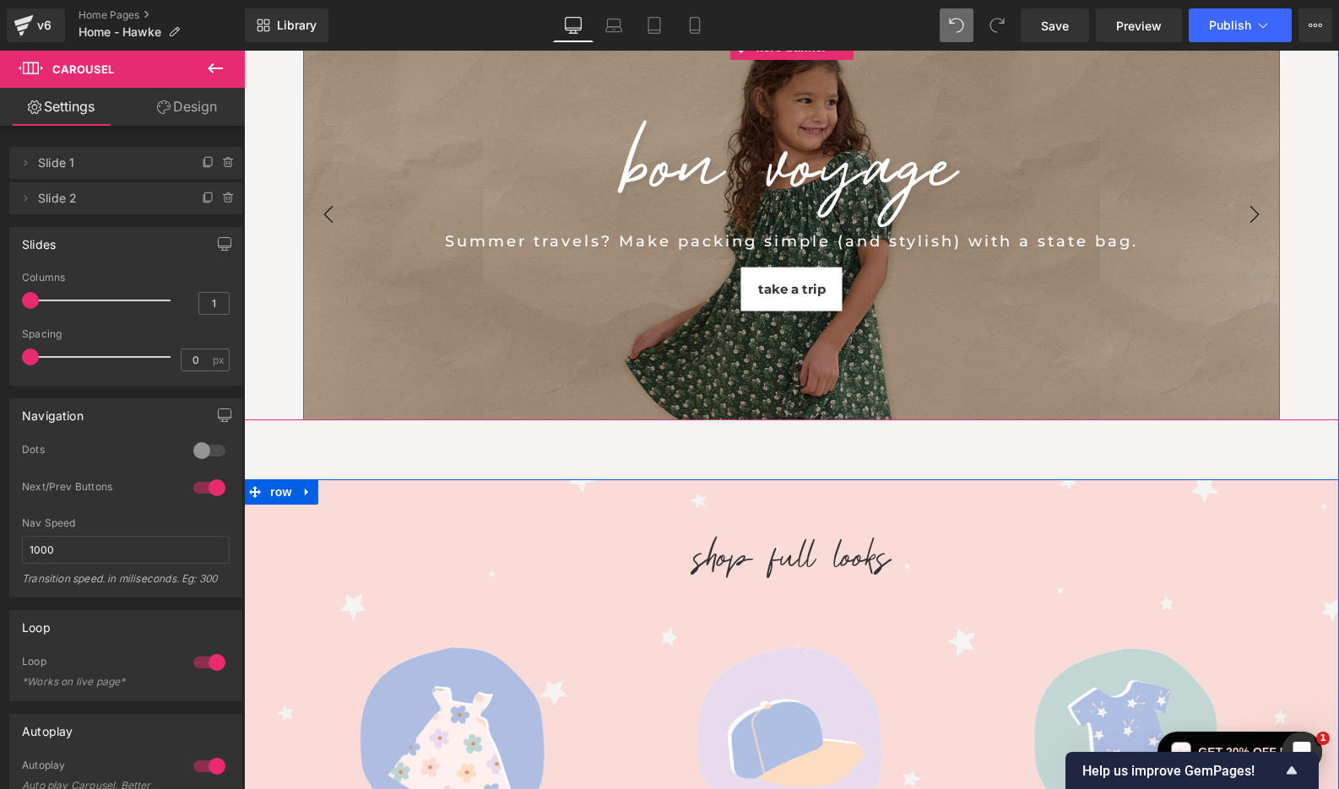
scroll to position [323, 3]
click at [1256, 214] on button "›" at bounding box center [1254, 214] width 51 height 51
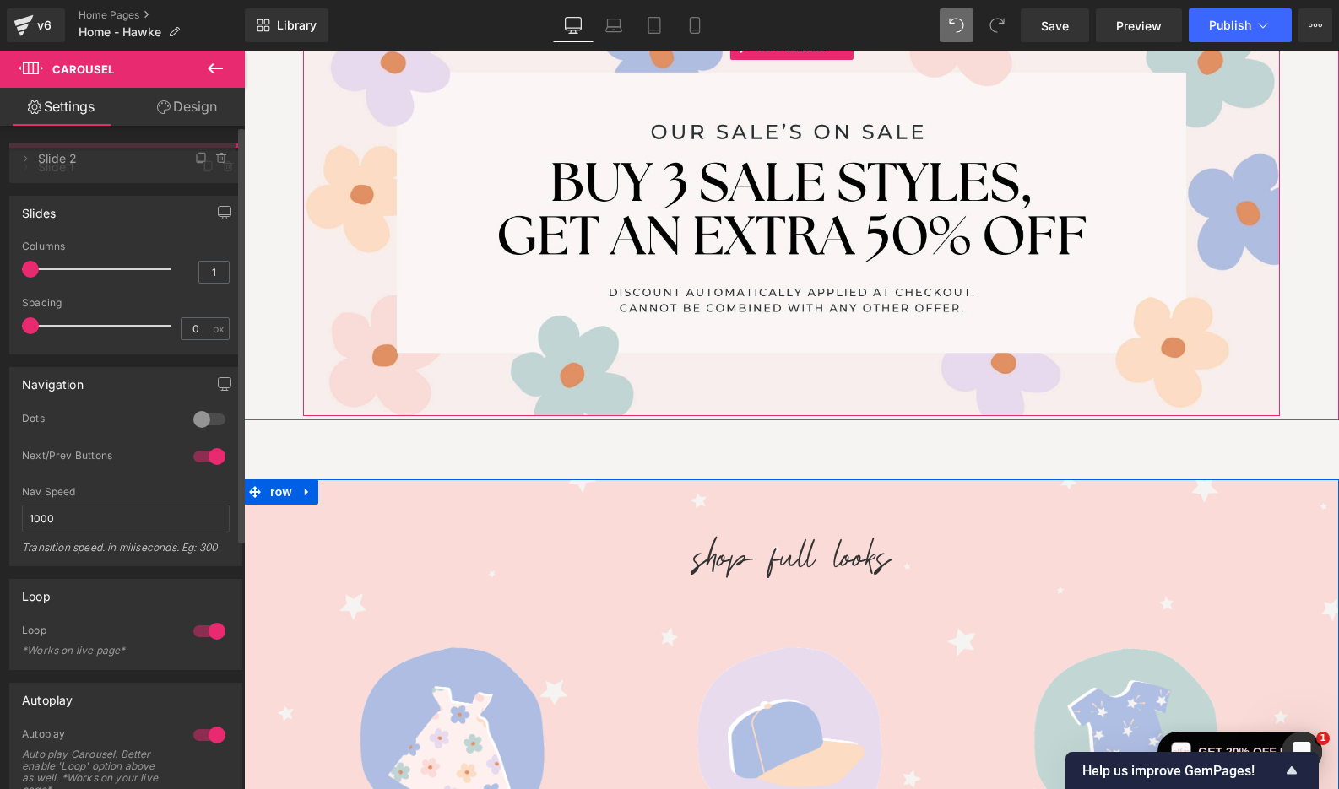
drag, startPoint x: 51, startPoint y: 201, endPoint x: 48, endPoint y: 162, distance: 38.9
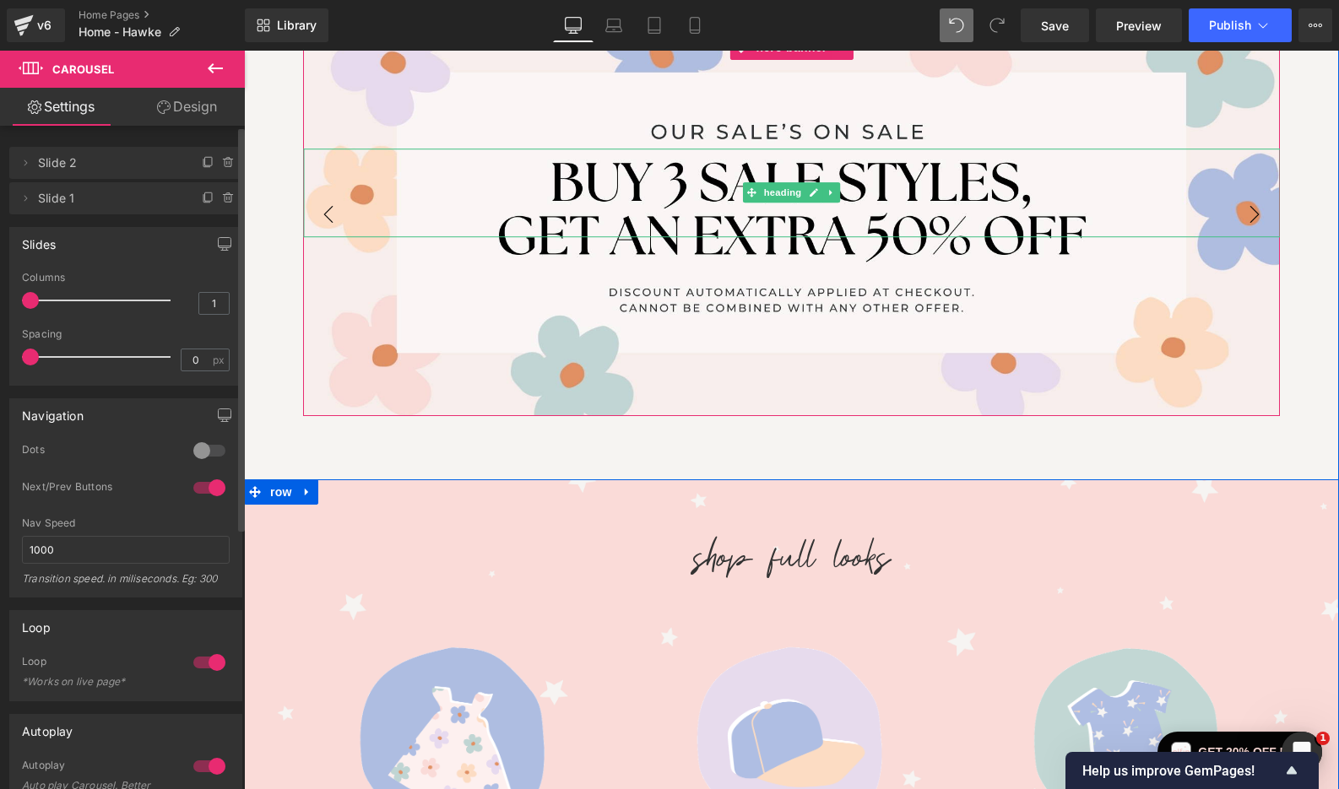
click at [320, 215] on h1 at bounding box center [791, 193] width 977 height 89
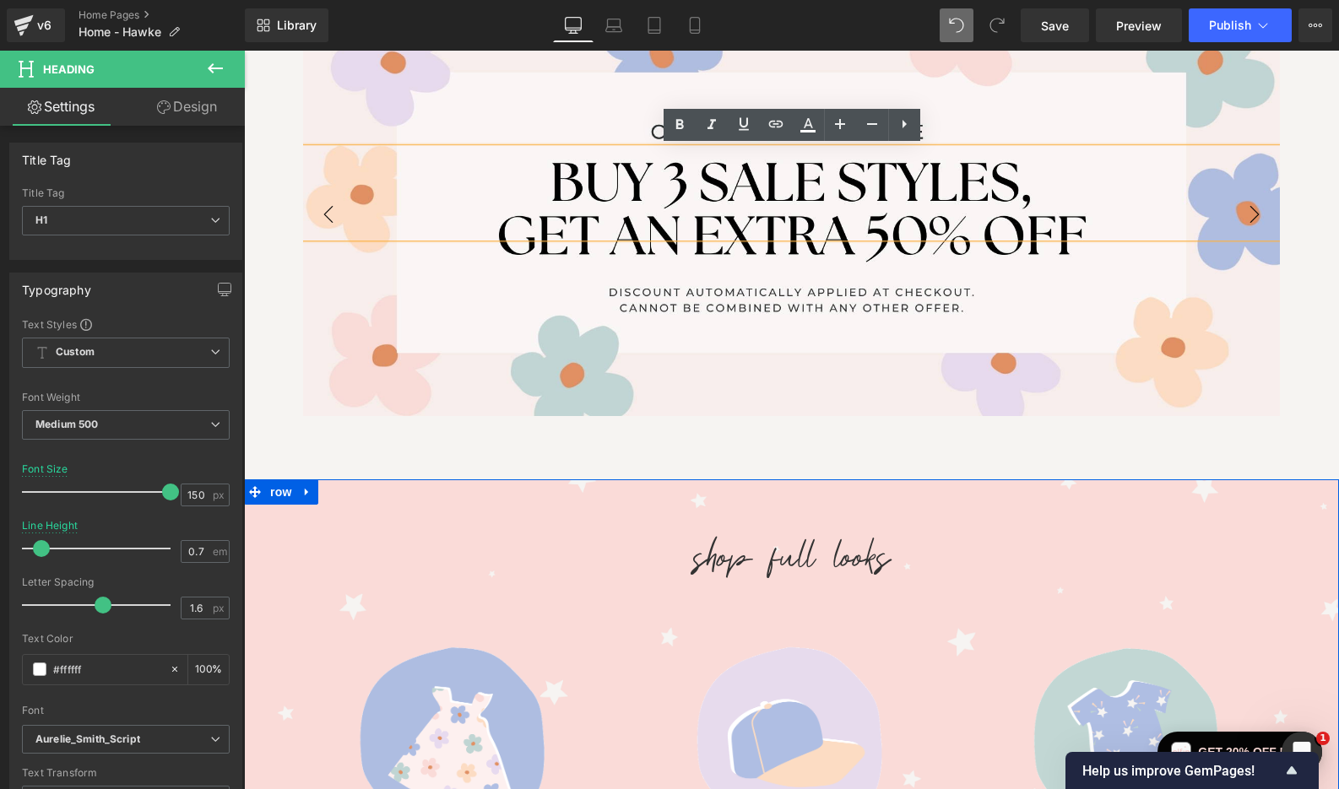
click at [1250, 210] on button "›" at bounding box center [1254, 214] width 51 height 51
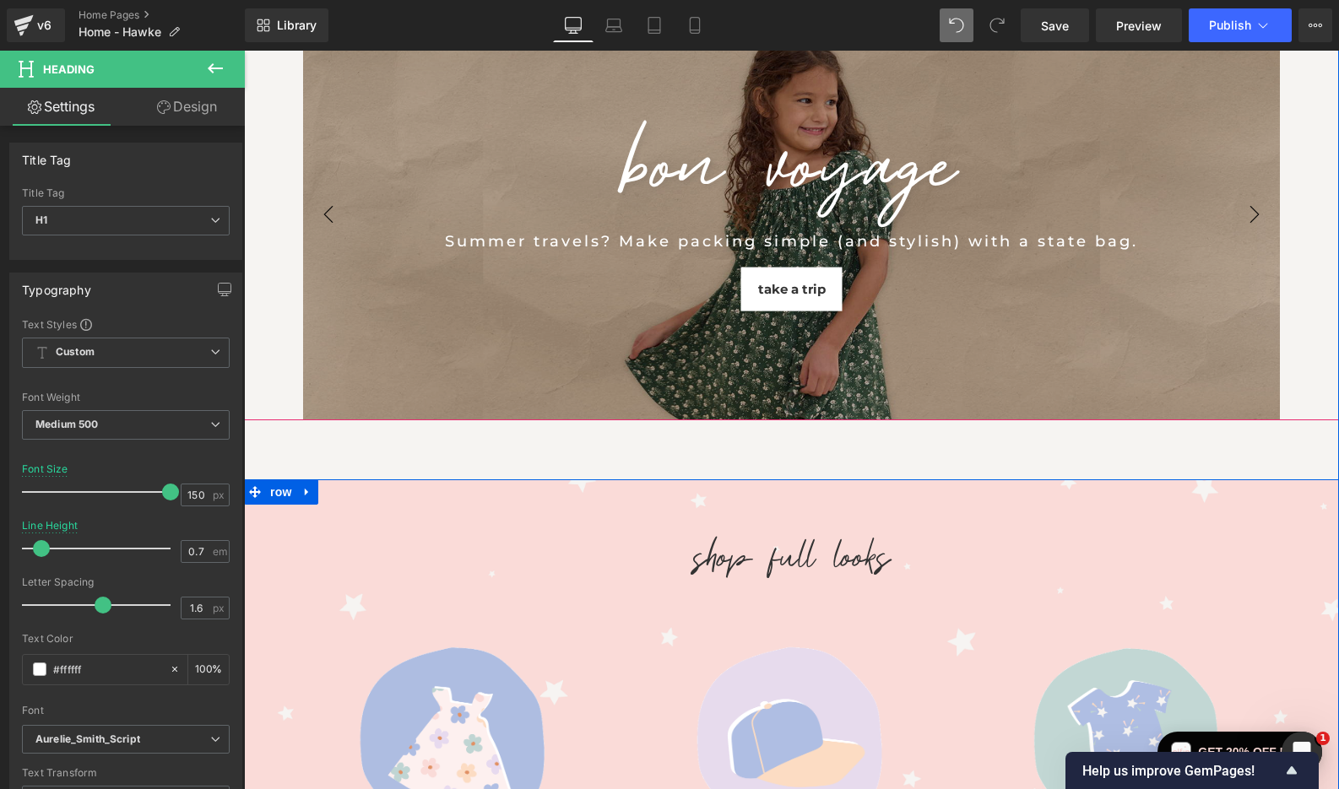
click at [1304, 233] on div "Heading Text Block Hero Banner BON VOYAGE Heading Summer travels? Make packing …" at bounding box center [791, 214] width 1095 height 411
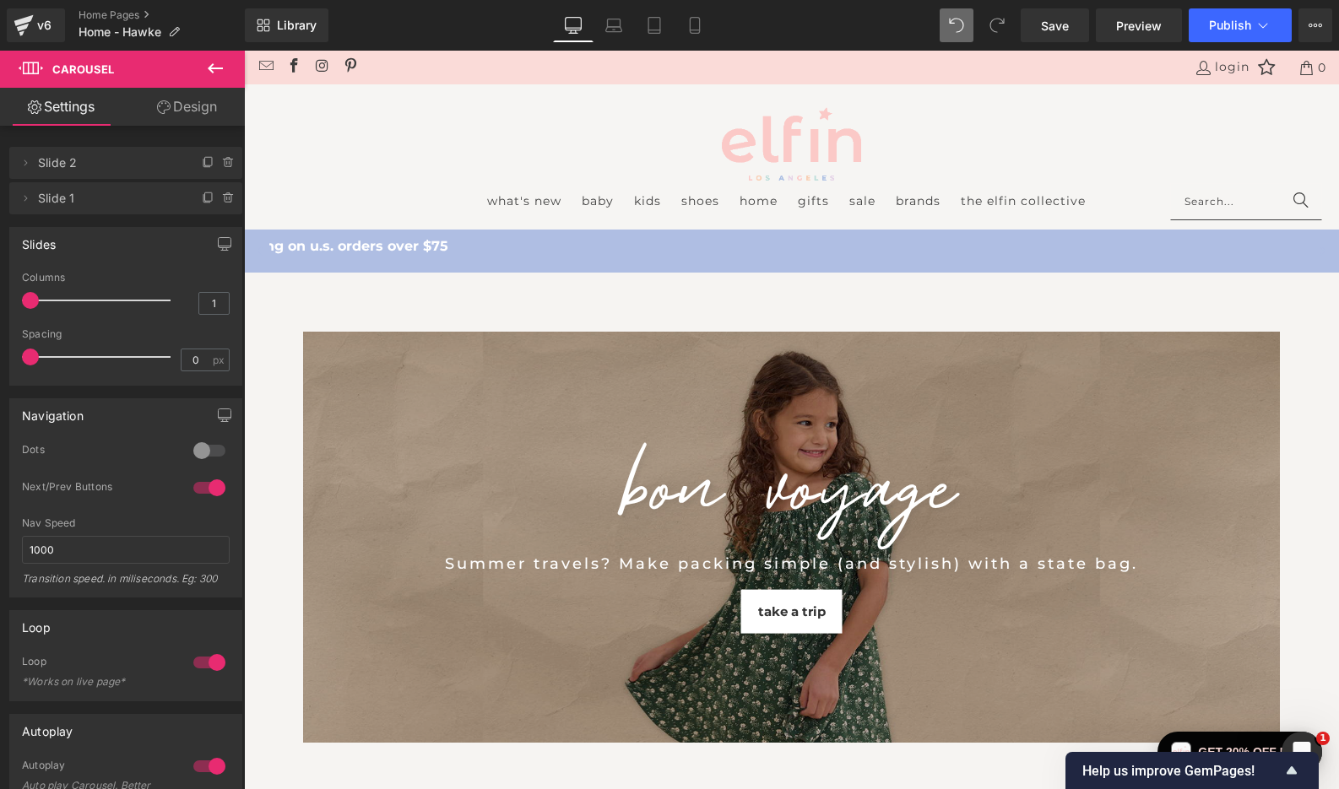
scroll to position [121, 3]
